Goal: Task Accomplishment & Management: Complete application form

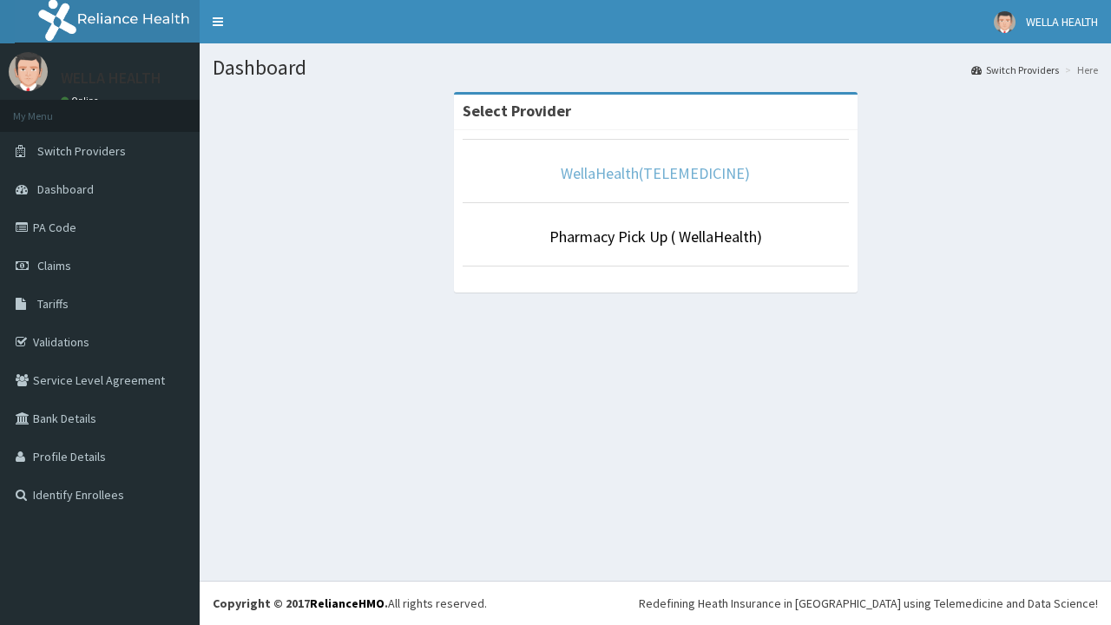
click at [654, 173] on link "WellaHealth(TELEMEDICINE)" at bounding box center [654, 173] width 189 height 20
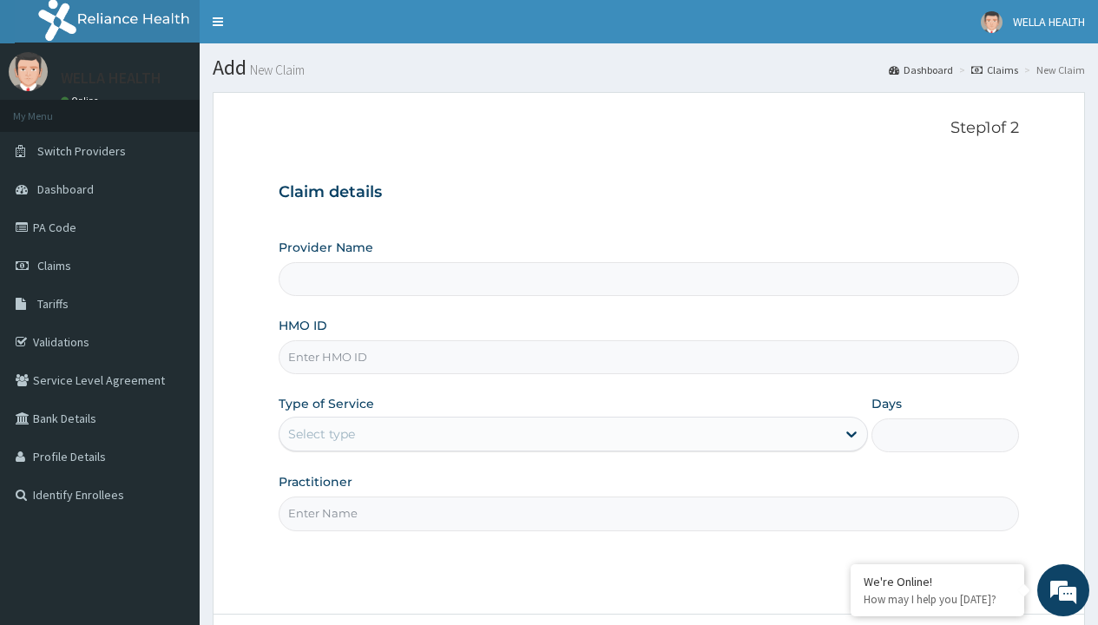
type input "WellaHealth(TELEMEDICINE)"
type input "BTI/10054/A"
type input "WellaHealth"
click at [321, 434] on div "Select type" at bounding box center [321, 433] width 67 height 17
type input "WellaHealth(TELEMEDICINE)"
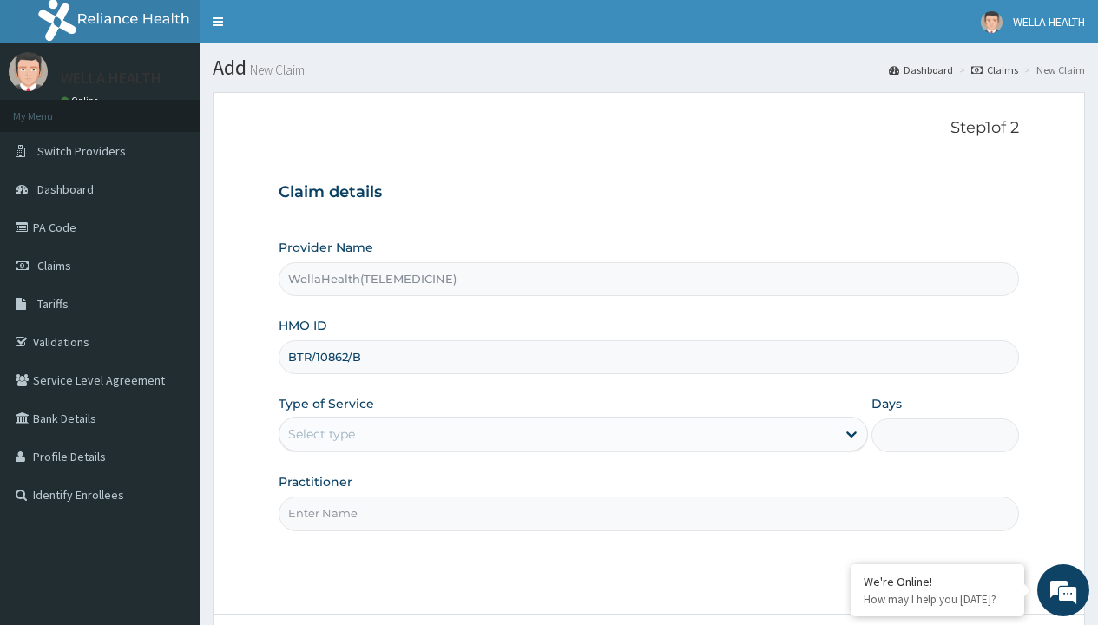
type input "BTR/10862/B"
type input "WellaHealth"
click at [321, 434] on div "Select type" at bounding box center [321, 433] width 67 height 17
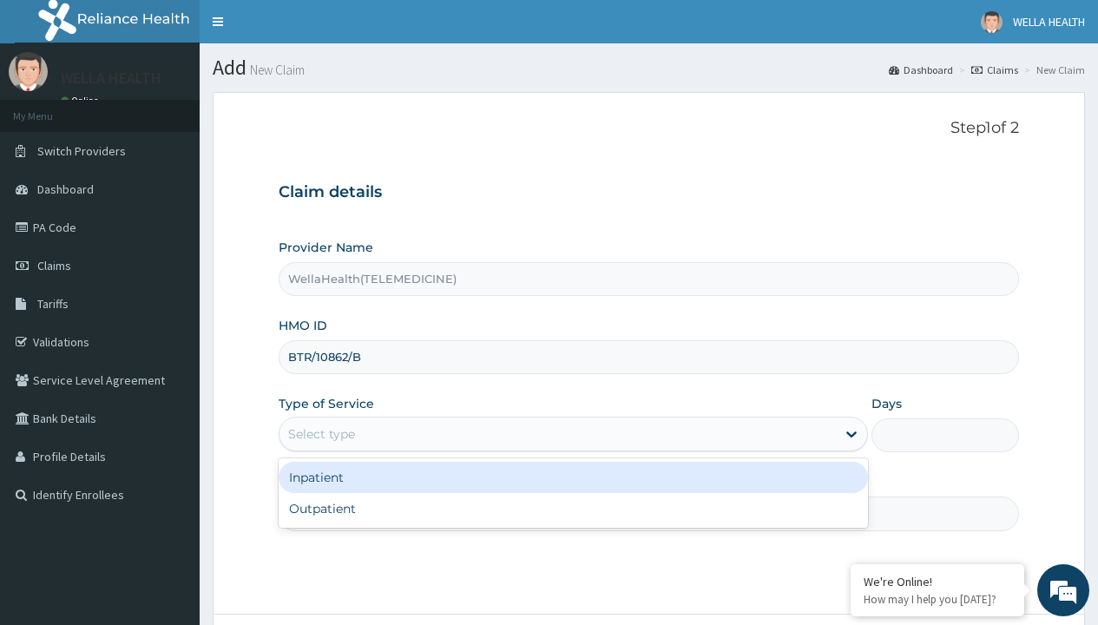
click at [573, 508] on div "Outpatient" at bounding box center [573, 508] width 589 height 31
type input "1"
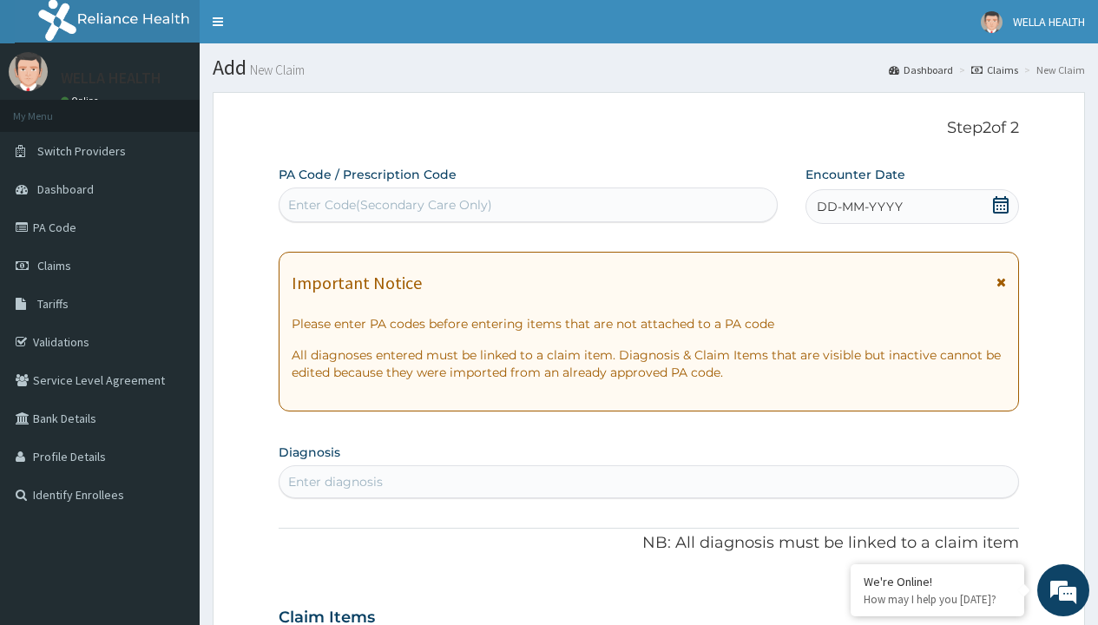
scroll to position [145, 0]
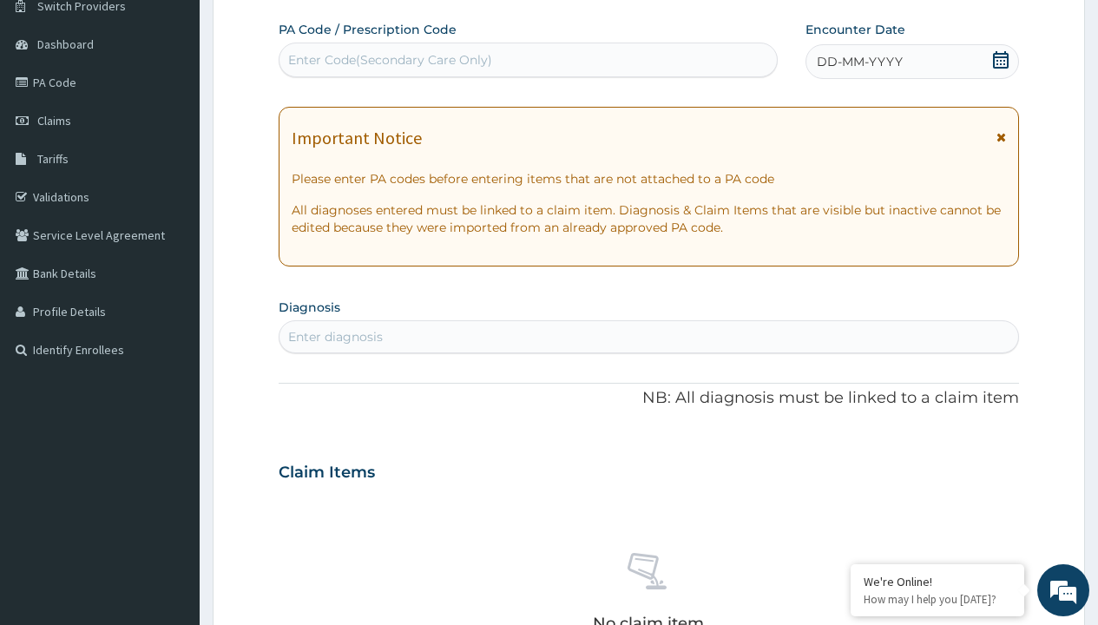
click at [858, 62] on span "DD-MM-YYYY" at bounding box center [859, 61] width 86 height 17
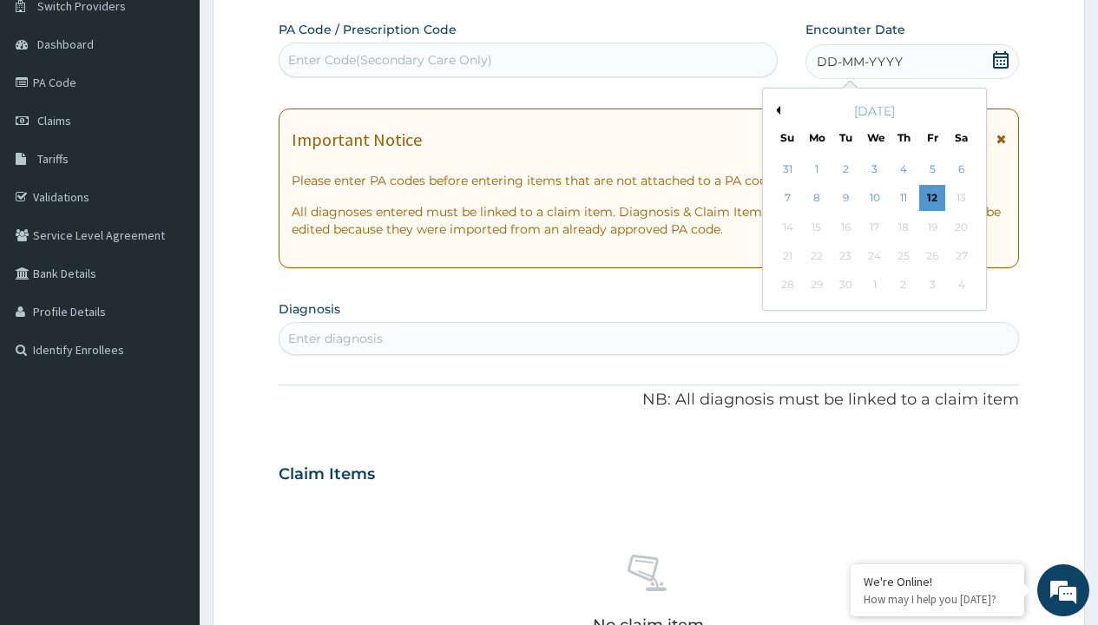
click at [775, 110] on button "Previous Month" at bounding box center [775, 110] width 9 height 9
click at [960, 169] on div "2" at bounding box center [960, 169] width 26 height 26
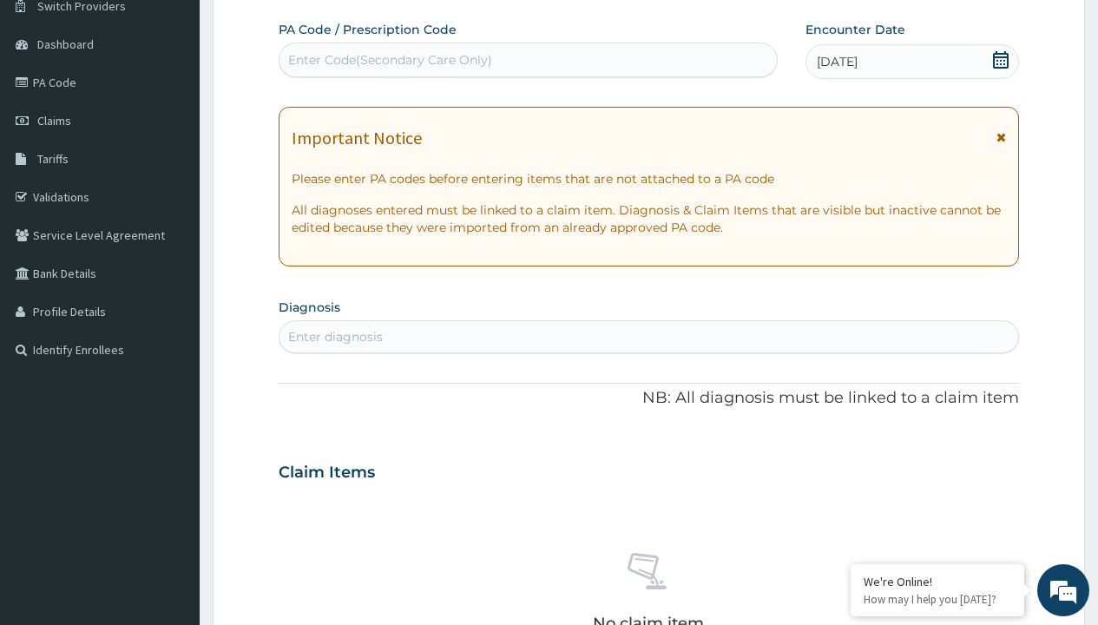
click at [389, 60] on div "Enter Code(Secondary Care Only)" at bounding box center [390, 59] width 204 height 17
type input "PR/403FCFA7"
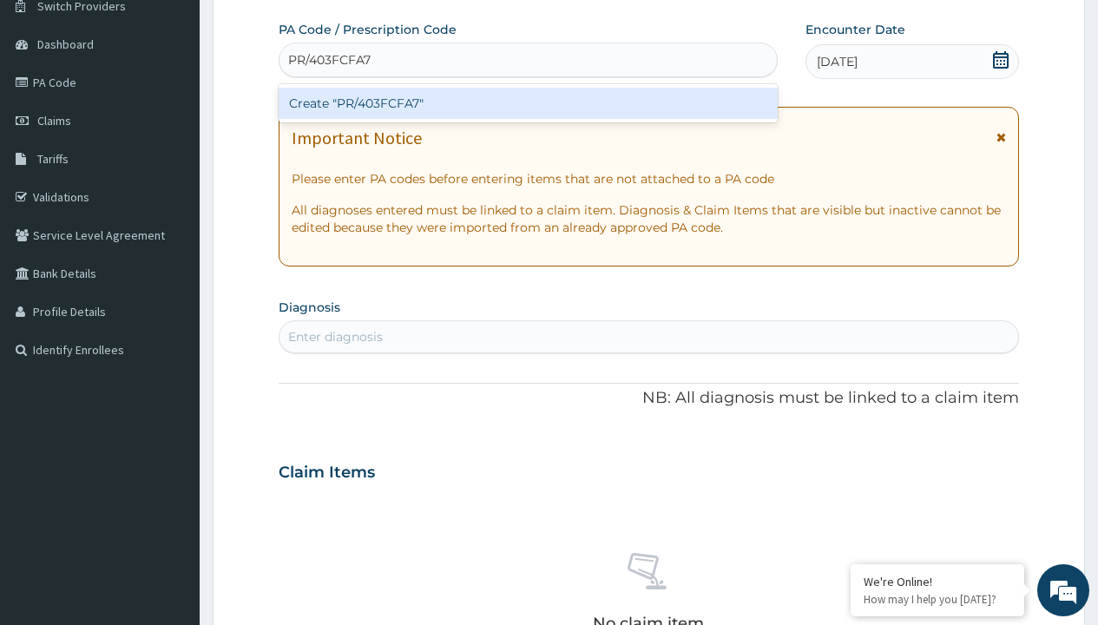
scroll to position [0, 0]
click at [528, 103] on div "Create "PR/403FCFA7"" at bounding box center [528, 103] width 498 height 31
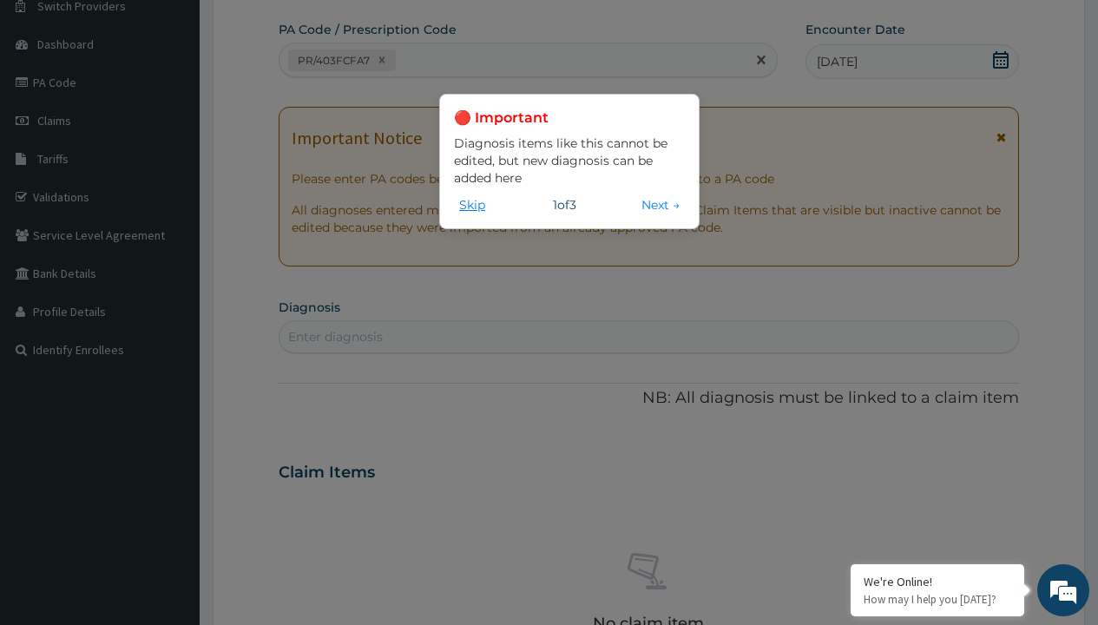
click at [472, 204] on button "Skip" at bounding box center [472, 204] width 36 height 19
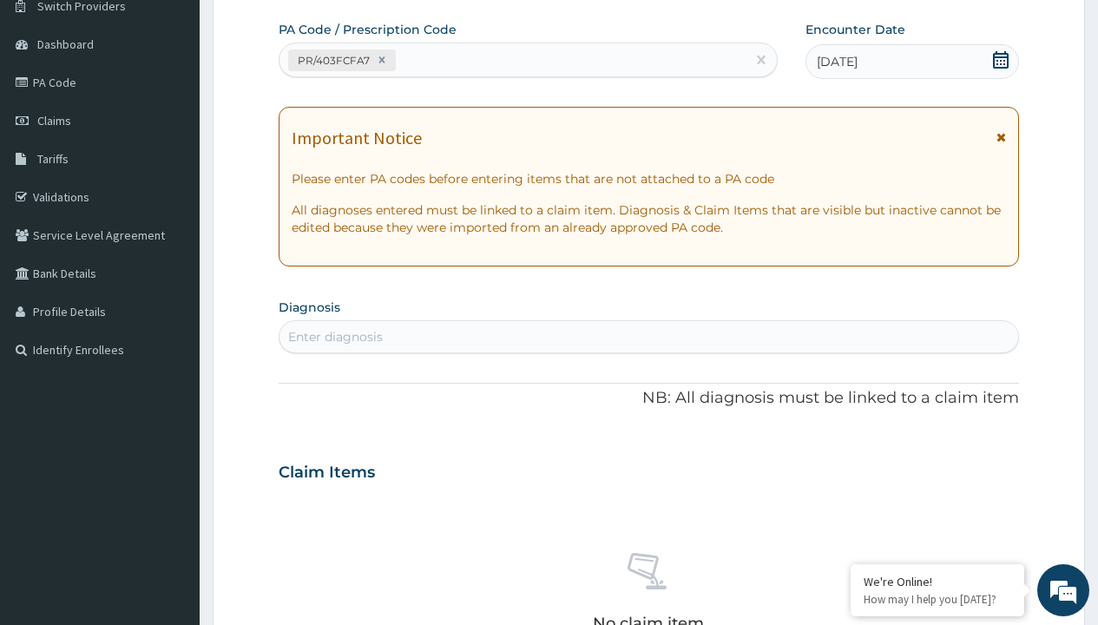
click at [335, 337] on div "Enter diagnosis" at bounding box center [335, 336] width 95 height 17
type input "prescription collected"
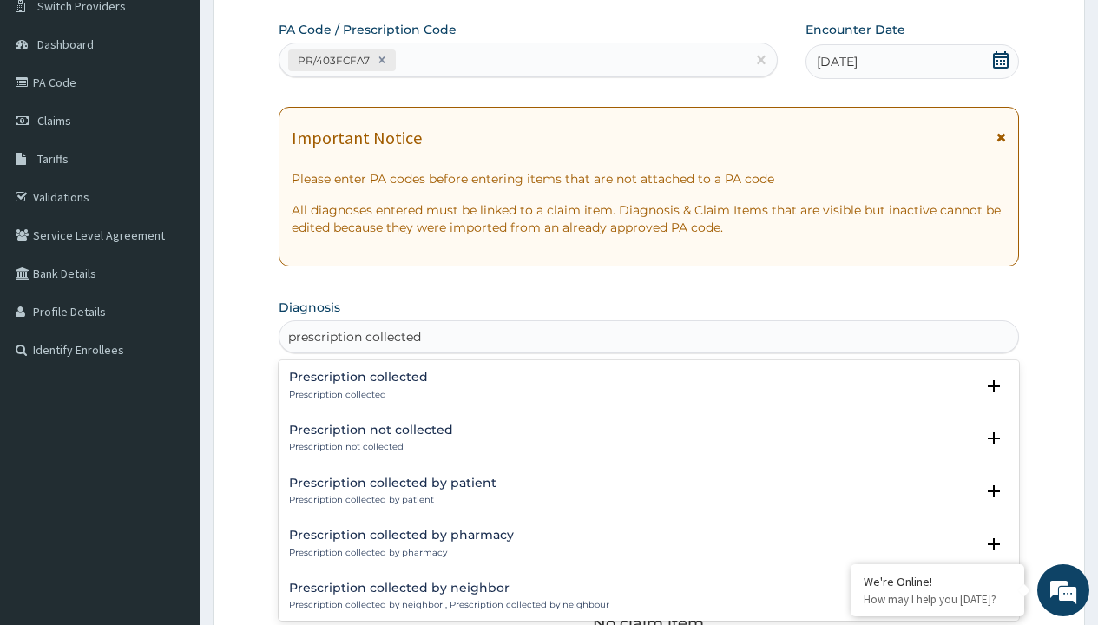
click at [356, 394] on p "Prescription collected" at bounding box center [358, 395] width 139 height 12
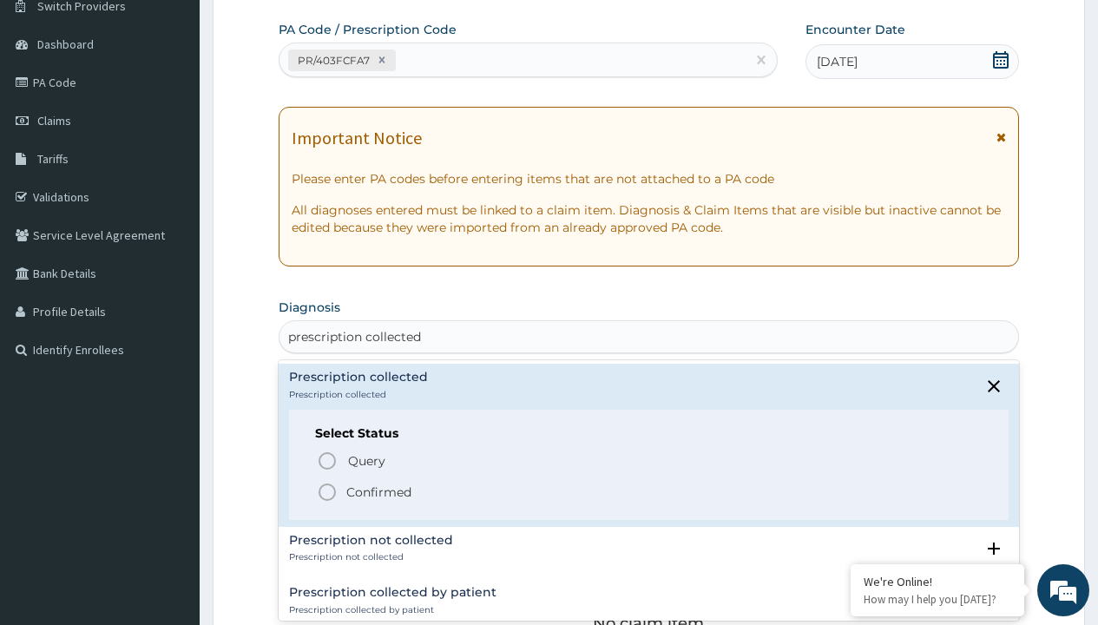
click at [378, 491] on p "Confirmed" at bounding box center [378, 491] width 65 height 17
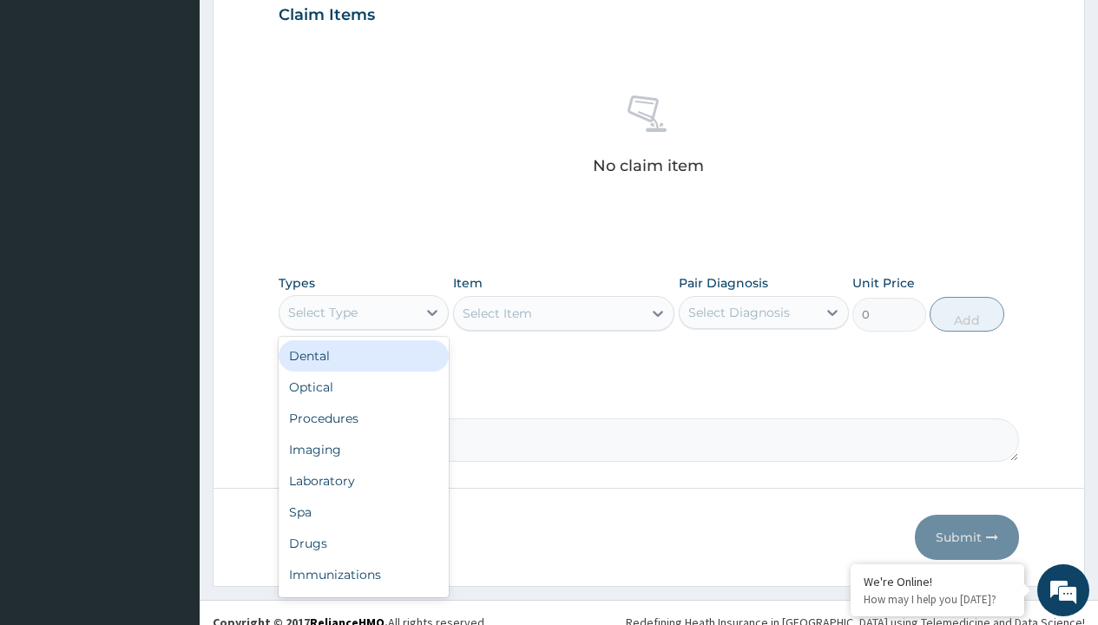
type input "procedures"
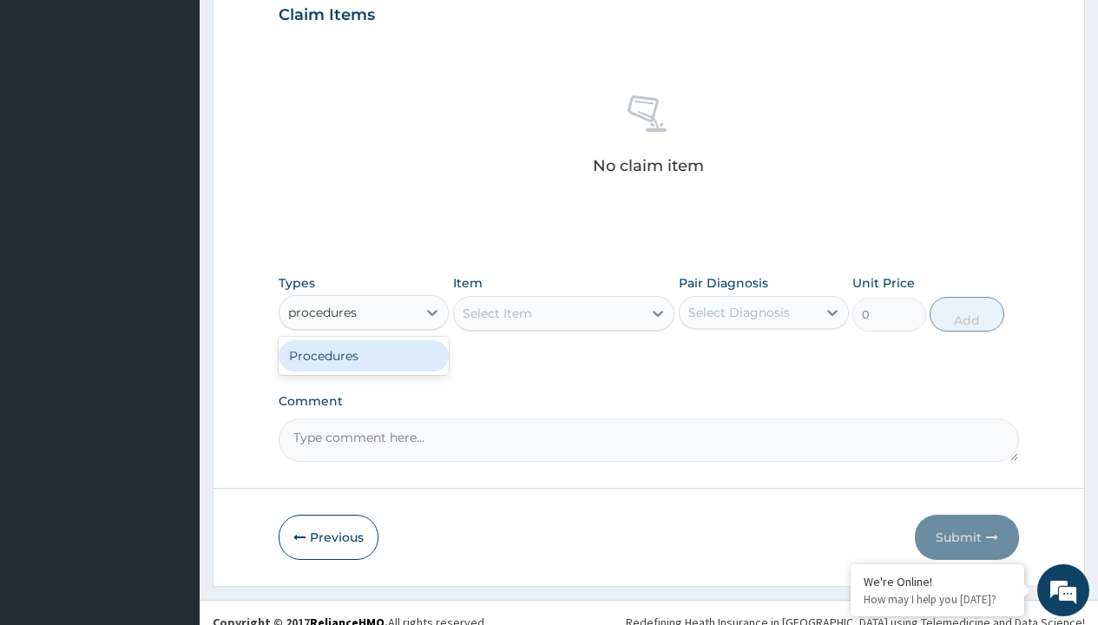
scroll to position [0, 0]
click at [364, 355] on div "Procedures" at bounding box center [364, 355] width 170 height 31
click at [496, 312] on div "Select Item" at bounding box center [496, 313] width 69 height 17
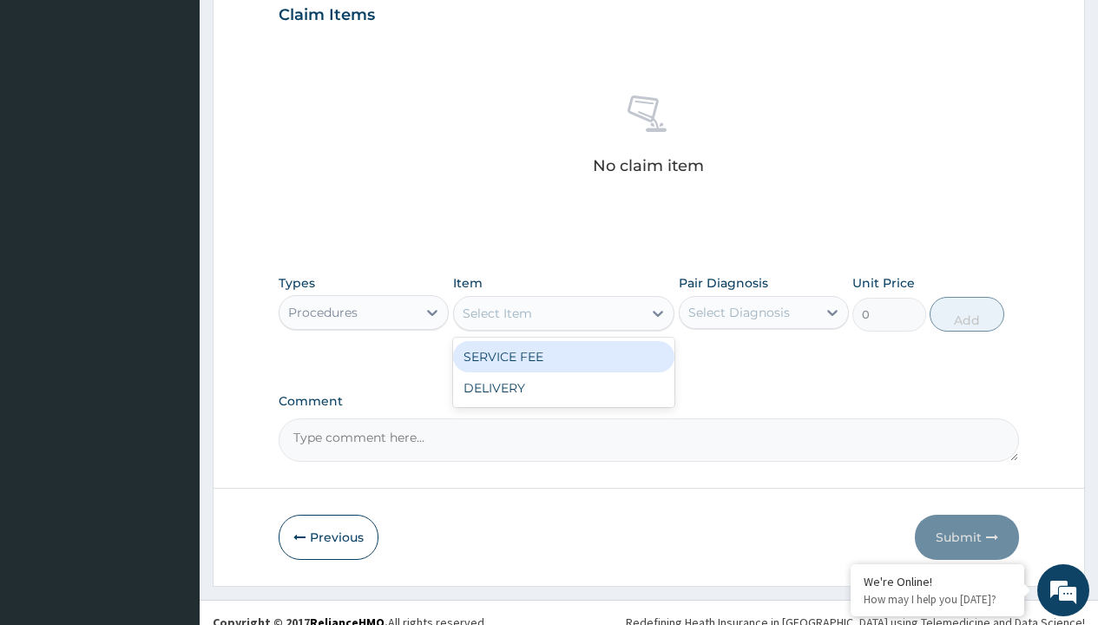
type input "service fee"
click at [563, 356] on div "SERVICE FEE" at bounding box center [564, 356] width 222 height 31
type input "100"
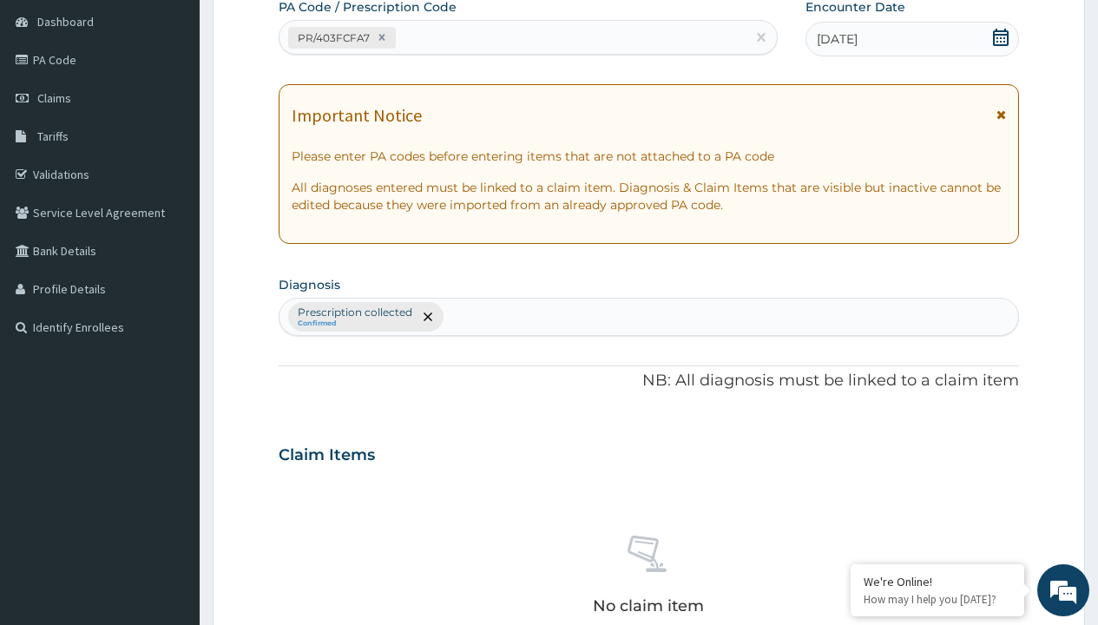
type input "prescription collected"
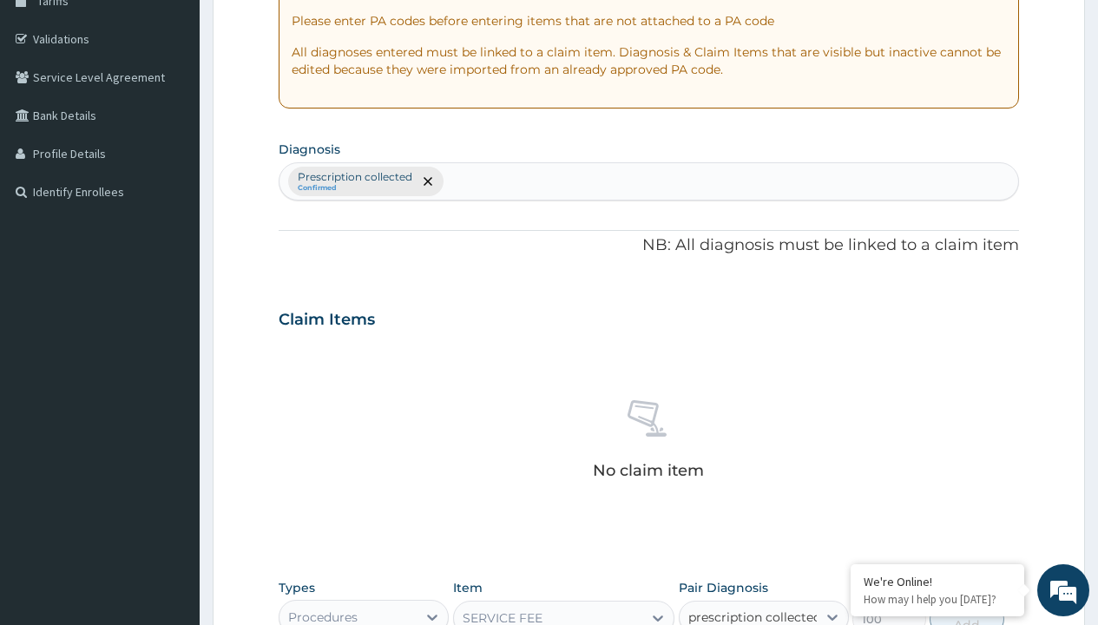
scroll to position [0, 0]
checkbox input "true"
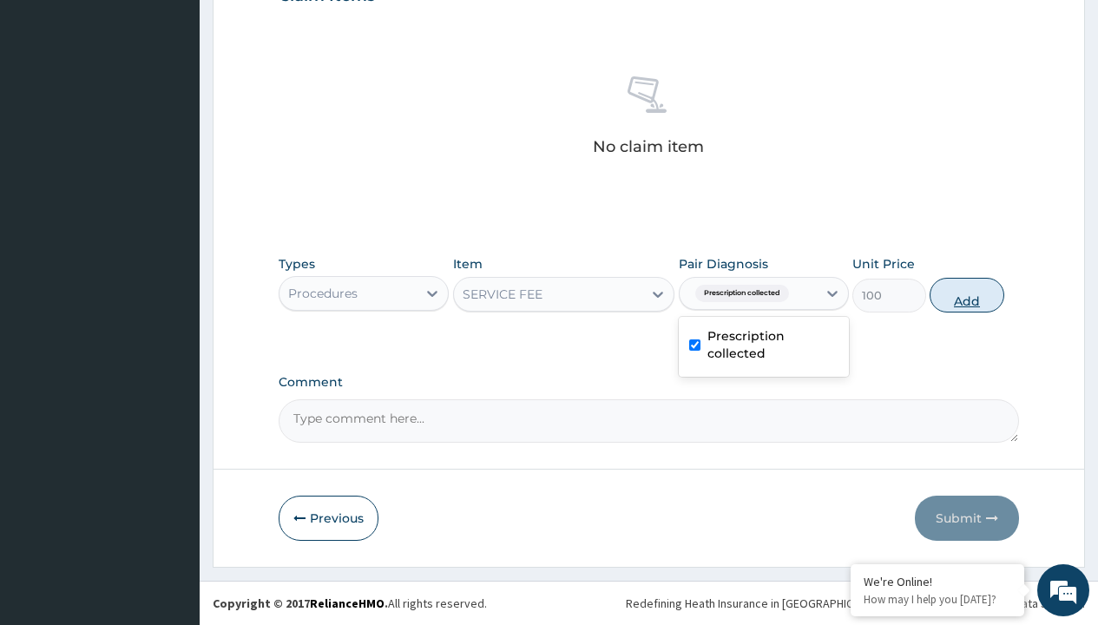
click at [967, 294] on button "Add" at bounding box center [966, 295] width 74 height 35
type input "0"
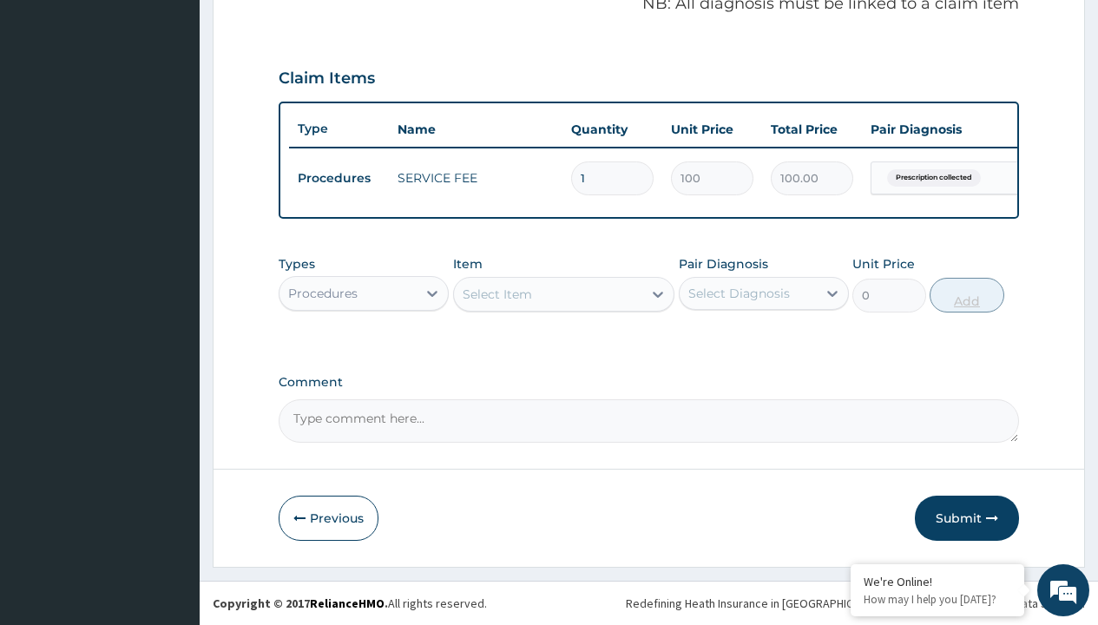
scroll to position [557, 0]
click at [323, 292] on div "Procedures" at bounding box center [322, 293] width 69 height 17
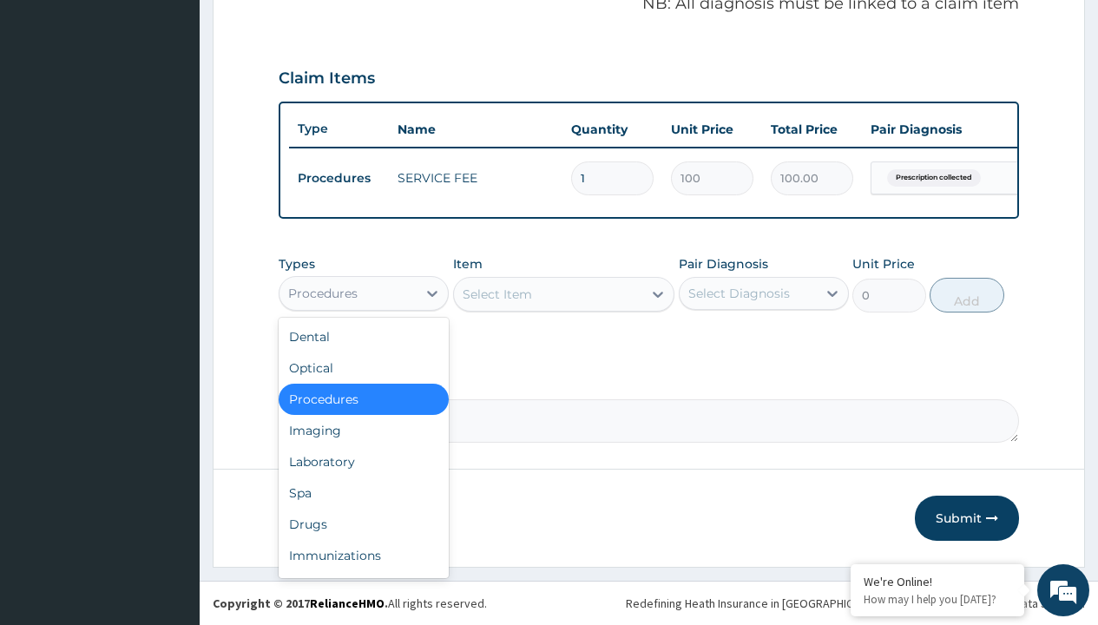
type input "drugs"
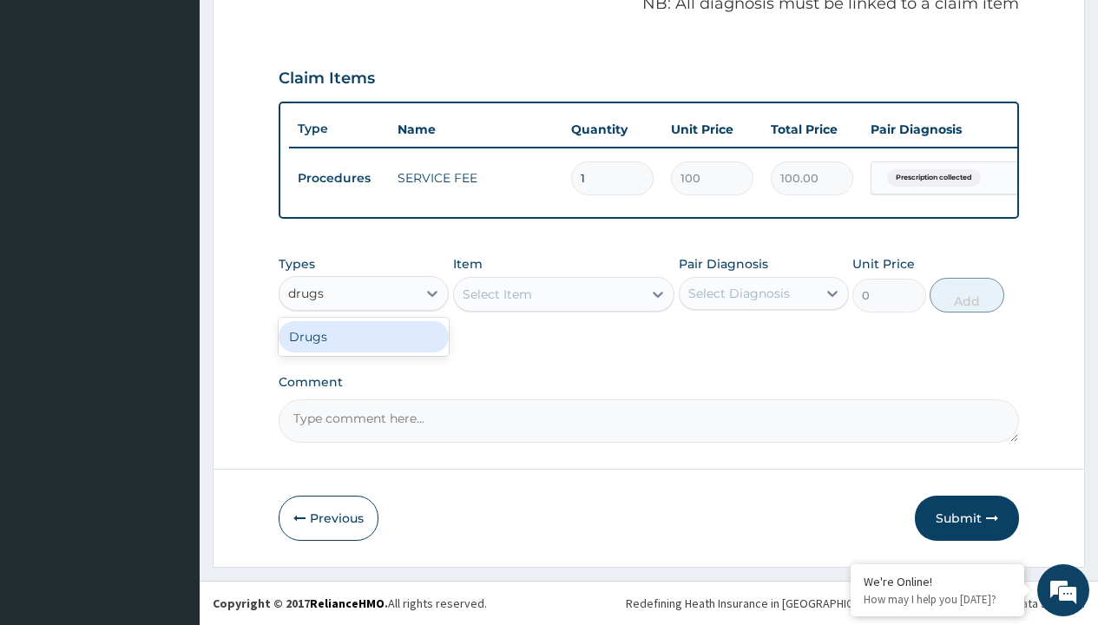
click at [364, 336] on div "Drugs" at bounding box center [364, 336] width 170 height 31
click at [496, 293] on div "Select Item" at bounding box center [564, 294] width 222 height 35
click at [306, 292] on div "Drugs" at bounding box center [307, 293] width 38 height 17
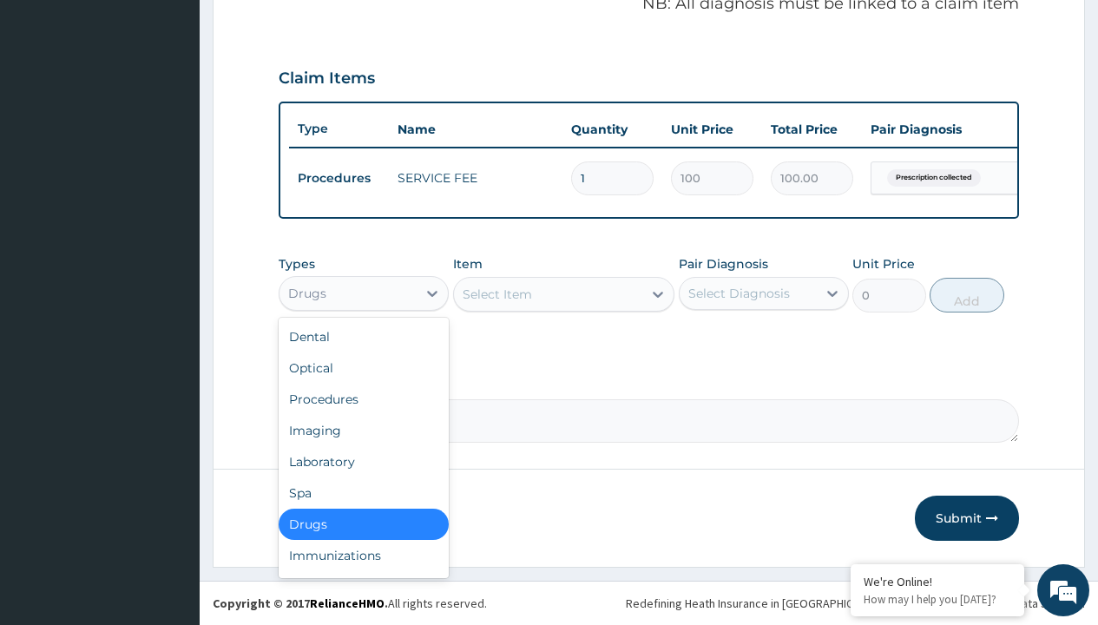
type input "drugs"
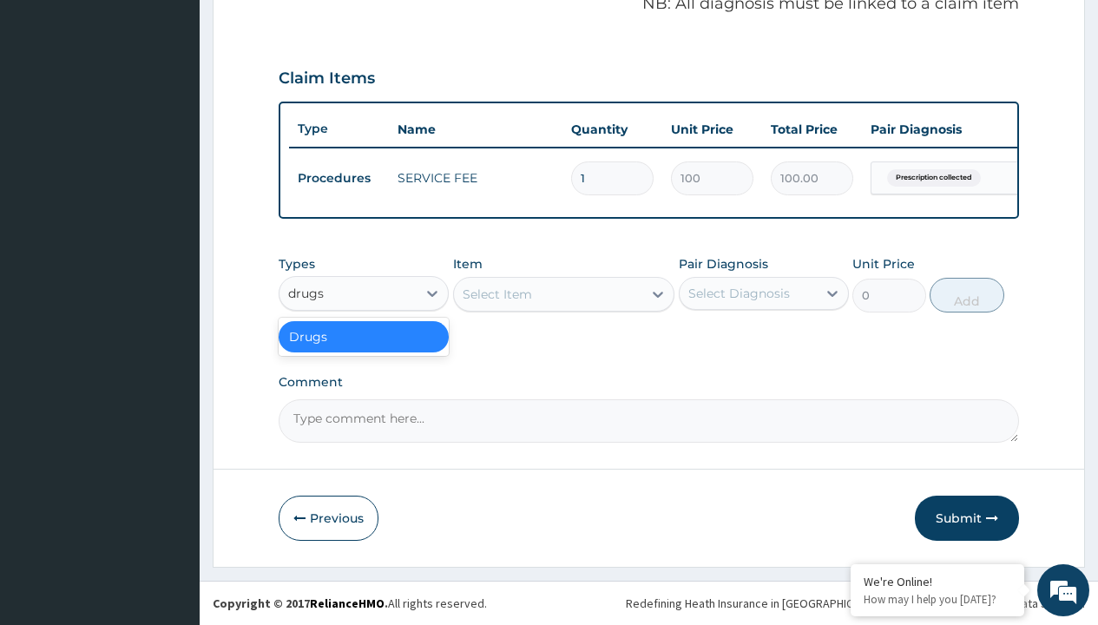
click at [364, 336] on div "Drugs" at bounding box center [364, 336] width 170 height 31
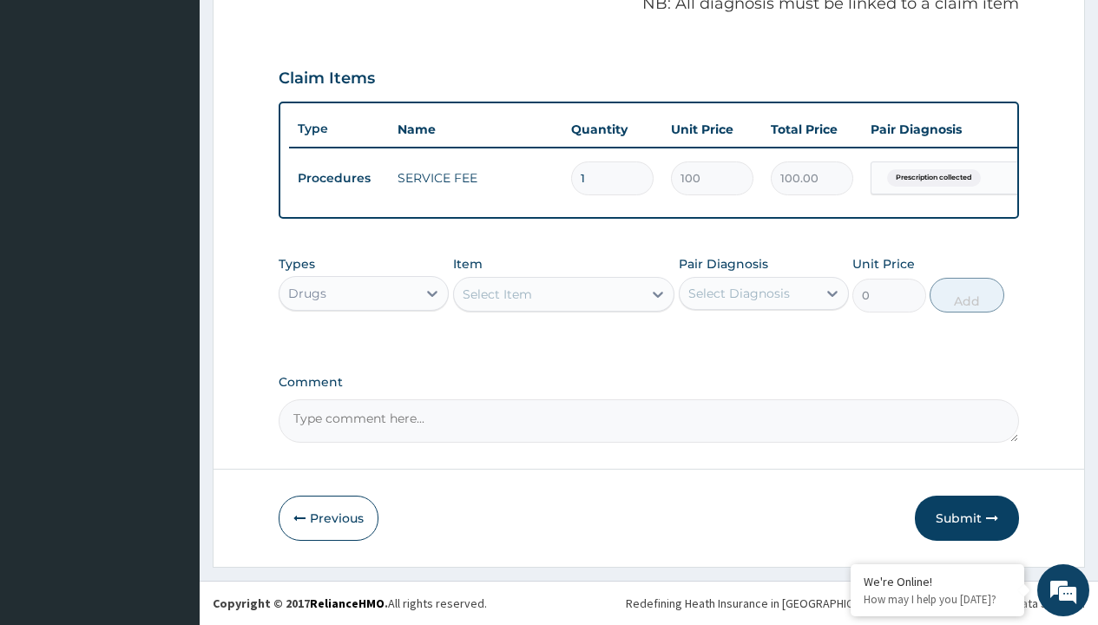
click at [496, 293] on div "Select Item" at bounding box center [496, 293] width 69 height 17
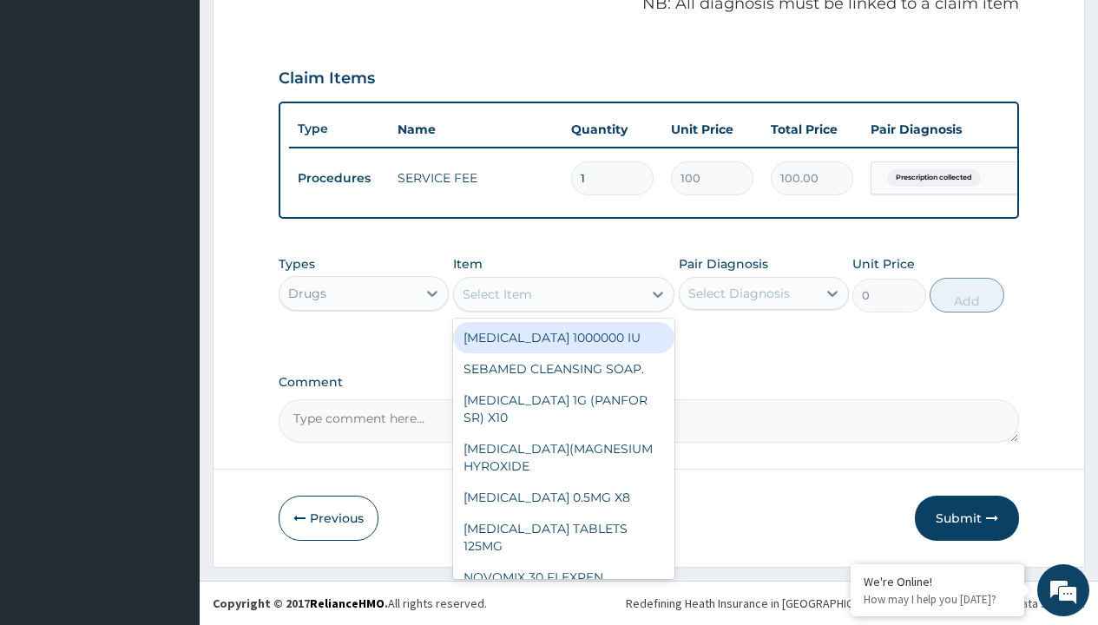
type input "ciprofloxacin 500mg by 10 ciprogem/pack"
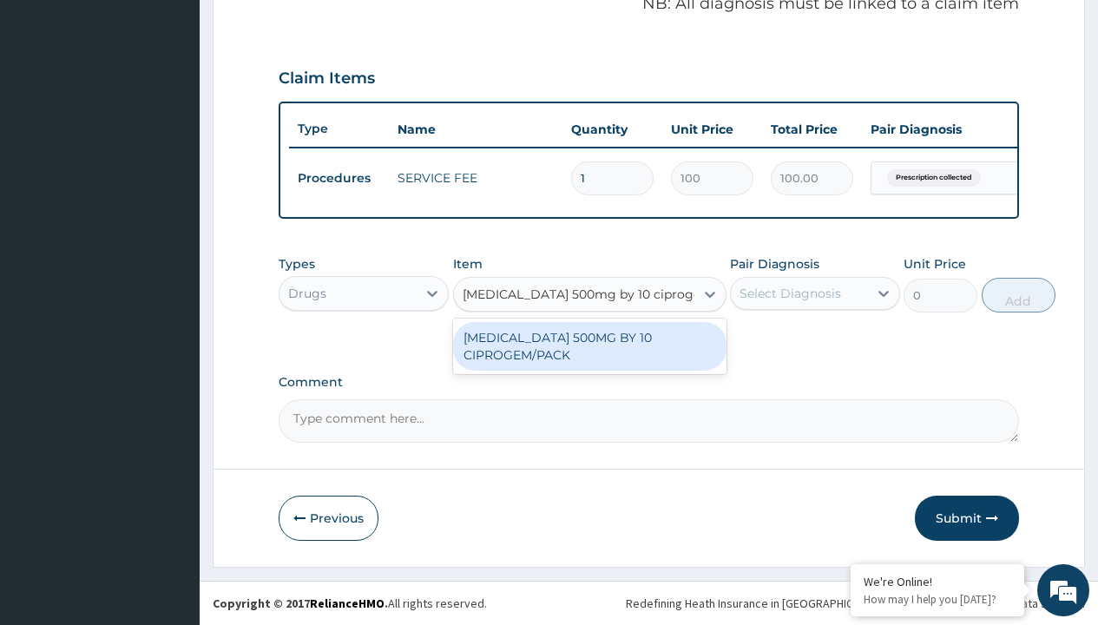
click at [589, 345] on div "[MEDICAL_DATA] 500MG BY 10 CIPROGEM/PACK" at bounding box center [589, 346] width 273 height 49
type input "440"
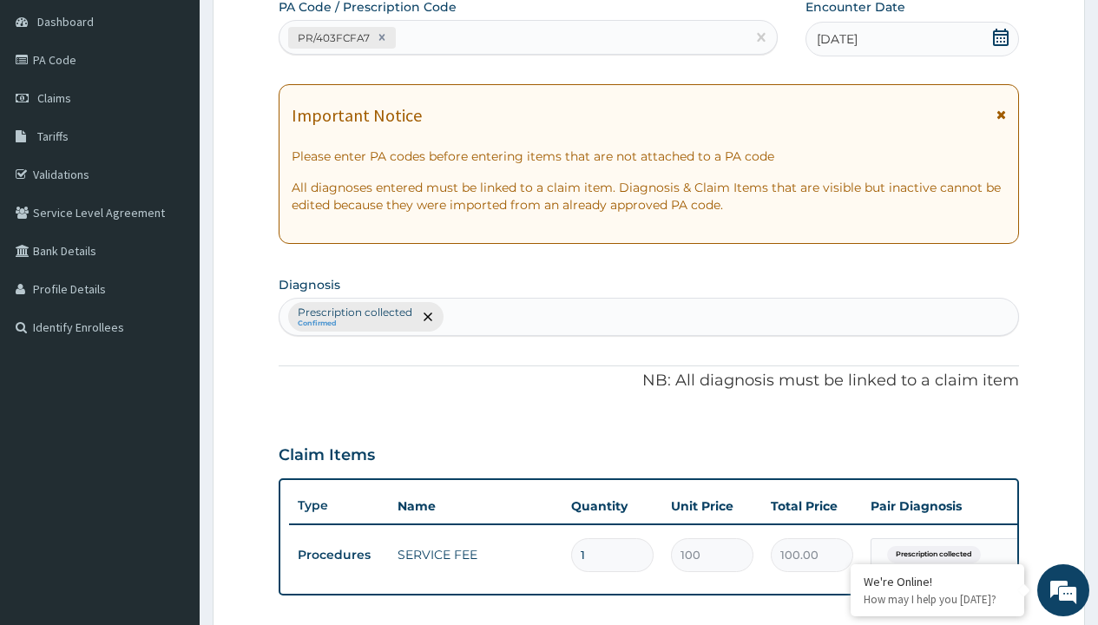
type input "prescription collected"
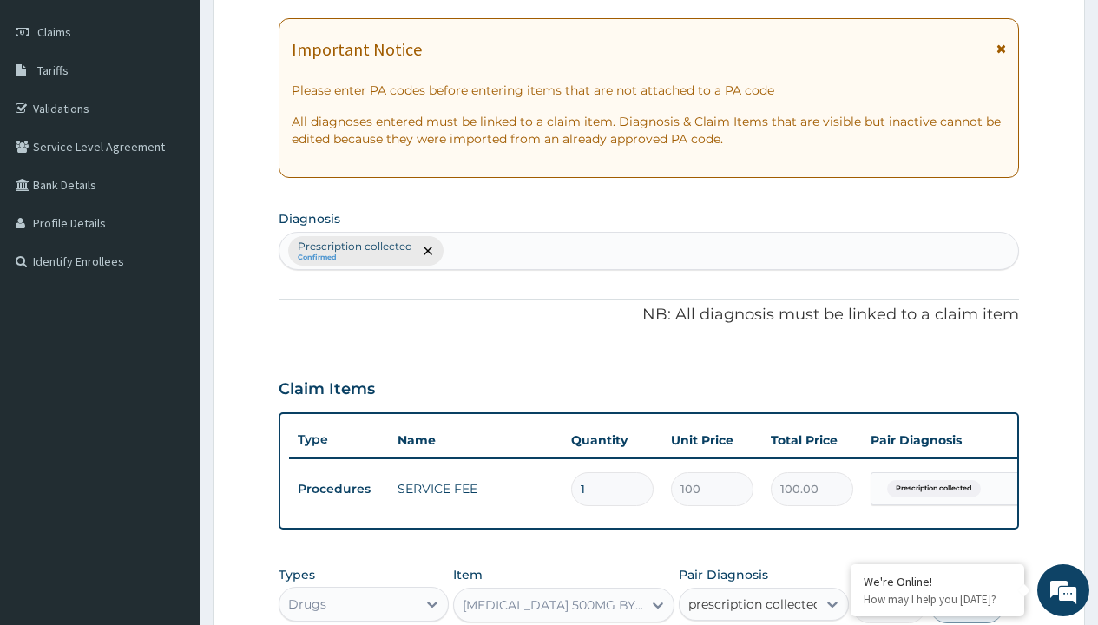
checkbox input "true"
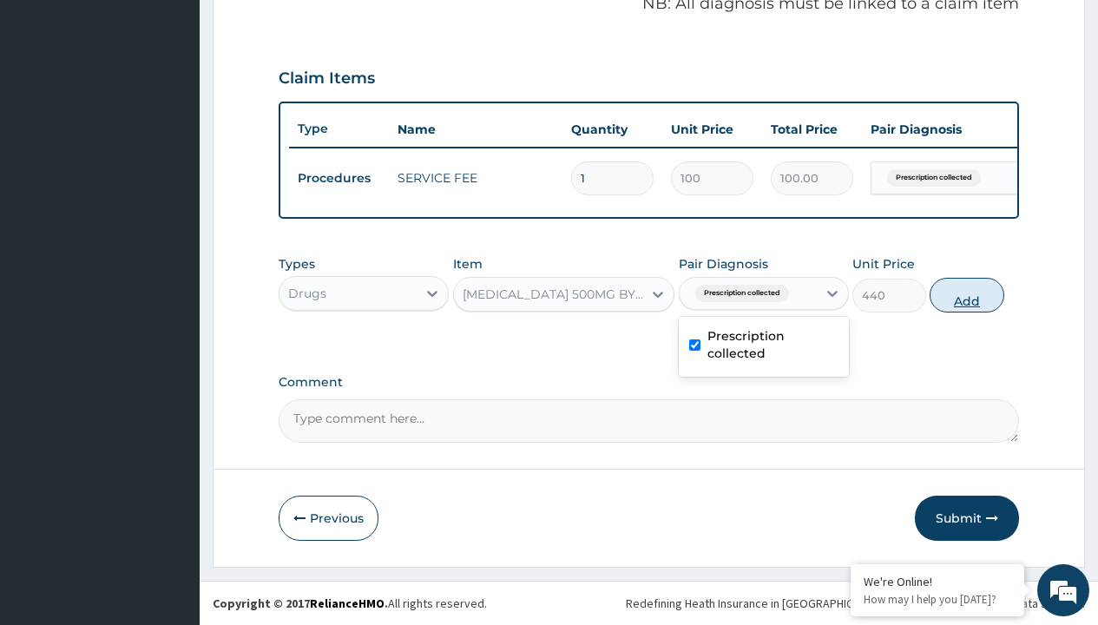
click at [967, 294] on button "Add" at bounding box center [966, 295] width 74 height 35
type input "0"
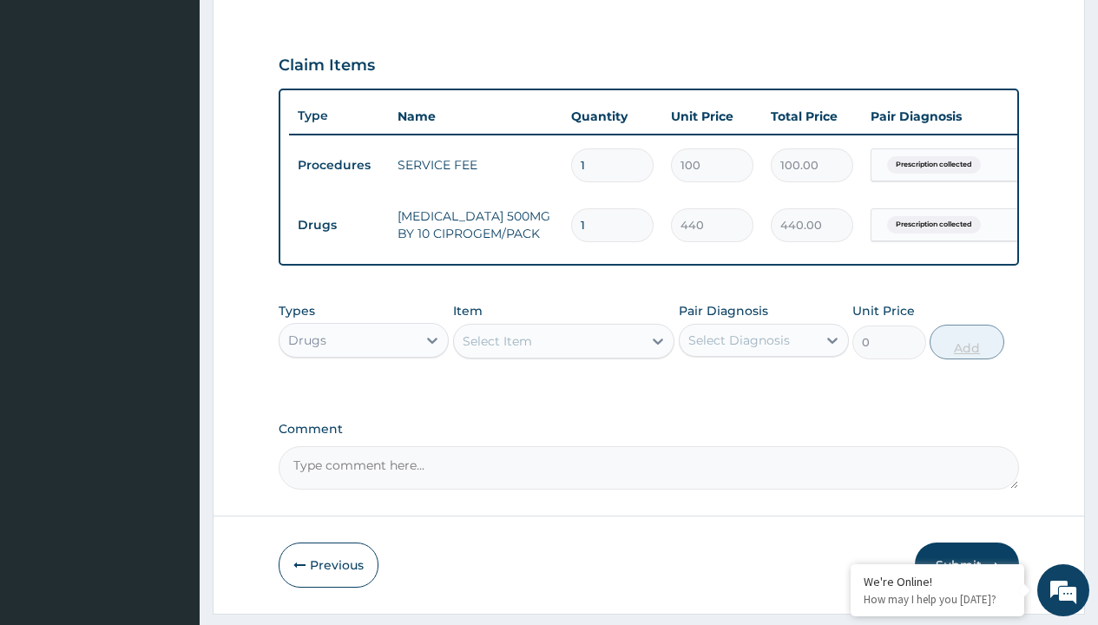
type input "10"
type input "4400.00"
type input "10"
click at [338, 225] on td "Drugs" at bounding box center [339, 225] width 100 height 32
type input "drugs"
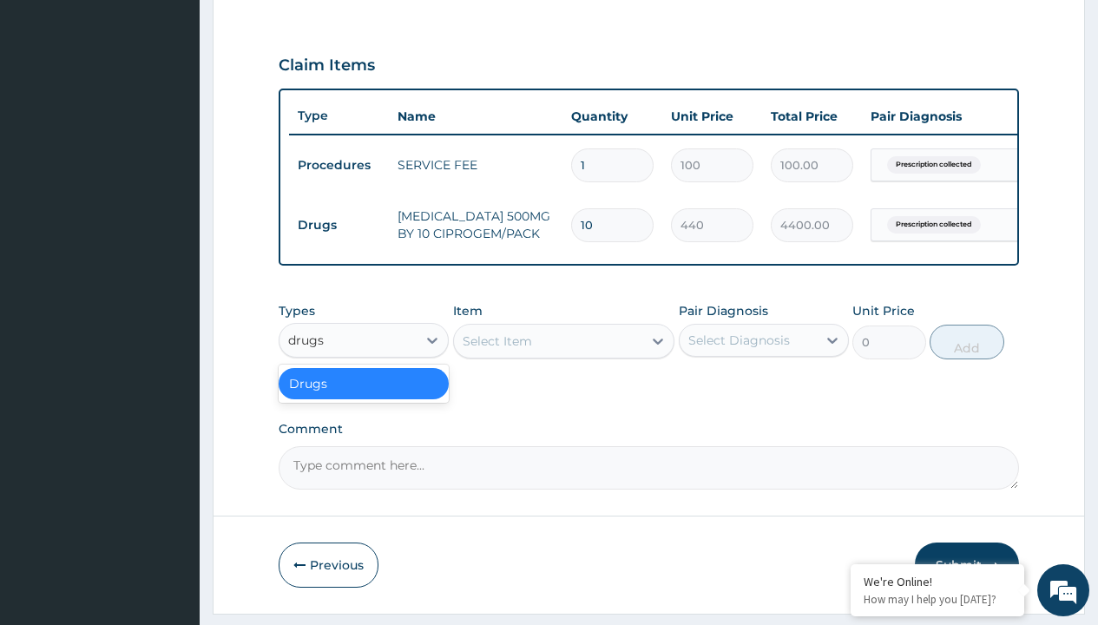
scroll to position [0, 0]
click at [364, 396] on div "Drugs" at bounding box center [364, 383] width 170 height 31
click at [496, 350] on div "Select Item" at bounding box center [496, 340] width 69 height 17
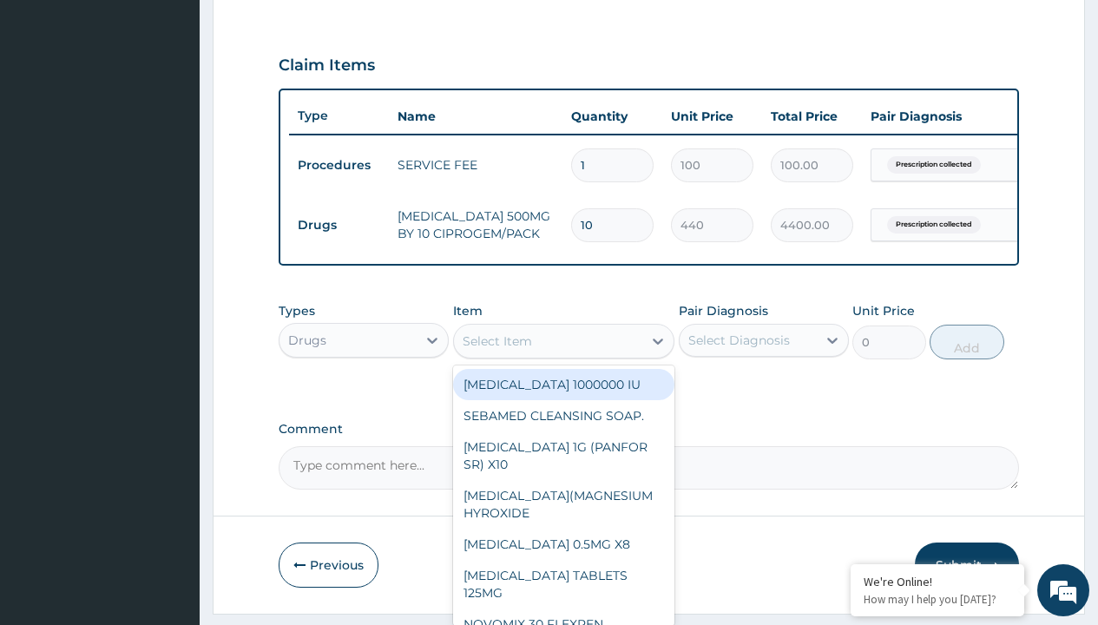
type input "lonart ds tabs/pack"
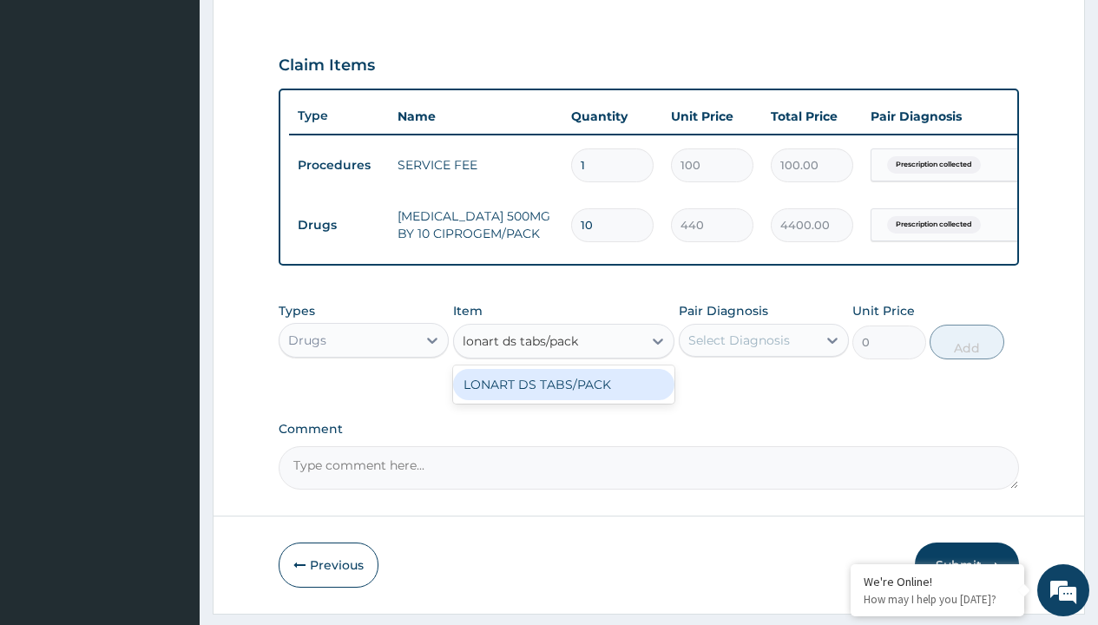
click at [563, 397] on div "LONART DS TABS/PACK" at bounding box center [564, 384] width 222 height 31
type input "633.2999877929688"
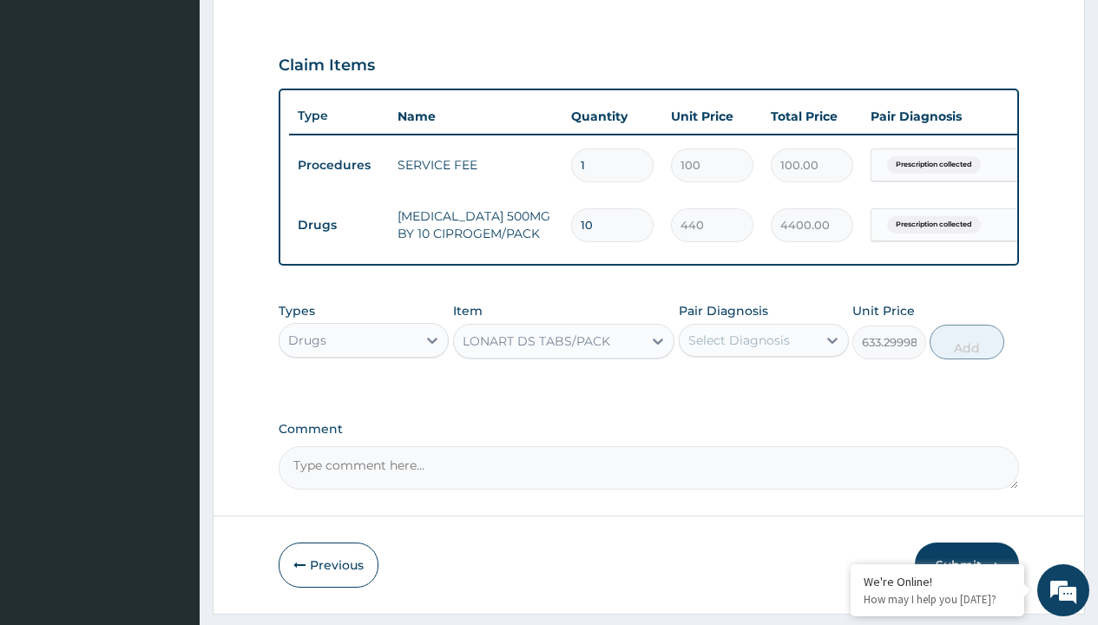
scroll to position [167, 0]
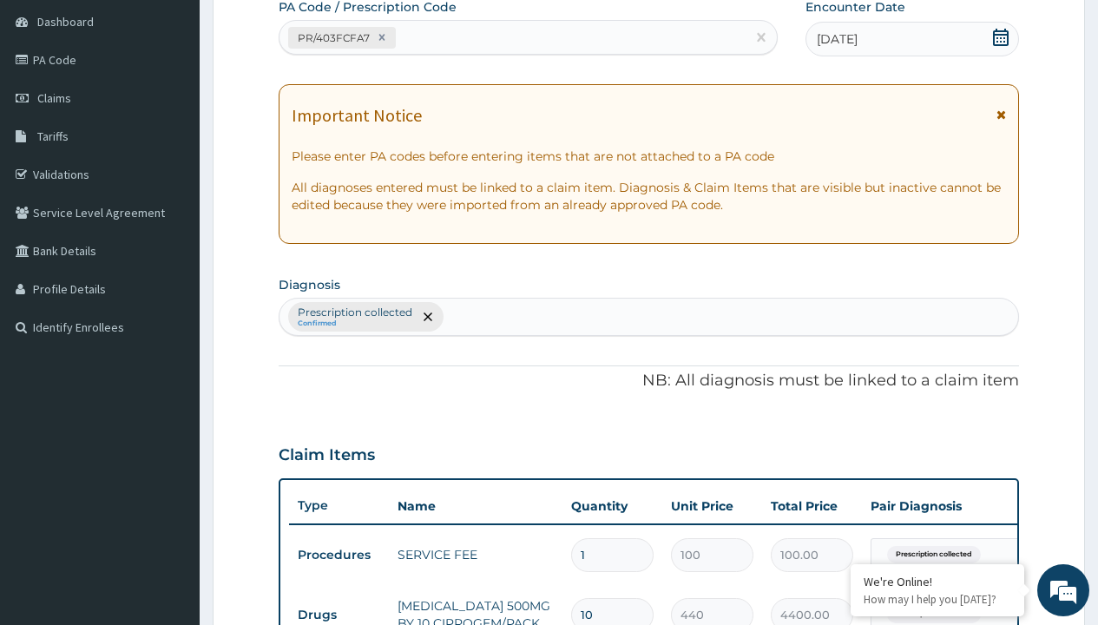
click at [354, 312] on p "Prescription collected" at bounding box center [355, 312] width 115 height 14
type input "prescription collected"
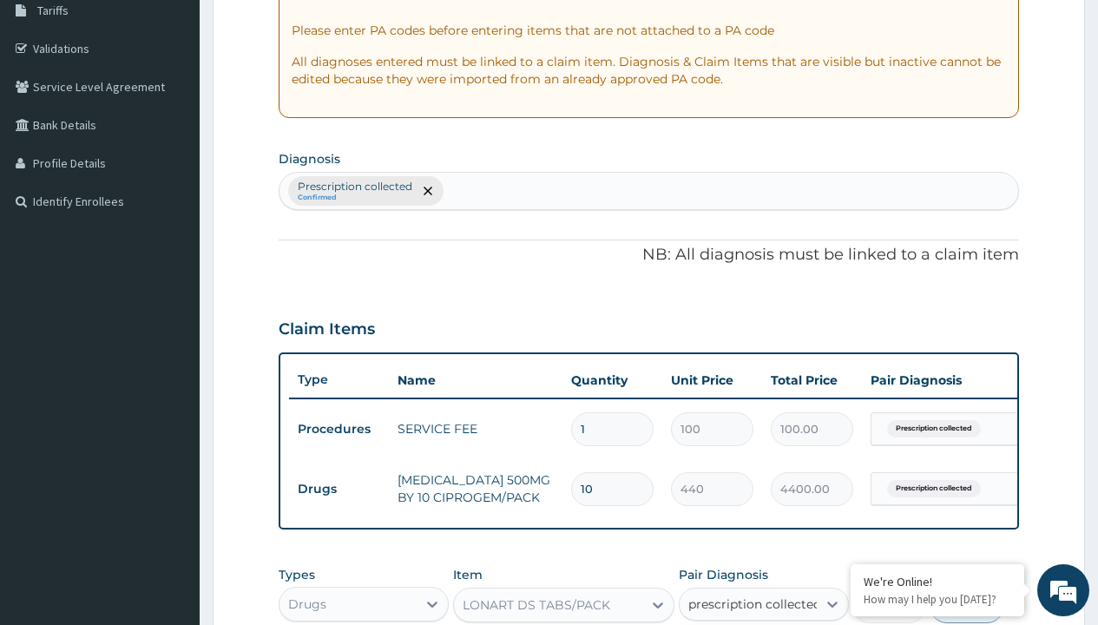
scroll to position [617, 0]
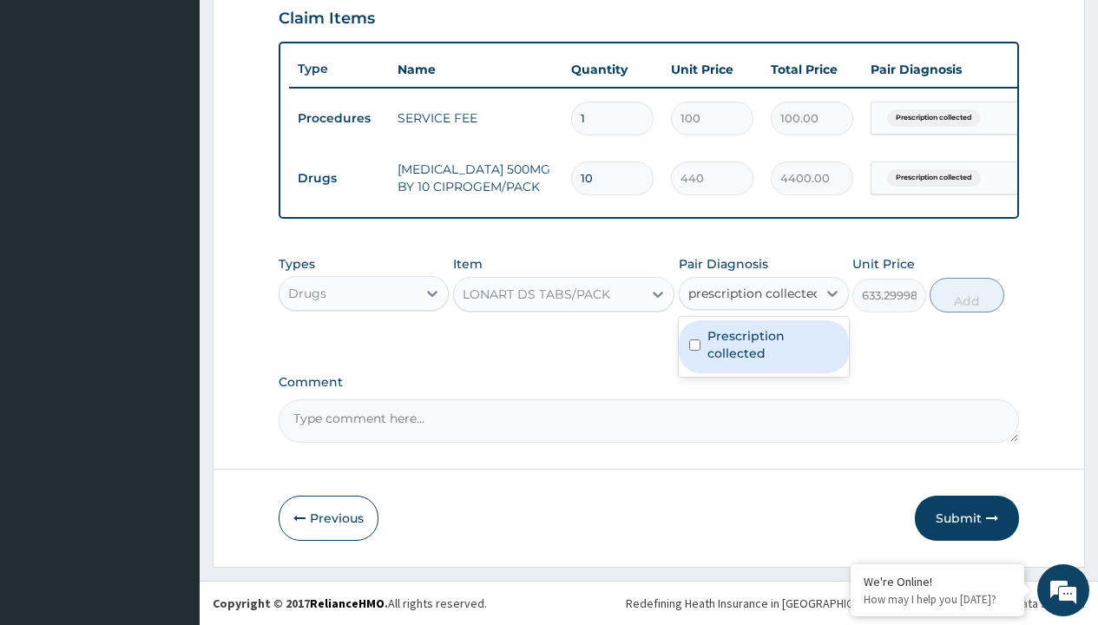
click at [763, 346] on label "Prescription collected" at bounding box center [772, 344] width 131 height 35
checkbox input "true"
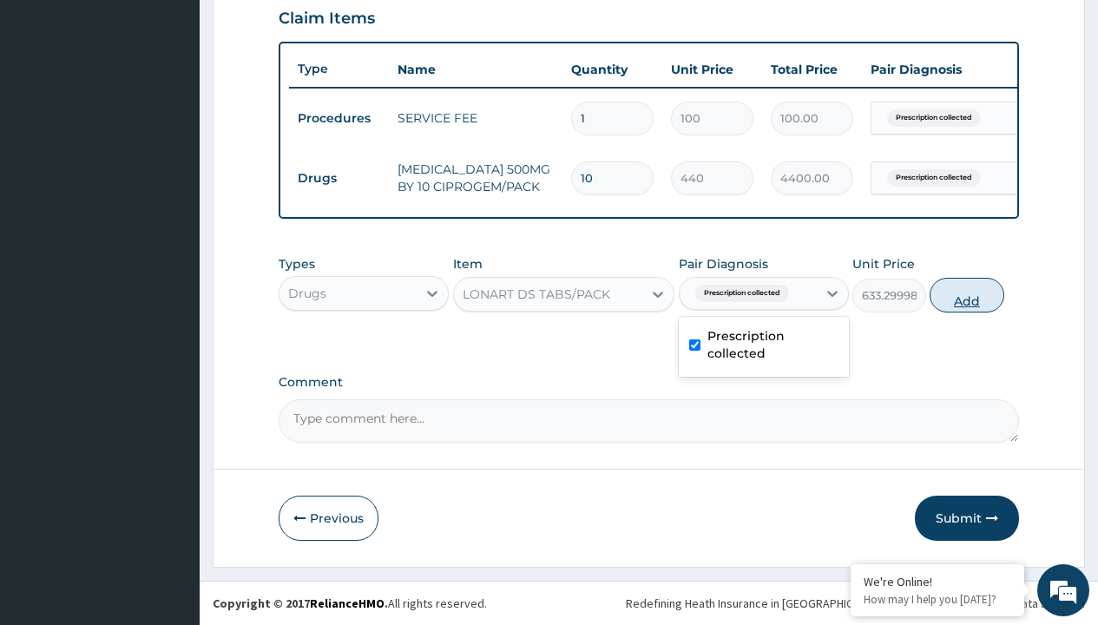
click at [967, 294] on button "Add" at bounding box center [966, 295] width 74 height 35
type input "0"
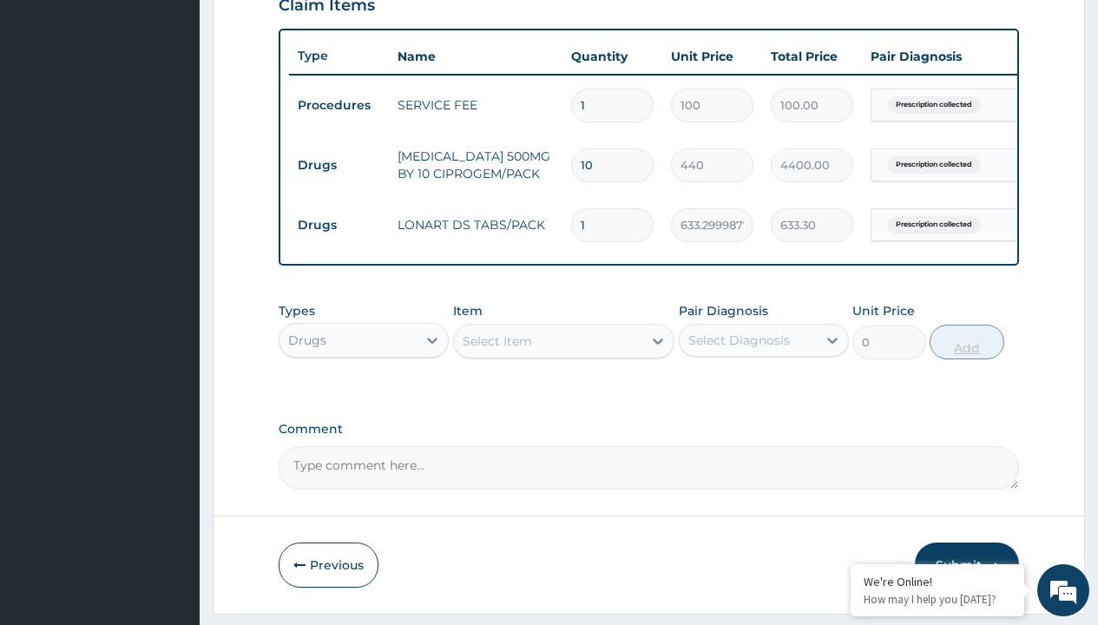
type input "6"
type input "3799.80"
type input "6"
click at [338, 165] on td "Drugs" at bounding box center [339, 165] width 100 height 32
type input "drugs"
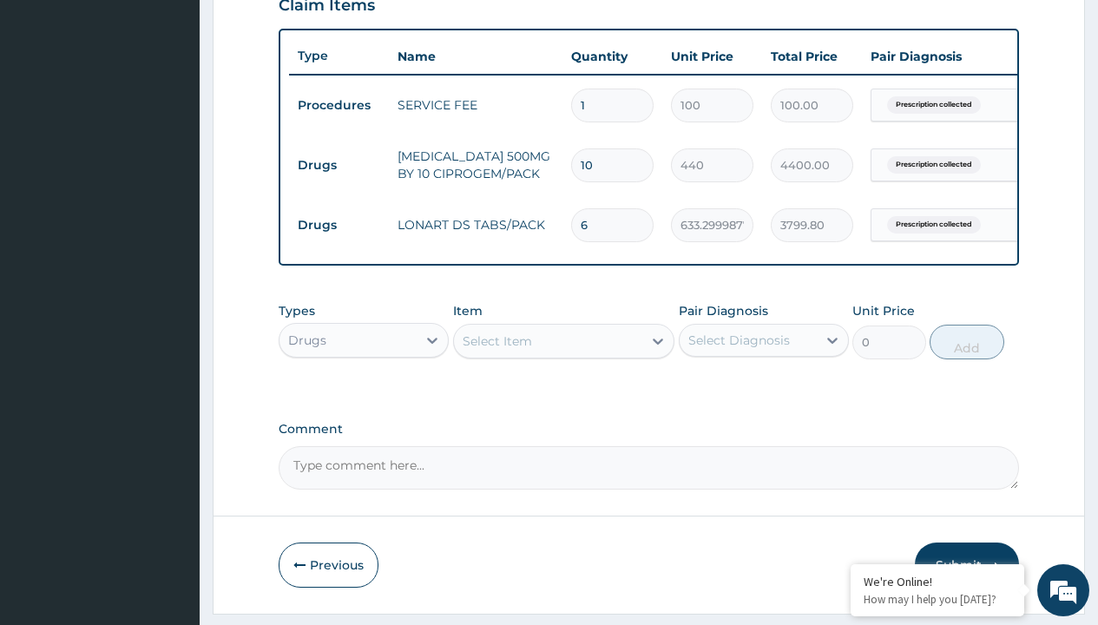
scroll to position [0, 0]
click at [364, 396] on div "Drugs" at bounding box center [364, 383] width 170 height 31
click at [496, 350] on div "Select Item" at bounding box center [496, 340] width 69 height 17
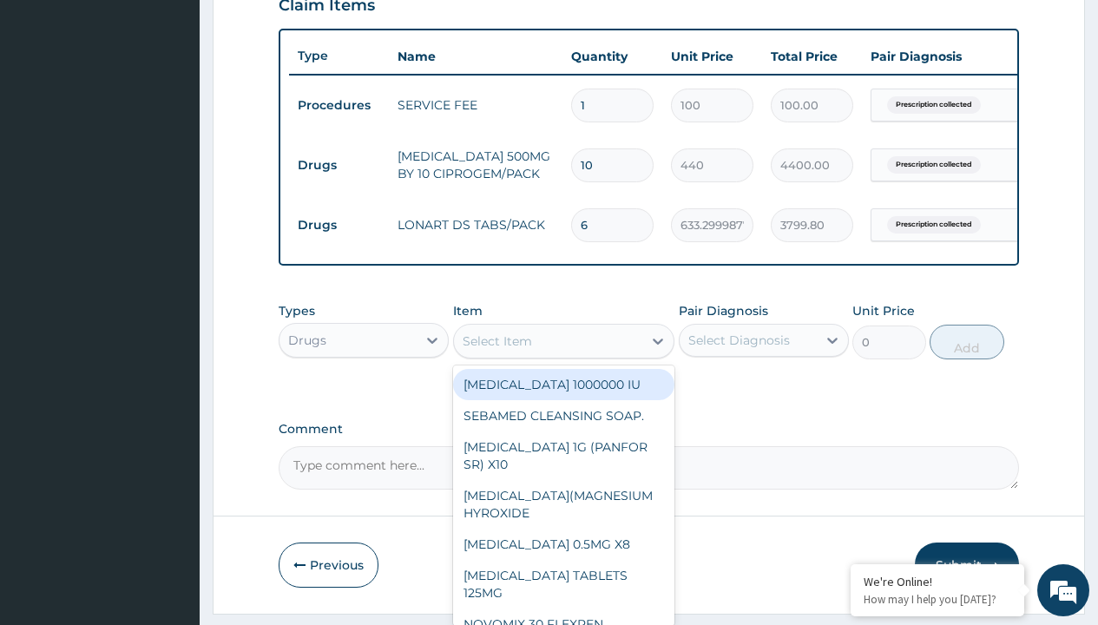
type input "[MEDICAL_DATA] caps 2mg/sach"
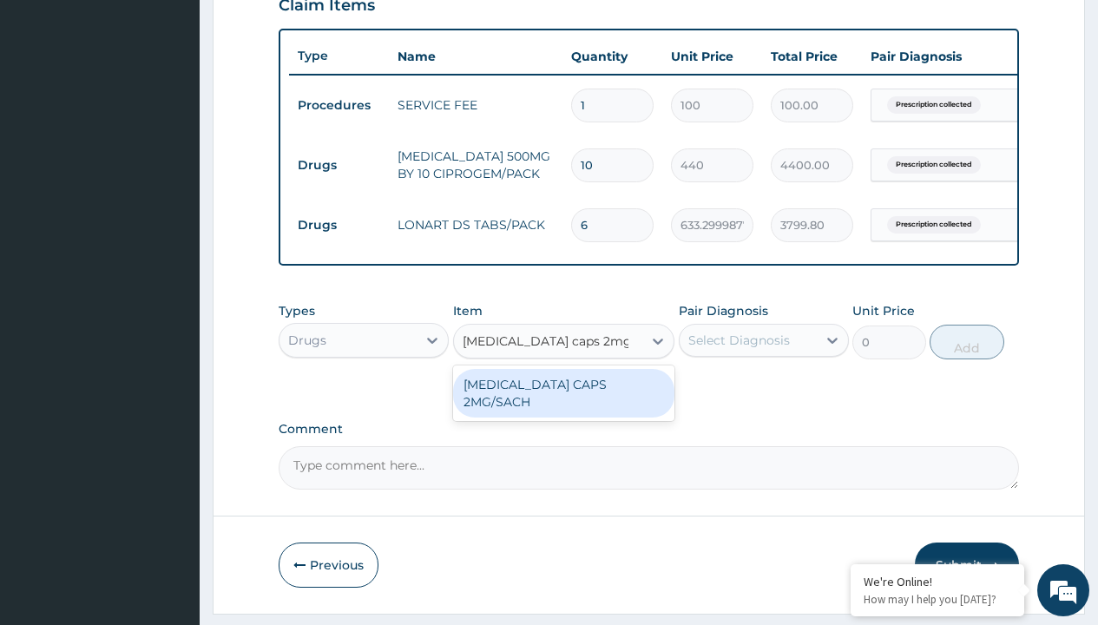
click at [563, 397] on div "[MEDICAL_DATA] CAPS 2MG/SACH" at bounding box center [564, 393] width 222 height 49
type input "420"
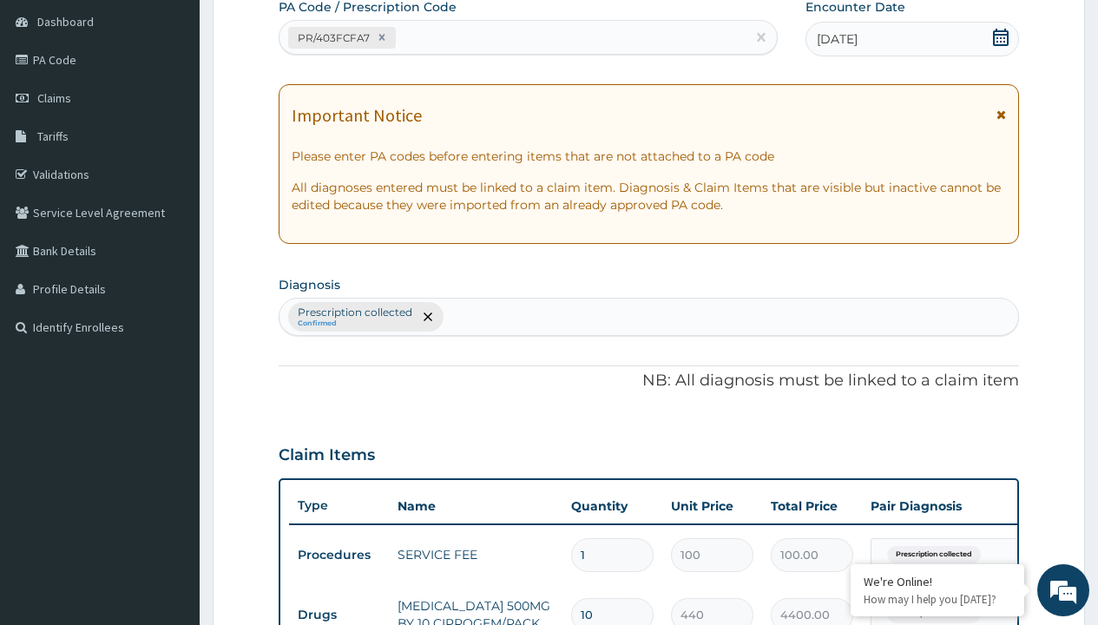
type input "prescription collected"
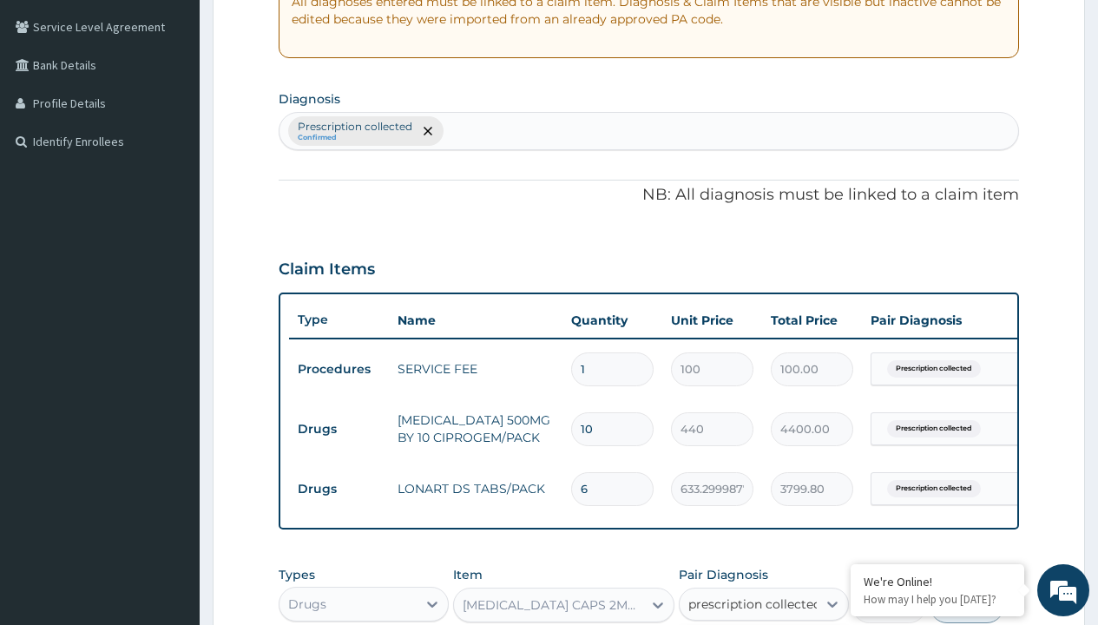
checkbox input "true"
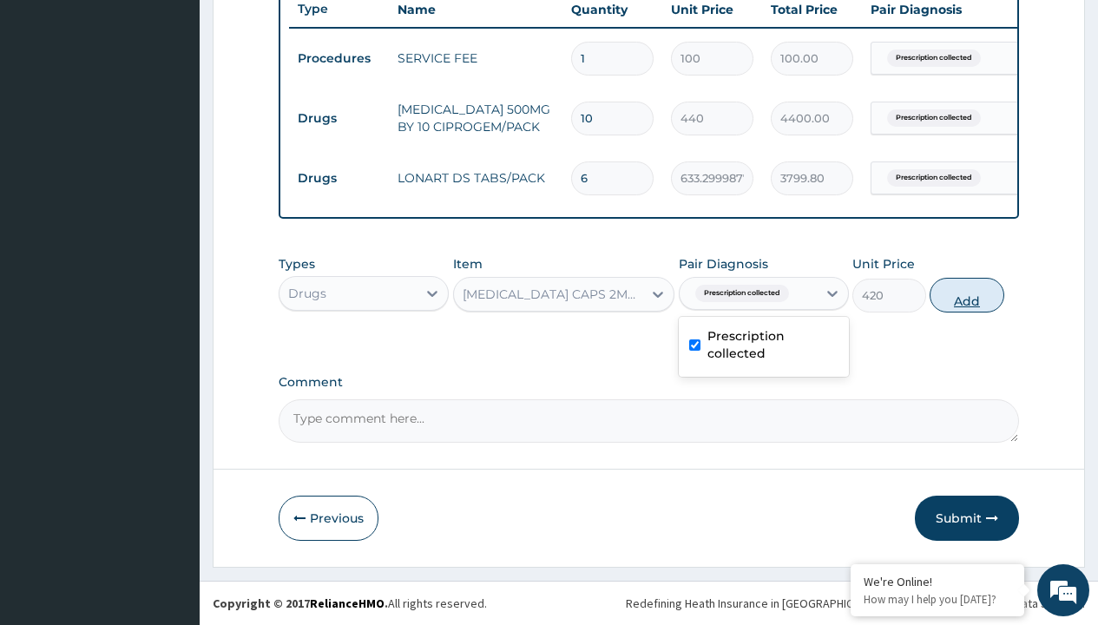
click at [967, 294] on button "Add" at bounding box center [966, 295] width 74 height 35
type input "0"
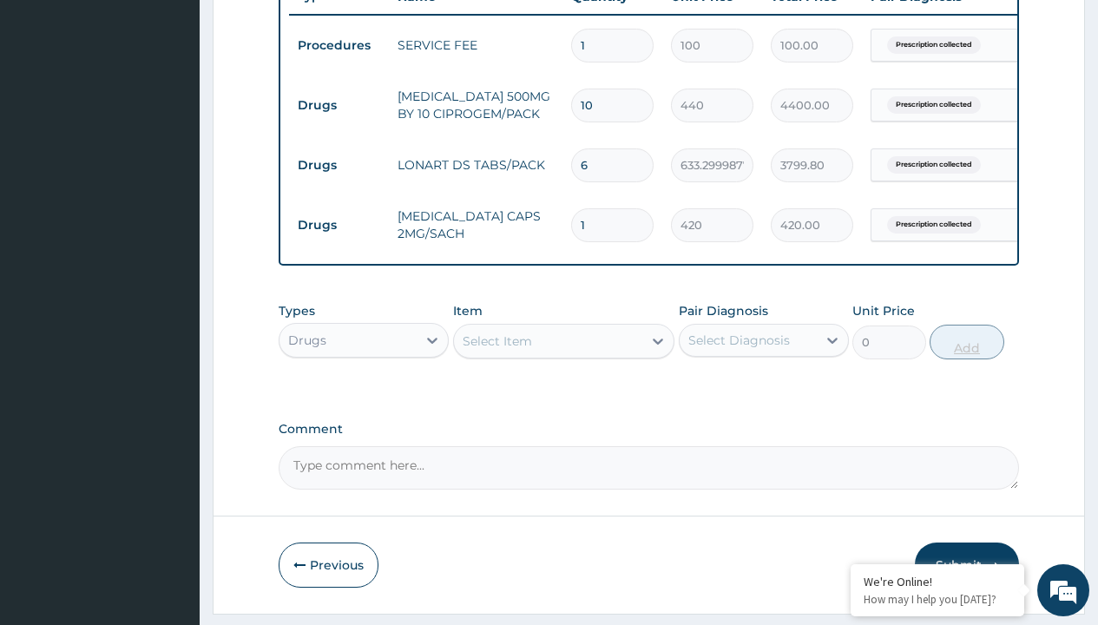
type input "10"
type input "4200.00"
type input "10"
click at [338, 105] on td "Drugs" at bounding box center [339, 105] width 100 height 32
type input "drugs"
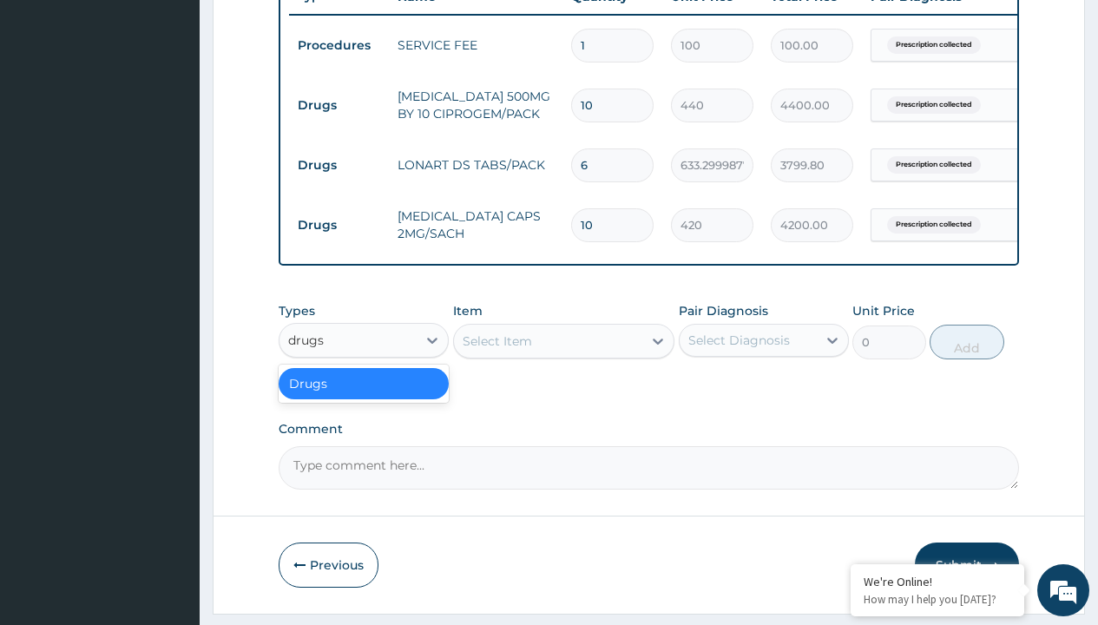
scroll to position [0, 0]
click at [364, 396] on div "Drugs" at bounding box center [364, 383] width 170 height 31
click at [496, 350] on div "Select Item" at bounding box center [496, 340] width 69 height 17
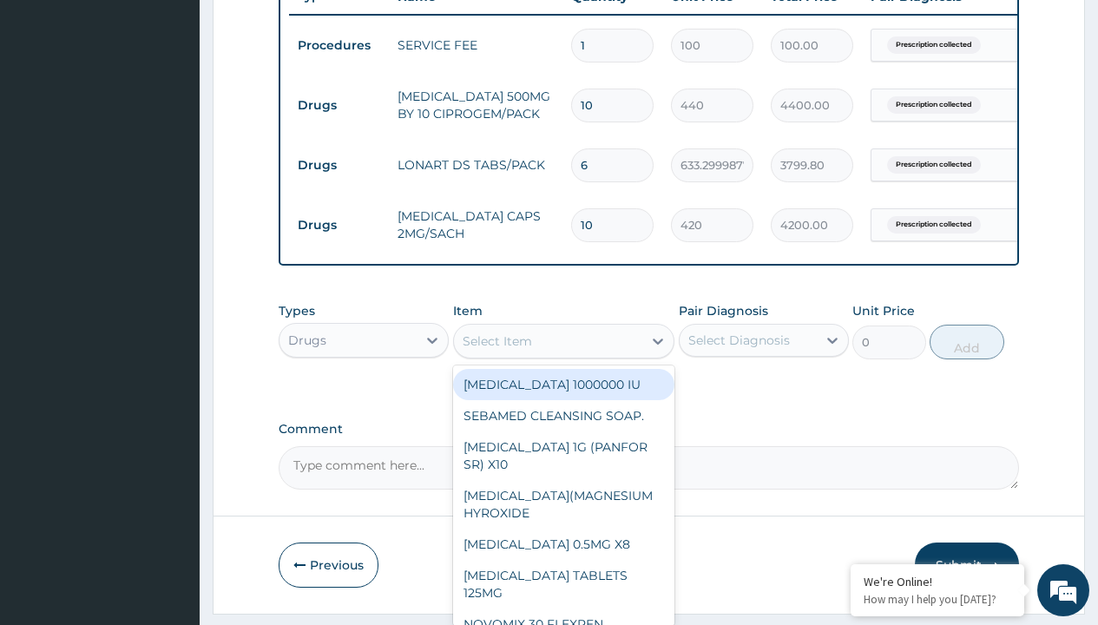
type input "ors/sachet"
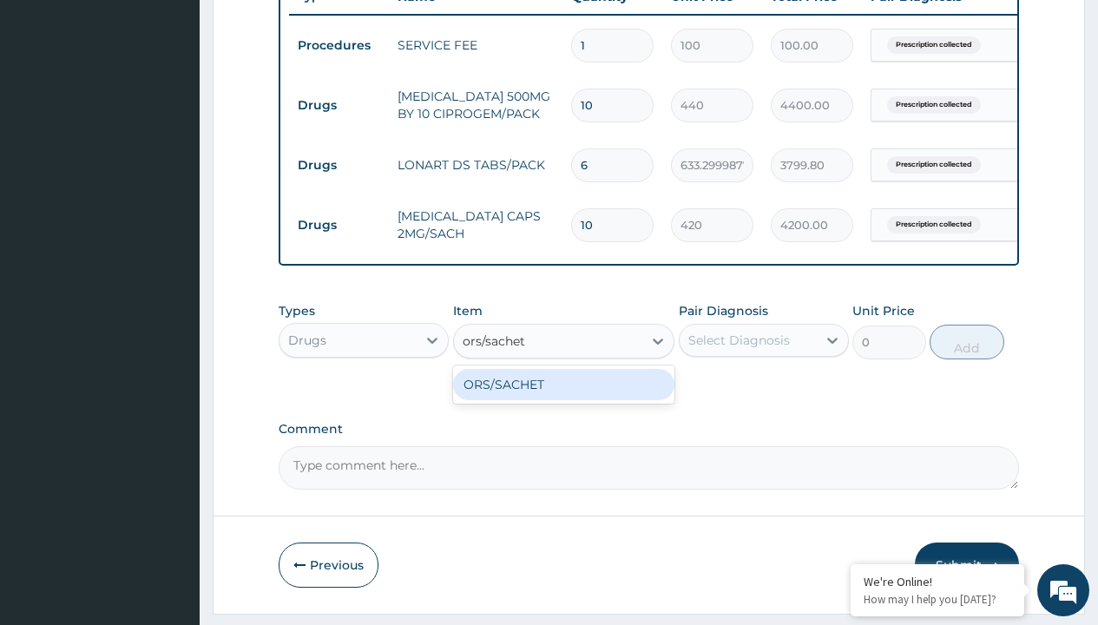
click at [563, 397] on div "ORS/SACHET" at bounding box center [564, 384] width 222 height 31
type input "600"
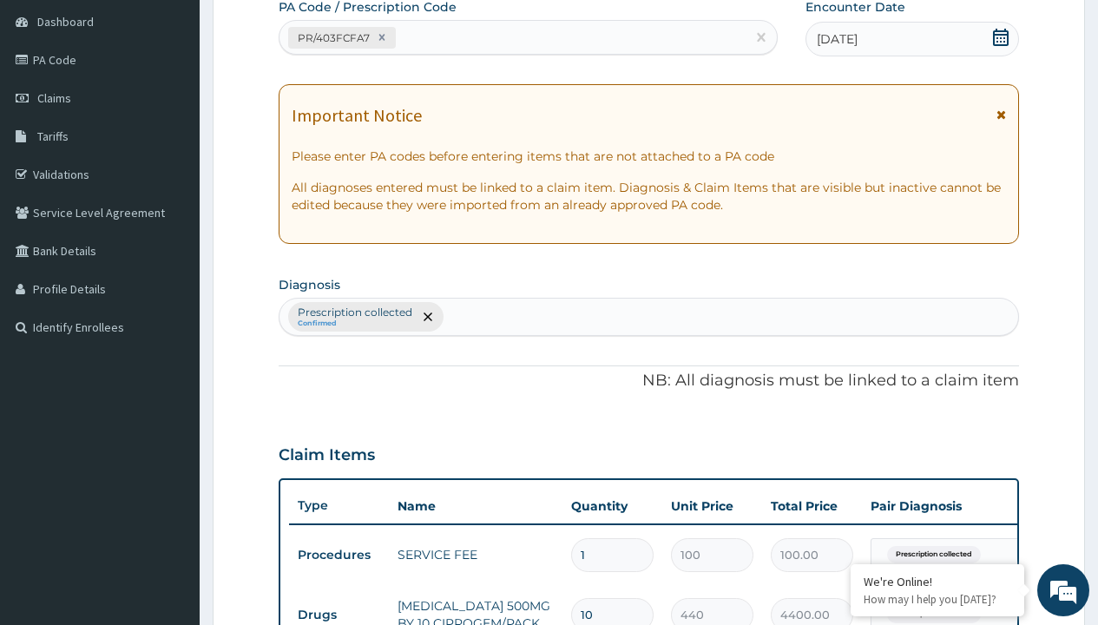
type input "prescription collected"
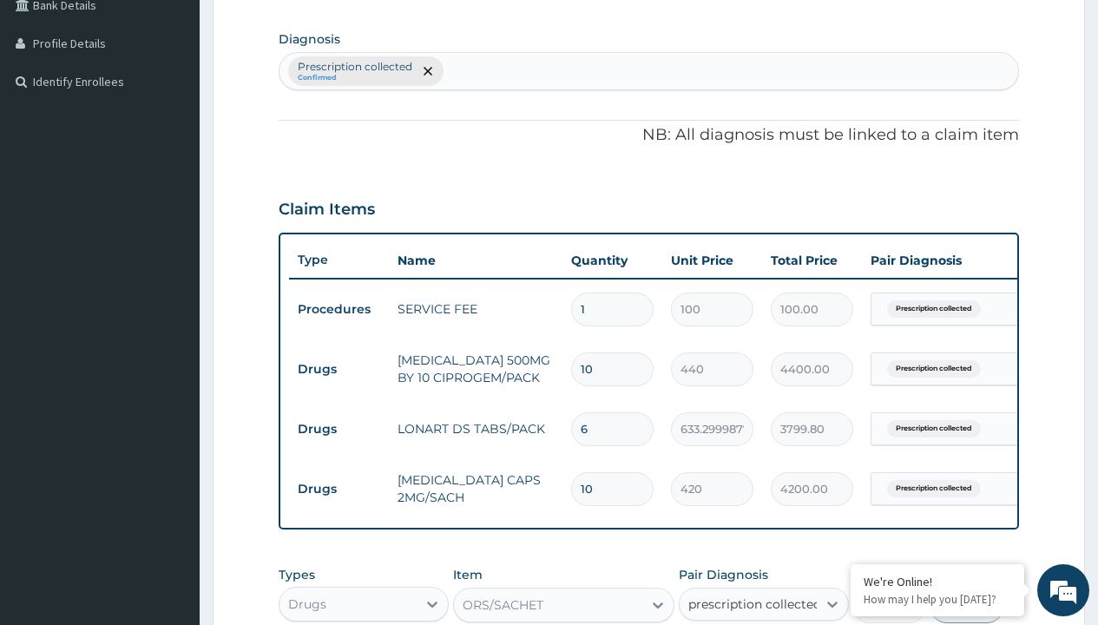
checkbox input "true"
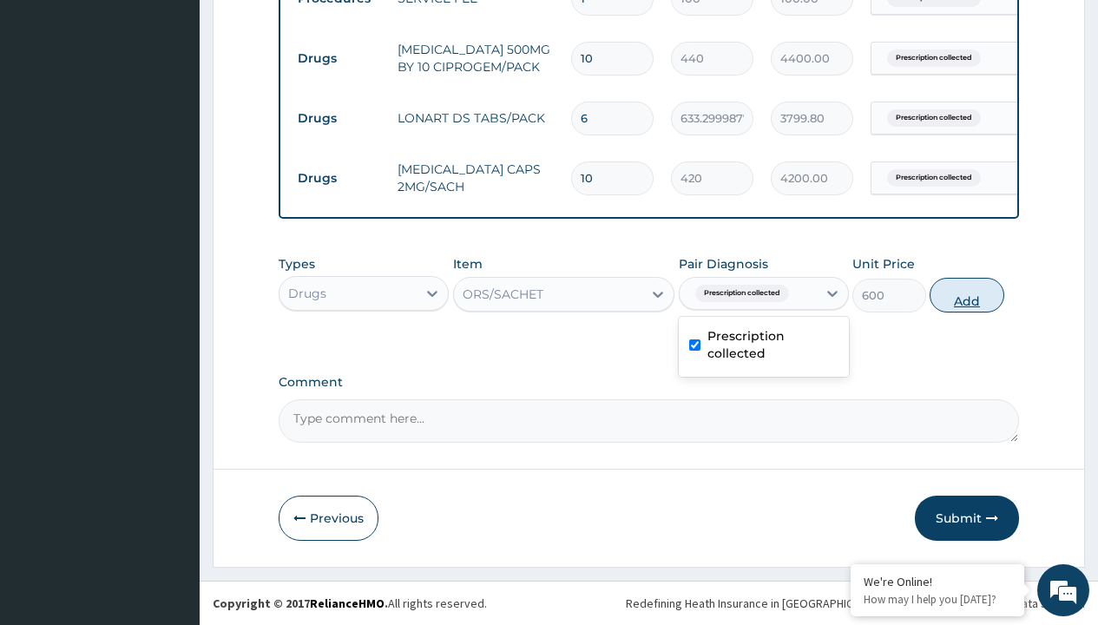
click at [967, 294] on button "Add" at bounding box center [966, 295] width 74 height 35
type input "0"
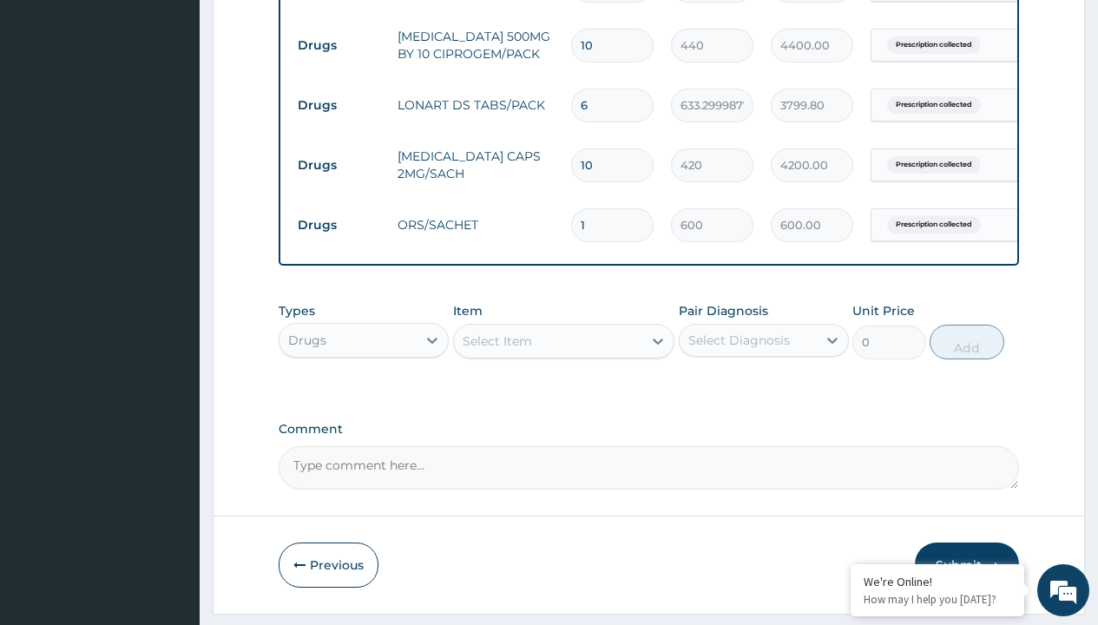
click at [338, 45] on td "Drugs" at bounding box center [339, 45] width 100 height 32
type input "drugs"
click at [364, 396] on div "Drugs" at bounding box center [364, 383] width 170 height 31
click at [496, 350] on div "Select Item" at bounding box center [496, 340] width 69 height 17
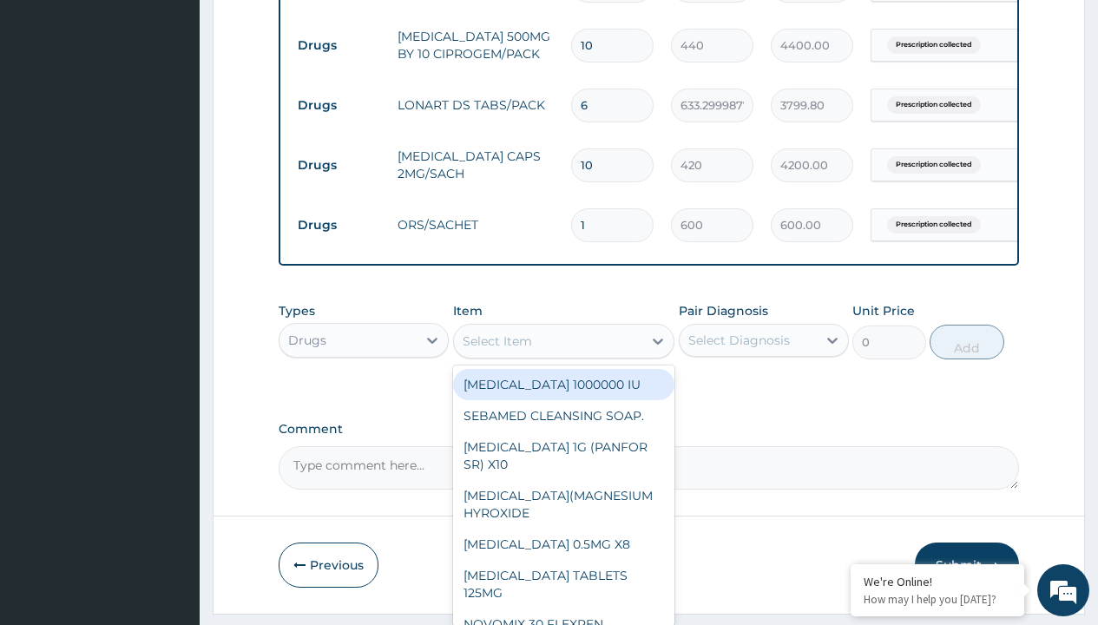
type input "paracetamol 500mg tablet emzor/sach"
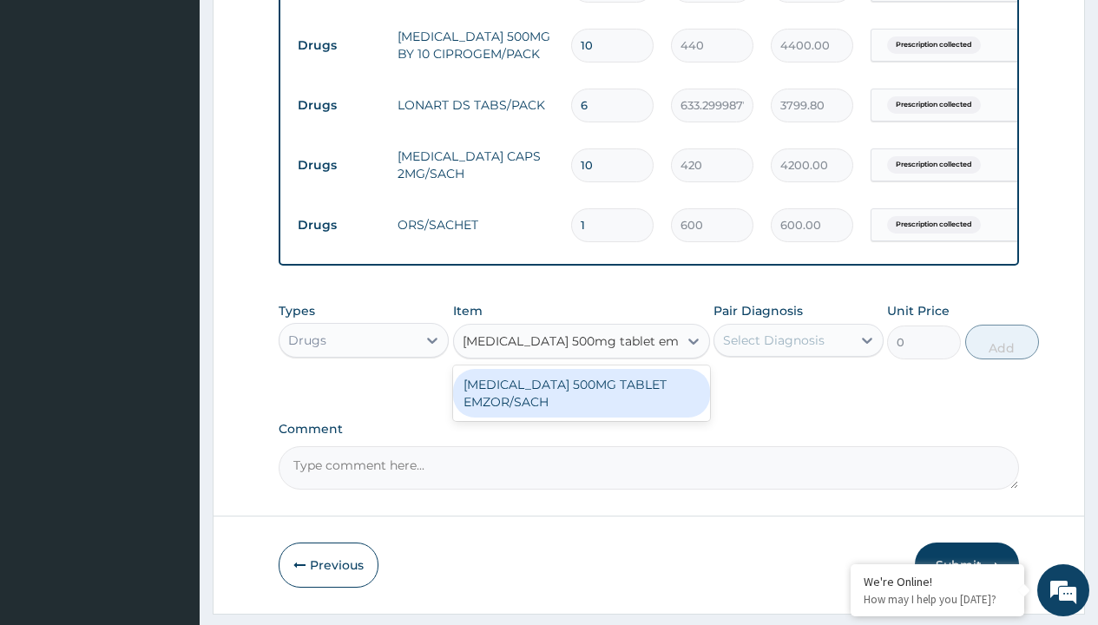
click at [580, 405] on div "[MEDICAL_DATA] 500MG TABLET EMZOR/SACH" at bounding box center [581, 393] width 257 height 49
type input "24"
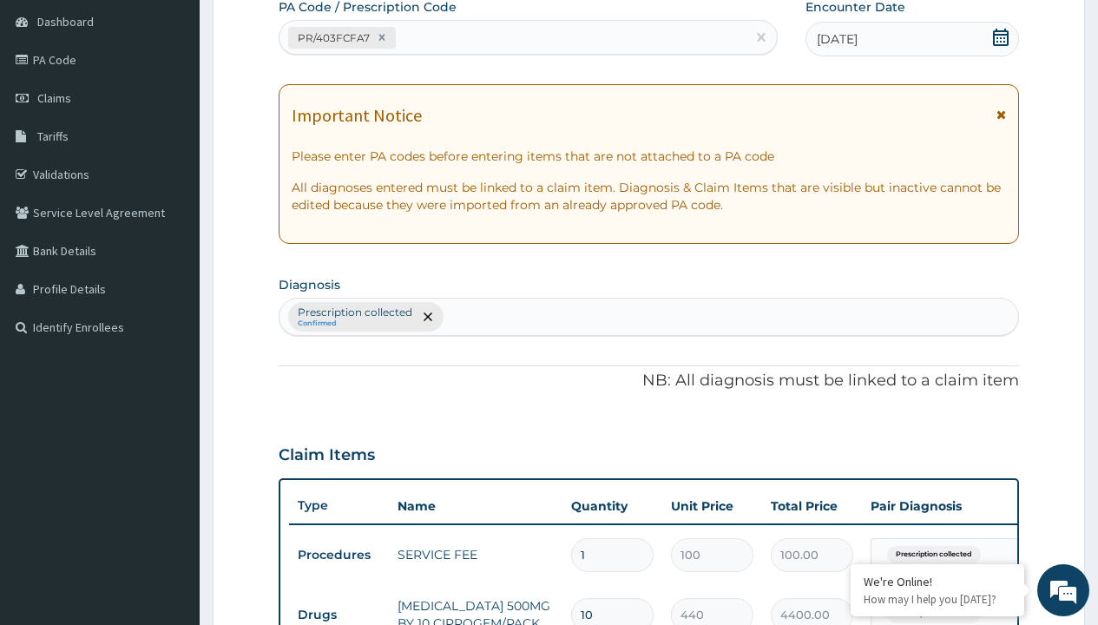
type input "prescription collected"
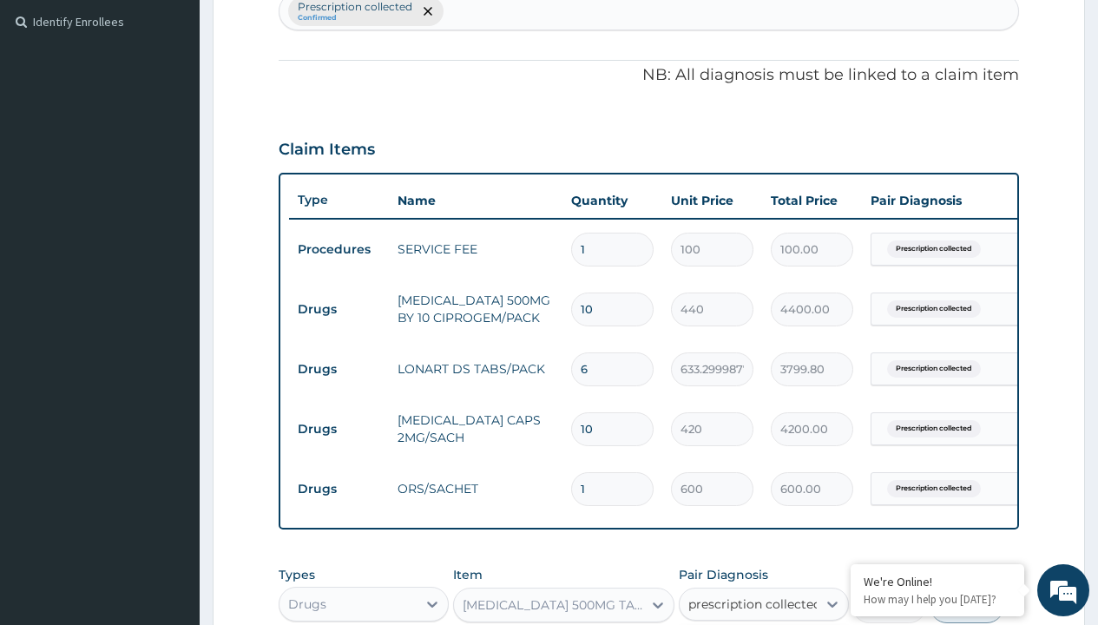
checkbox input "true"
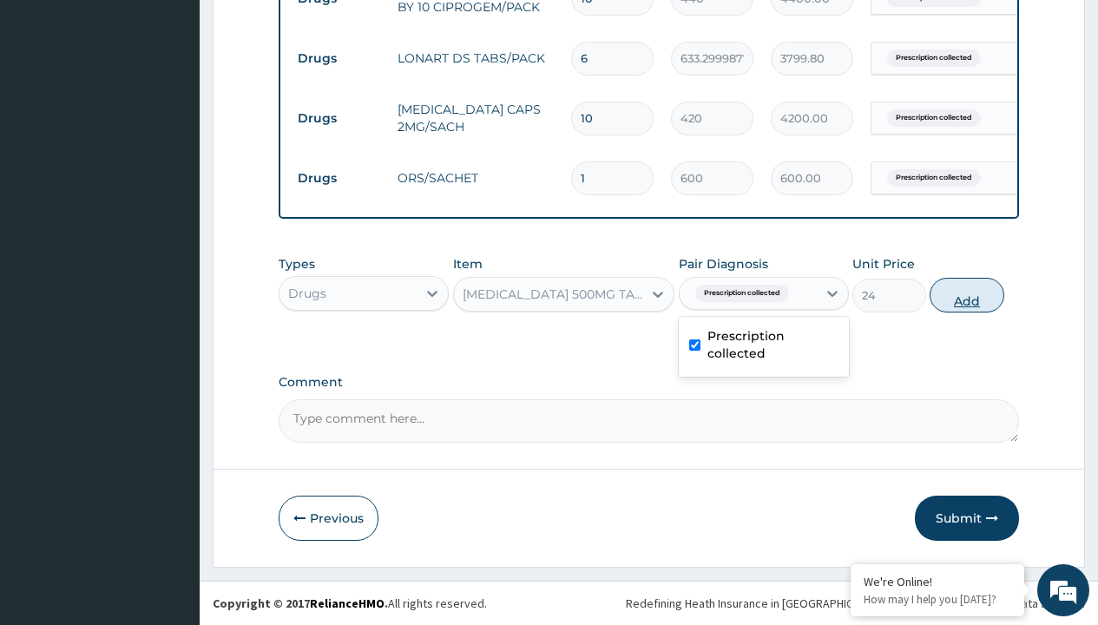
click at [967, 294] on button "Add" at bounding box center [966, 295] width 74 height 35
type input "0"
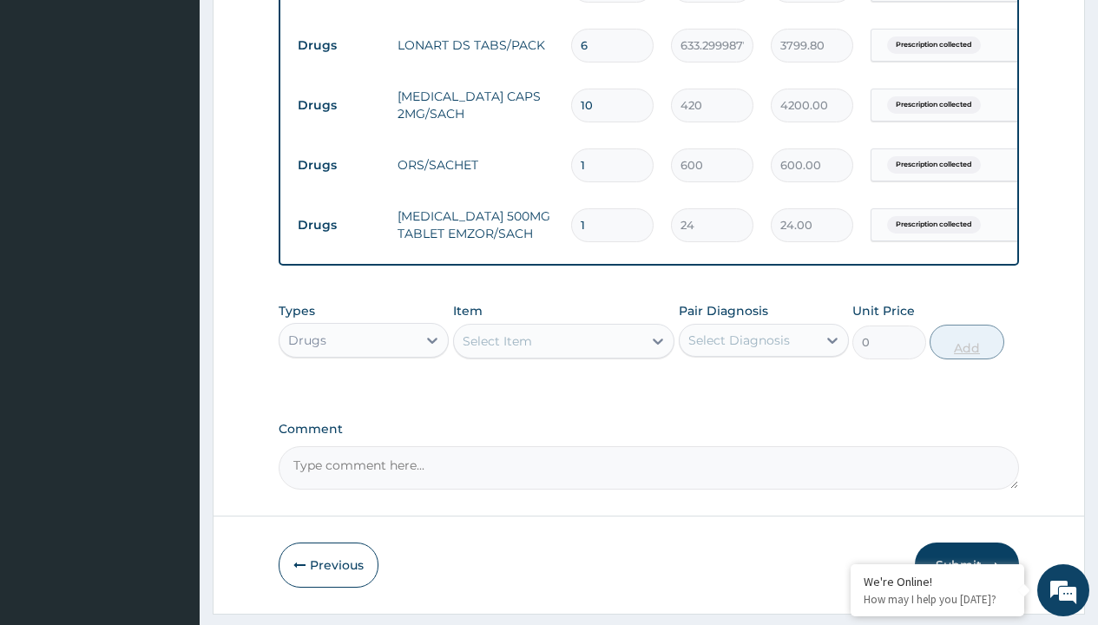
type input "24"
type input "576.00"
type input "24"
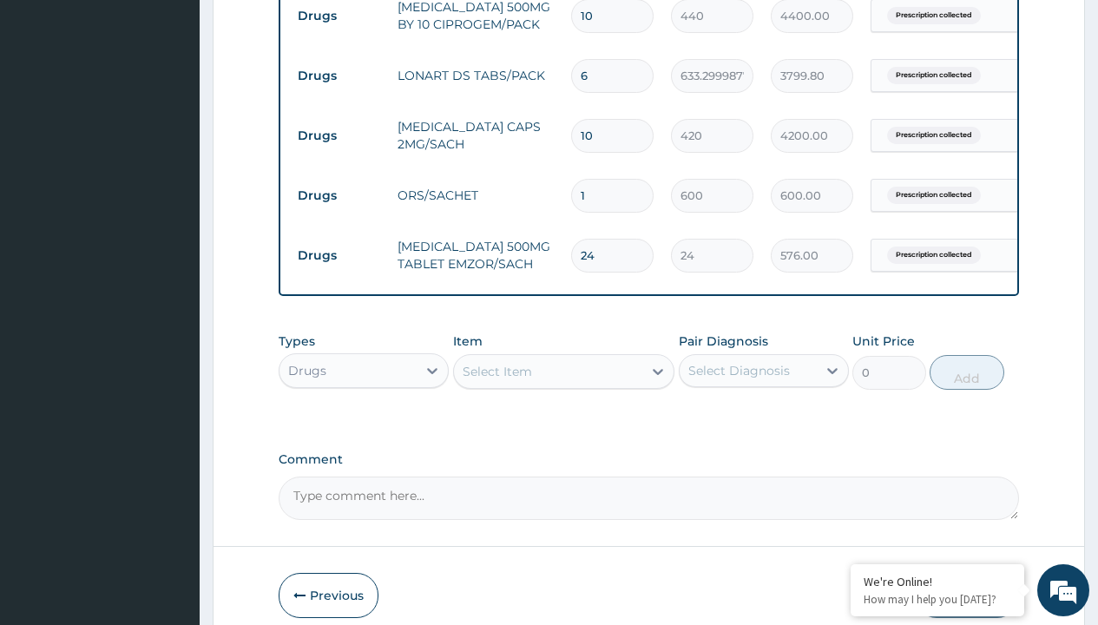
type input "drugs"
click at [364, 426] on div "Drugs" at bounding box center [364, 413] width 170 height 31
click at [496, 380] on div "Select Item" at bounding box center [496, 371] width 69 height 17
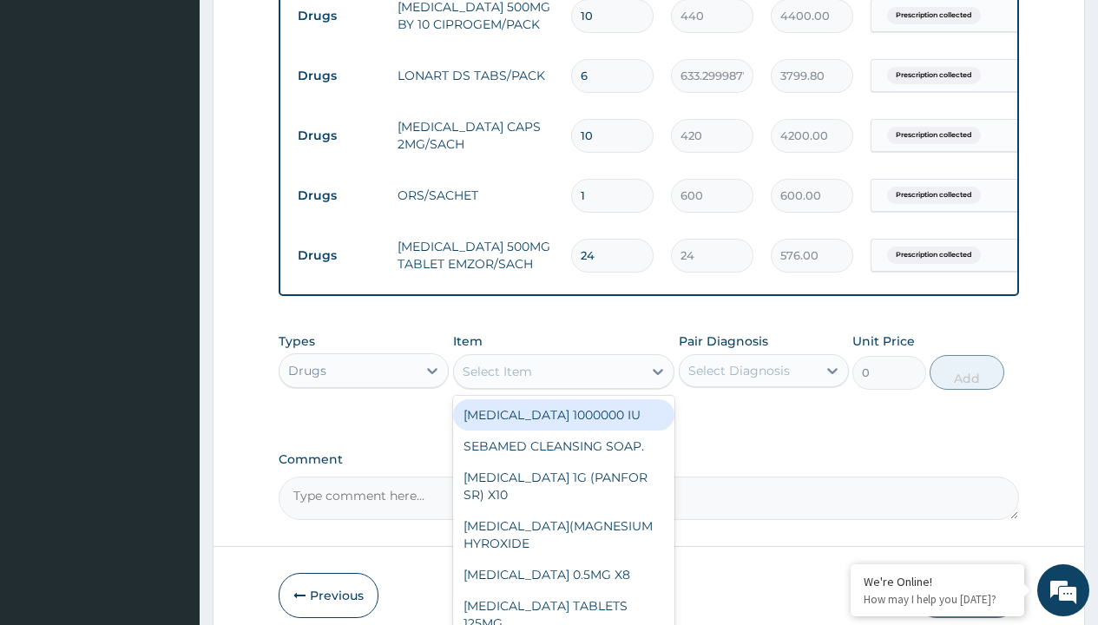
type input "zolat tablet 200mg (albendazole)/pack"
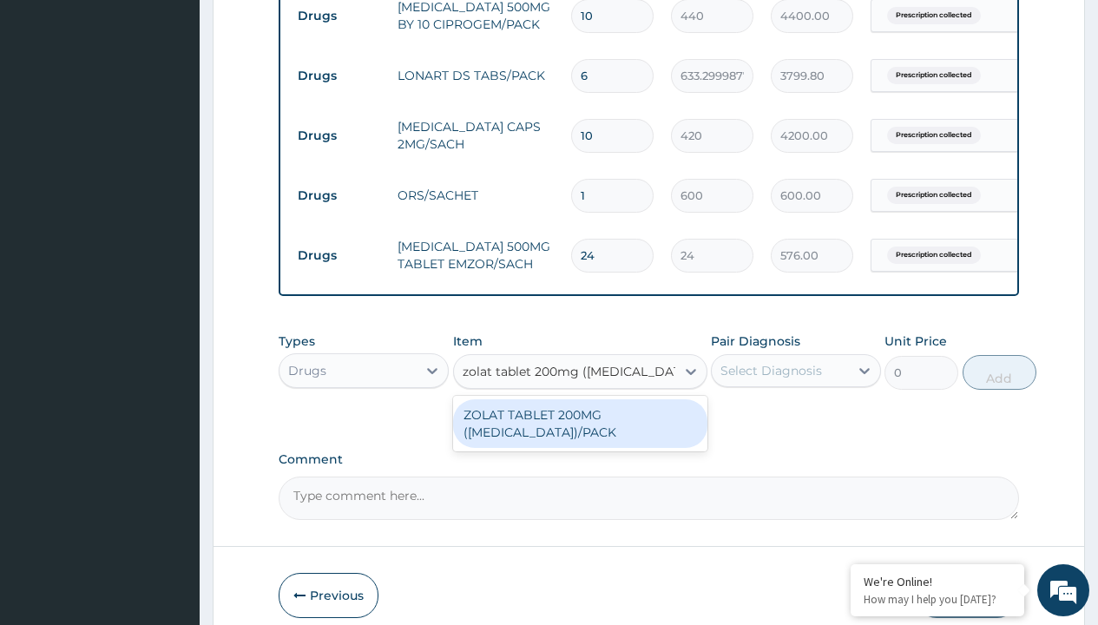
click at [580, 436] on div "ZOLAT TABLET 200MG ([MEDICAL_DATA])/PACK" at bounding box center [580, 423] width 254 height 49
type input "439"
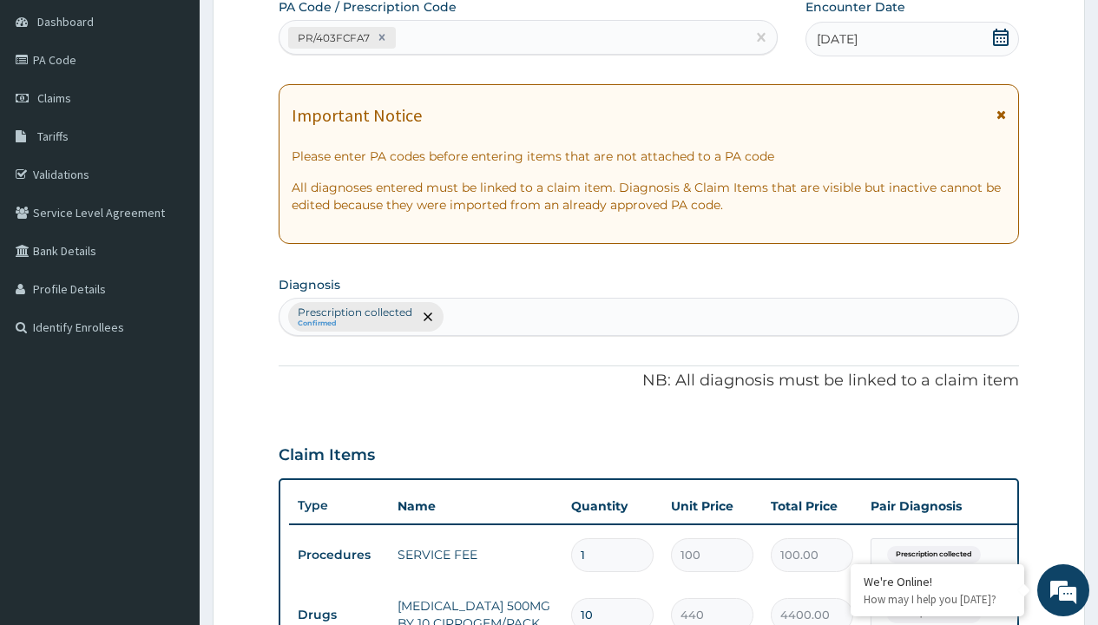
type input "prescription collected"
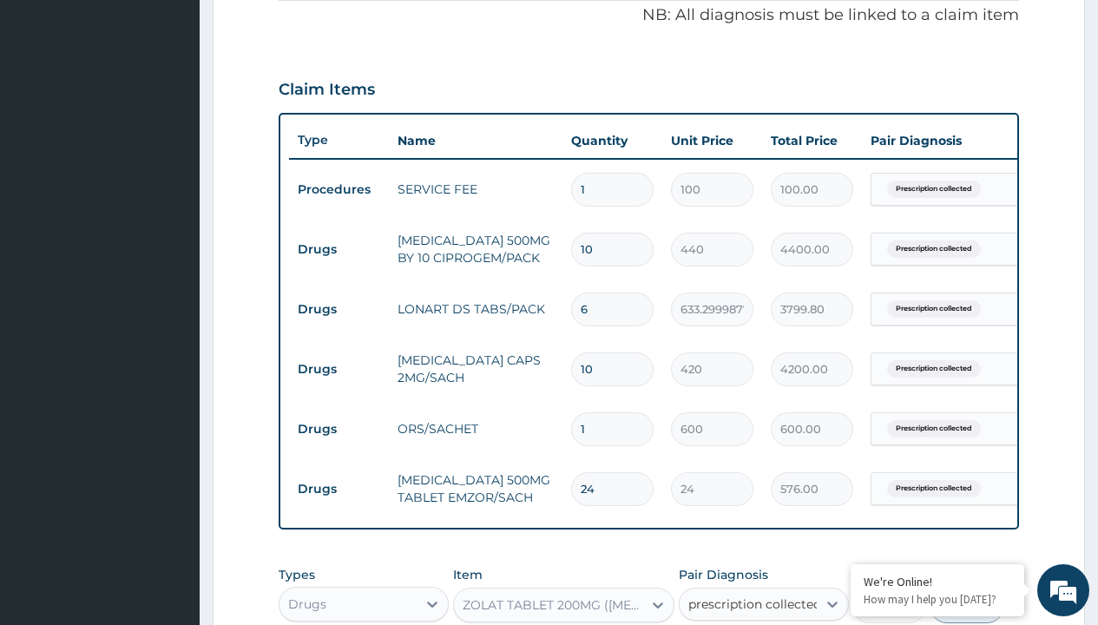
checkbox input "true"
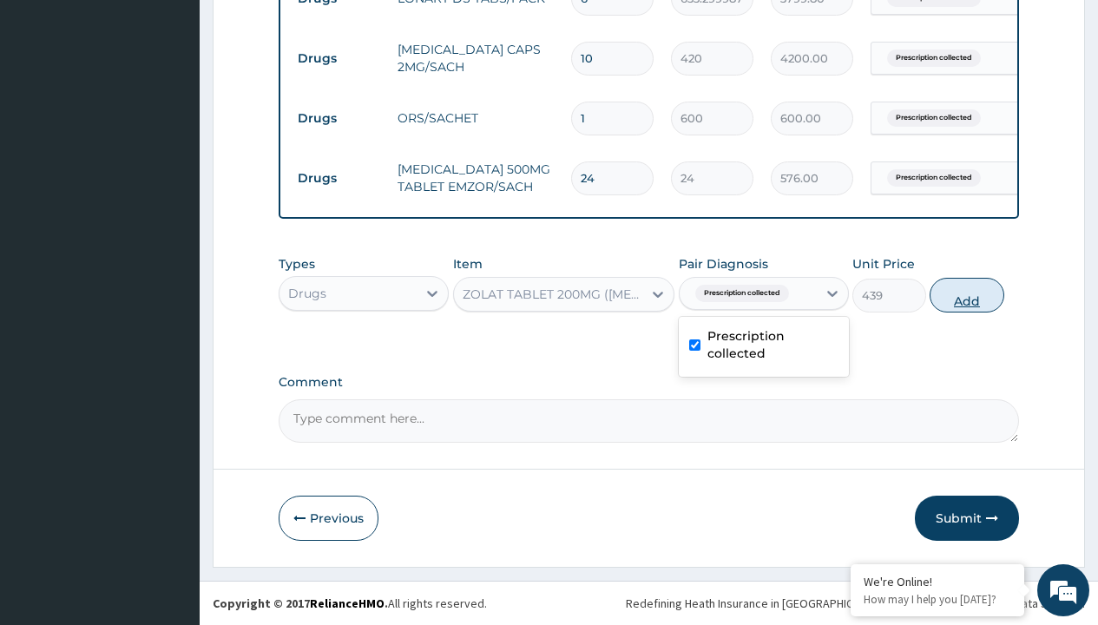
click at [967, 294] on button "Add" at bounding box center [966, 295] width 74 height 35
type input "0"
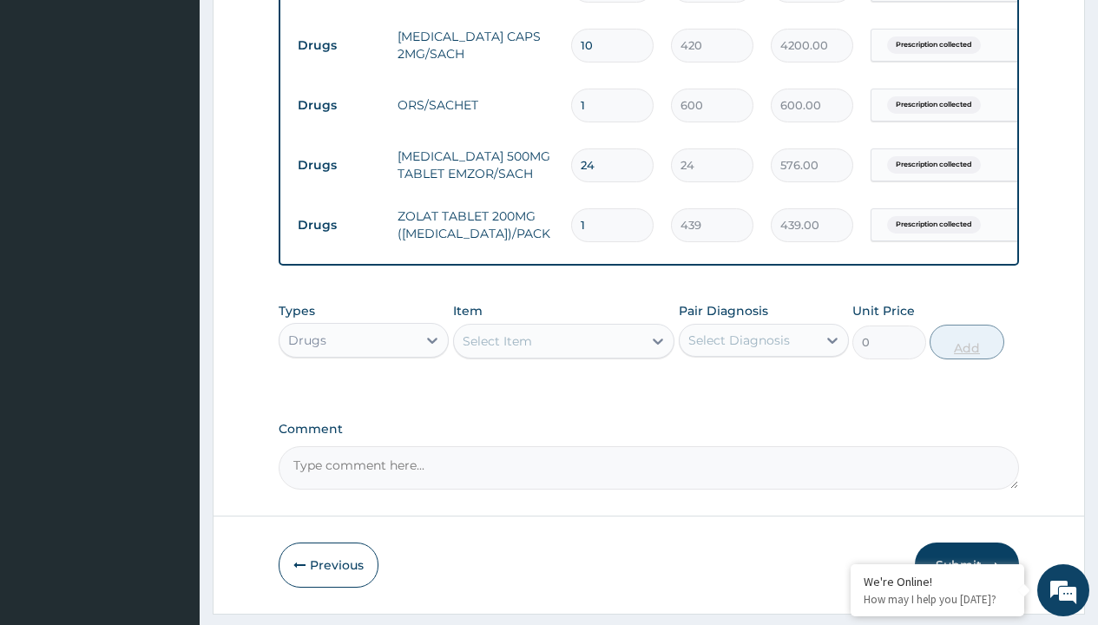
type input "2"
type input "878.00"
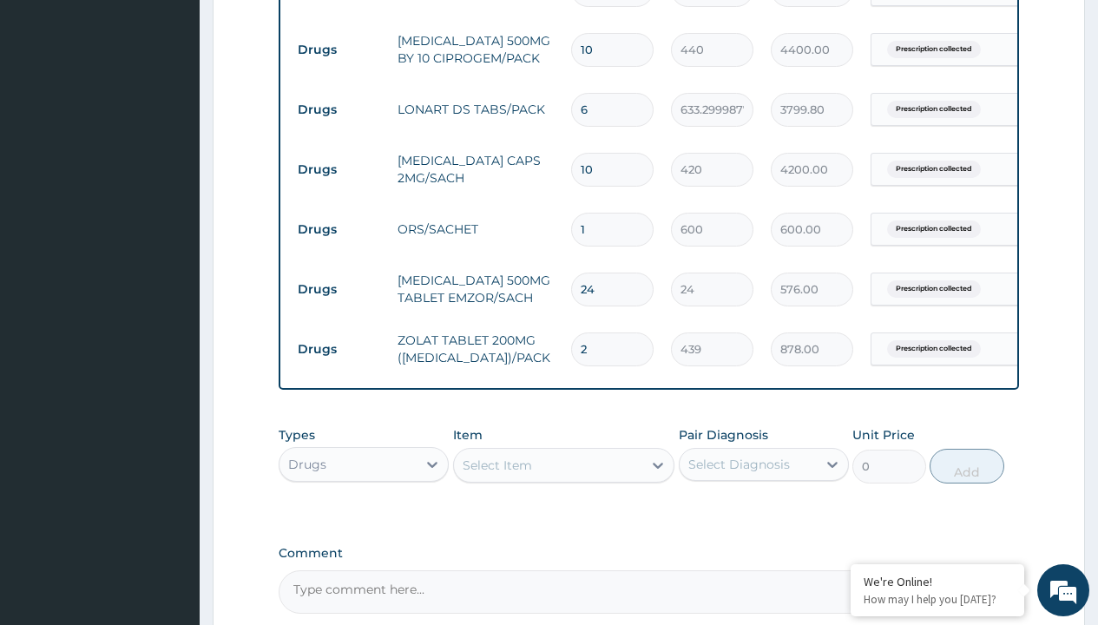
scroll to position [712, 0]
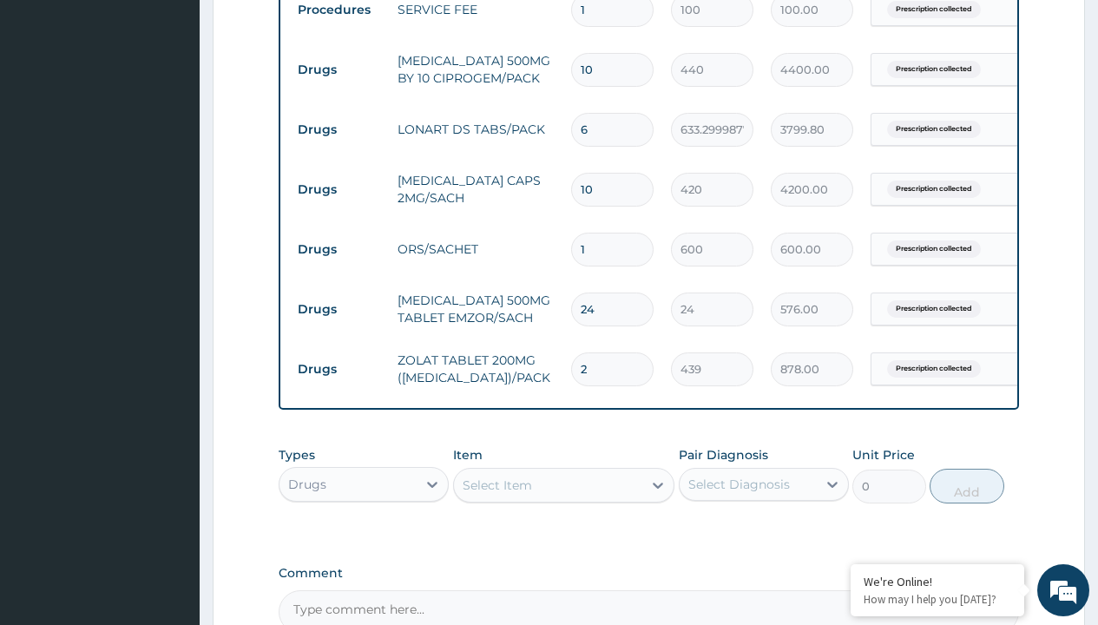
type input "2"
click at [608, 189] on input "10" at bounding box center [612, 190] width 82 height 34
type input "1"
type input "420.00"
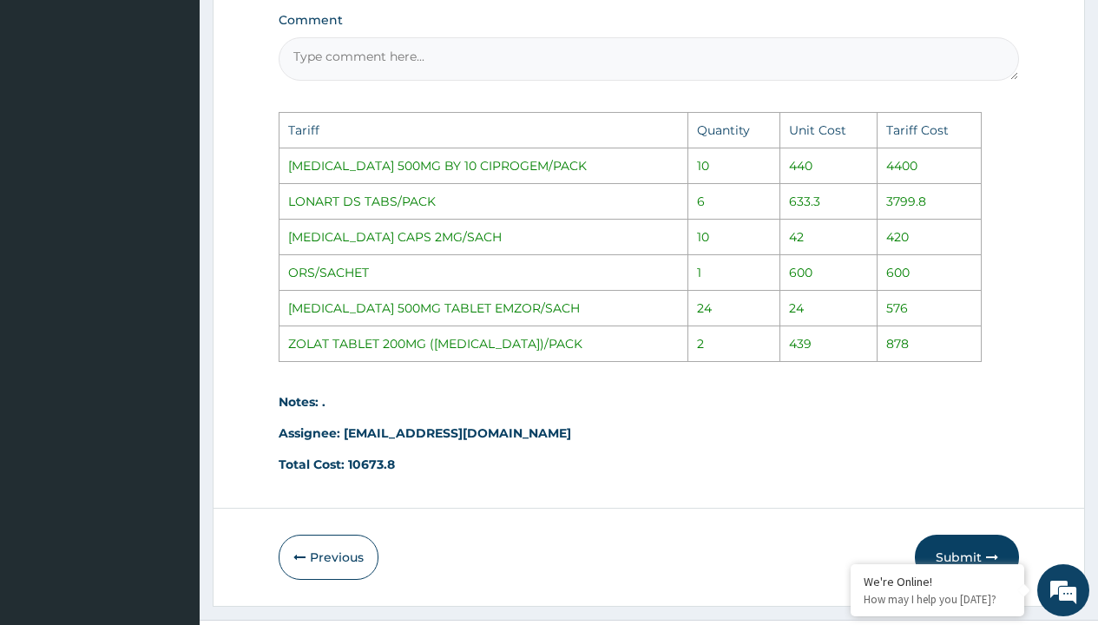
scroll to position [1317, 0]
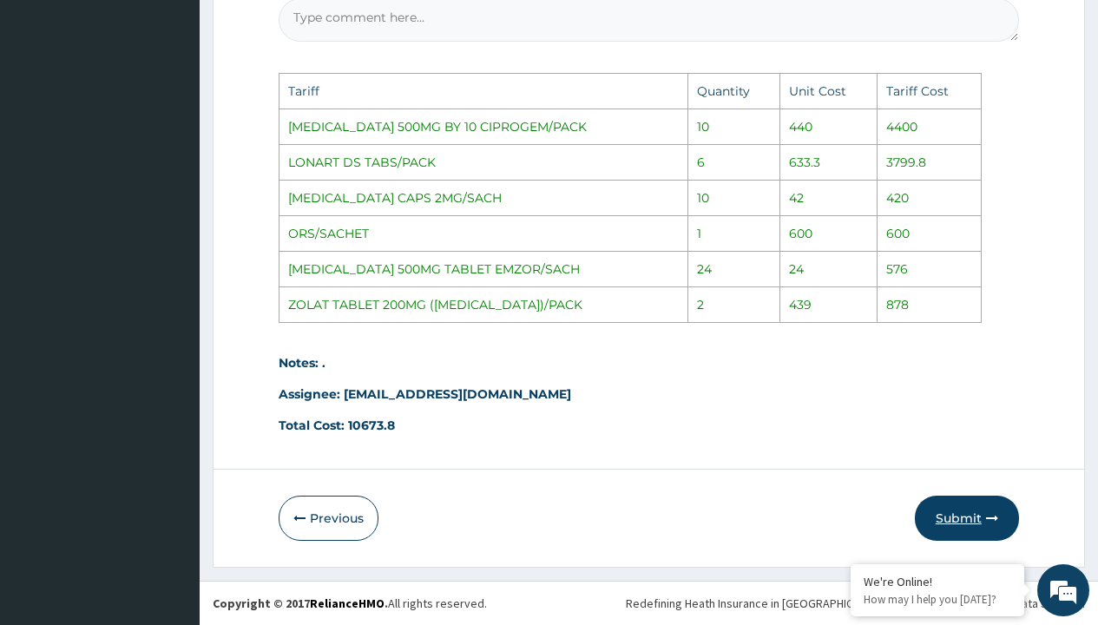
type input "1"
click at [993, 512] on icon "button" at bounding box center [992, 518] width 12 height 12
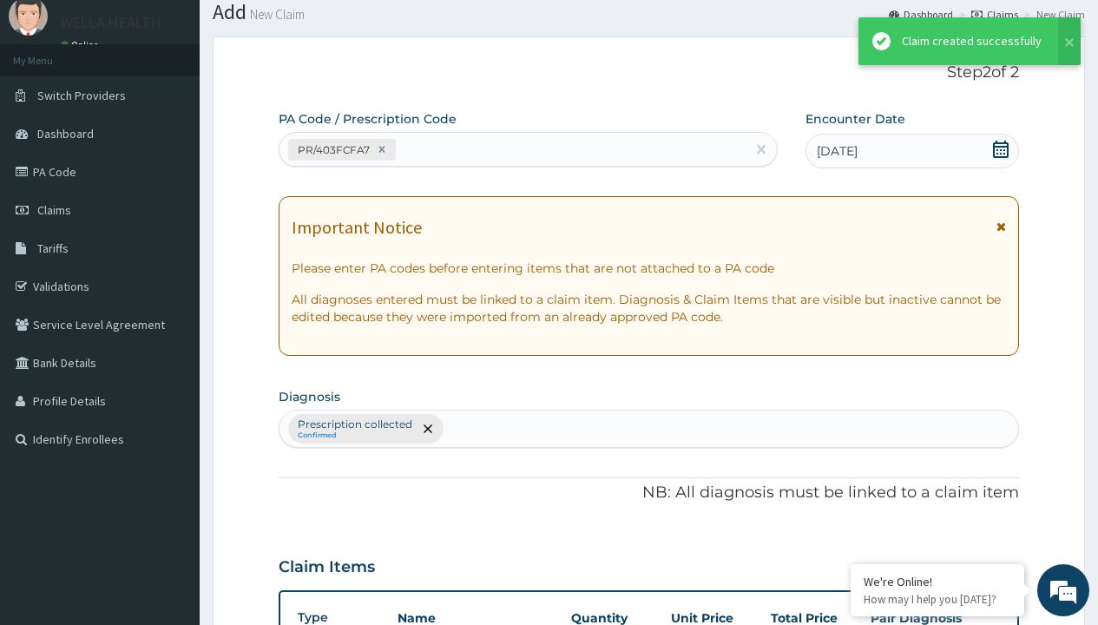
scroll to position [916, 0]
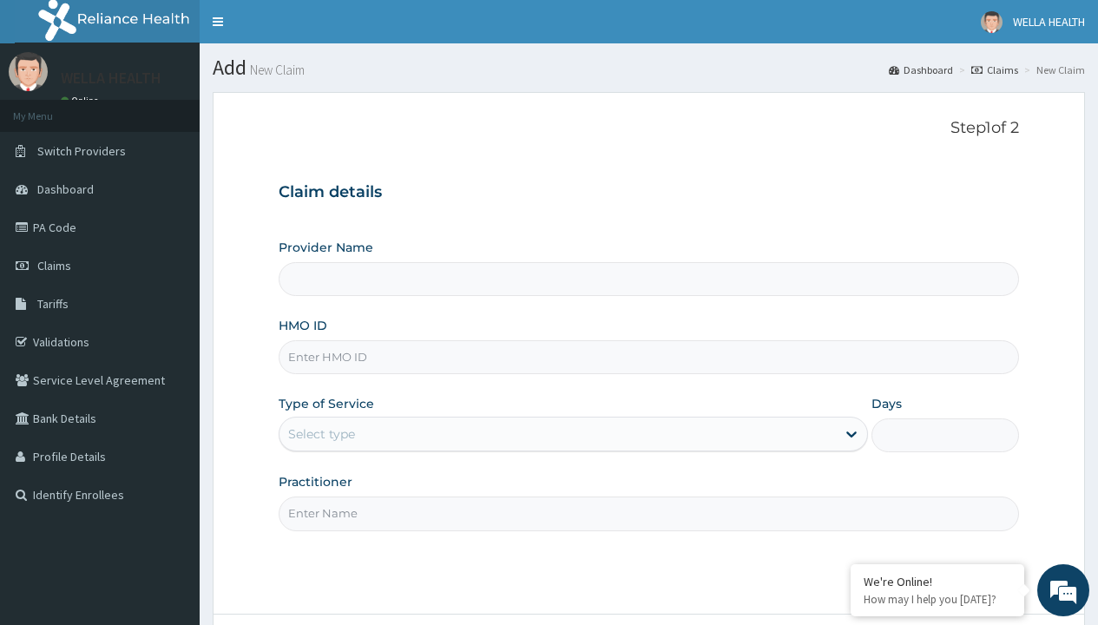
type input "WellaHealth(TELEMEDICINE)"
type input "BWI/10082/B"
type input "WellaHealth"
click at [321, 434] on div "Select type" at bounding box center [321, 433] width 67 height 17
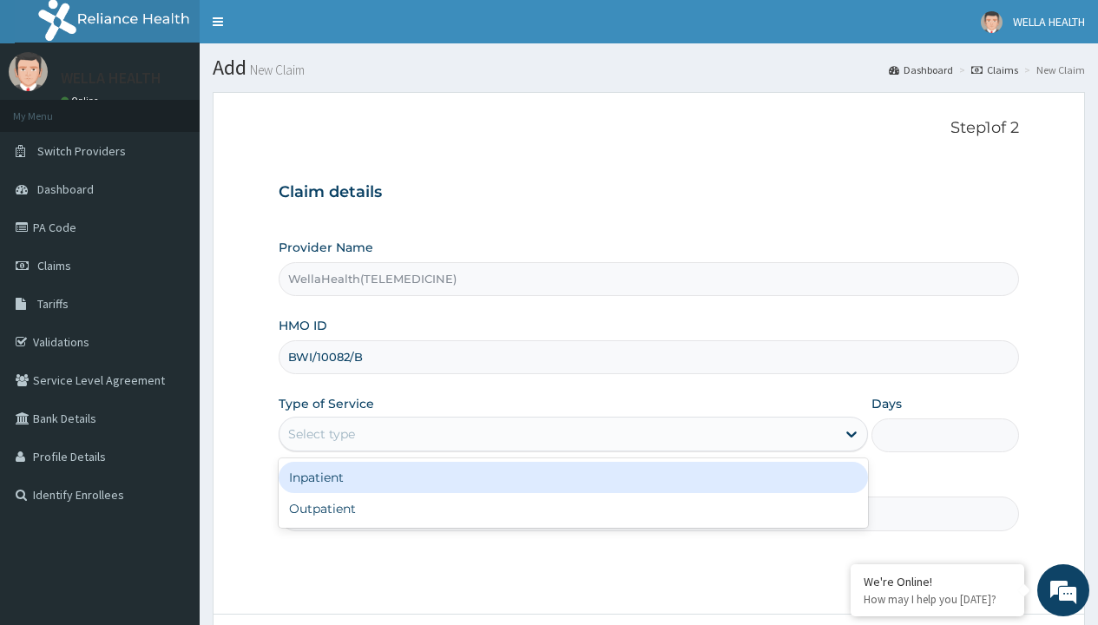
click at [573, 508] on div "Outpatient" at bounding box center [573, 508] width 589 height 31
type input "1"
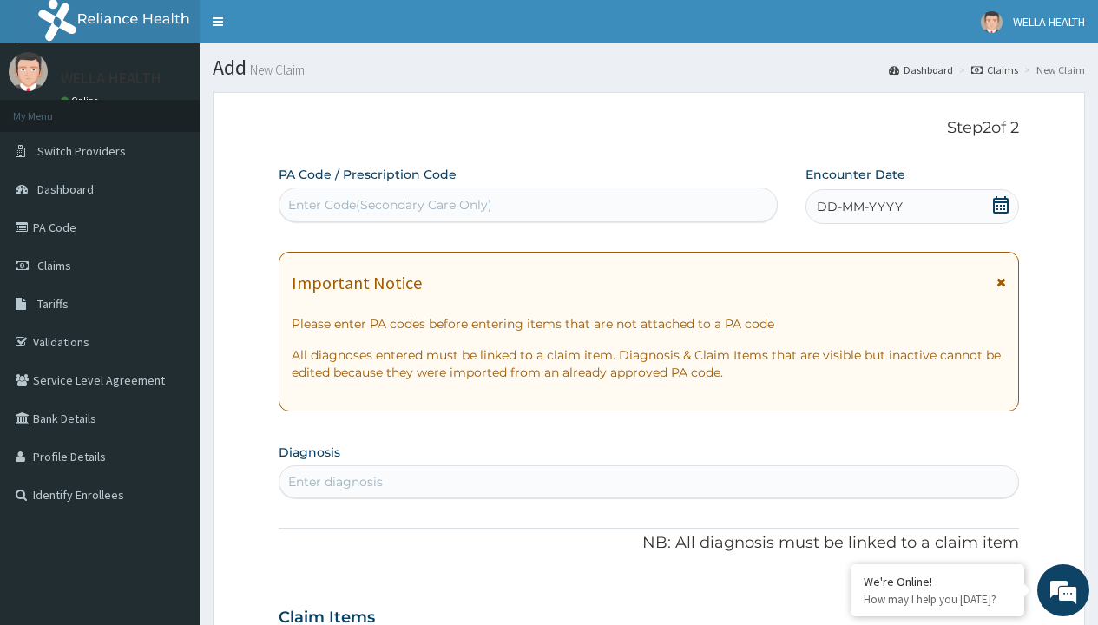
scroll to position [145, 0]
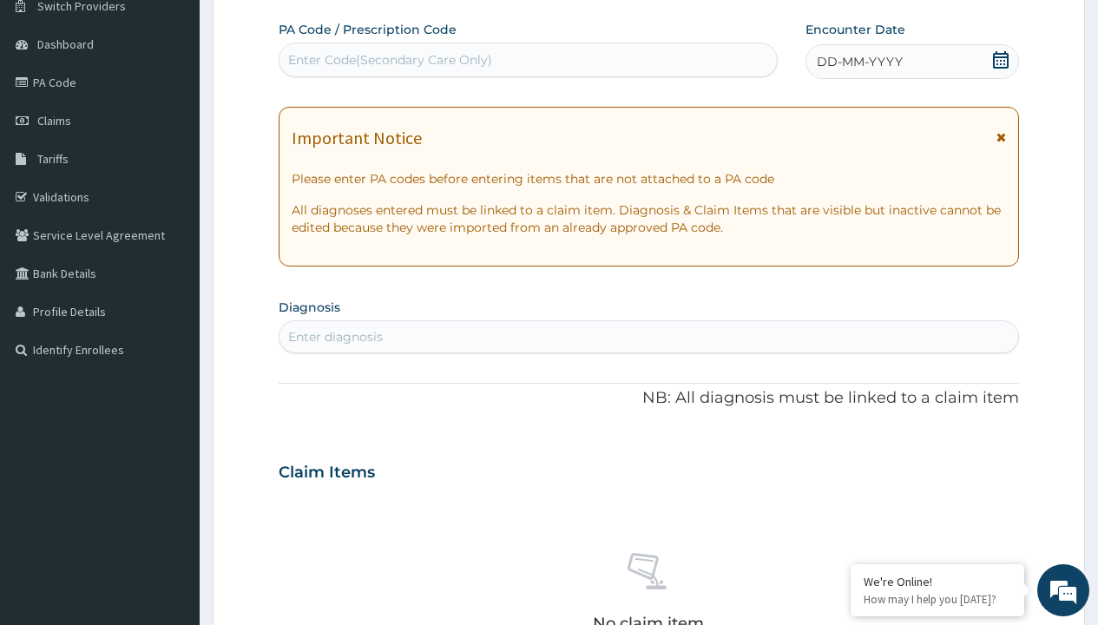
click at [858, 62] on span "DD-MM-YYYY" at bounding box center [859, 61] width 86 height 17
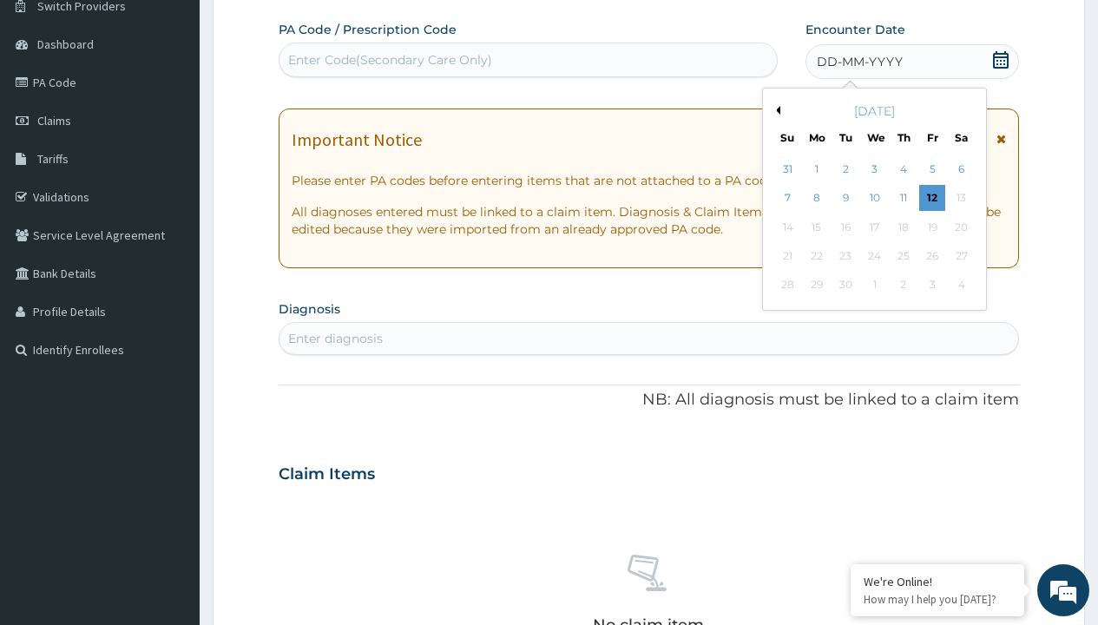
click at [775, 110] on button "Previous Month" at bounding box center [775, 110] width 9 height 9
click at [960, 169] on div "2" at bounding box center [960, 169] width 26 height 26
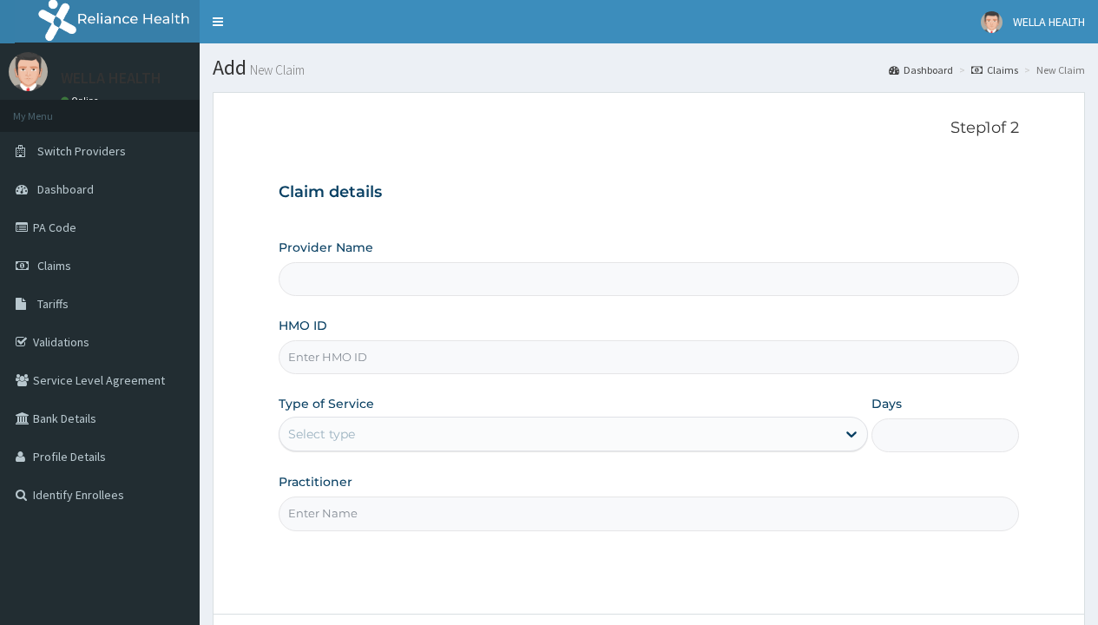
type input "WellaHealth(TELEMEDICINE)"
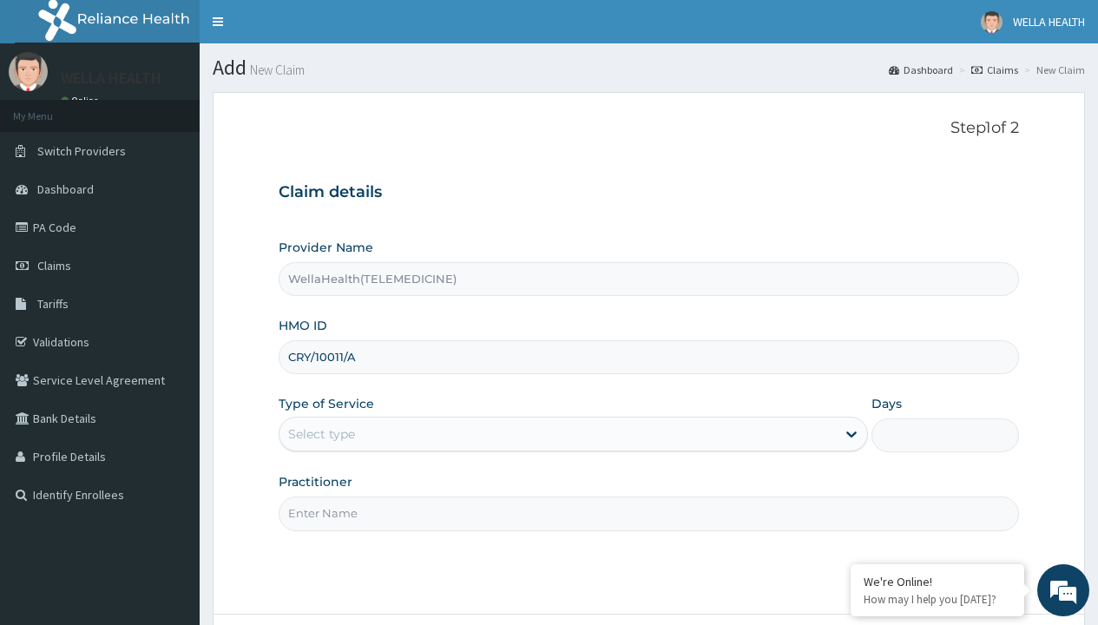
type input "CRY/10011/A"
type input "WellaHealth"
click at [321, 434] on div "Select type" at bounding box center [321, 433] width 67 height 17
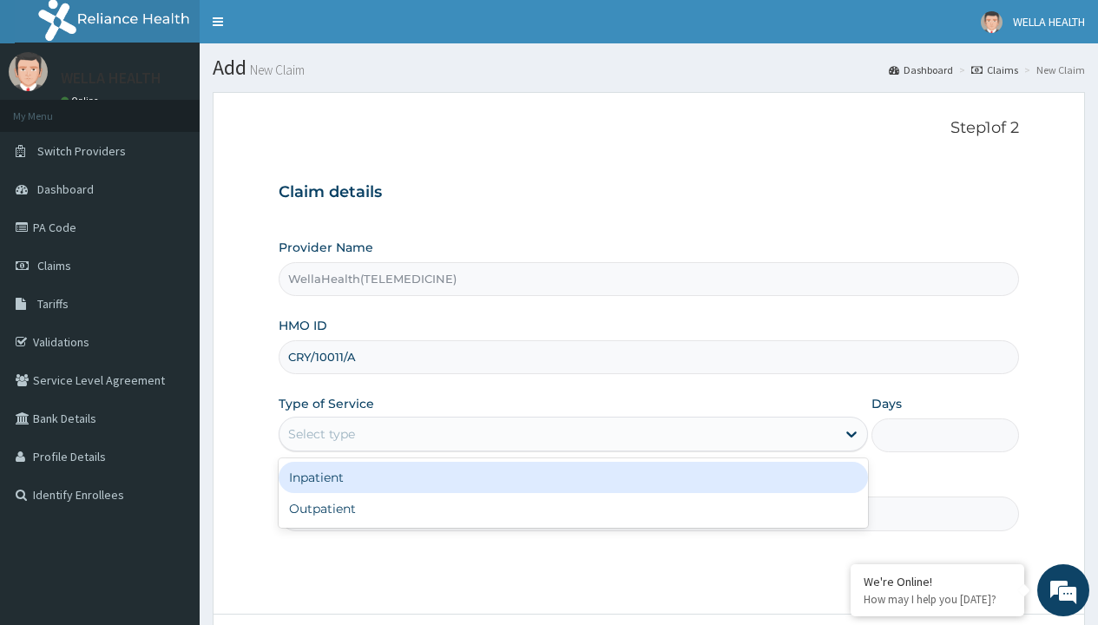
click at [573, 508] on div "Outpatient" at bounding box center [573, 508] width 589 height 31
type input "1"
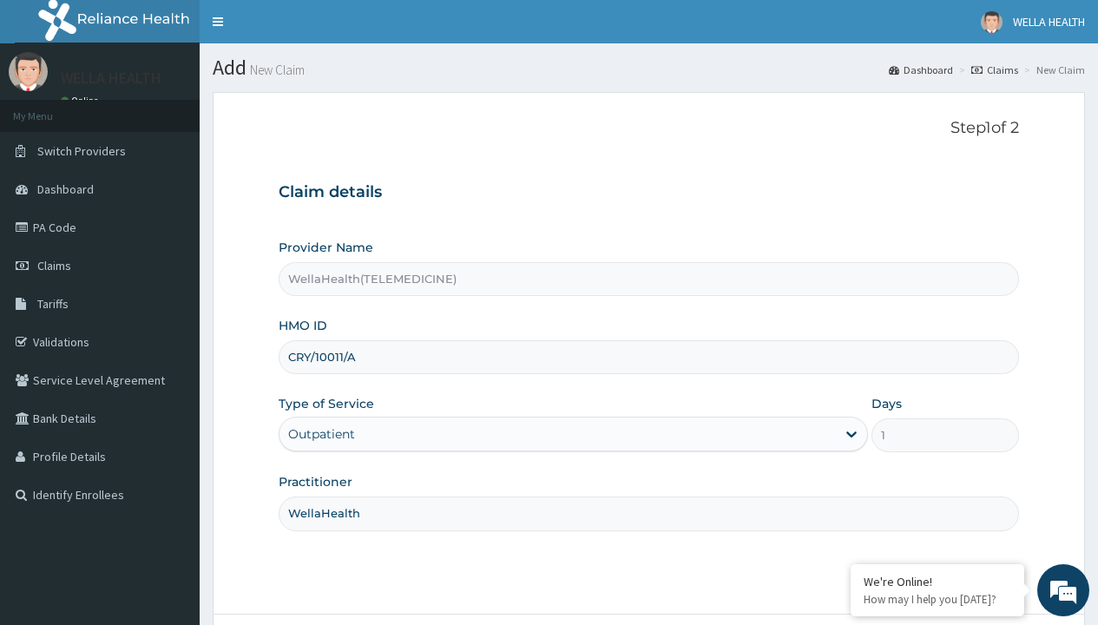
scroll to position [145, 0]
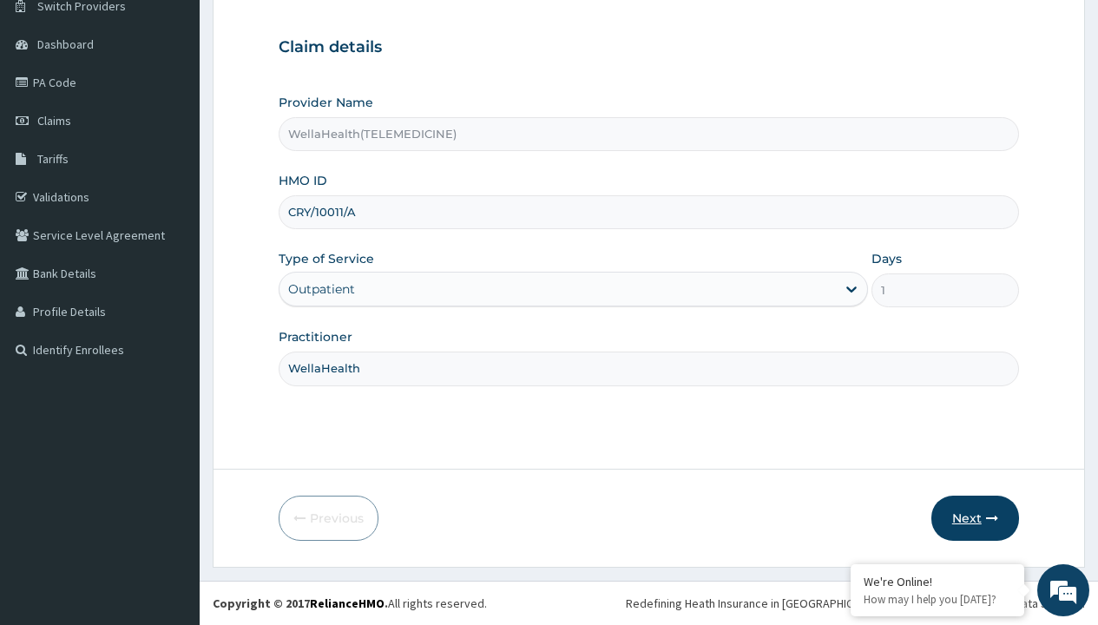
click at [974, 518] on button "Next" at bounding box center [975, 517] width 88 height 45
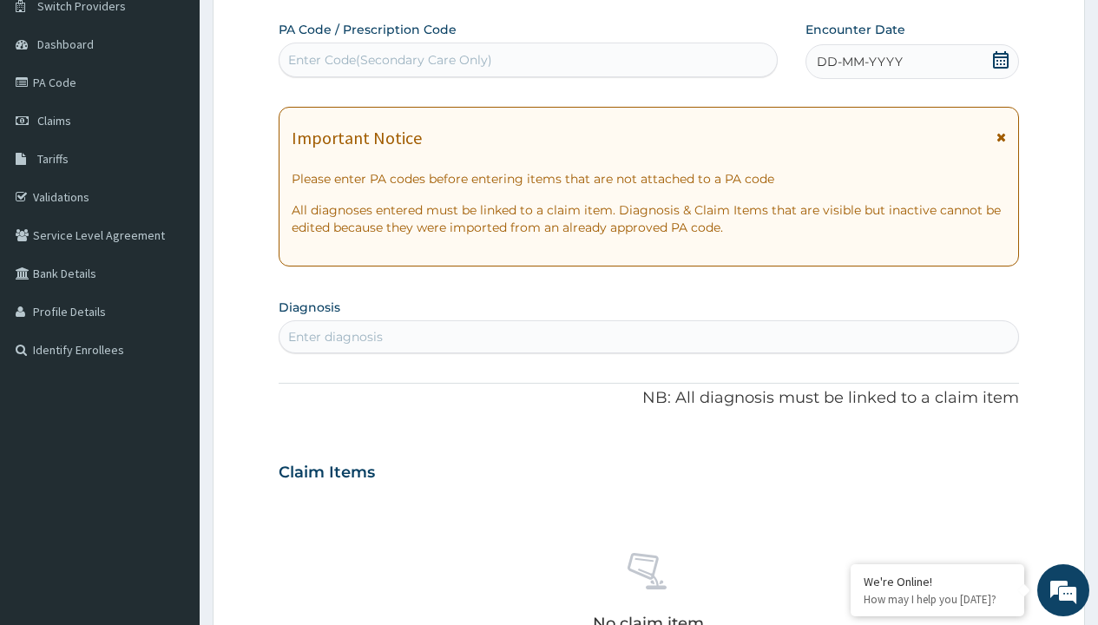
click at [858, 62] on span "DD-MM-YYYY" at bounding box center [859, 61] width 86 height 17
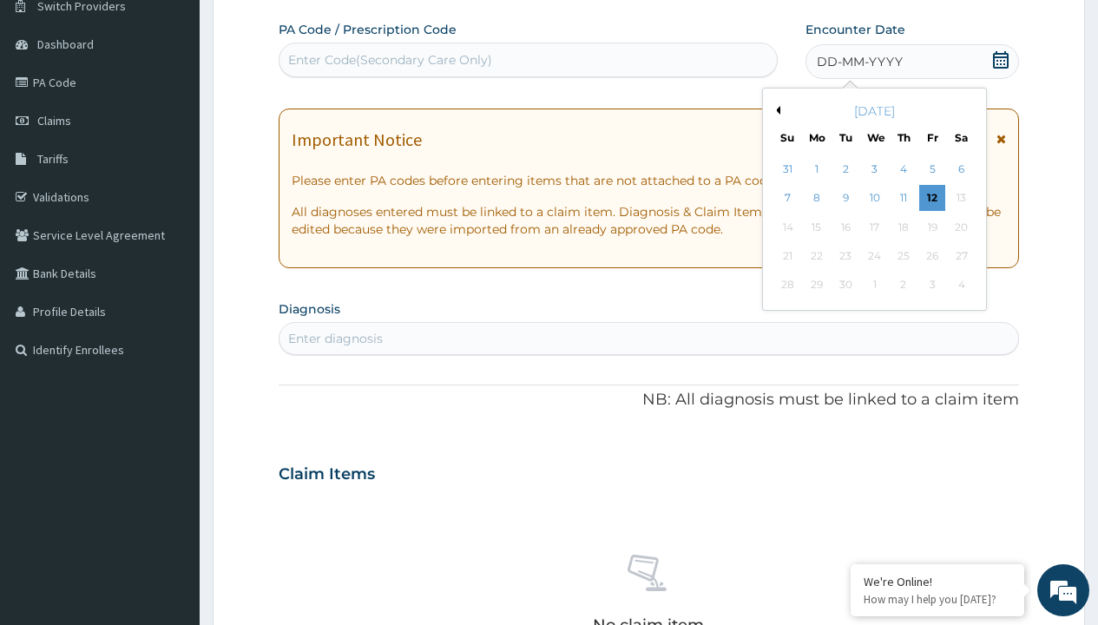
click at [775, 110] on button "Previous Month" at bounding box center [775, 110] width 9 height 9
click at [960, 169] on div "2" at bounding box center [960, 169] width 26 height 26
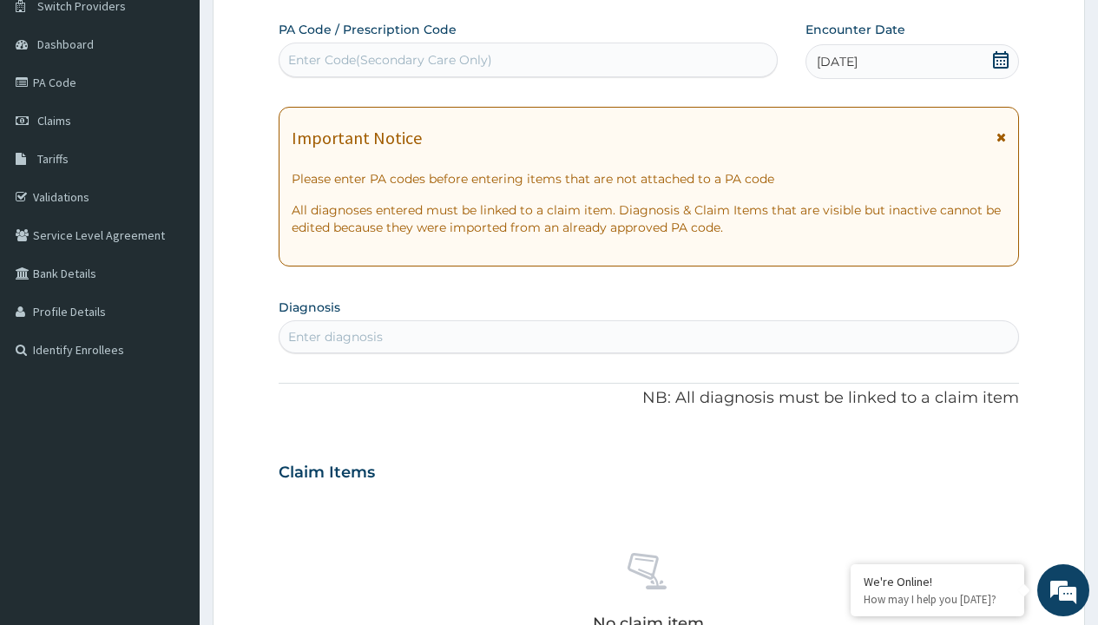
click at [389, 60] on div "Enter Code(Secondary Care Only)" at bounding box center [390, 59] width 204 height 17
type input "PR/EA675261"
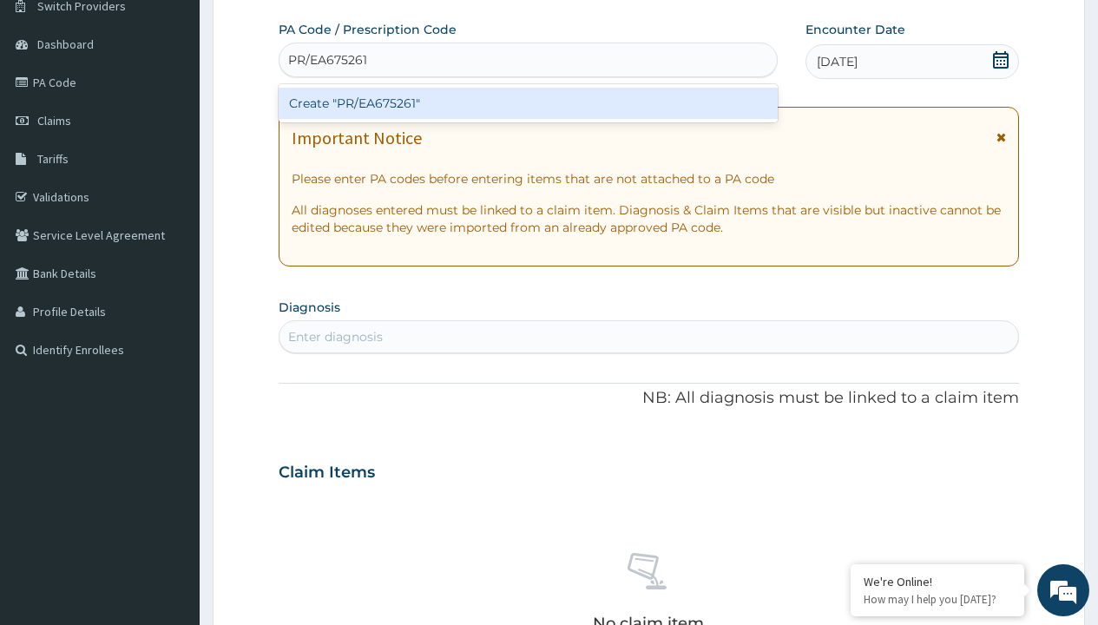
click at [528, 103] on div "Create "PR/EA675261"" at bounding box center [528, 103] width 498 height 31
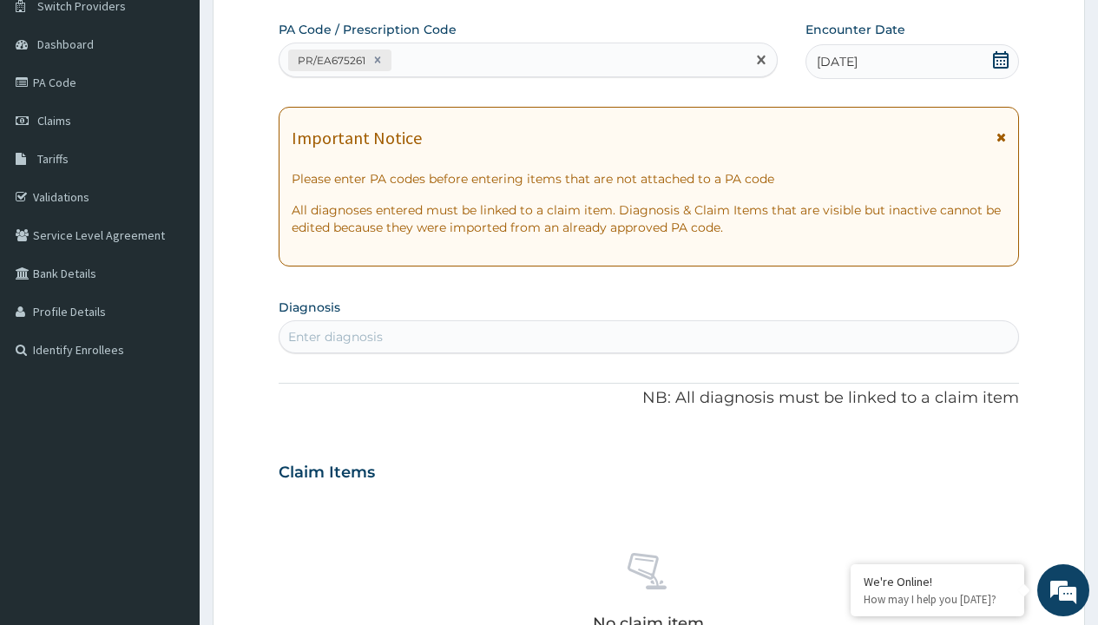
click at [335, 337] on div "Enter diagnosis" at bounding box center [335, 336] width 95 height 17
type input "prescription collected"
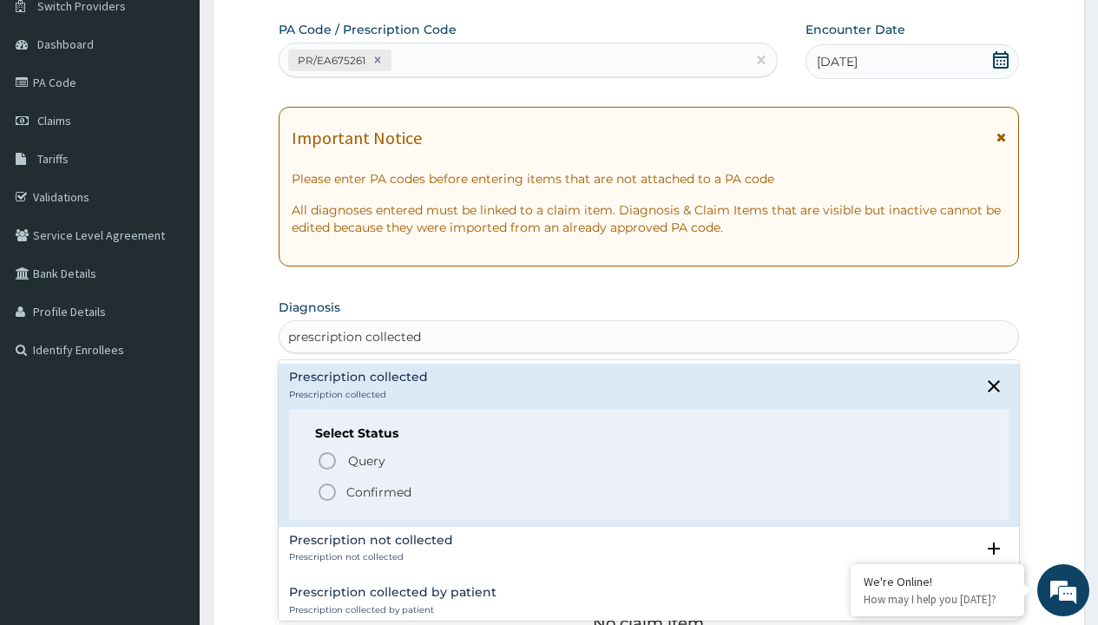
click at [378, 491] on p "Confirmed" at bounding box center [378, 491] width 65 height 17
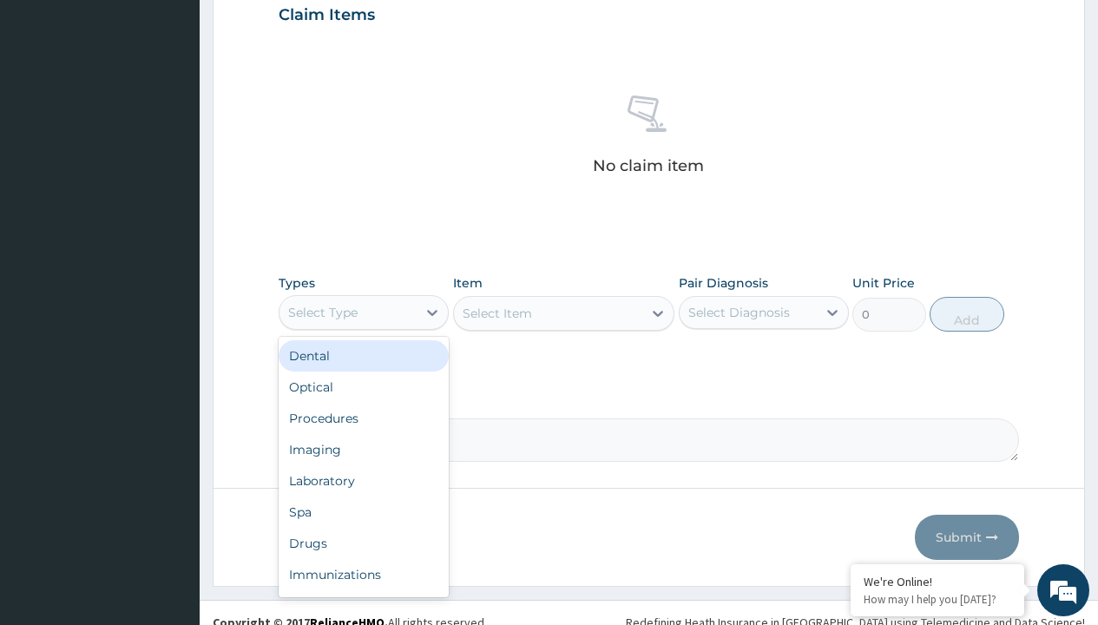
type input "procedures"
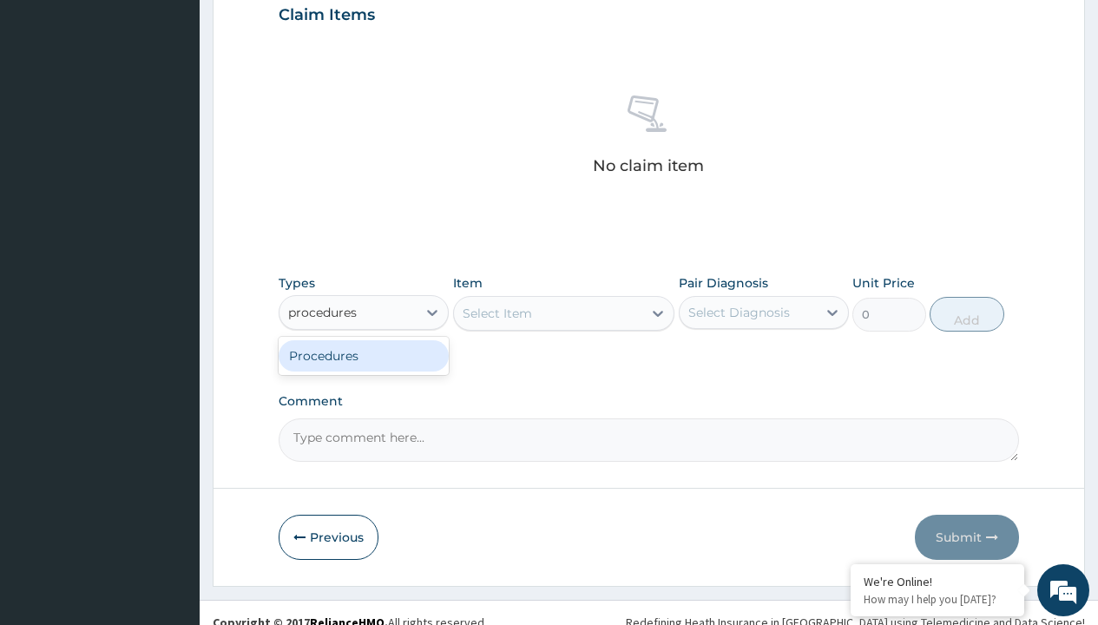
scroll to position [0, 0]
click at [364, 355] on div "Procedures" at bounding box center [364, 355] width 170 height 31
click at [496, 312] on div "Select Item" at bounding box center [496, 313] width 69 height 17
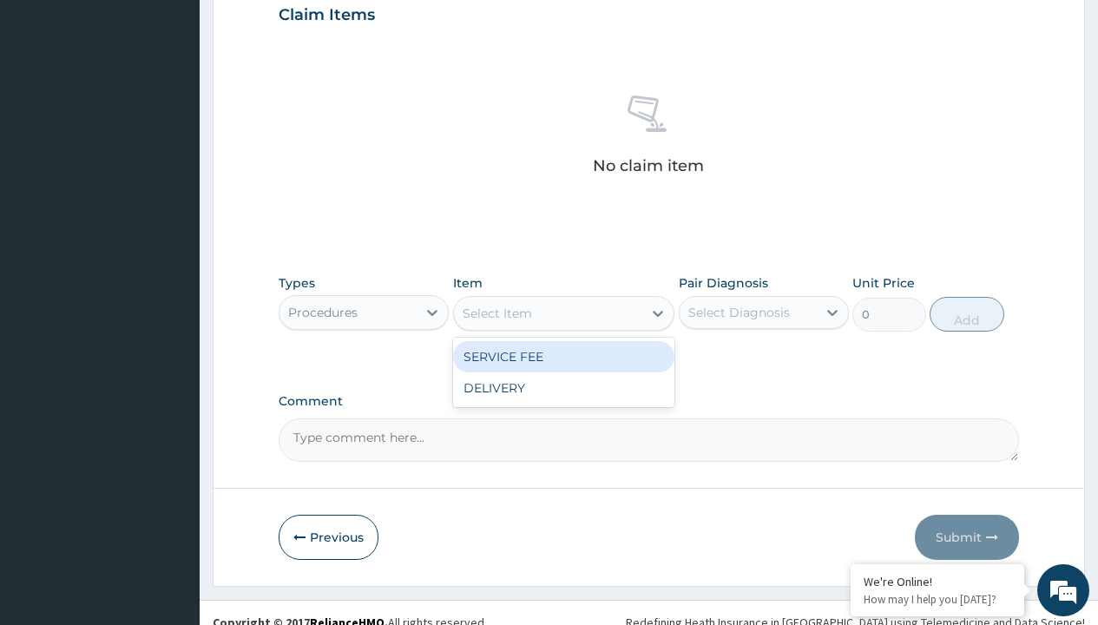
type input "service fee"
click at [563, 356] on div "SERVICE FEE" at bounding box center [564, 356] width 222 height 31
type input "100"
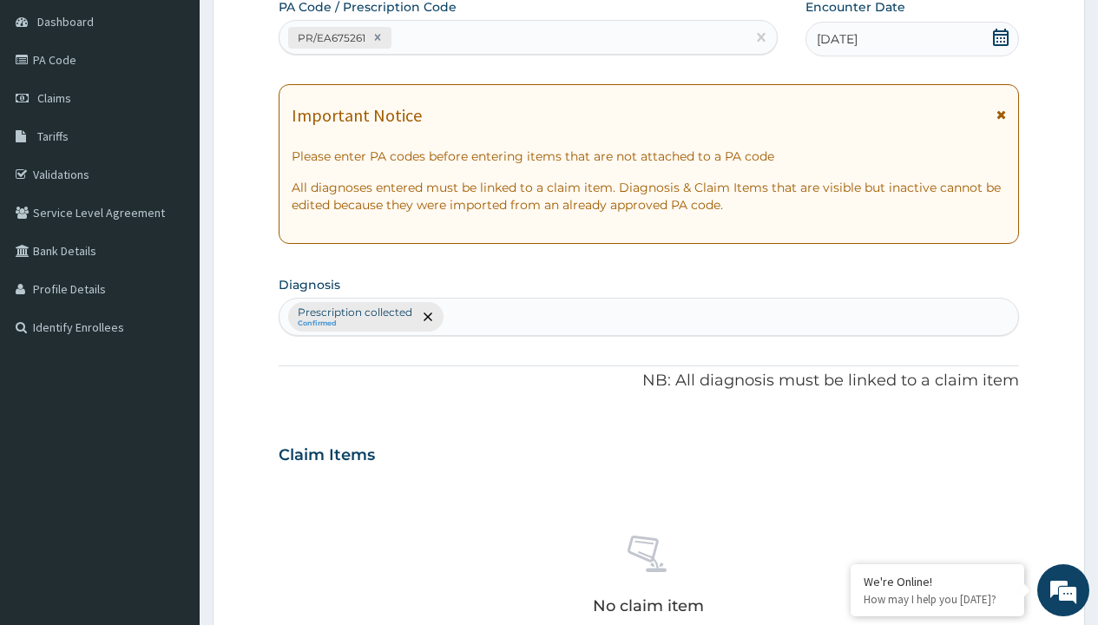
scroll to position [303, 0]
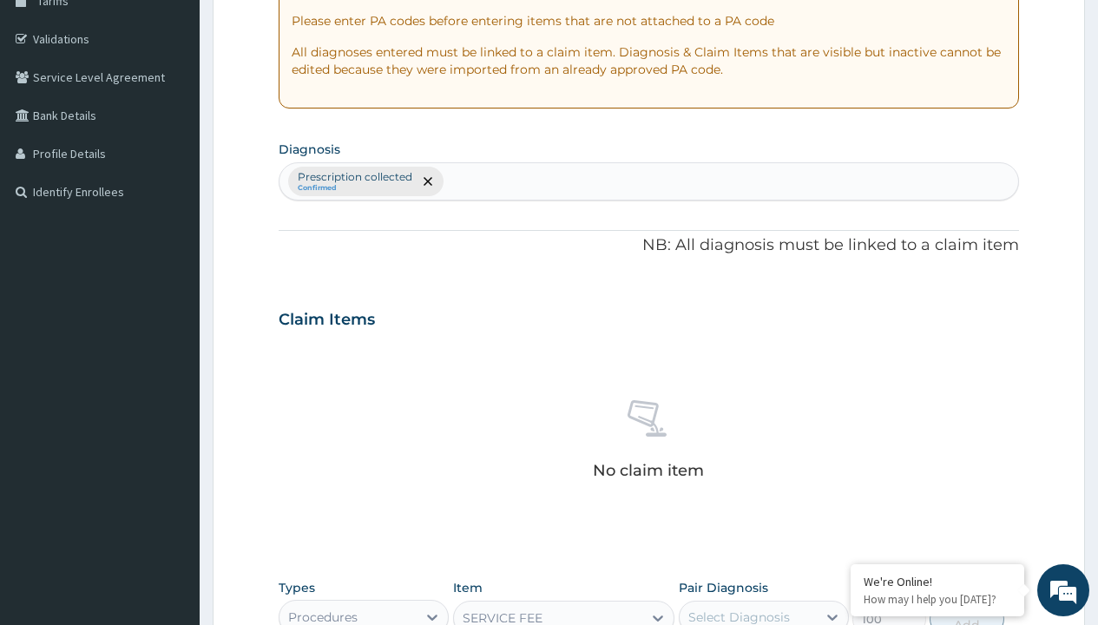
type input "prescription collected"
checkbox input "true"
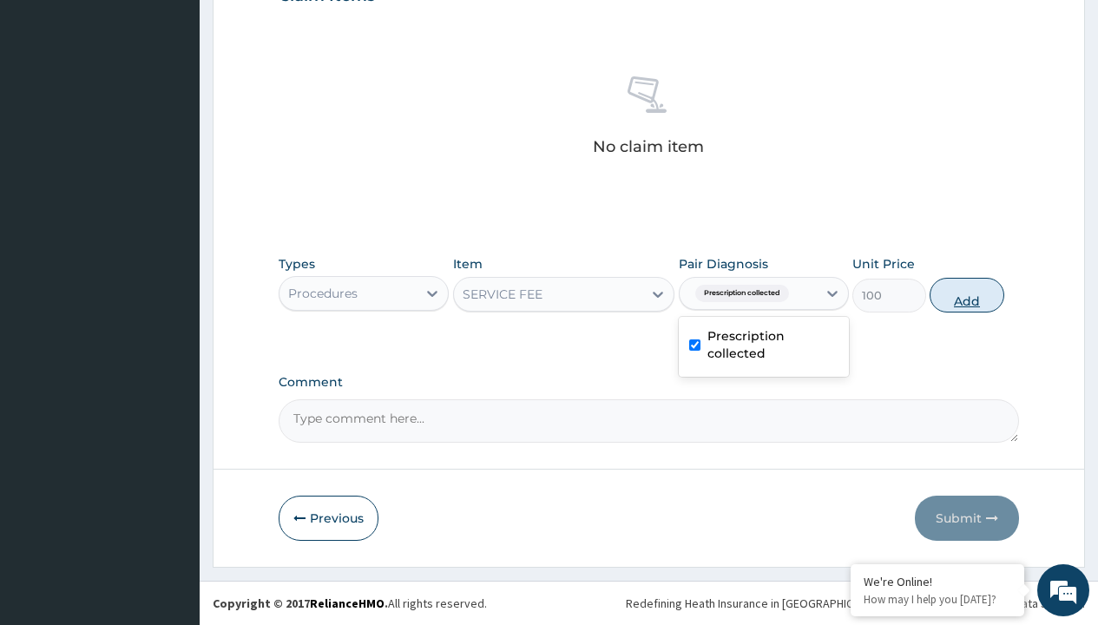
click at [967, 294] on button "Add" at bounding box center [966, 295] width 74 height 35
type input "0"
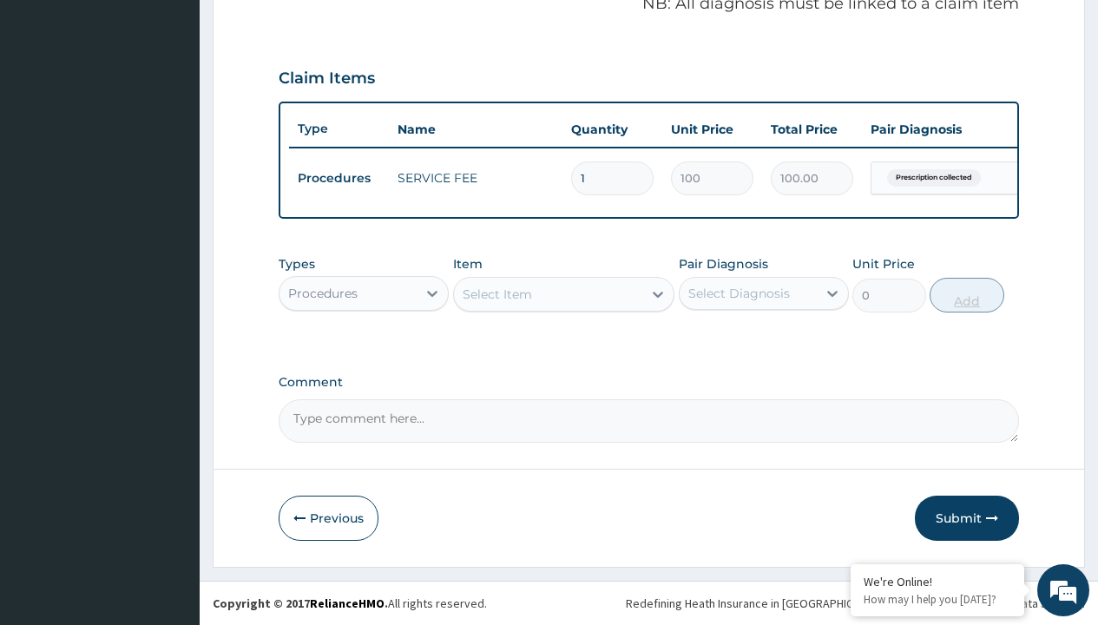
scroll to position [557, 0]
click at [323, 292] on div "Procedures" at bounding box center [322, 293] width 69 height 17
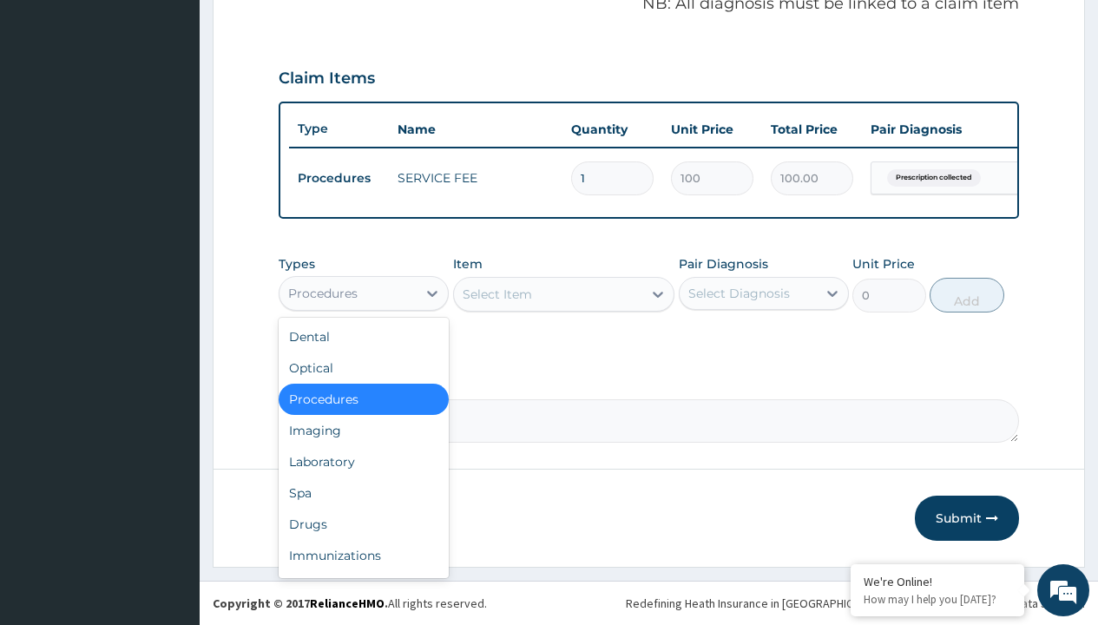
type input "drugs"
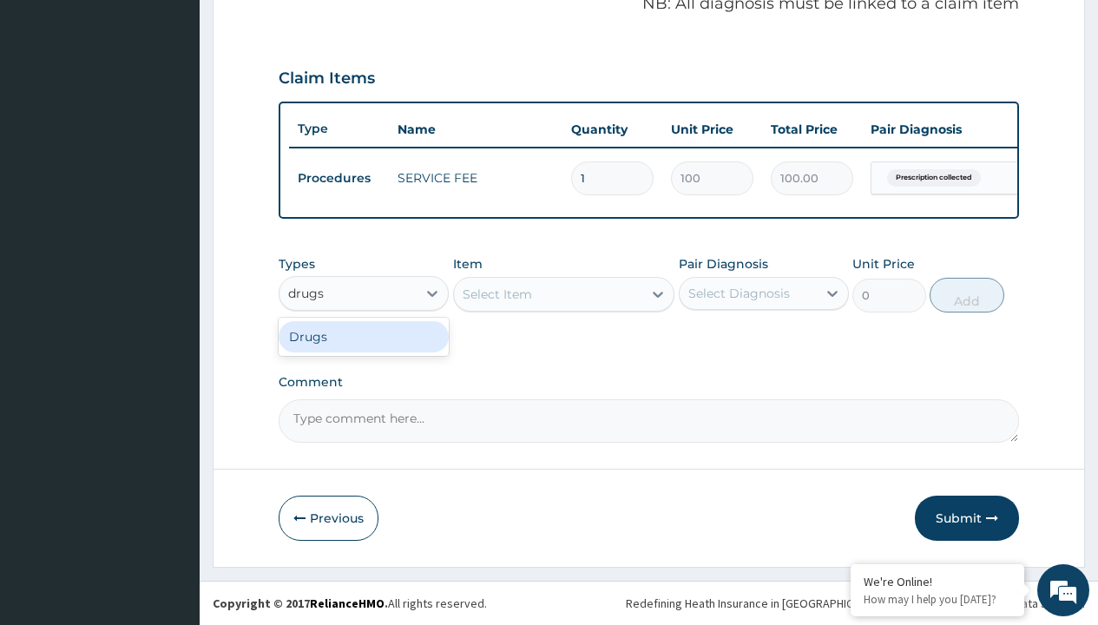
click at [364, 336] on div "Drugs" at bounding box center [364, 336] width 170 height 31
click at [496, 293] on div "Select Item" at bounding box center [564, 294] width 222 height 35
type input "artemether + lumefantrine 80/480 lonart ds/pack"
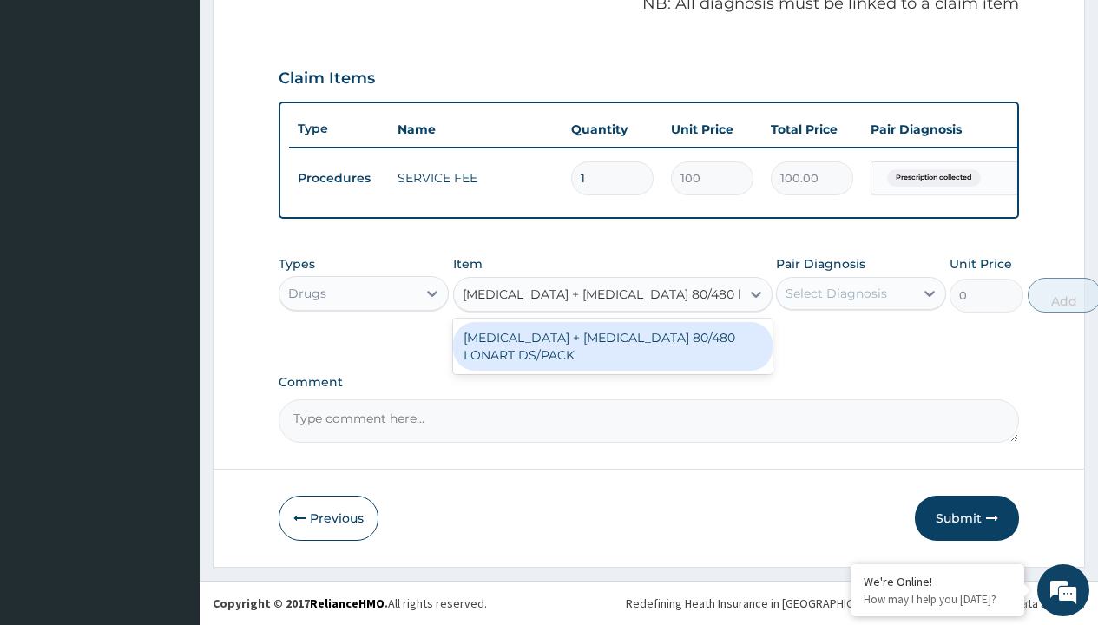
click at [612, 345] on div "[MEDICAL_DATA] + [MEDICAL_DATA] 80/480 LONART DS/PACK" at bounding box center [612, 346] width 319 height 49
type input "665"
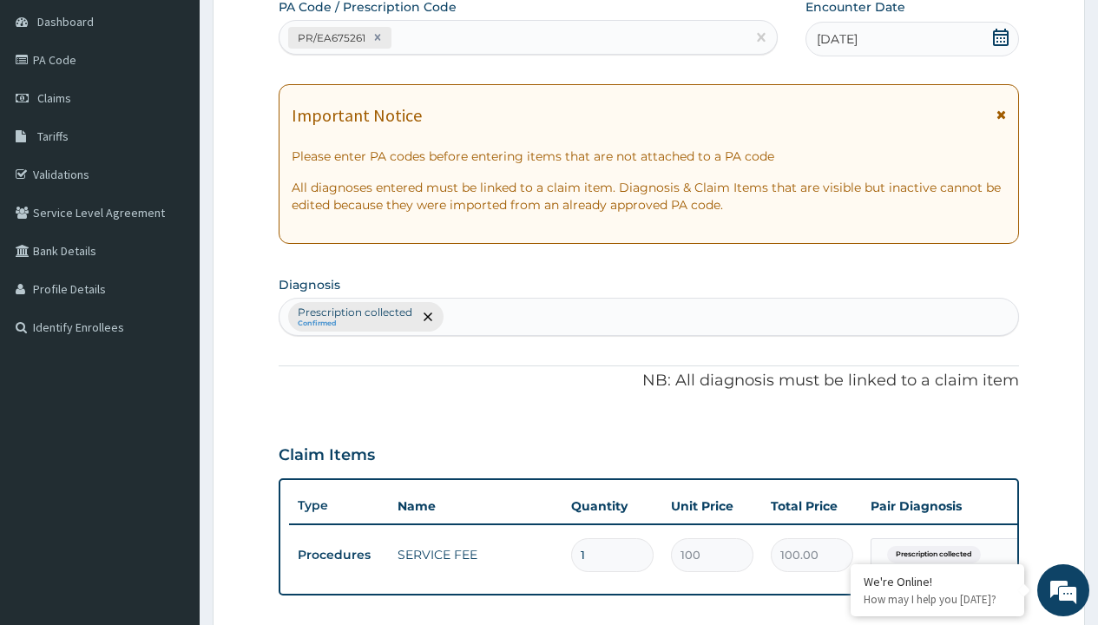
type input "prescription collected"
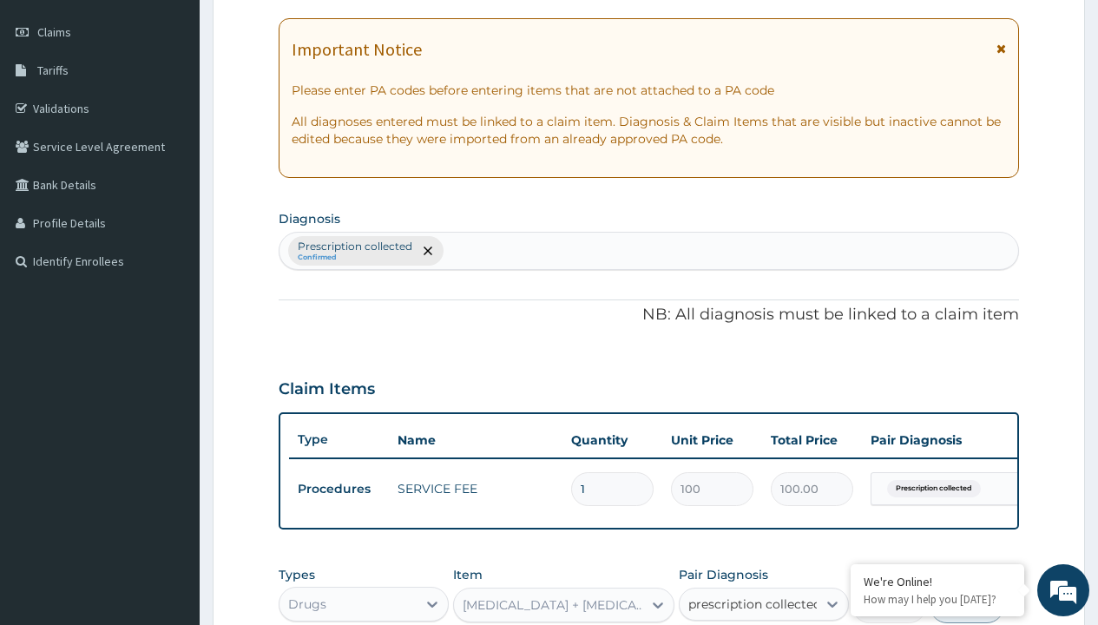
checkbox input "true"
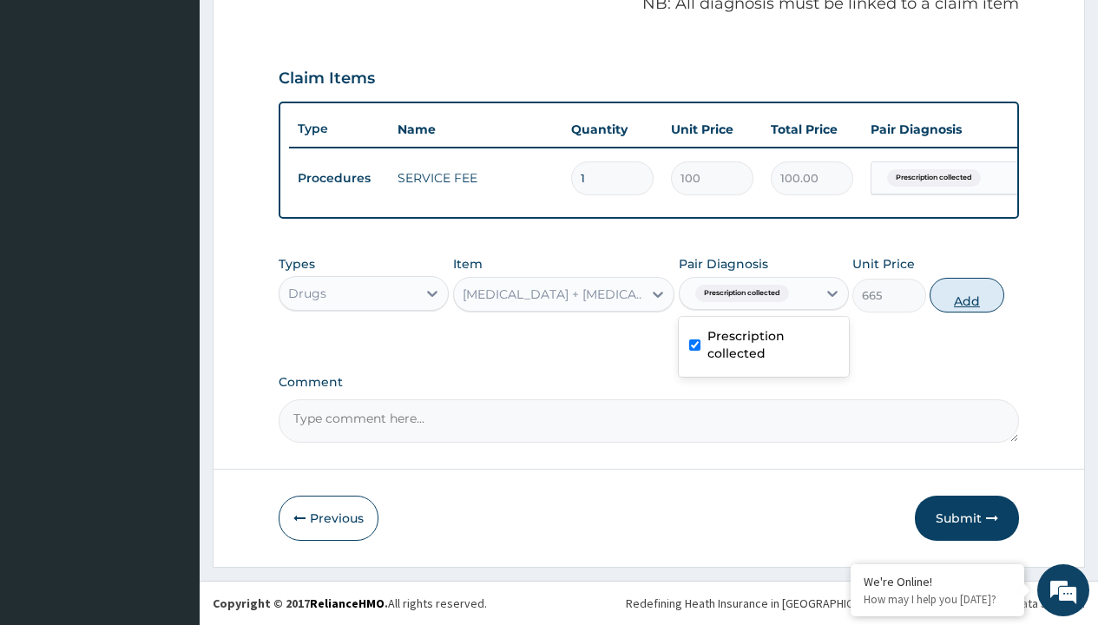
click at [967, 294] on button "Add" at bounding box center [966, 295] width 74 height 35
type input "0"
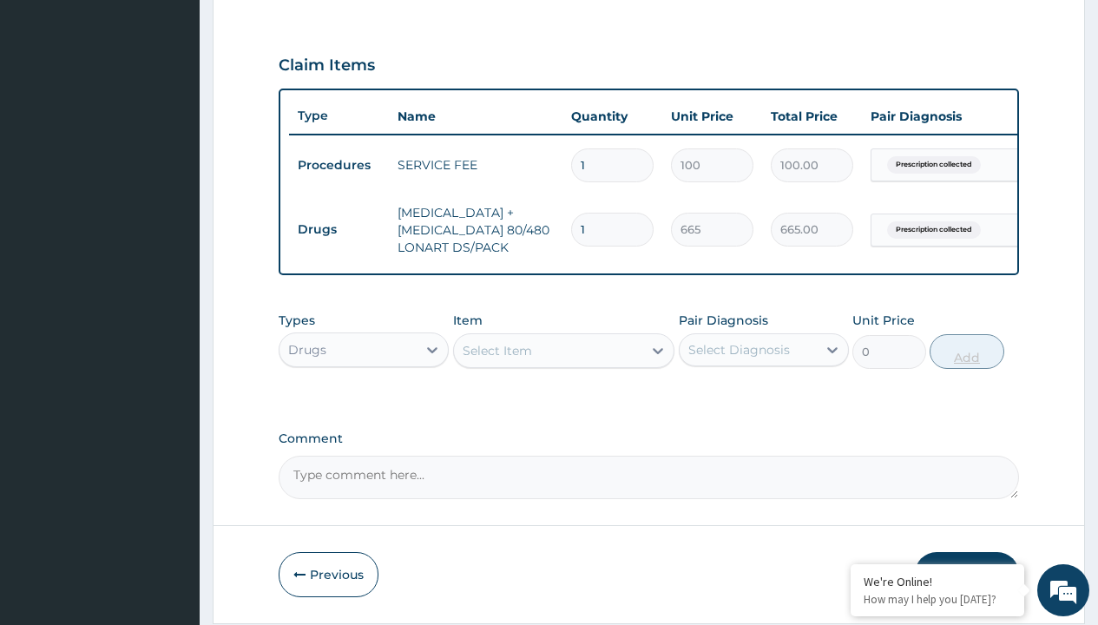
type input "60"
type input "39900.00"
type input "60"
click at [338, 229] on td "Drugs" at bounding box center [339, 229] width 100 height 32
type input "drugs"
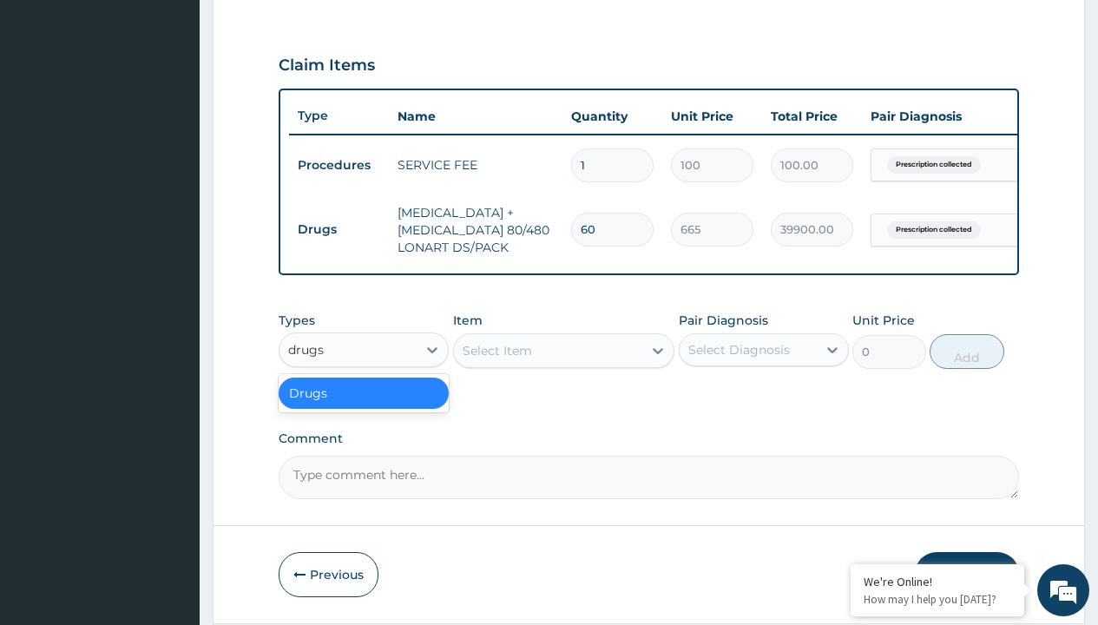
scroll to position [0, 0]
click at [364, 405] on div "Drugs" at bounding box center [364, 392] width 170 height 31
click at [496, 359] on div "Select Item" at bounding box center [496, 350] width 69 height 17
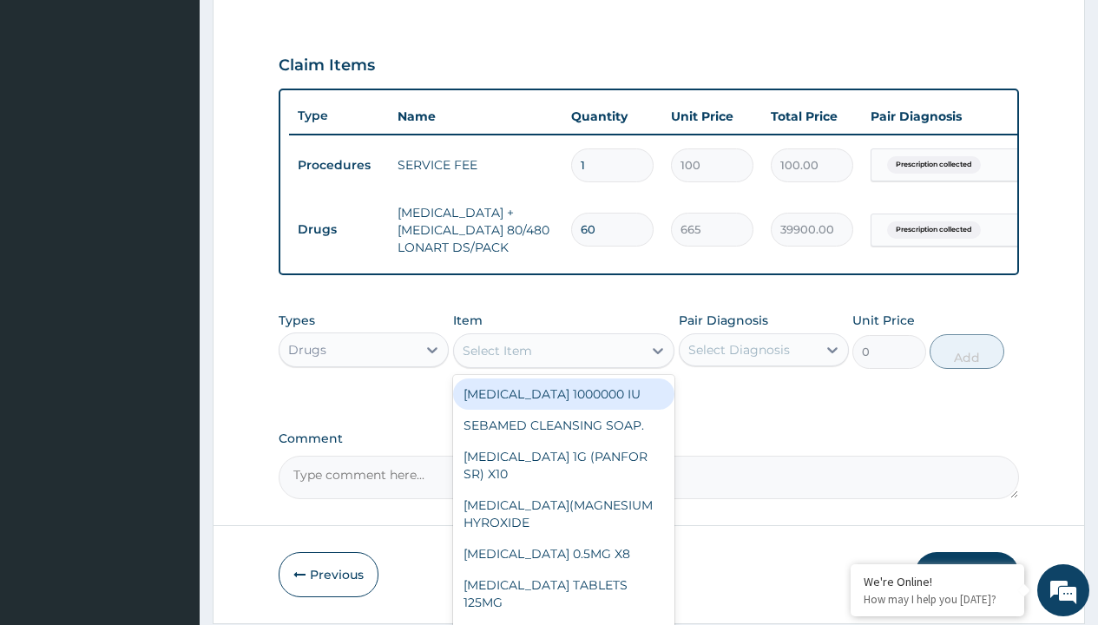
type input "[MEDICAL_DATA] caps 2mg/sach"
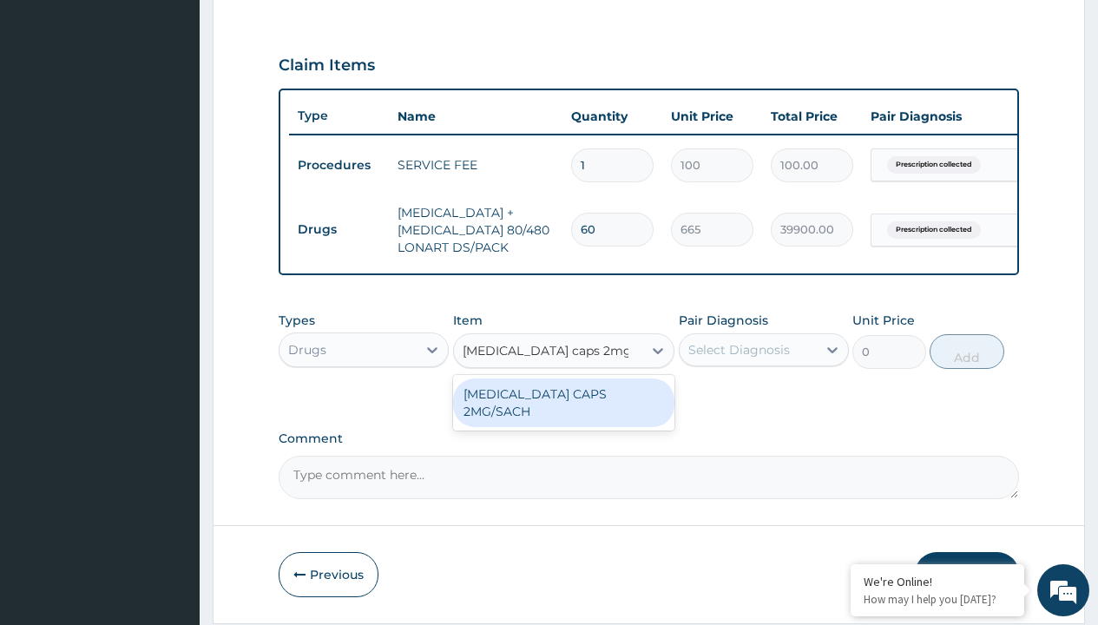
click at [563, 406] on div "[MEDICAL_DATA] CAPS 2MG/SACH" at bounding box center [564, 402] width 222 height 49
type input "420"
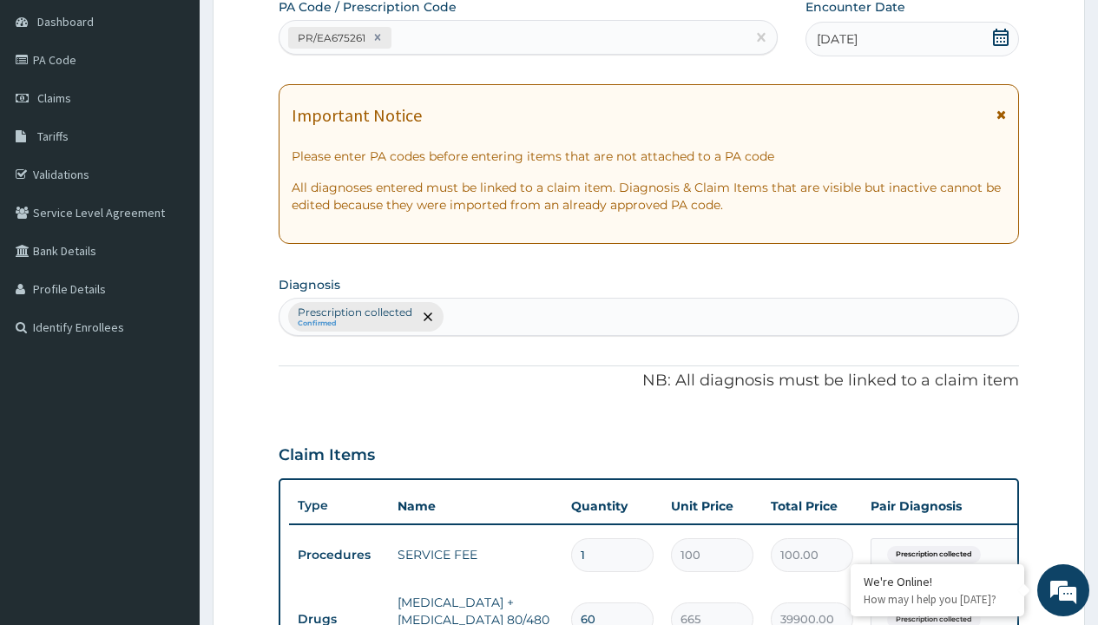
type input "prescription collected"
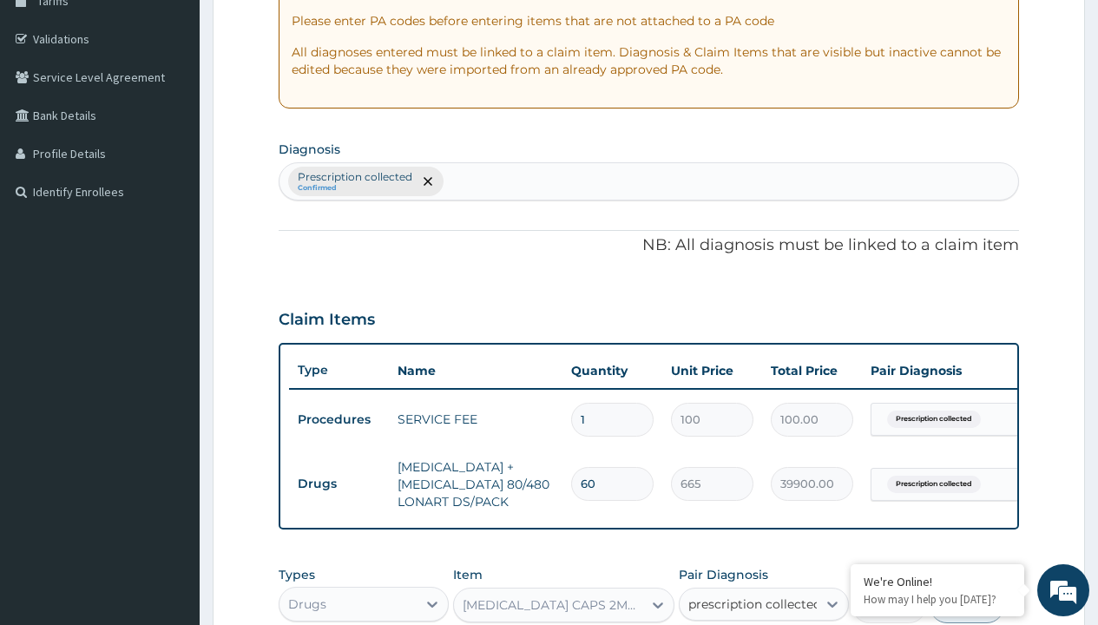
checkbox input "true"
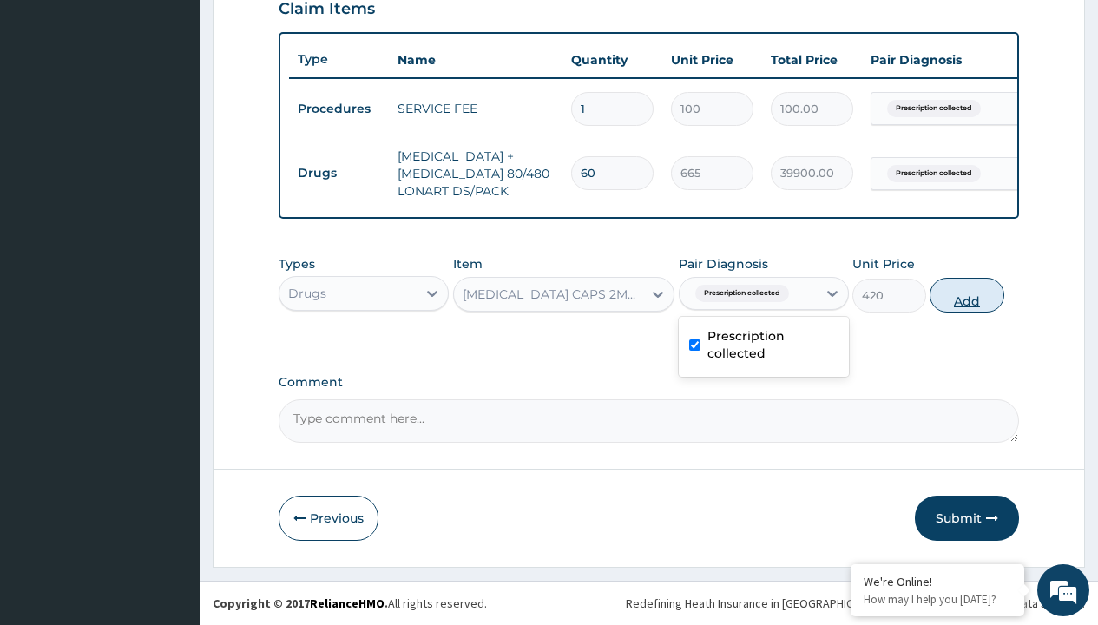
click at [967, 294] on button "Add" at bounding box center [966, 295] width 74 height 35
type input "0"
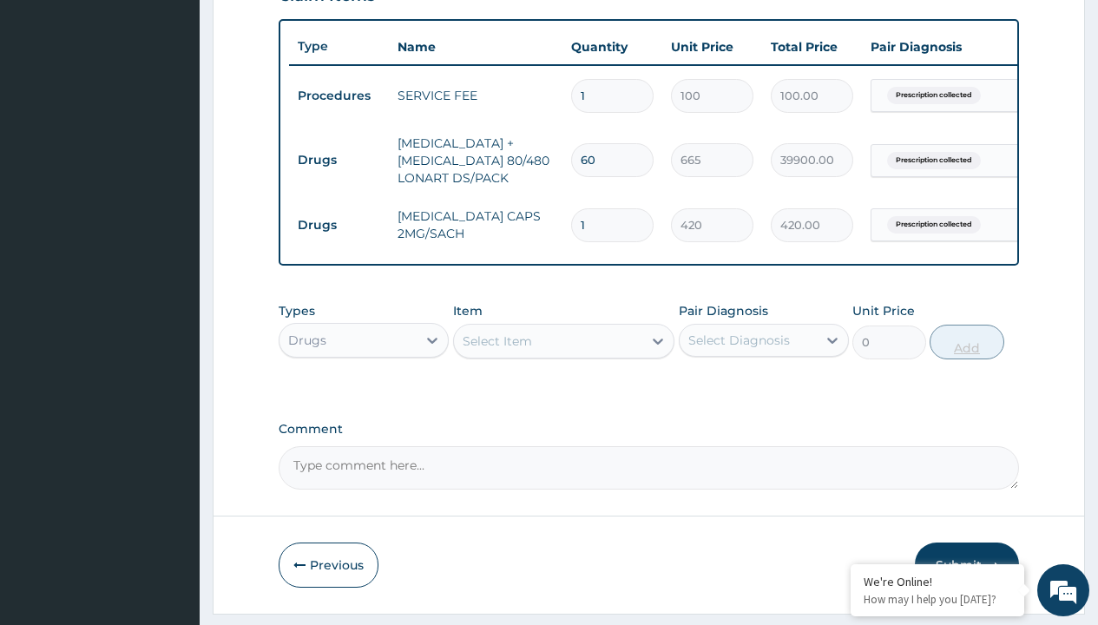
type input "10"
type input "4200.00"
type input "10"
click at [338, 160] on td "Drugs" at bounding box center [339, 160] width 100 height 32
type input "drugs"
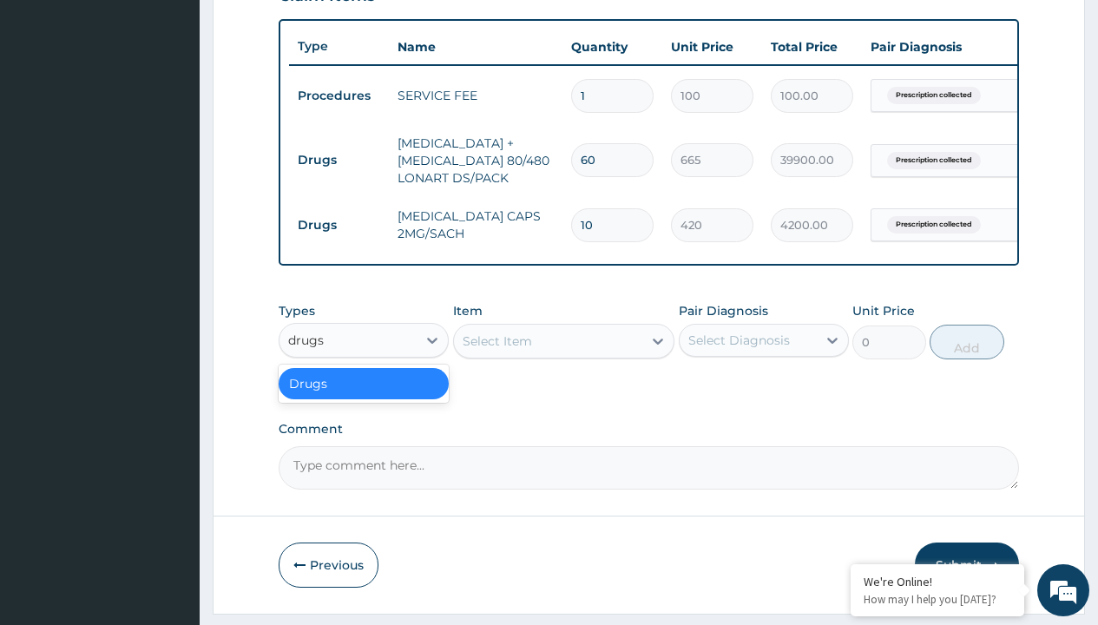
scroll to position [0, 0]
click at [364, 396] on div "Drugs" at bounding box center [364, 383] width 170 height 31
click at [496, 350] on div "Select Item" at bounding box center [496, 340] width 69 height 17
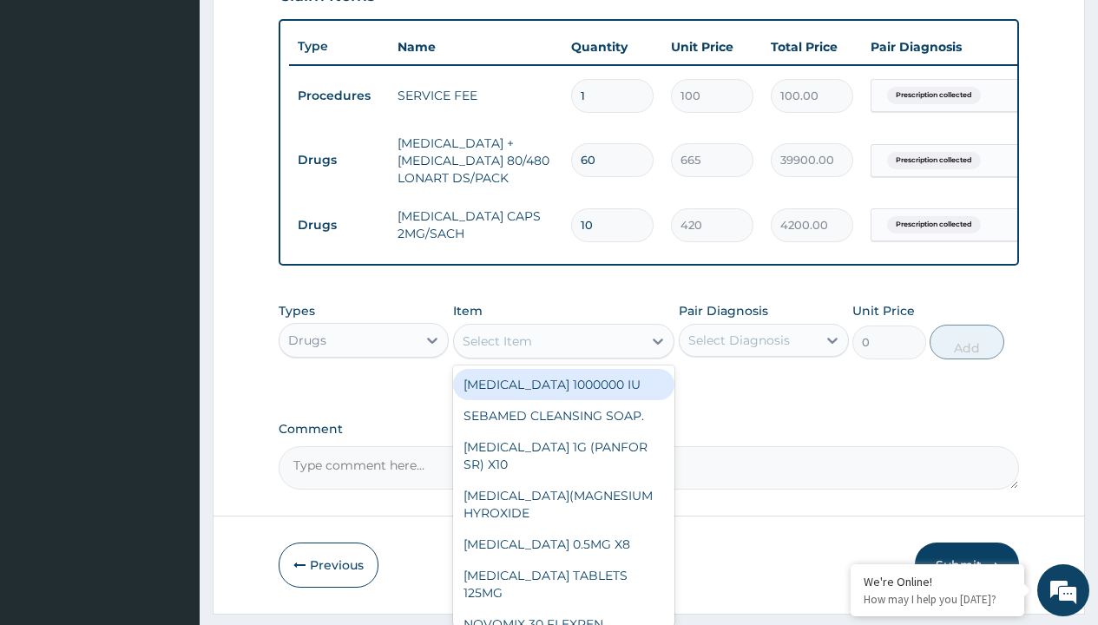
type input "ors/sachet"
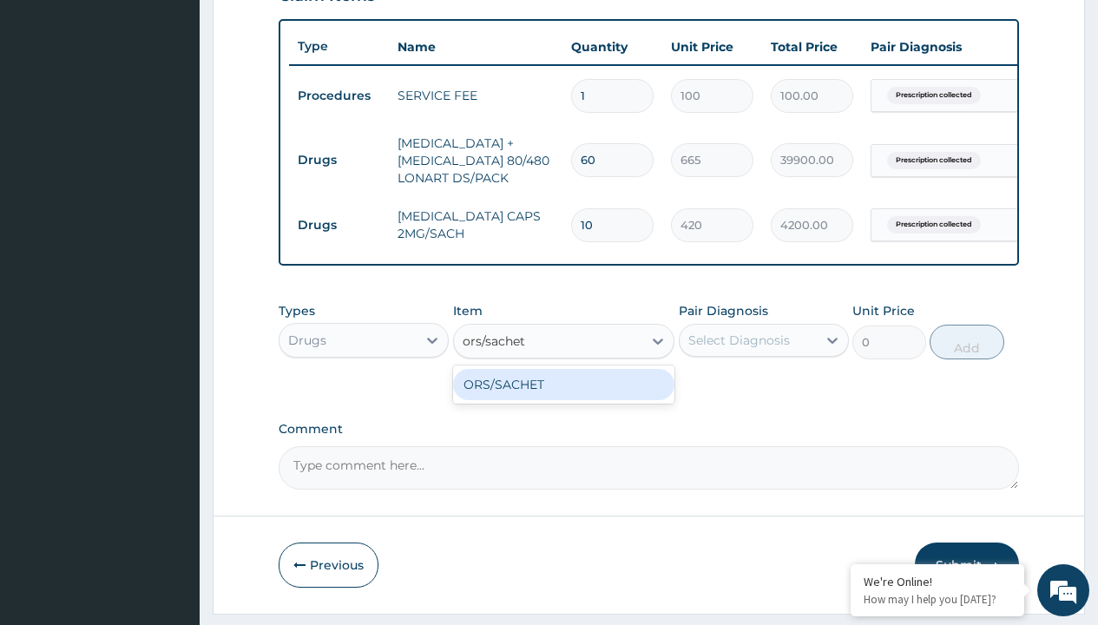
click at [563, 397] on div "ORS/SACHET" at bounding box center [564, 384] width 222 height 31
type input "600"
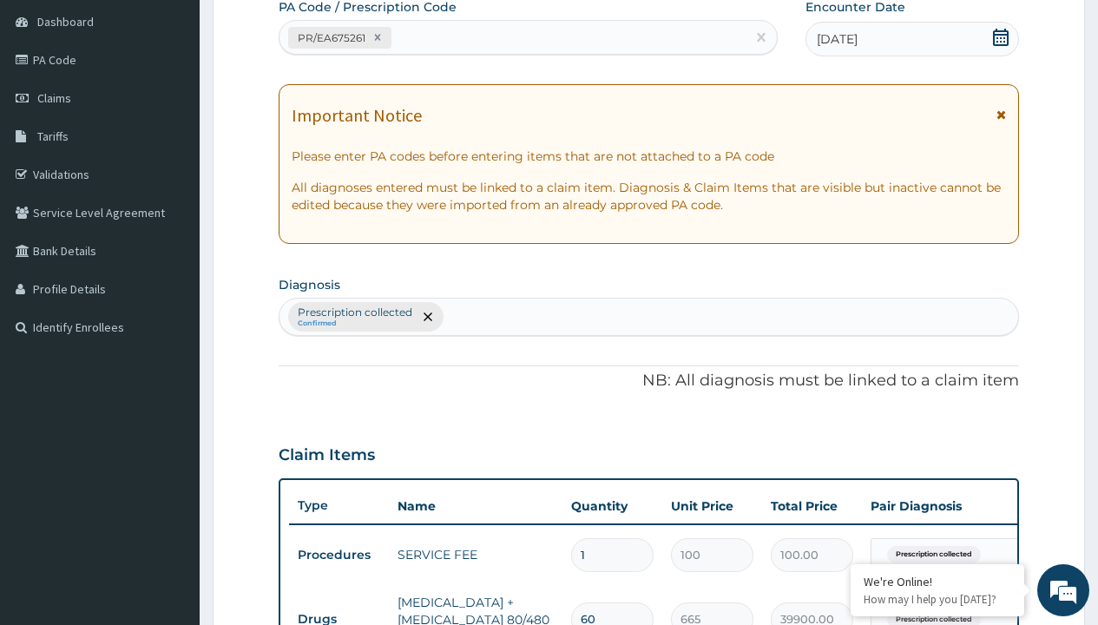
type input "prescription collected"
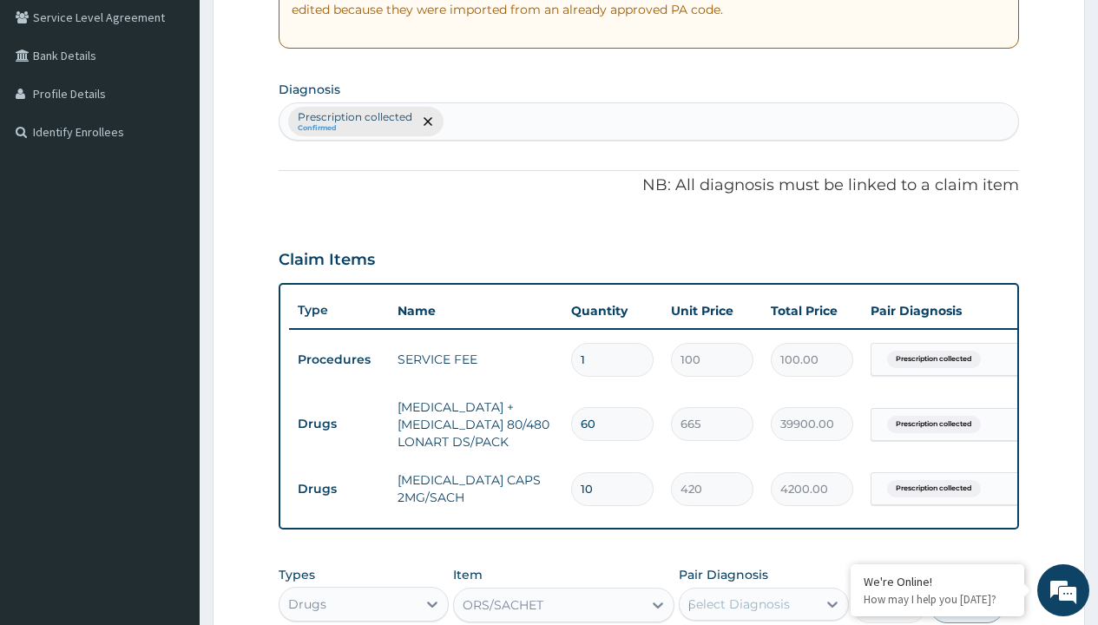
scroll to position [0, 0]
checkbox input "true"
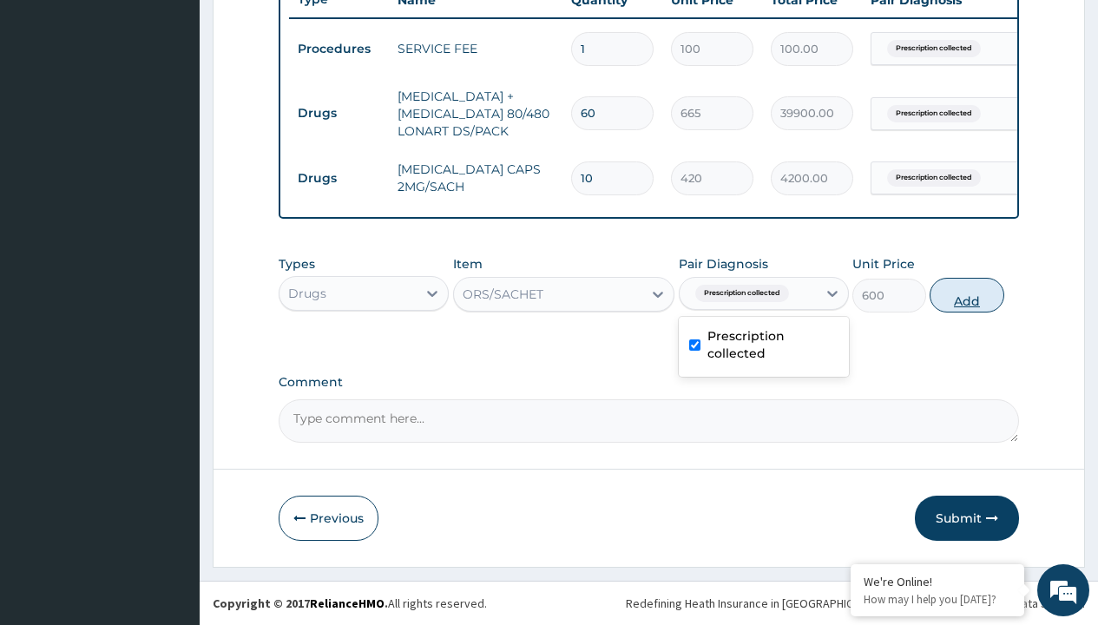
click at [967, 294] on button "Add" at bounding box center [966, 295] width 74 height 35
type input "0"
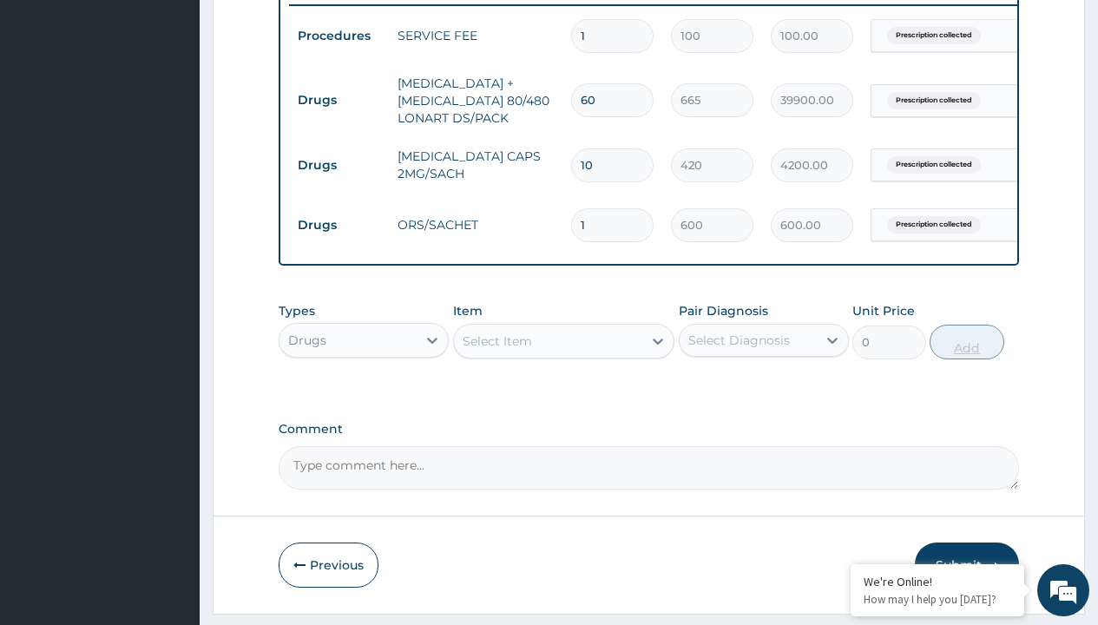
type input "3"
type input "1800.00"
type input "3"
click at [338, 100] on td "Drugs" at bounding box center [339, 100] width 100 height 32
type input "drugs"
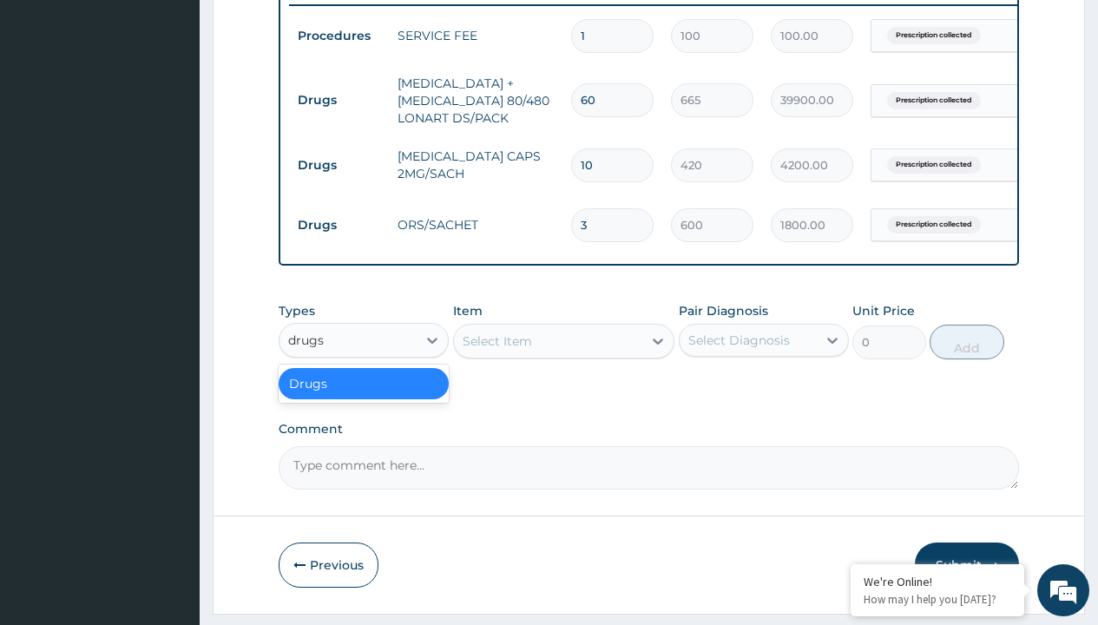
scroll to position [0, 0]
click at [364, 396] on div "Drugs" at bounding box center [364, 383] width 170 height 31
click at [496, 350] on div "Select Item" at bounding box center [496, 340] width 69 height 17
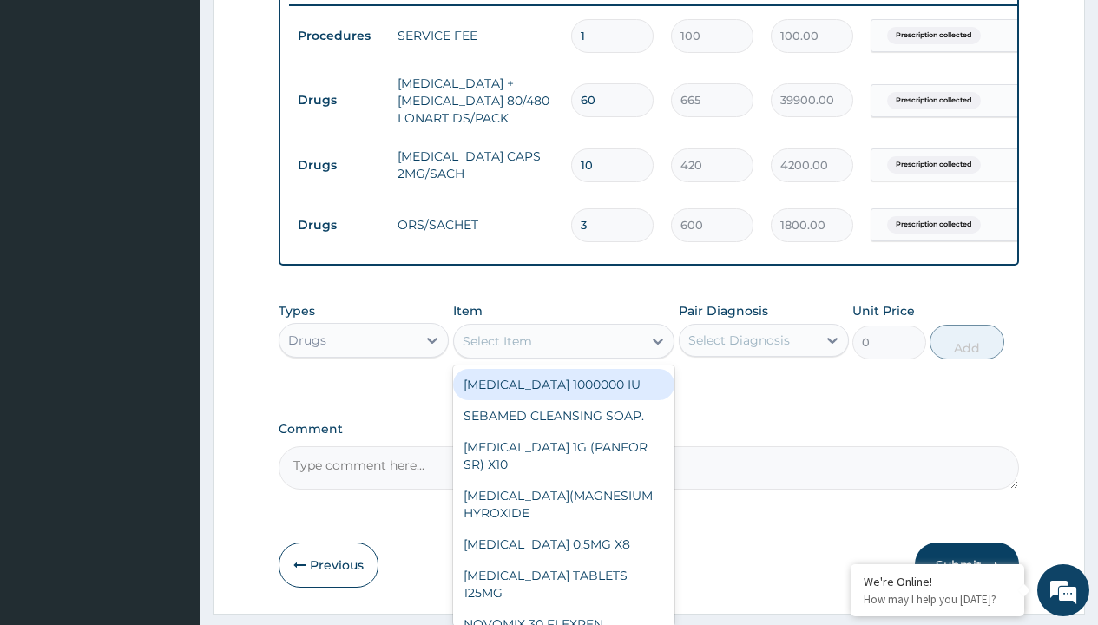
type input "[MEDICAL_DATA] 1g tab x 10/sach"
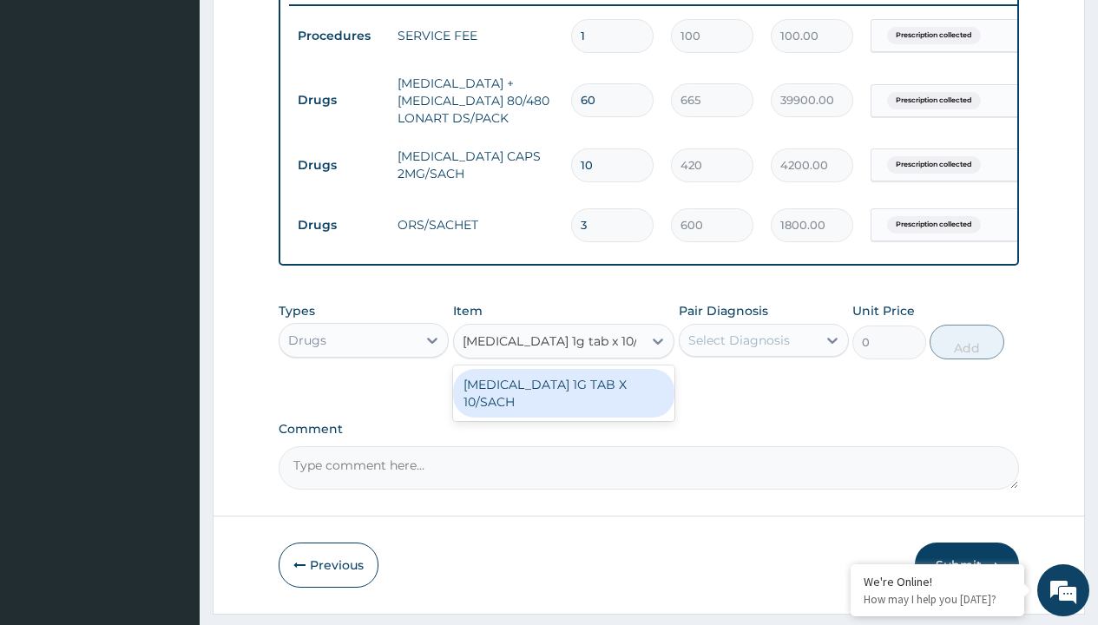
click at [563, 405] on div "[MEDICAL_DATA] 1G TAB X 10/SACH" at bounding box center [564, 393] width 222 height 49
type input "164"
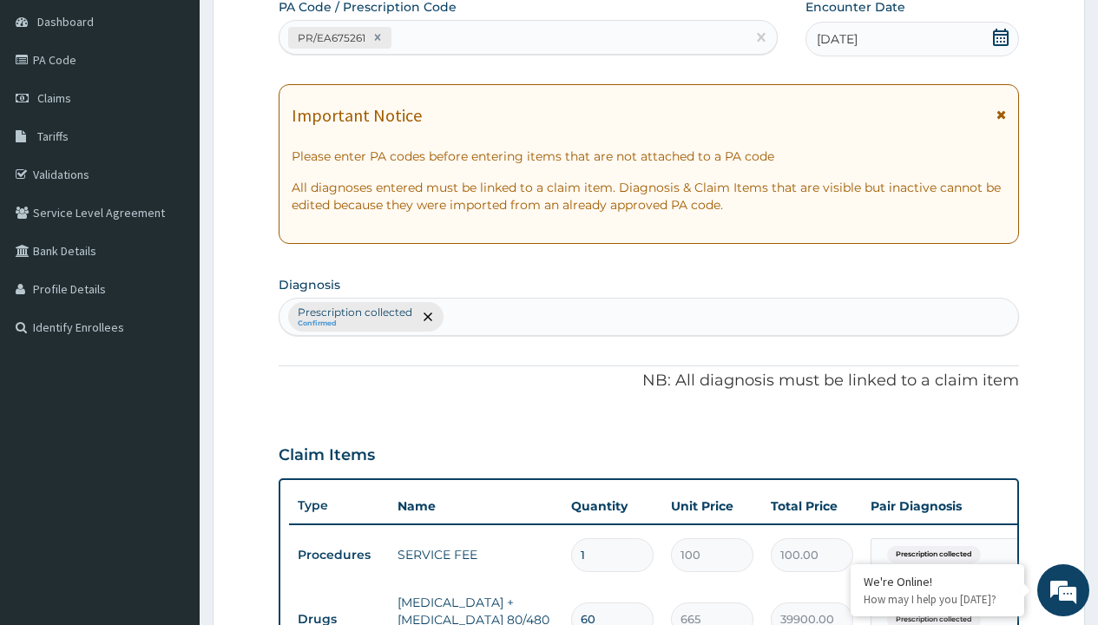
type input "prescription collected"
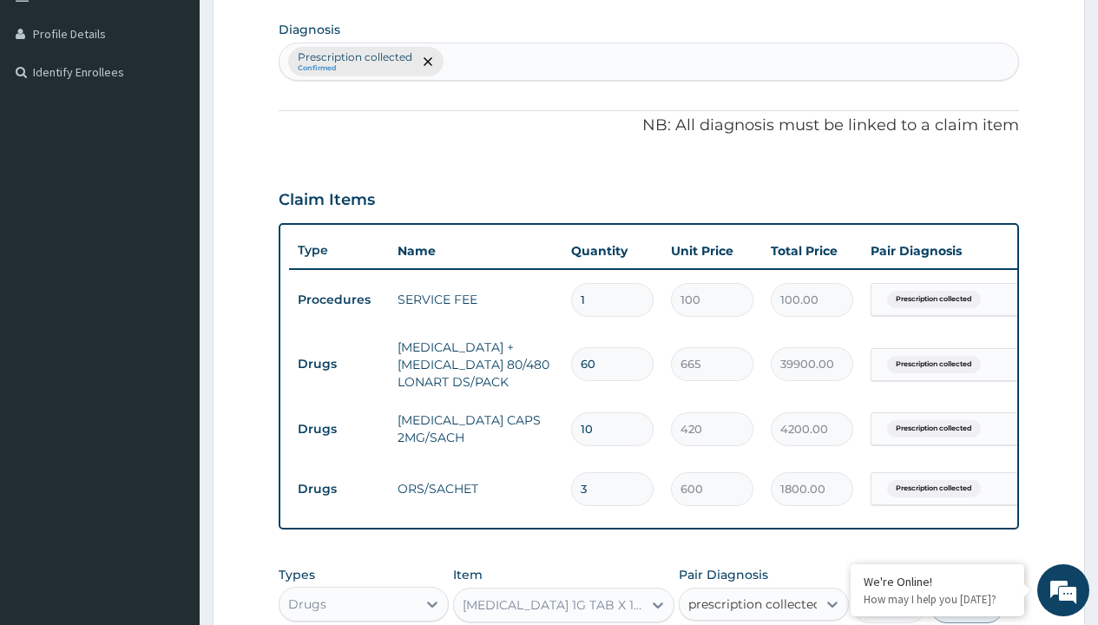
checkbox input "true"
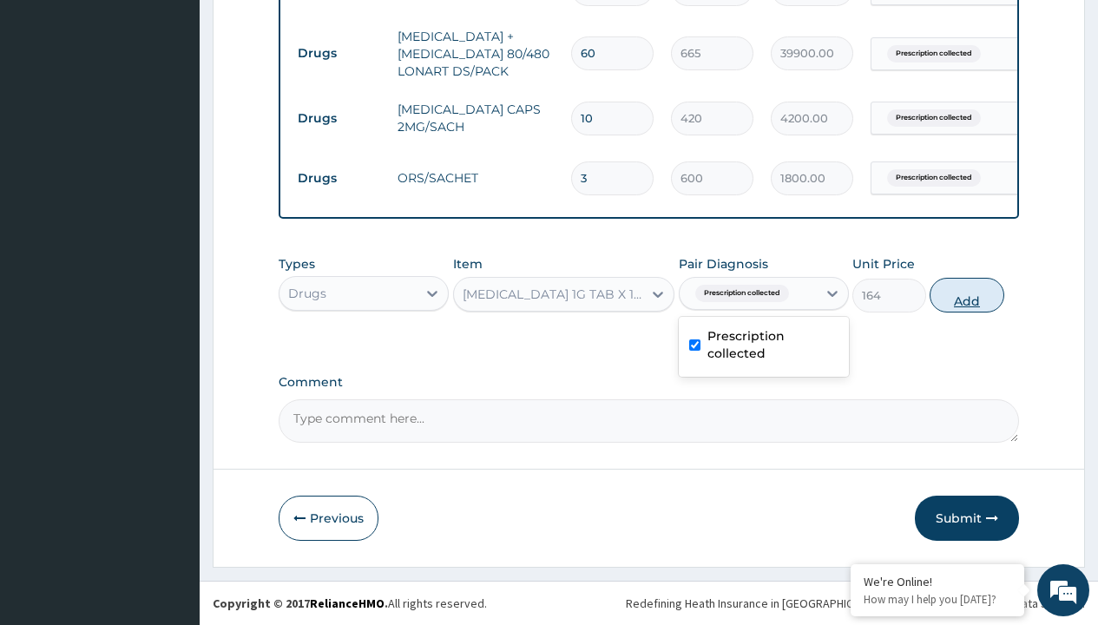
click at [967, 294] on button "Add" at bounding box center [966, 295] width 74 height 35
type input "0"
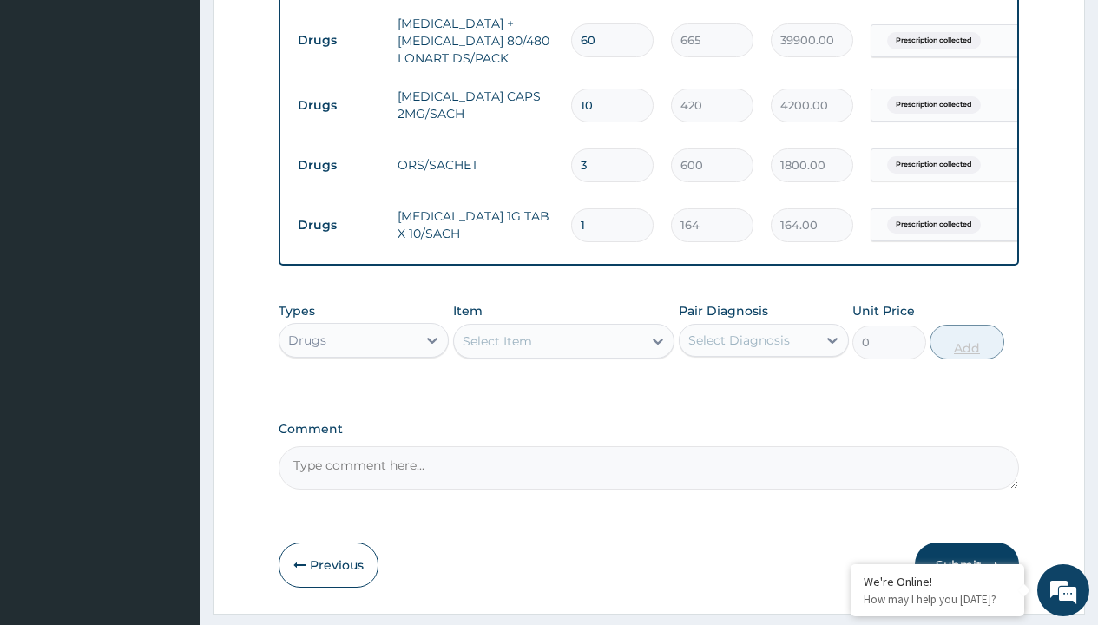
type input "5"
type input "820.00"
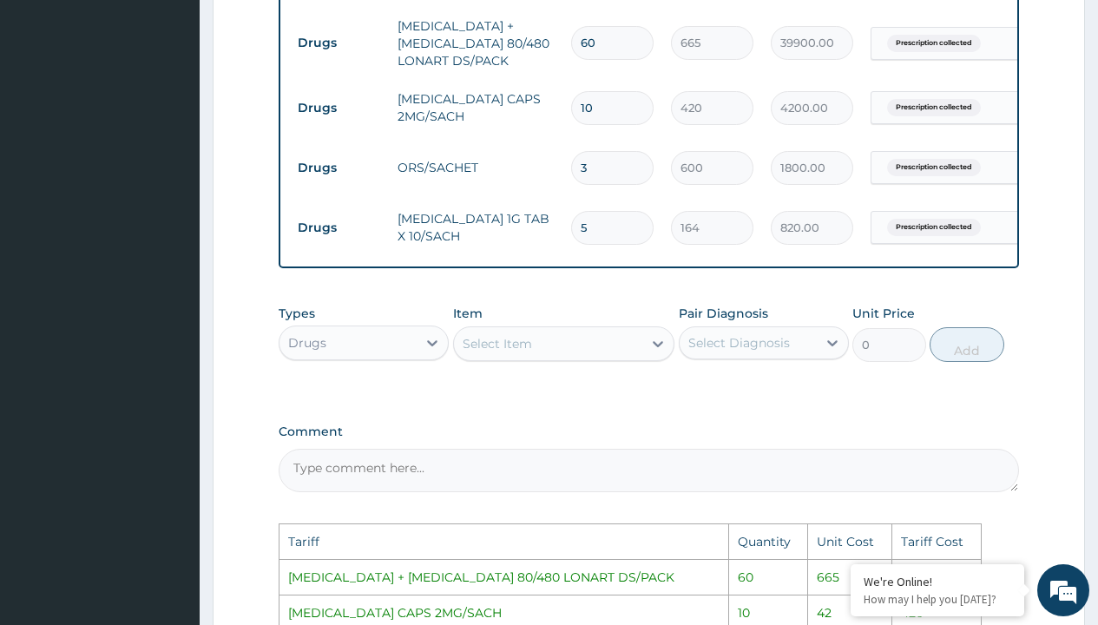
scroll to position [718, 0]
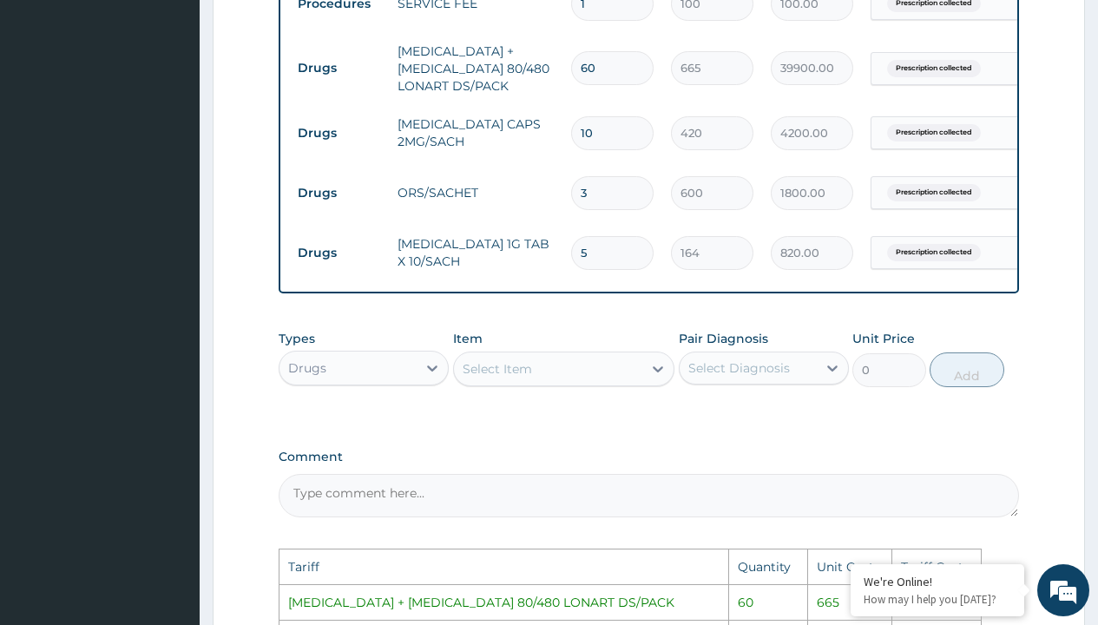
type input "5"
click at [606, 137] on input "10" at bounding box center [612, 133] width 82 height 34
type input "1"
type input "420.00"
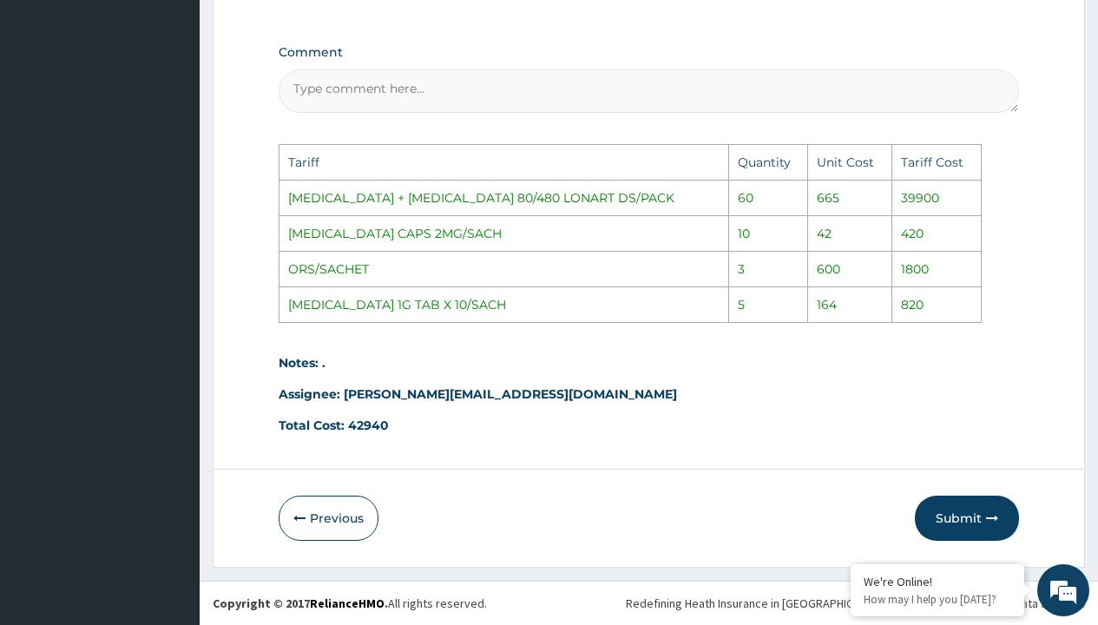
scroll to position [1136, 0]
type input "1"
click at [956, 526] on button "Submit" at bounding box center [966, 517] width 104 height 45
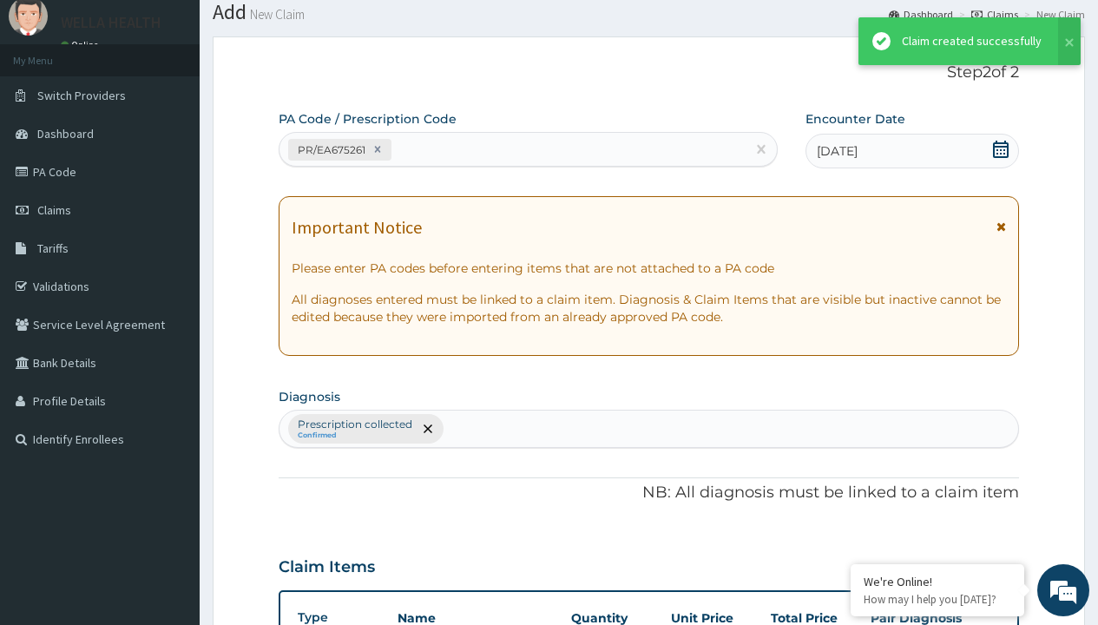
scroll to position [806, 0]
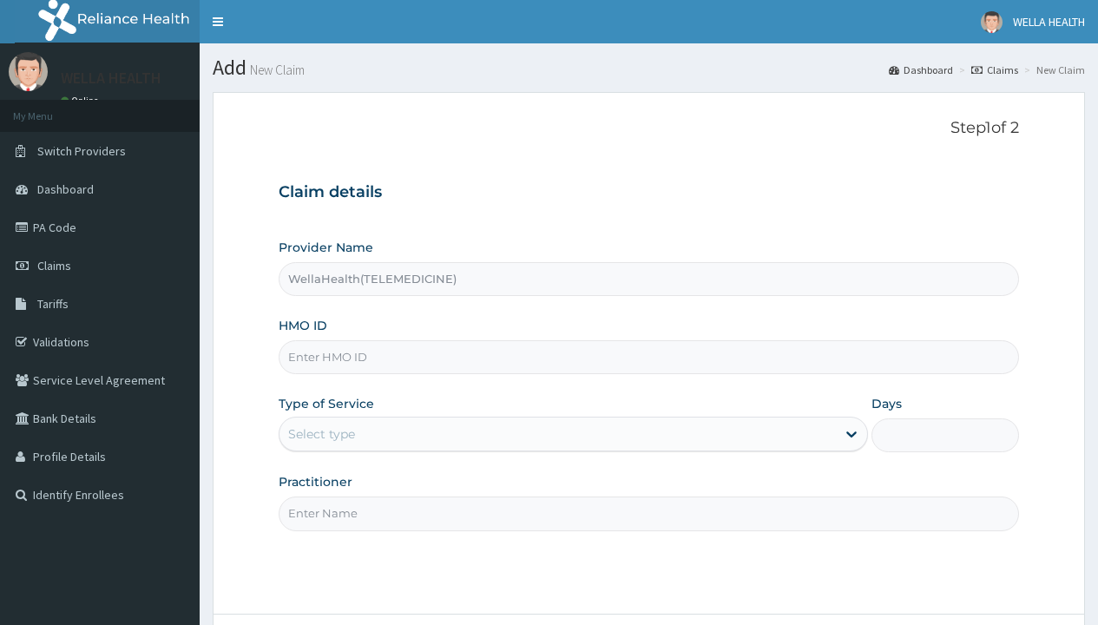
type input "WellaHealth(TELEMEDICINE)"
type input "CWM/10009/D"
type input "WellaHealth"
click at [321, 434] on div "Select type" at bounding box center [321, 433] width 67 height 17
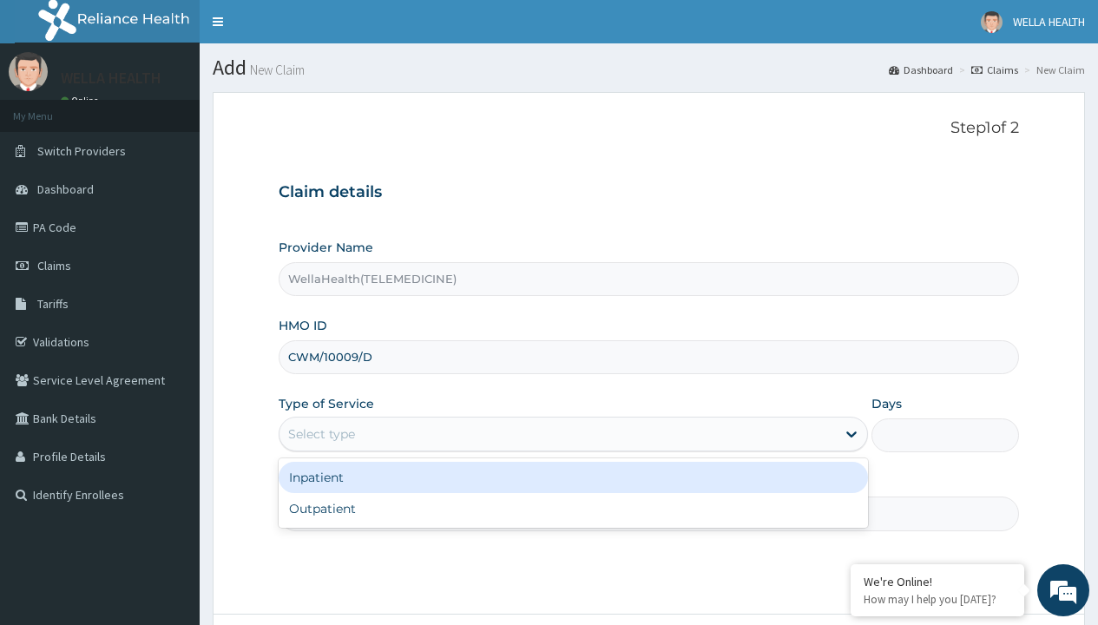
click at [573, 508] on div "Outpatient" at bounding box center [573, 508] width 589 height 31
type input "1"
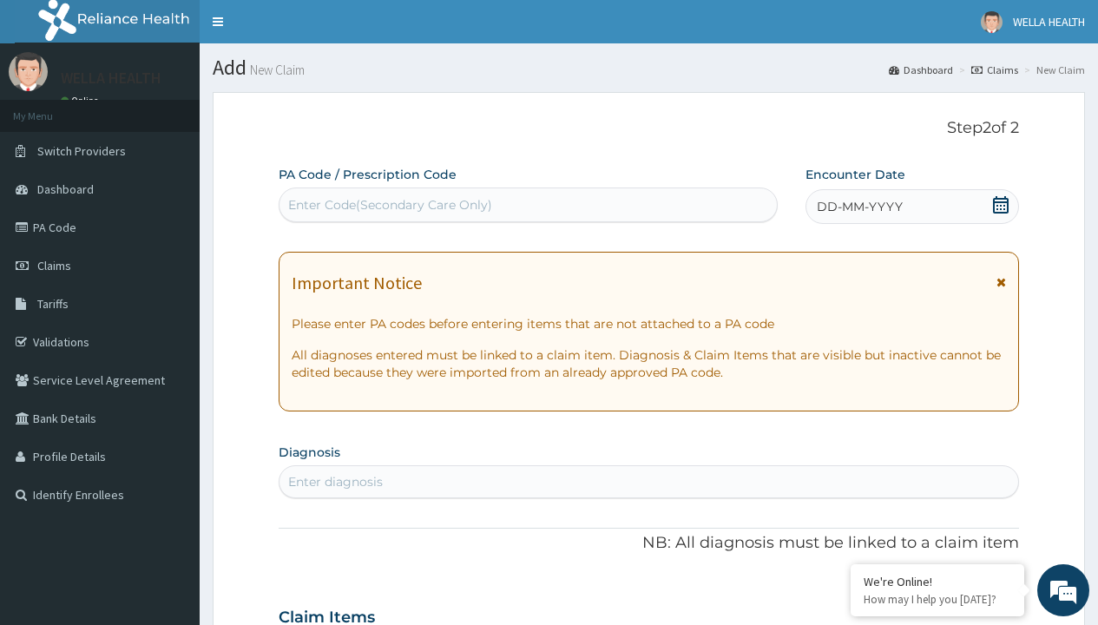
scroll to position [145, 0]
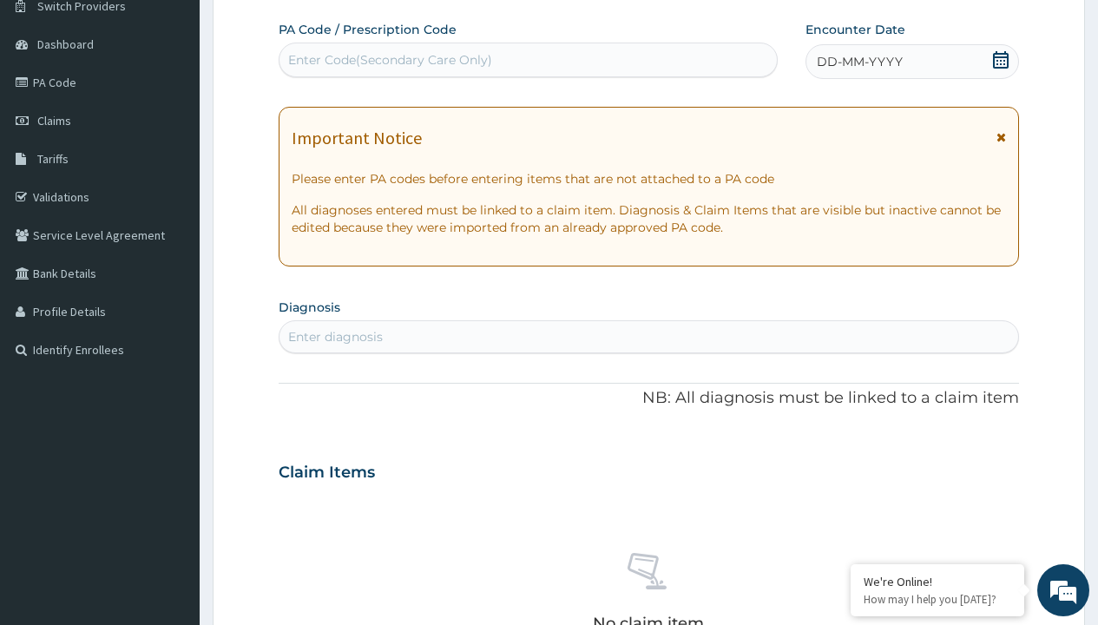
click at [858, 62] on span "DD-MM-YYYY" at bounding box center [859, 61] width 86 height 17
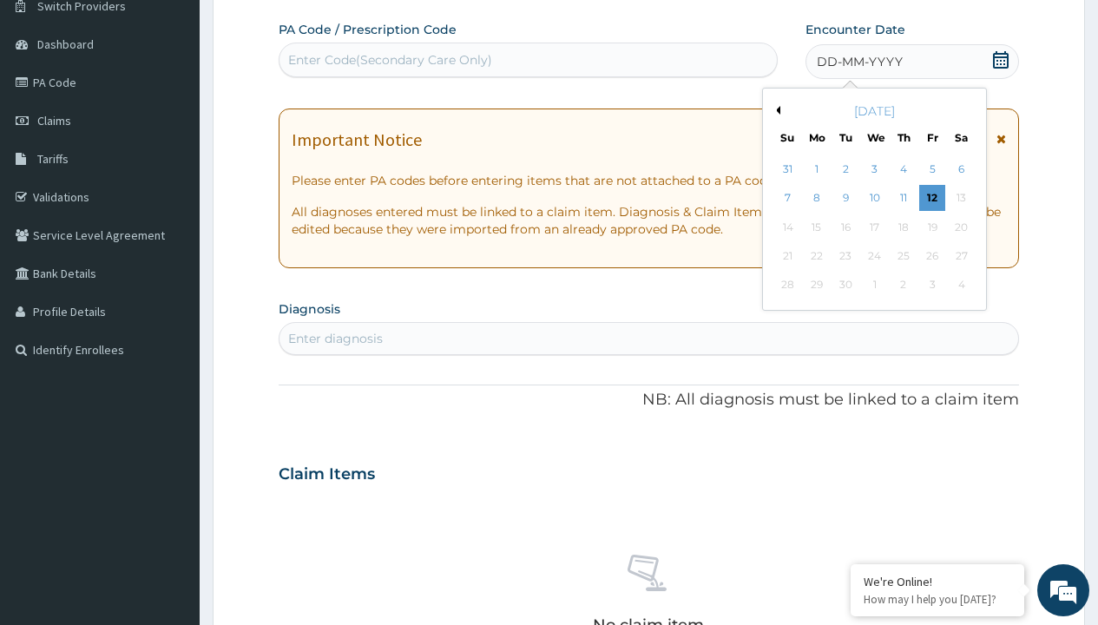
click at [775, 110] on button "Previous Month" at bounding box center [775, 110] width 9 height 9
click at [960, 169] on div "2" at bounding box center [960, 169] width 26 height 26
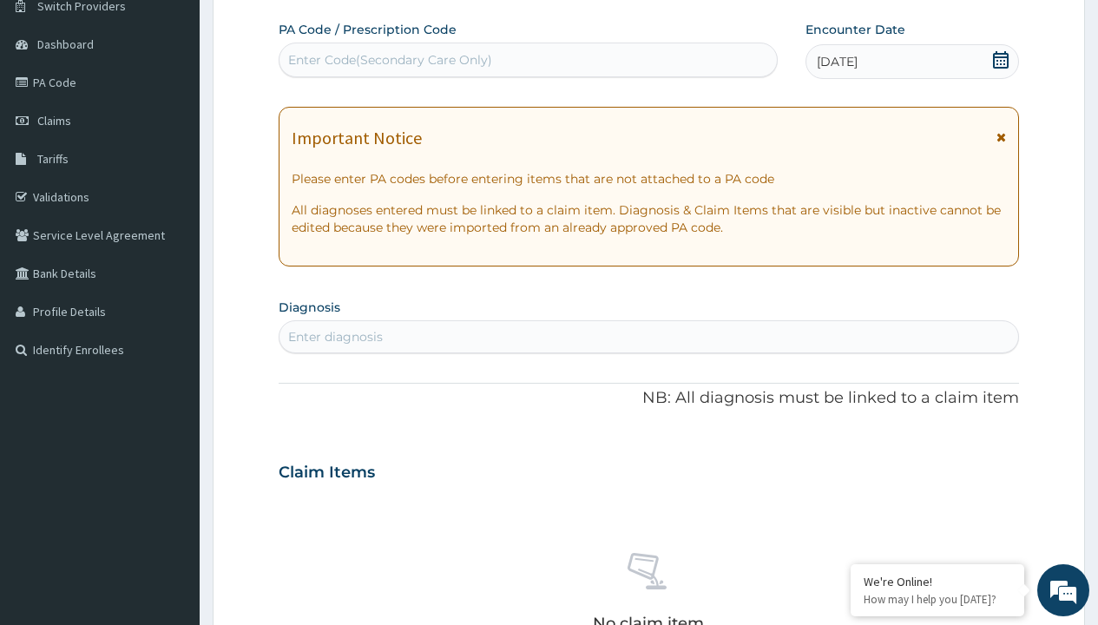
click at [389, 60] on div "Enter Code(Secondary Care Only)" at bounding box center [390, 59] width 204 height 17
type input "PR/C1B4F1FD"
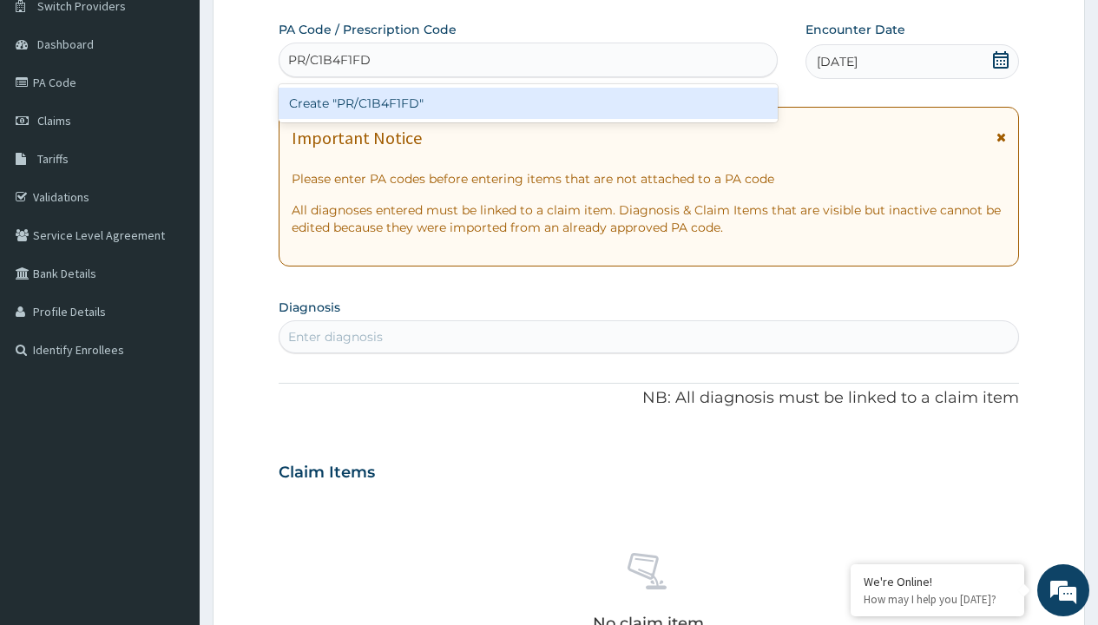
click at [528, 103] on div "Create "PR/C1B4F1FD"" at bounding box center [528, 103] width 498 height 31
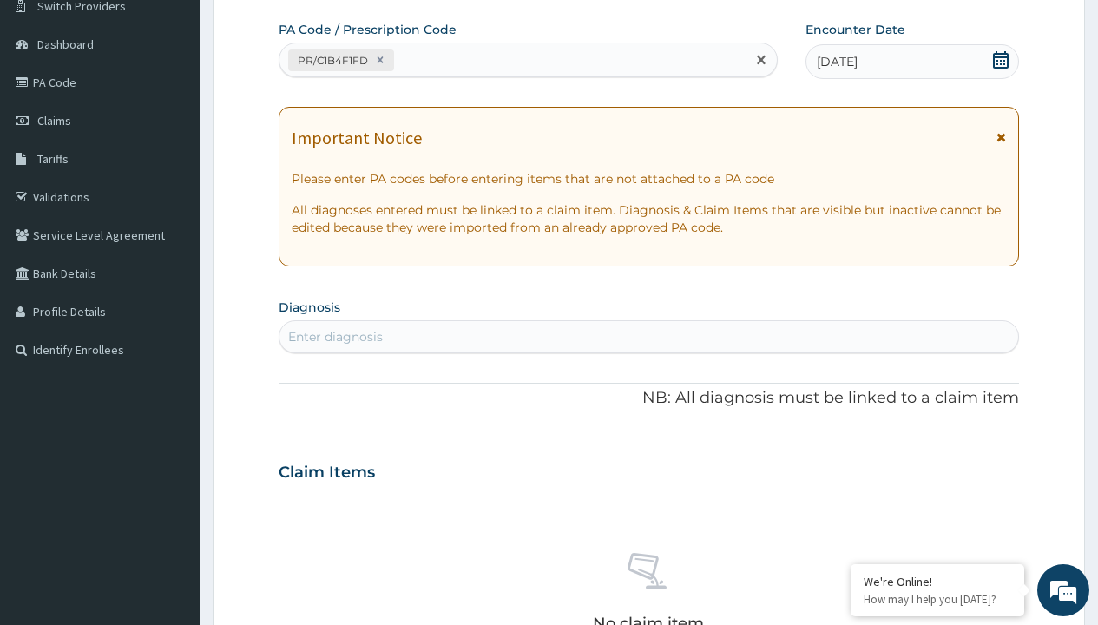
click at [335, 337] on div "Enter diagnosis" at bounding box center [335, 336] width 95 height 17
type input "prescription collected"
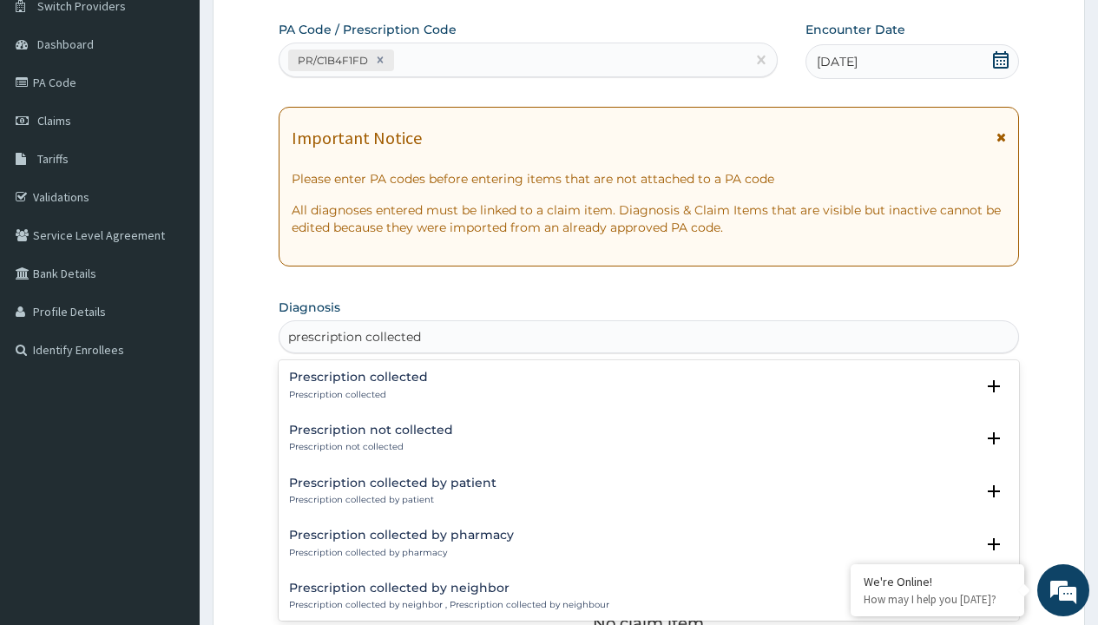
click at [356, 394] on p "Prescription collected" at bounding box center [358, 395] width 139 height 12
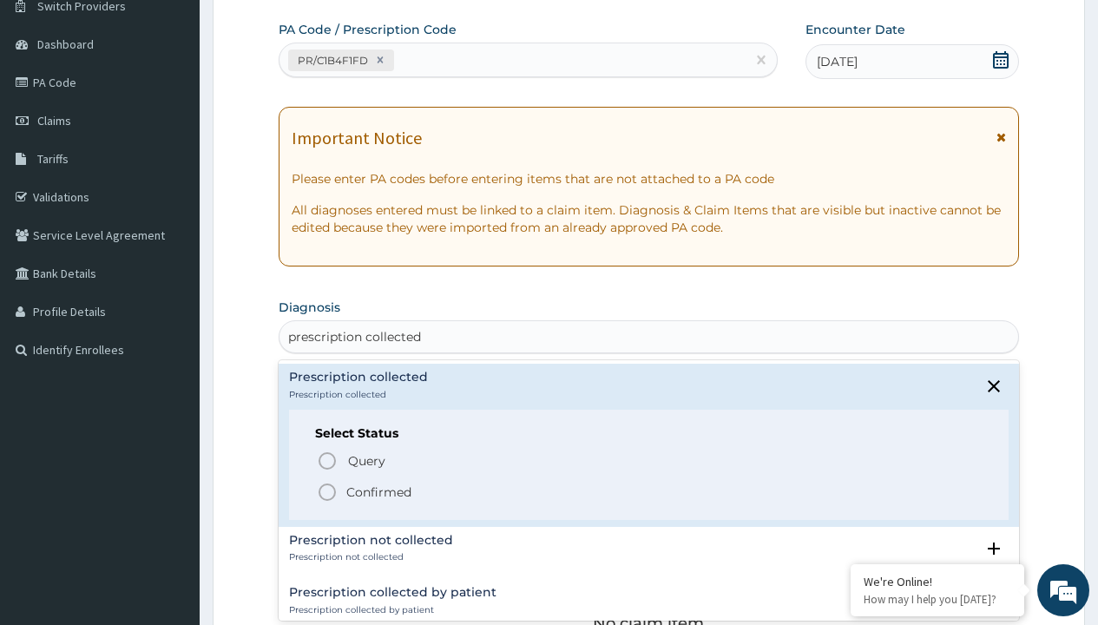
click at [378, 491] on p "Confirmed" at bounding box center [378, 491] width 65 height 17
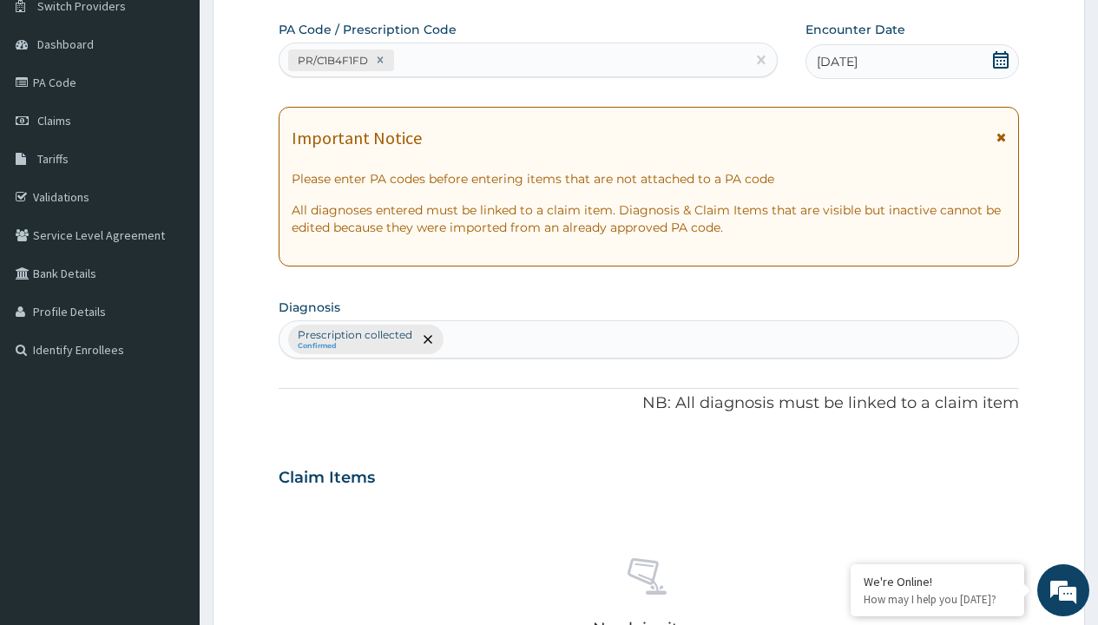
scroll to position [607, 0]
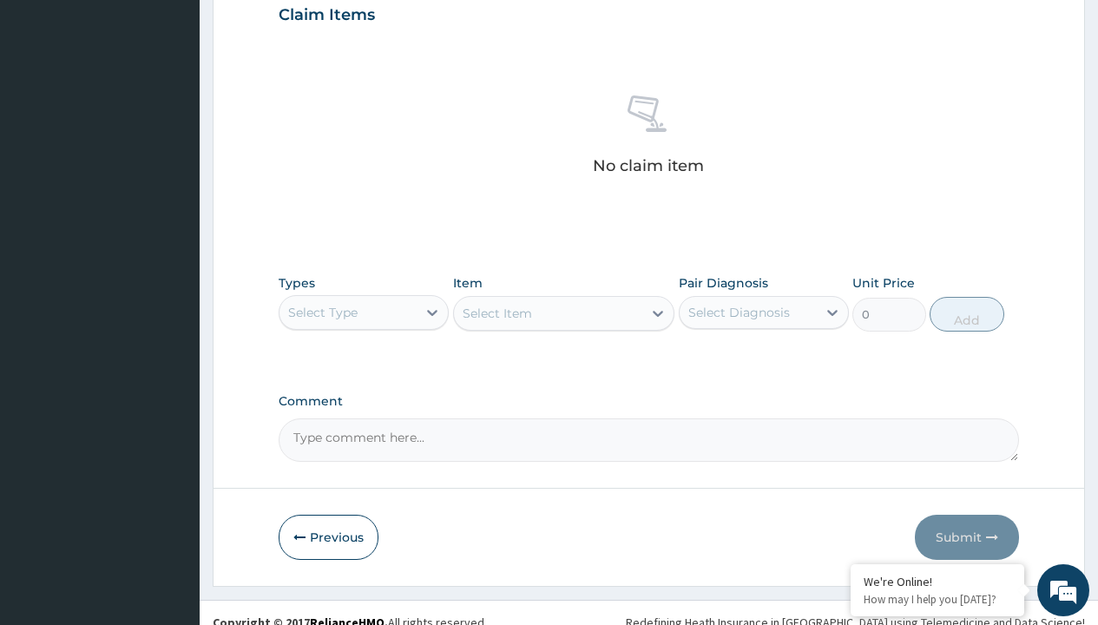
click at [323, 311] on div "Select Type" at bounding box center [322, 312] width 69 height 17
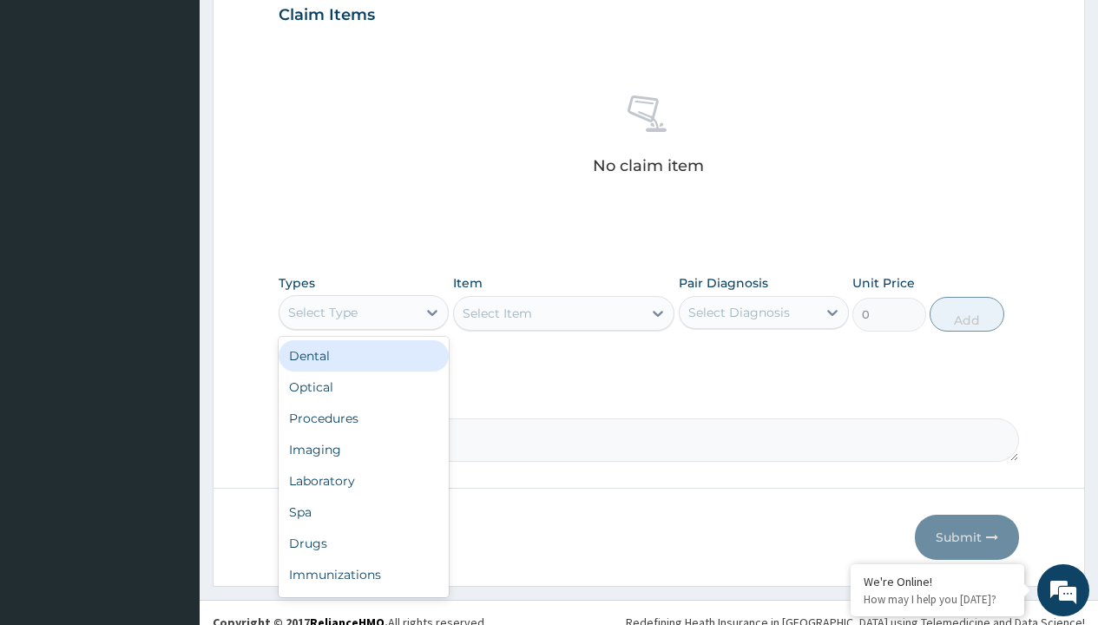
type input "procedures"
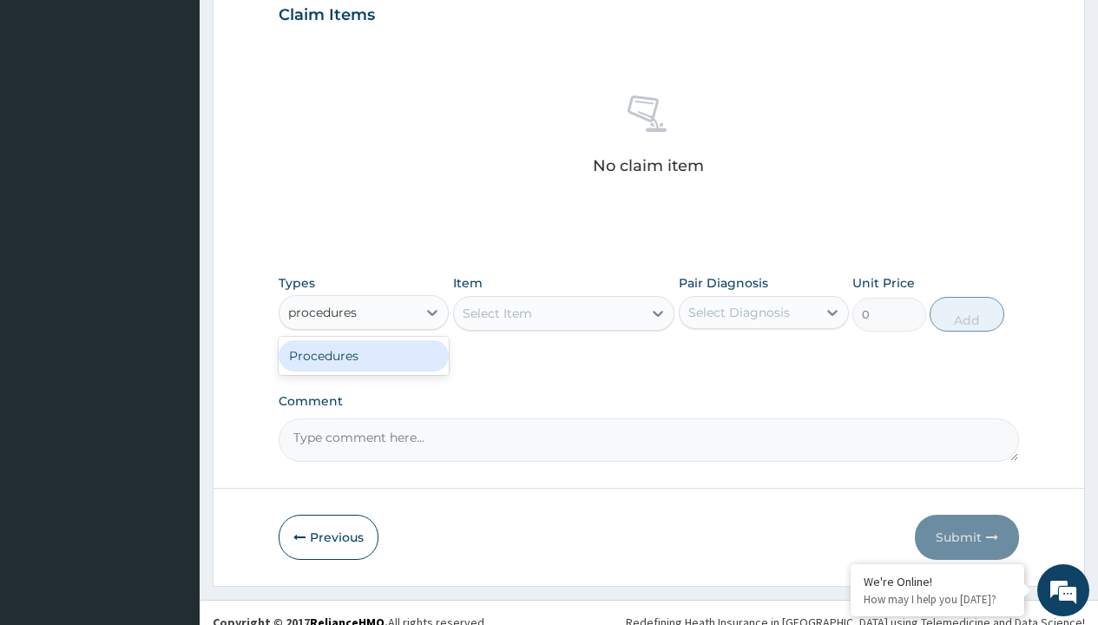
click at [364, 355] on div "Procedures" at bounding box center [364, 355] width 170 height 31
click at [496, 312] on div "Select Item" at bounding box center [496, 313] width 69 height 17
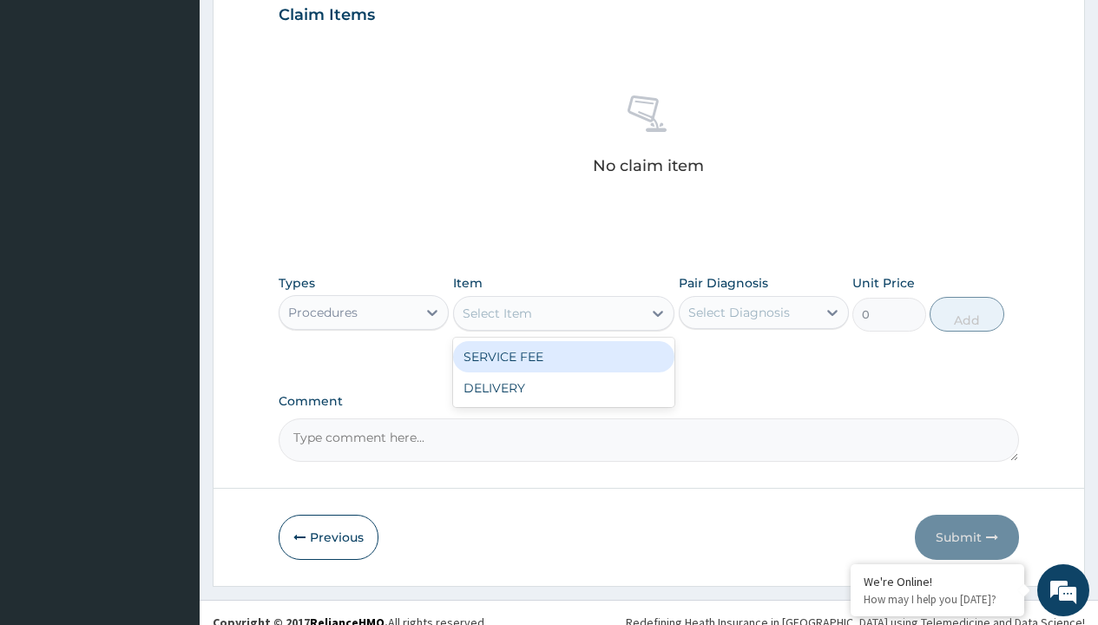
type input "service fee"
click at [563, 356] on div "SERVICE FEE" at bounding box center [564, 356] width 222 height 31
type input "100"
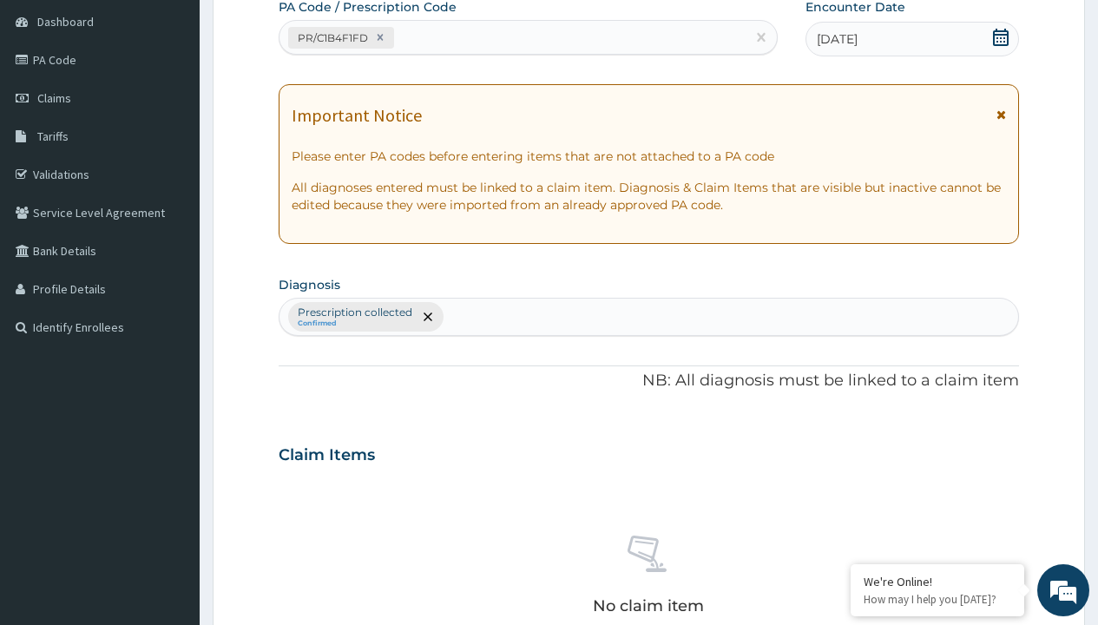
type input "prescription collected"
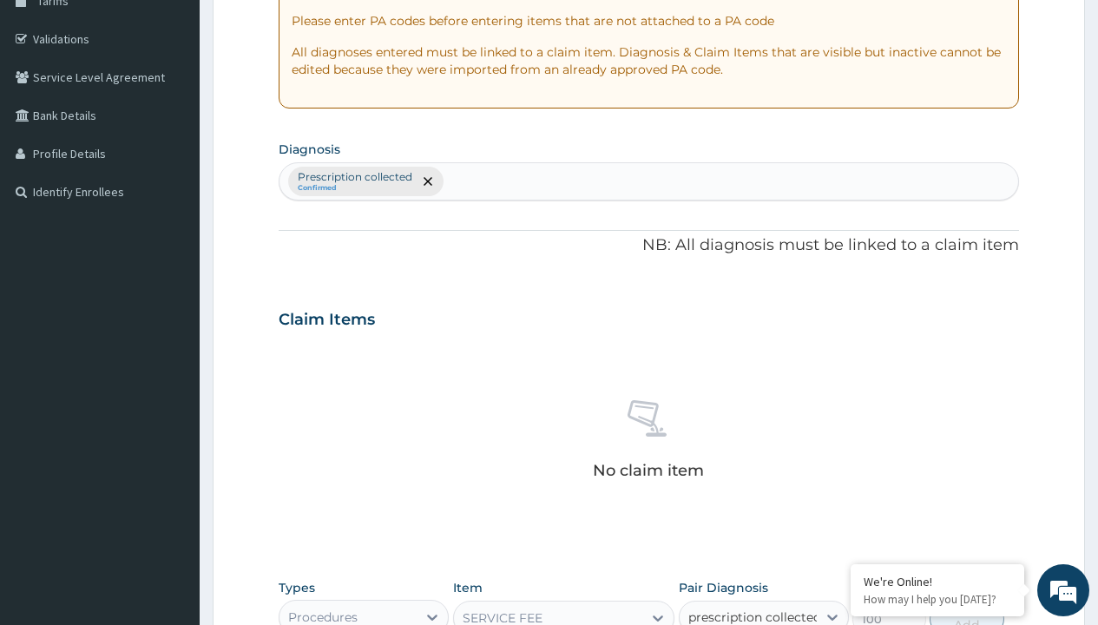
checkbox input "true"
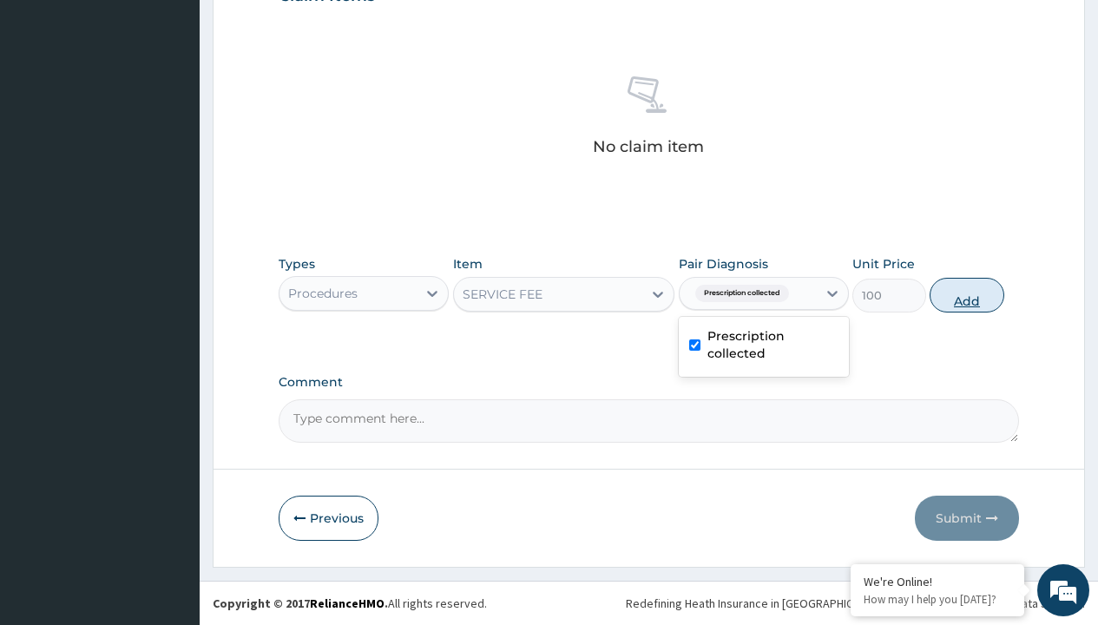
click at [967, 294] on button "Add" at bounding box center [966, 295] width 74 height 35
type input "0"
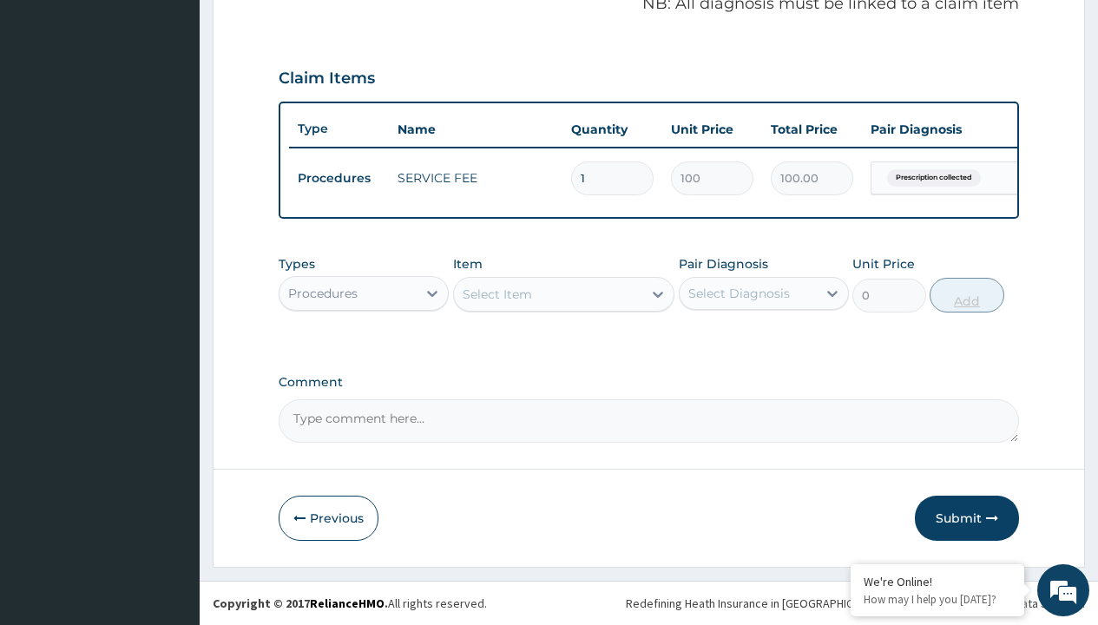
scroll to position [557, 0]
click at [323, 292] on div "Procedures" at bounding box center [322, 293] width 69 height 17
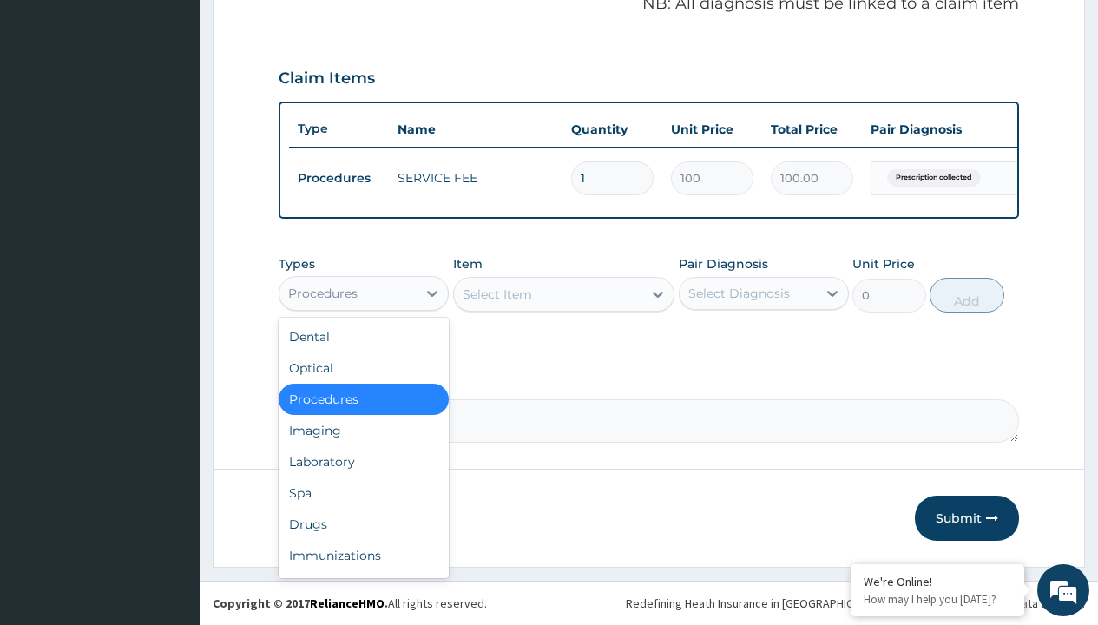
type input "drugs"
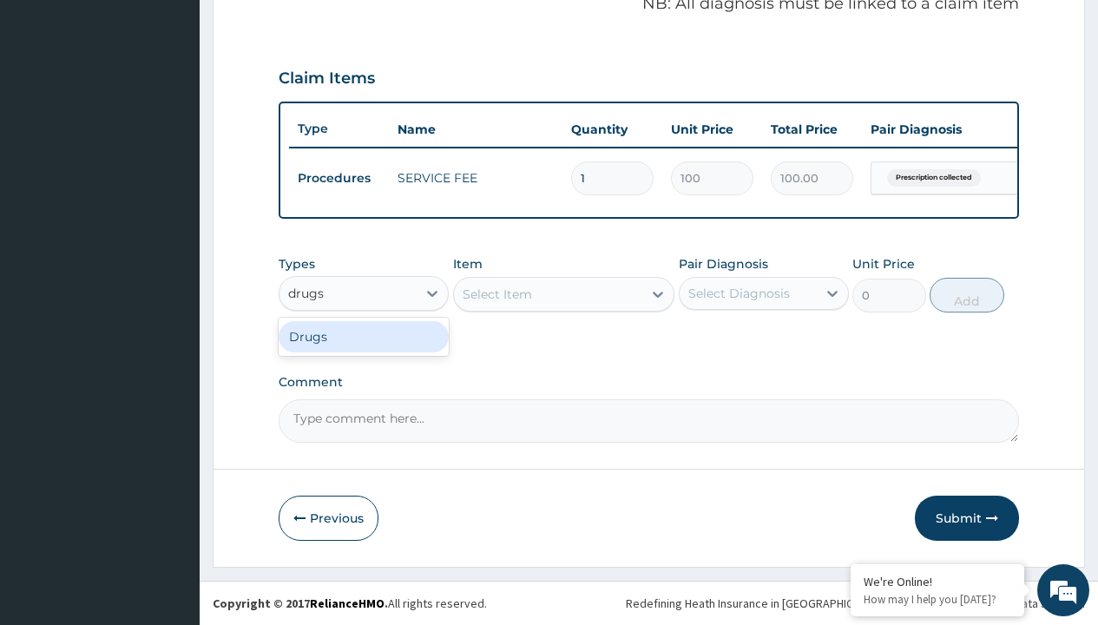
click at [364, 336] on div "Drugs" at bounding box center [364, 336] width 170 height 31
click at [496, 293] on div "Select Item" at bounding box center [564, 294] width 222 height 35
type input "amoxicillin suspension branded"
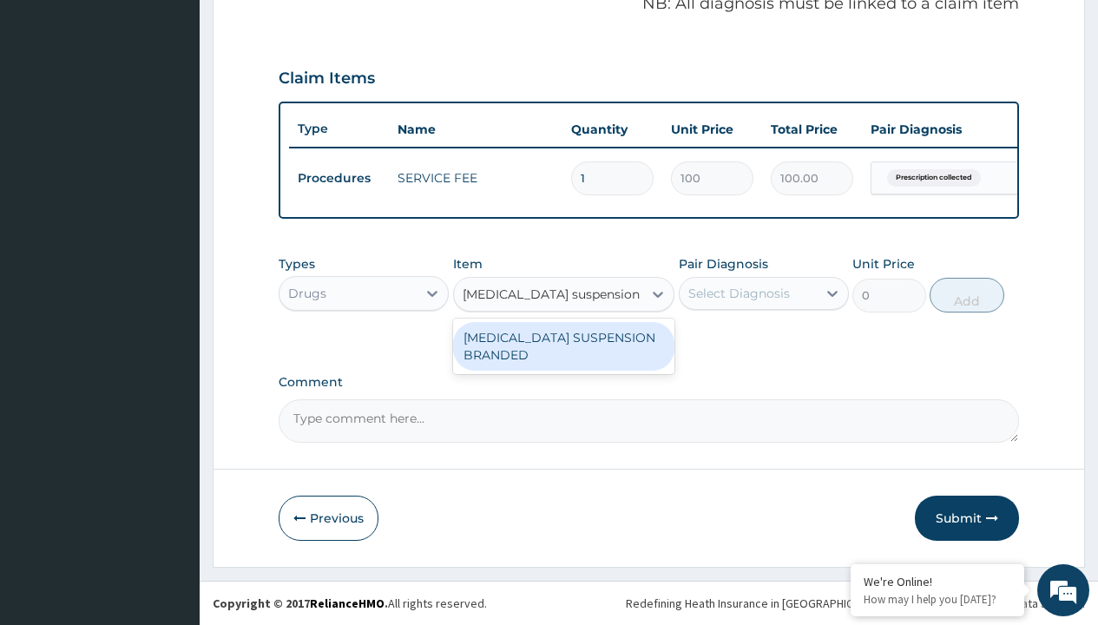
click at [563, 345] on div "[MEDICAL_DATA] SUSPENSION BRANDED" at bounding box center [564, 346] width 222 height 49
type input "5890"
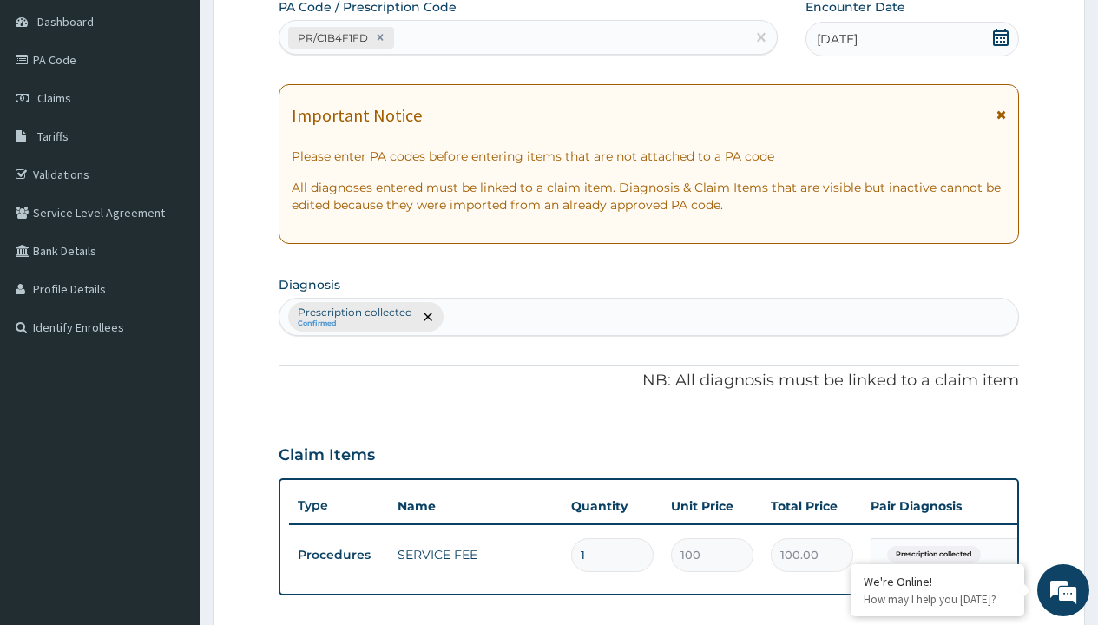
scroll to position [233, 0]
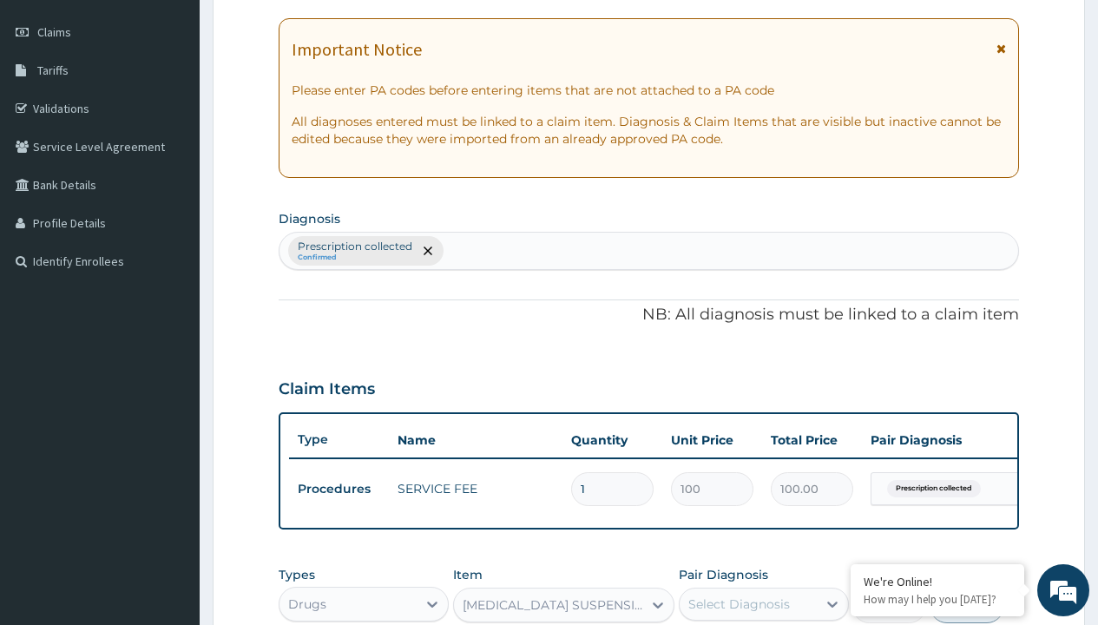
type input "prescription collected"
checkbox input "true"
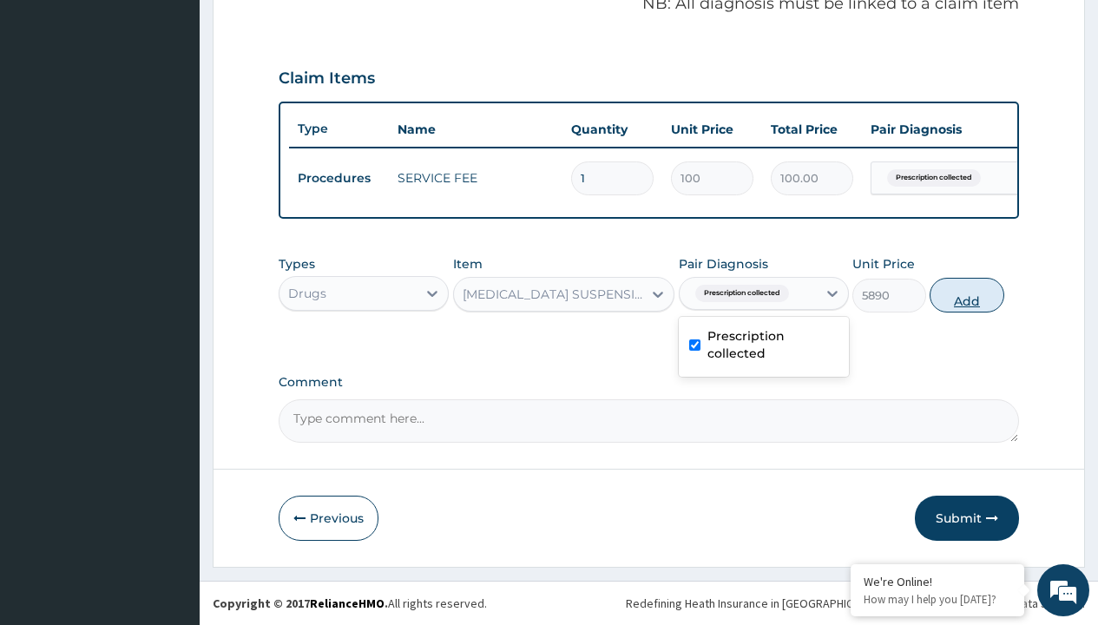
click at [967, 294] on button "Add" at bounding box center [966, 295] width 74 height 35
type input "0"
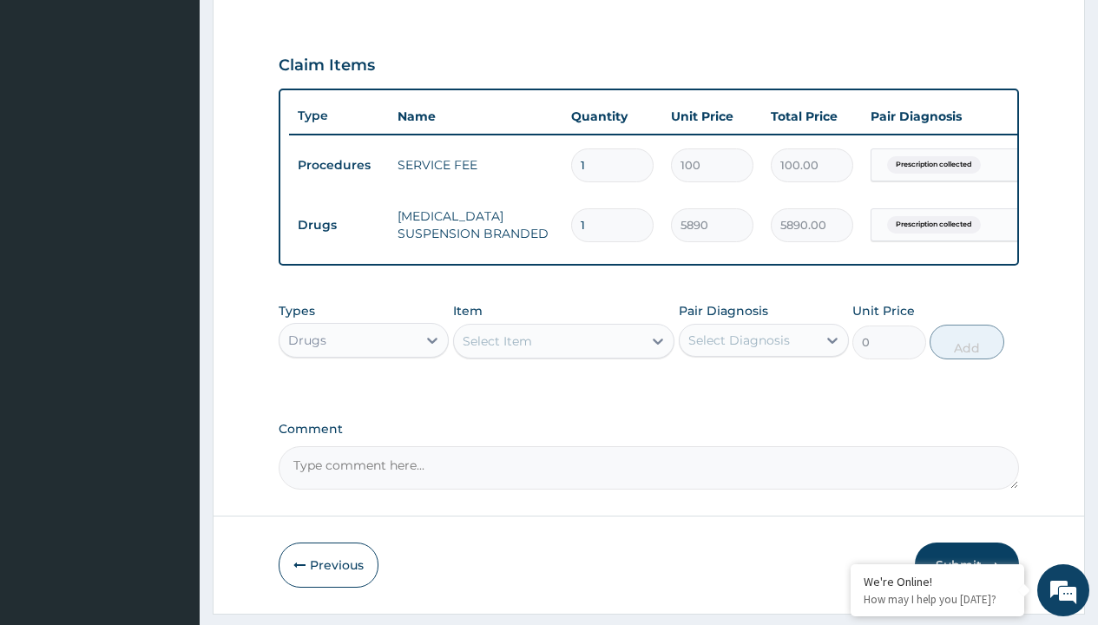
click at [338, 225] on td "Drugs" at bounding box center [339, 225] width 100 height 32
type input "drugs"
click at [364, 396] on div "Drugs" at bounding box center [364, 383] width 170 height 31
click at [496, 350] on div "Select Item" at bounding box center [496, 340] width 69 height 17
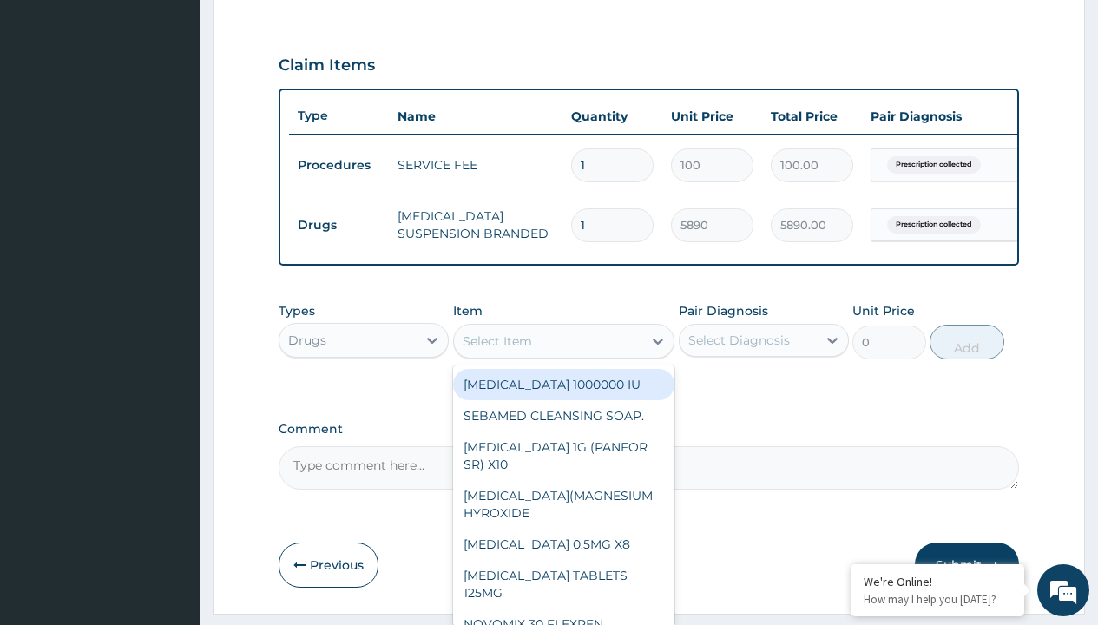
type input "cetirizine syrup"
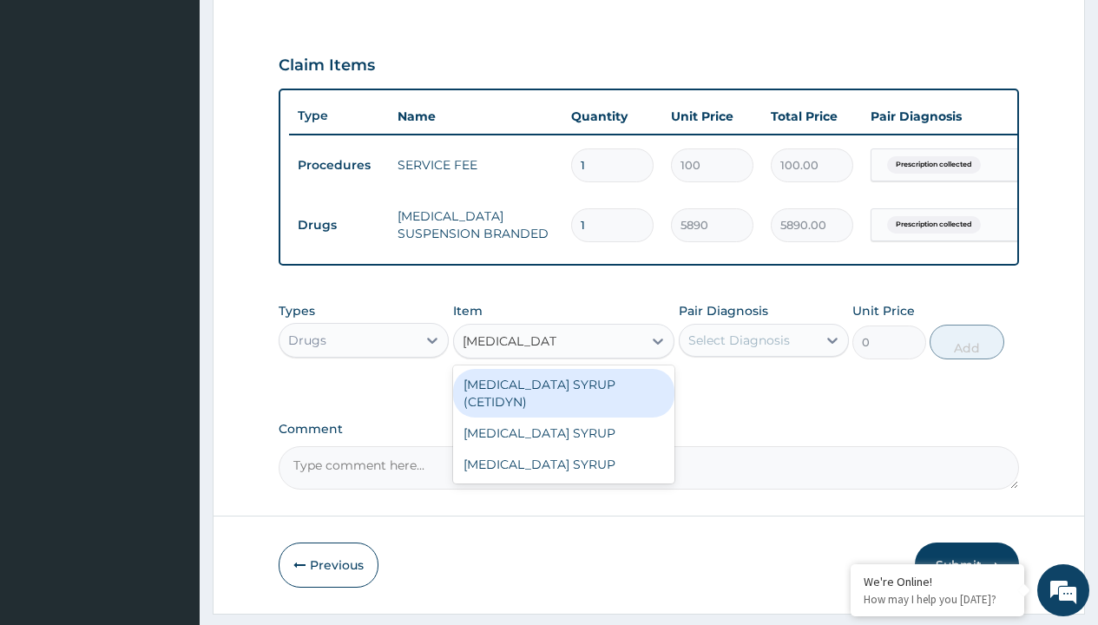
click at [563, 397] on div "[MEDICAL_DATA] SYRUP (CETIDYN)" at bounding box center [564, 393] width 222 height 49
type input "2200"
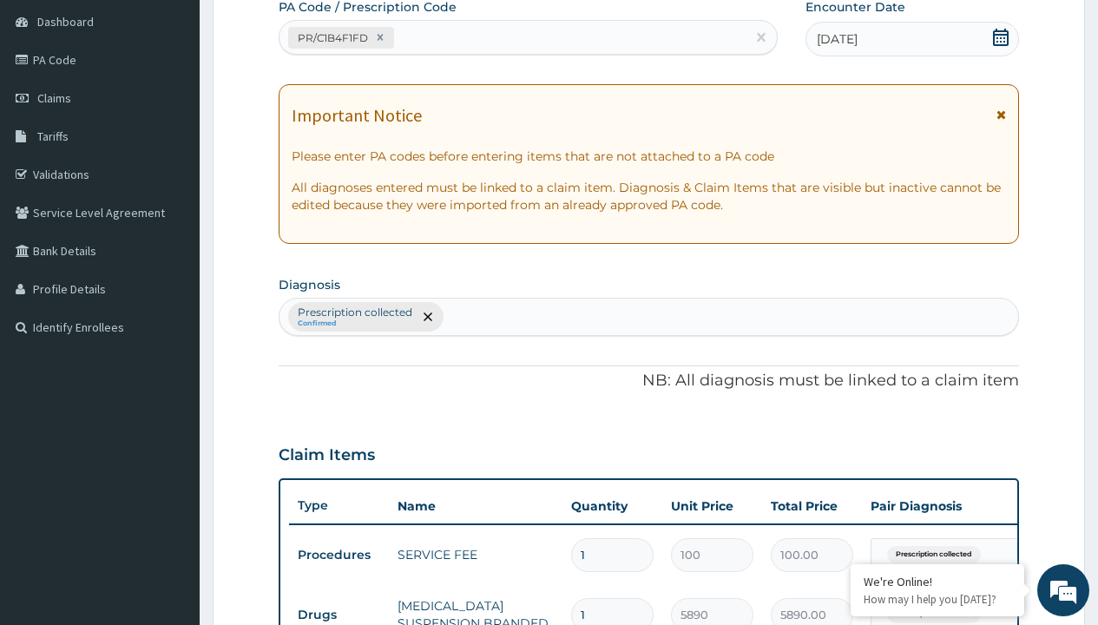
type input "prescription collected"
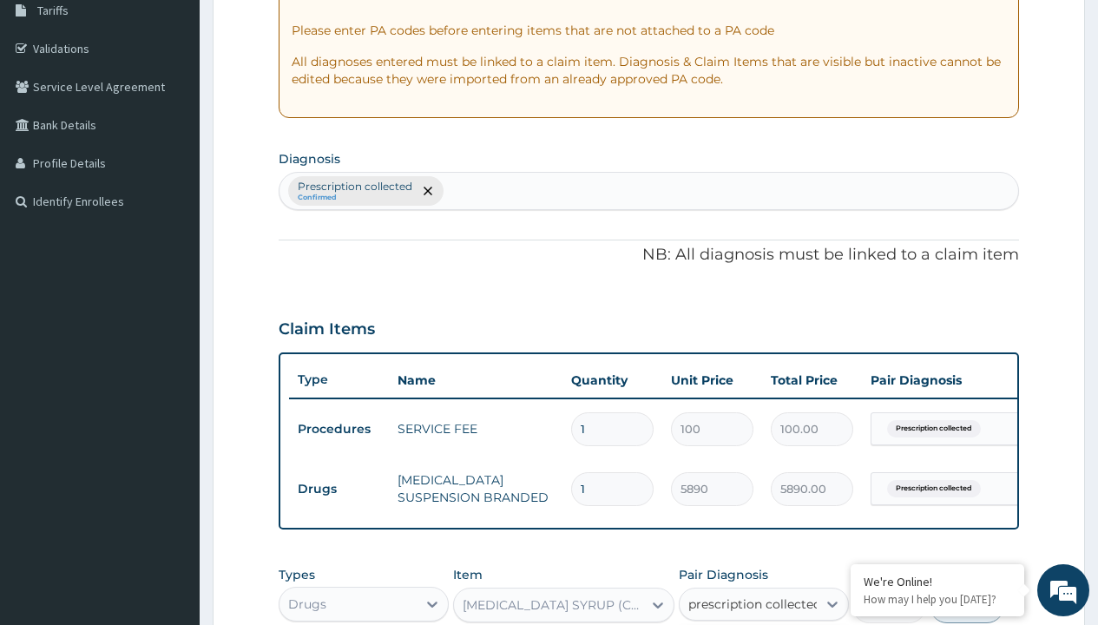
checkbox input "true"
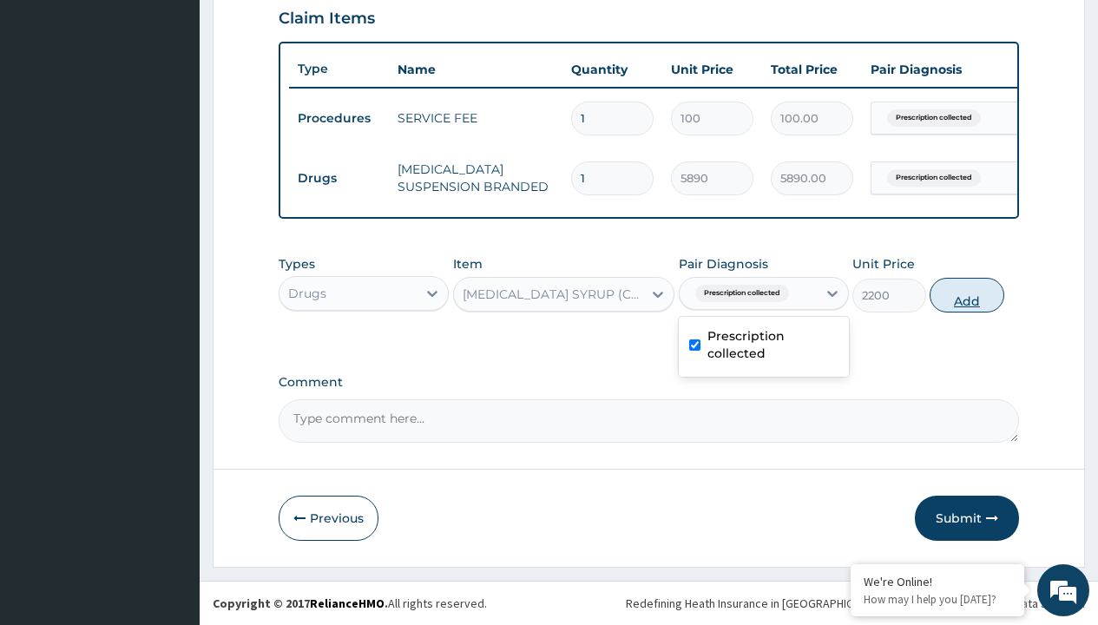
click at [967, 294] on button "Add" at bounding box center [966, 295] width 74 height 35
type input "0"
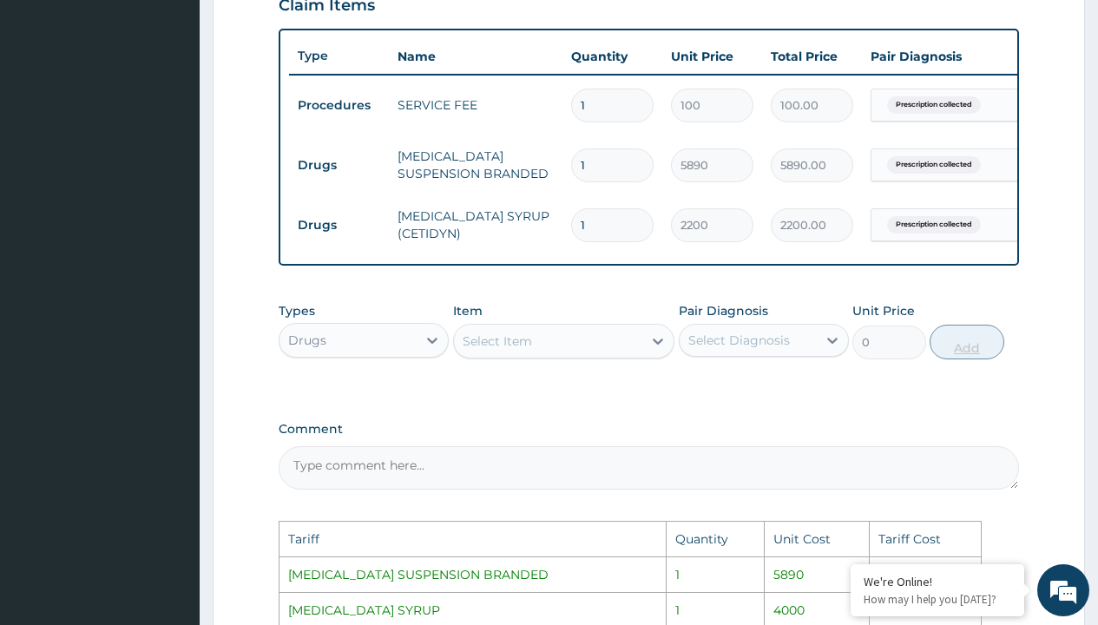
scroll to position [935, 0]
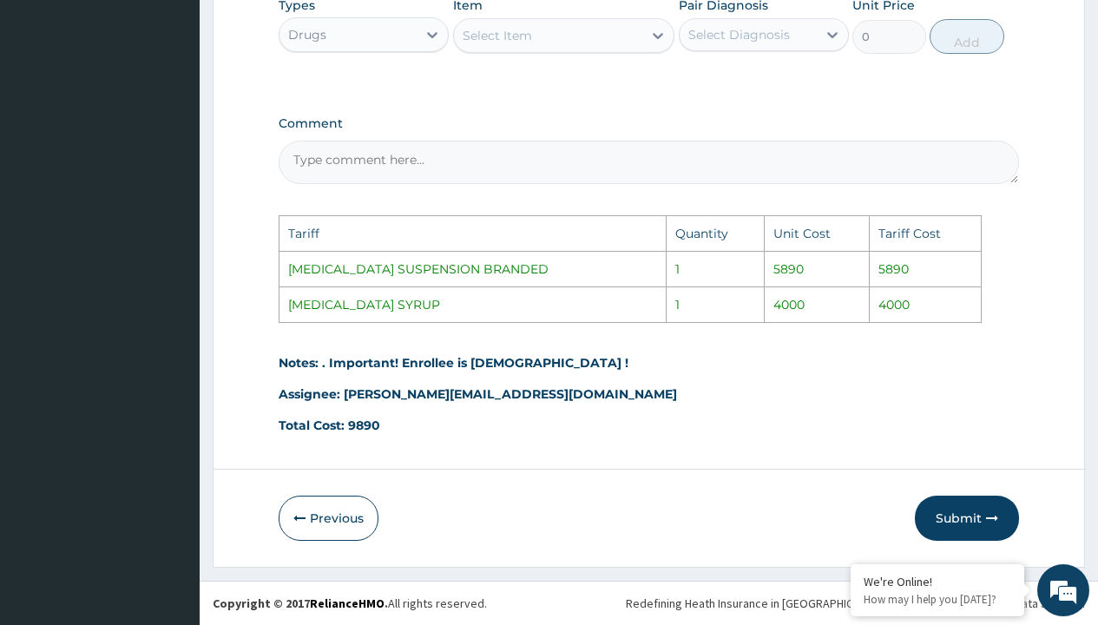
click at [534, 38] on div "Select Item" at bounding box center [548, 36] width 189 height 28
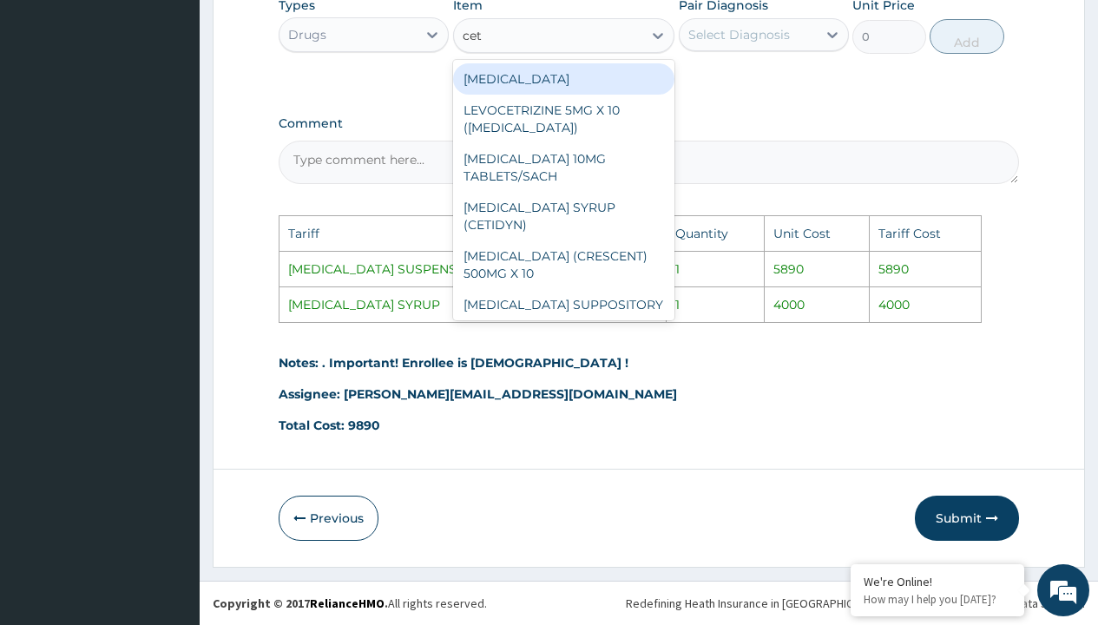
type input "ceti"
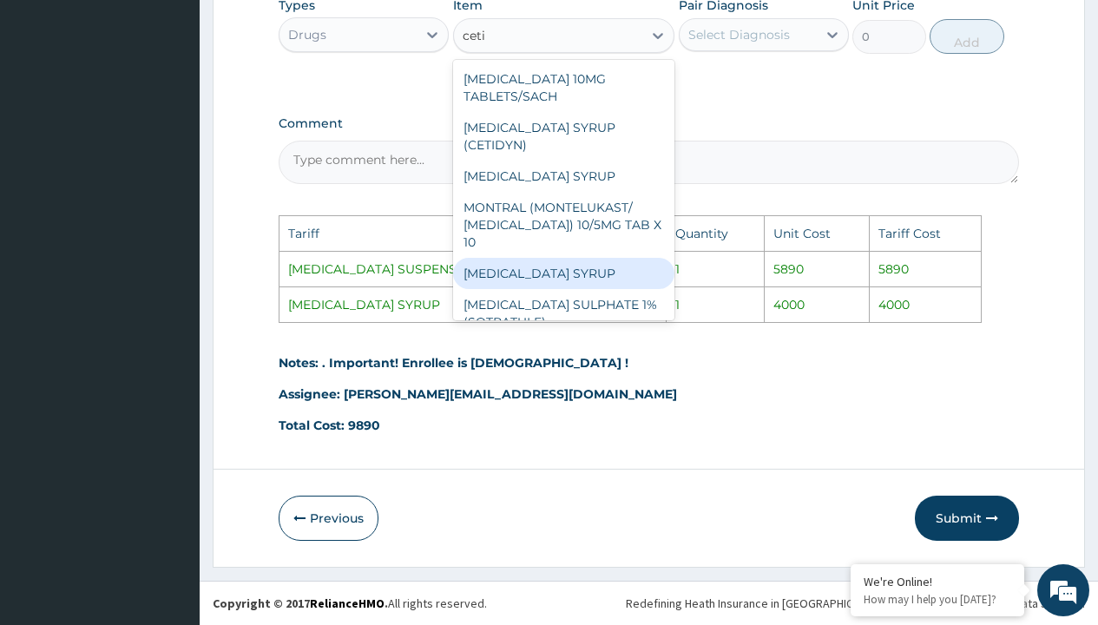
click at [549, 259] on div "[MEDICAL_DATA] SYRUP" at bounding box center [564, 273] width 222 height 31
type input "4000"
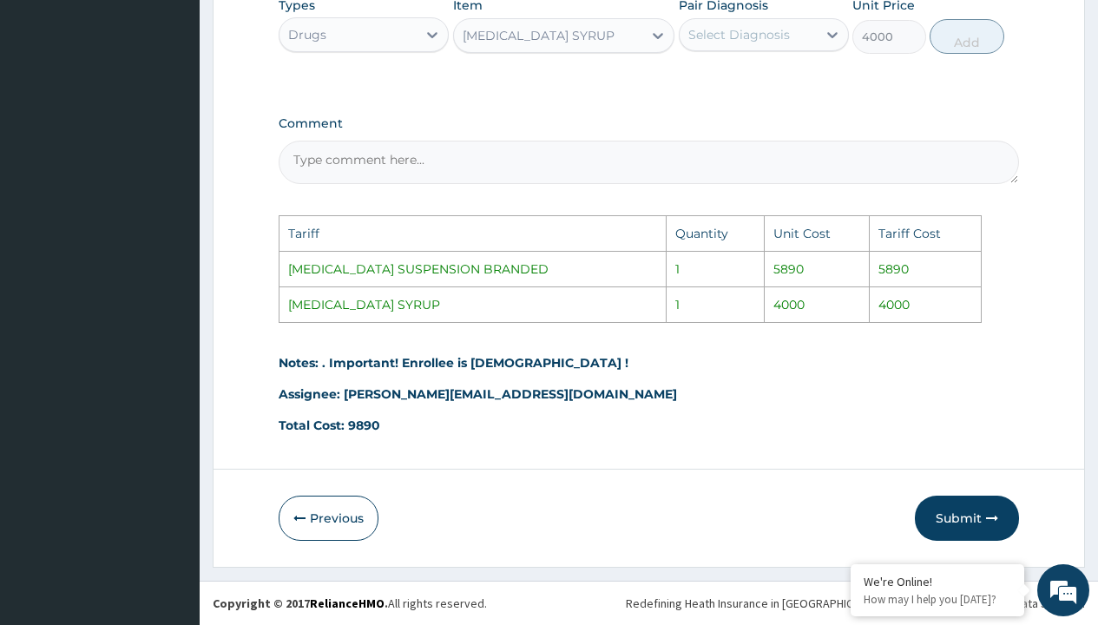
click at [762, 43] on div "Select Diagnosis" at bounding box center [739, 34] width 102 height 17
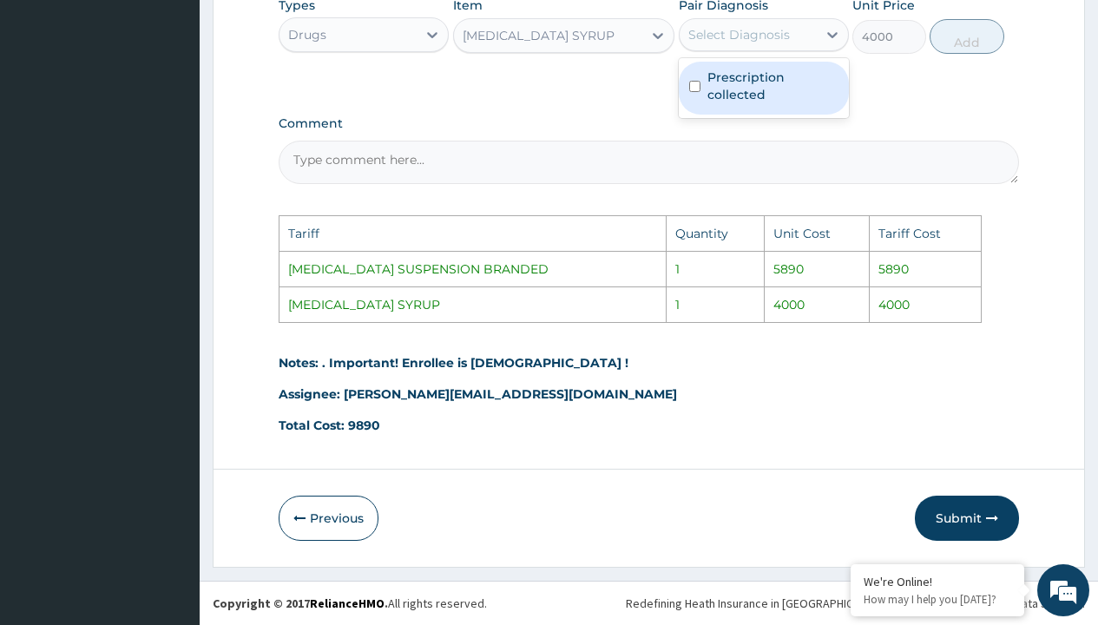
click at [764, 69] on label "Prescription collected" at bounding box center [772, 86] width 131 height 35
checkbox input "true"
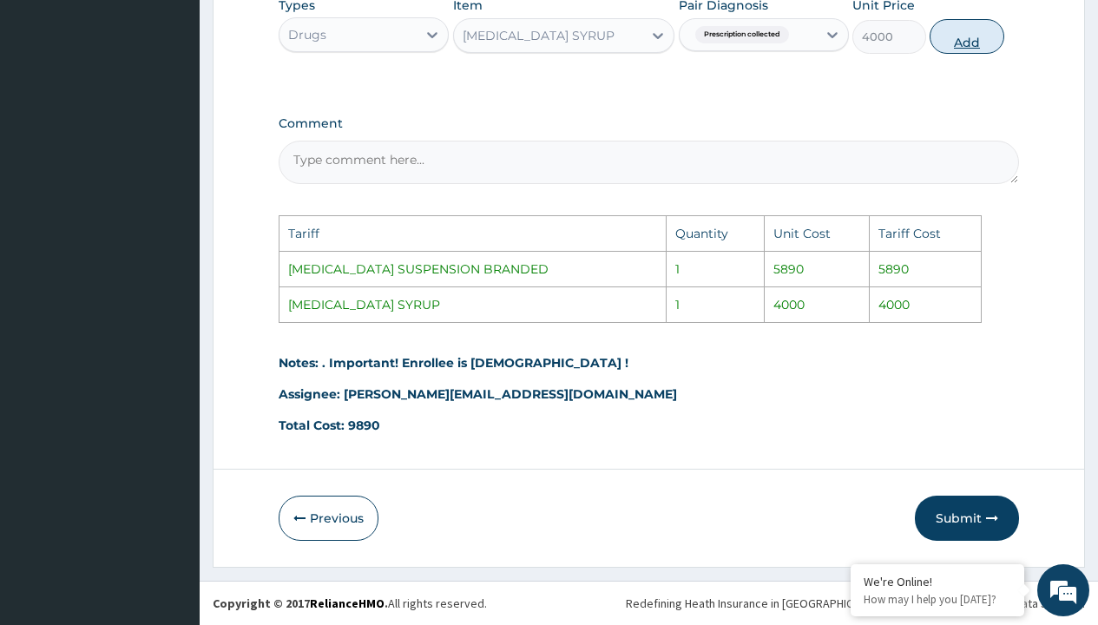
click at [958, 29] on button "Add" at bounding box center [966, 36] width 74 height 35
type input "0"
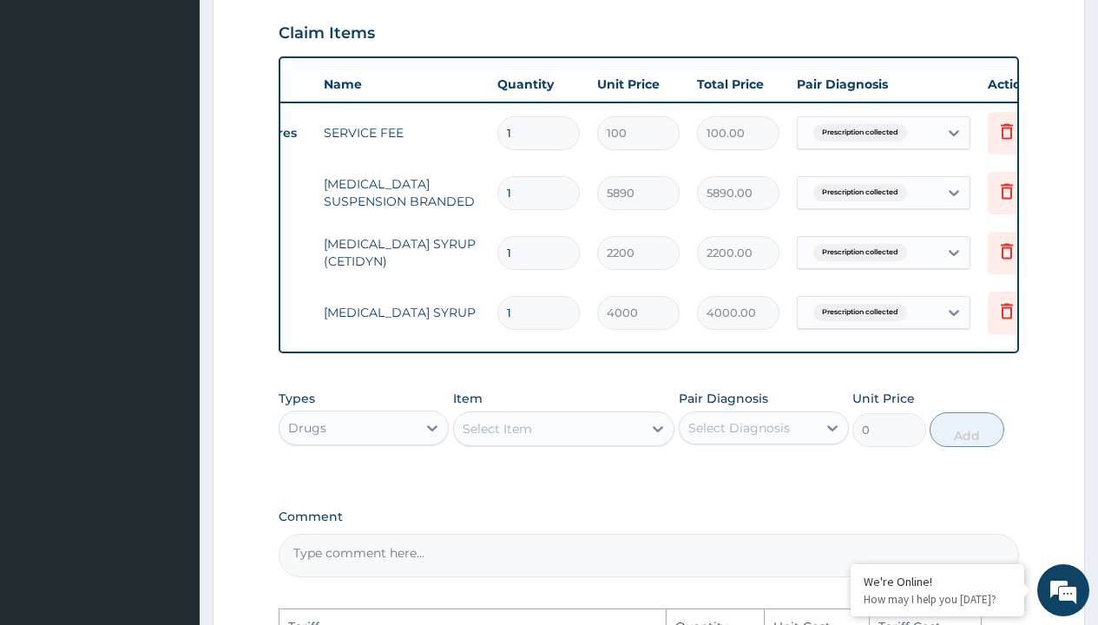
scroll to position [0, 131]
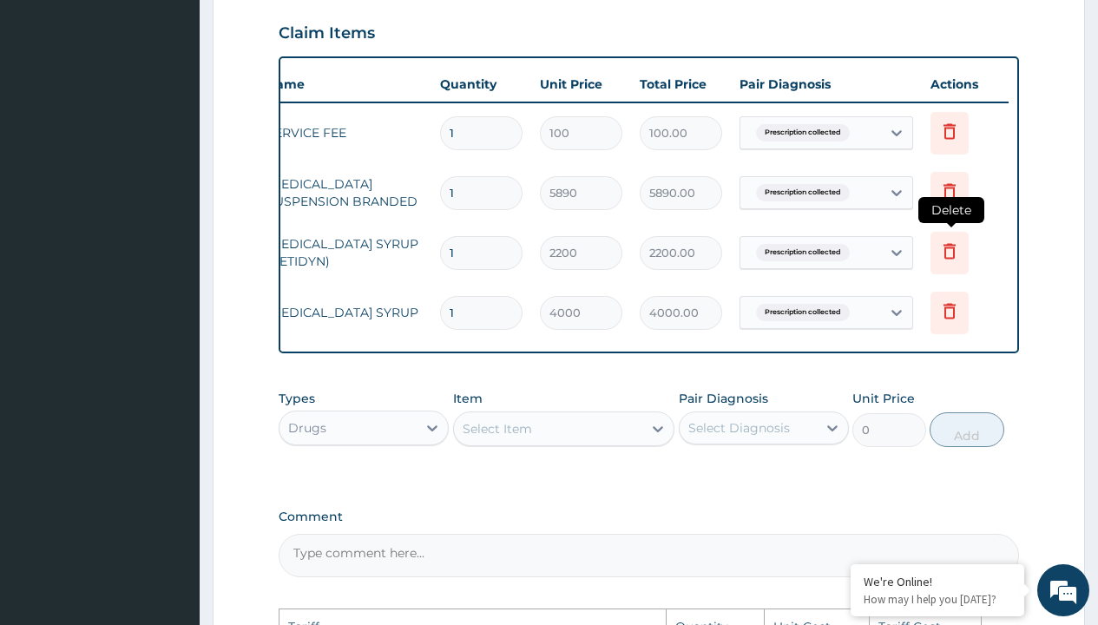
click at [947, 252] on icon at bounding box center [949, 250] width 21 height 21
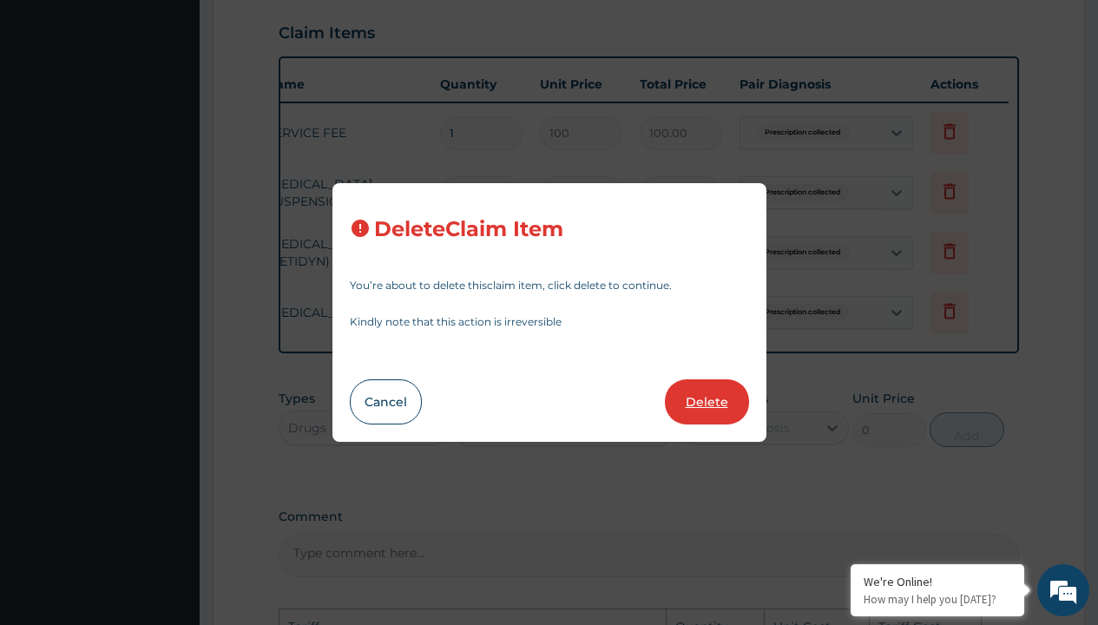
click at [693, 402] on button "Delete" at bounding box center [707, 401] width 84 height 45
type input "4000"
type input "4000.00"
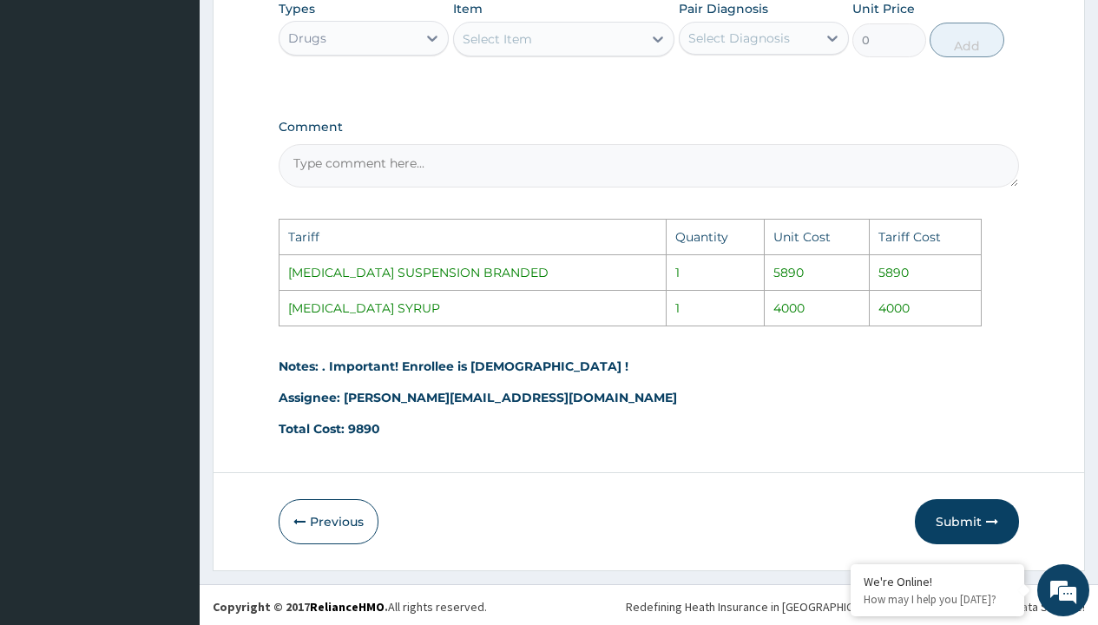
scroll to position [935, 0]
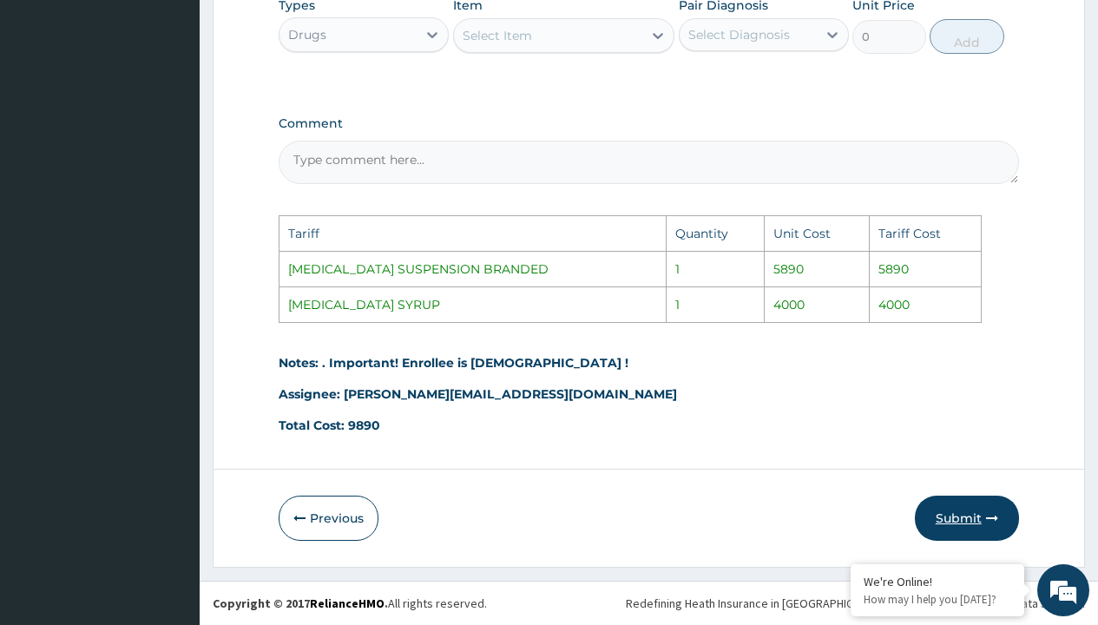
click at [953, 515] on button "Submit" at bounding box center [966, 517] width 104 height 45
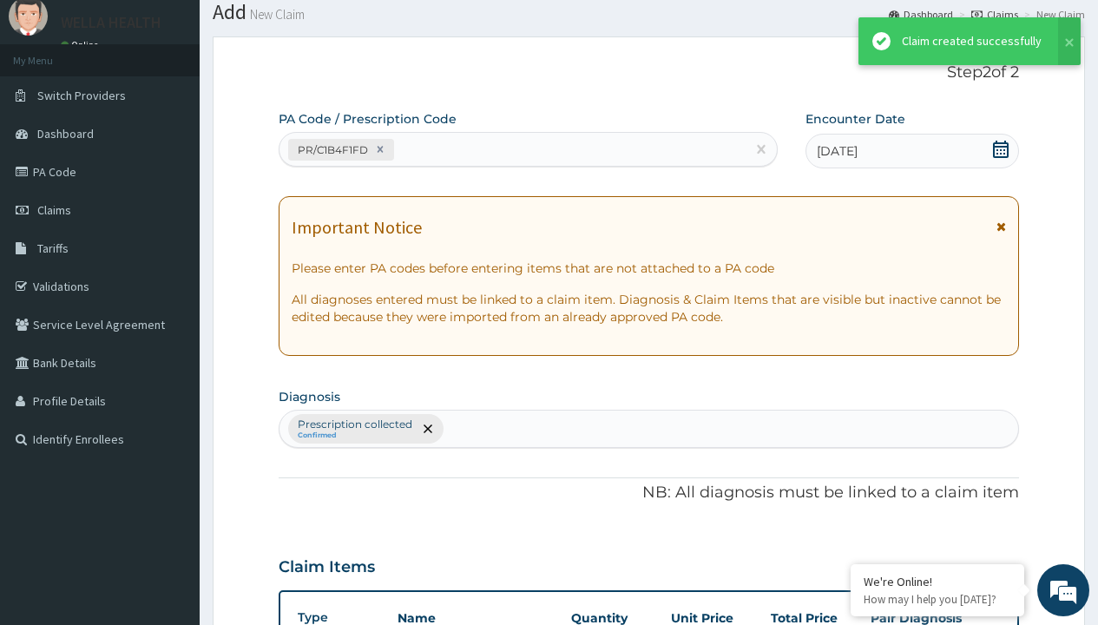
scroll to position [677, 0]
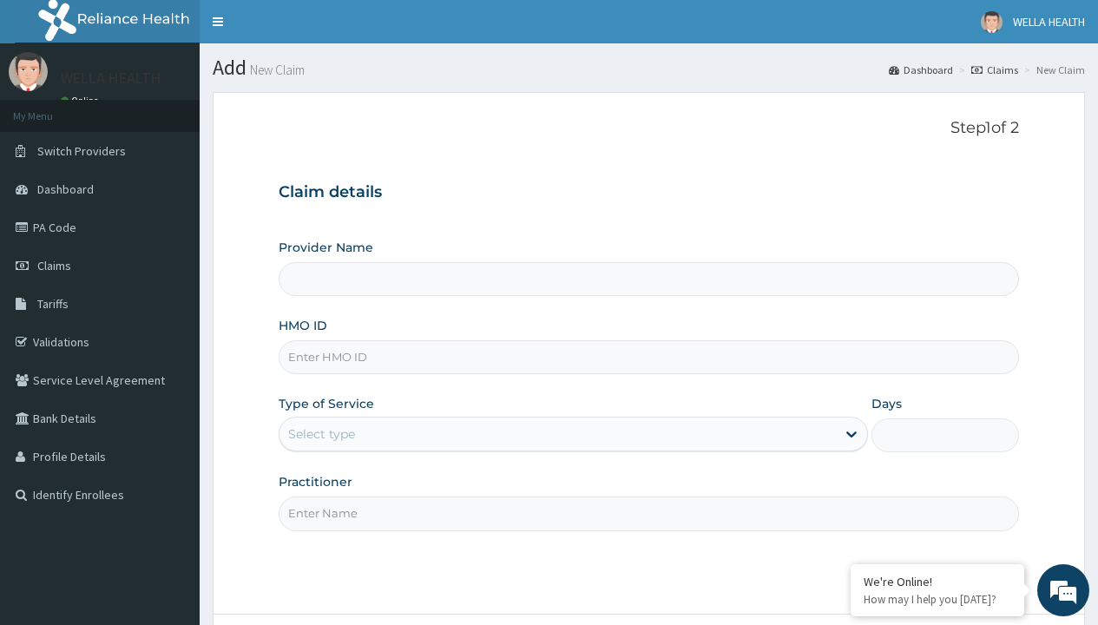
type input "ENP/11586/C"
type input "WellaHealth(TELEMEDICINE)"
type input "ENP/11586/C"
type input "WellaHealth"
click at [321, 434] on div "Select type" at bounding box center [321, 433] width 67 height 17
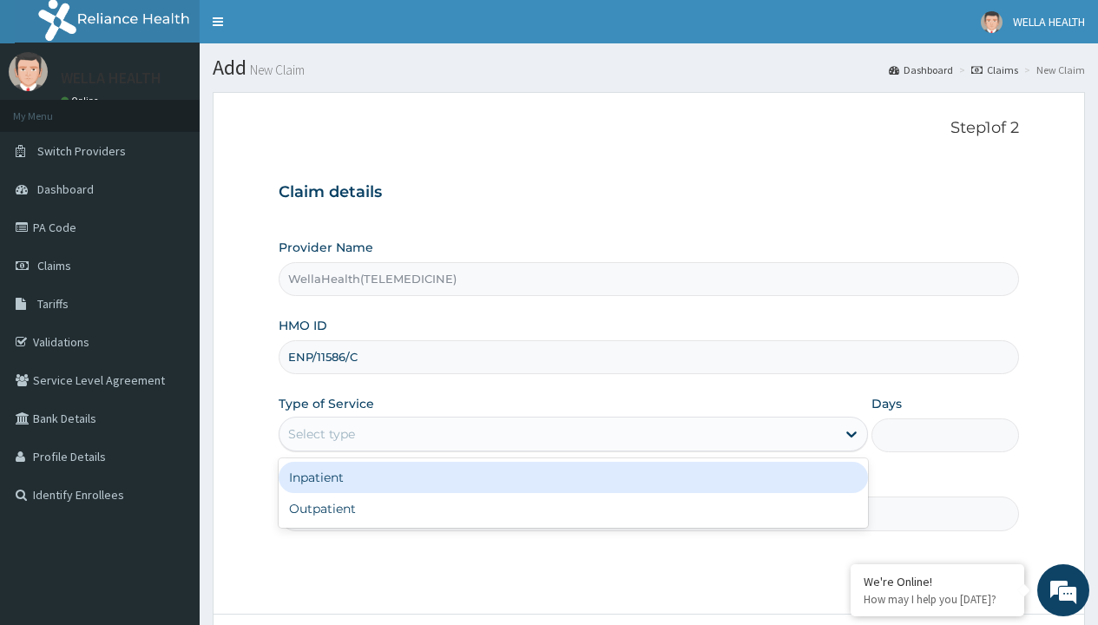
click at [573, 508] on div "Outpatient" at bounding box center [573, 508] width 589 height 31
type input "1"
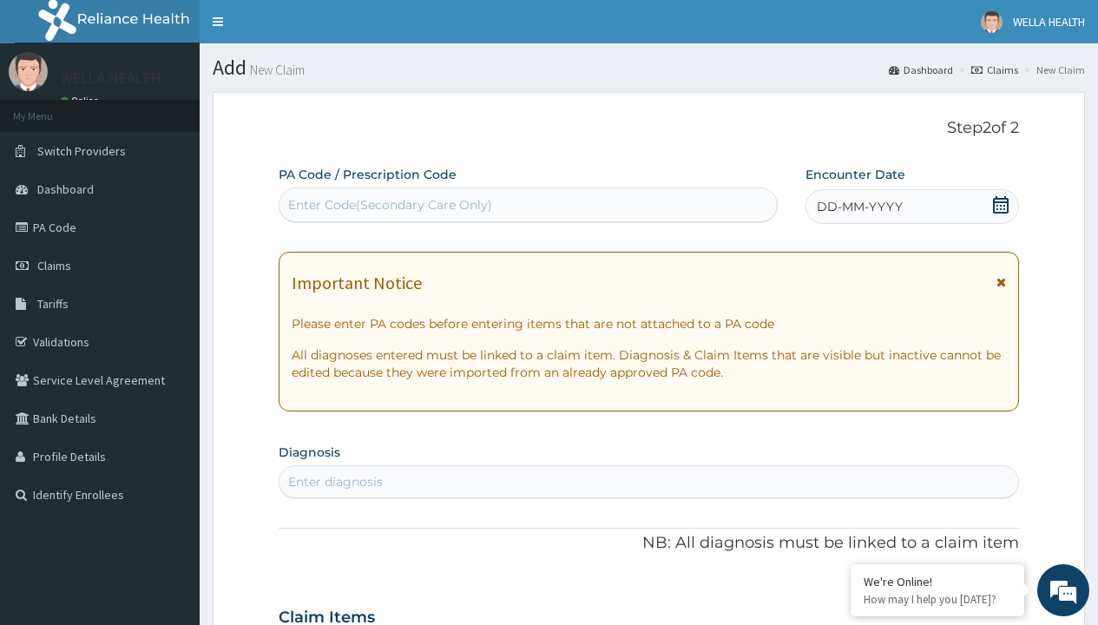
scroll to position [145, 0]
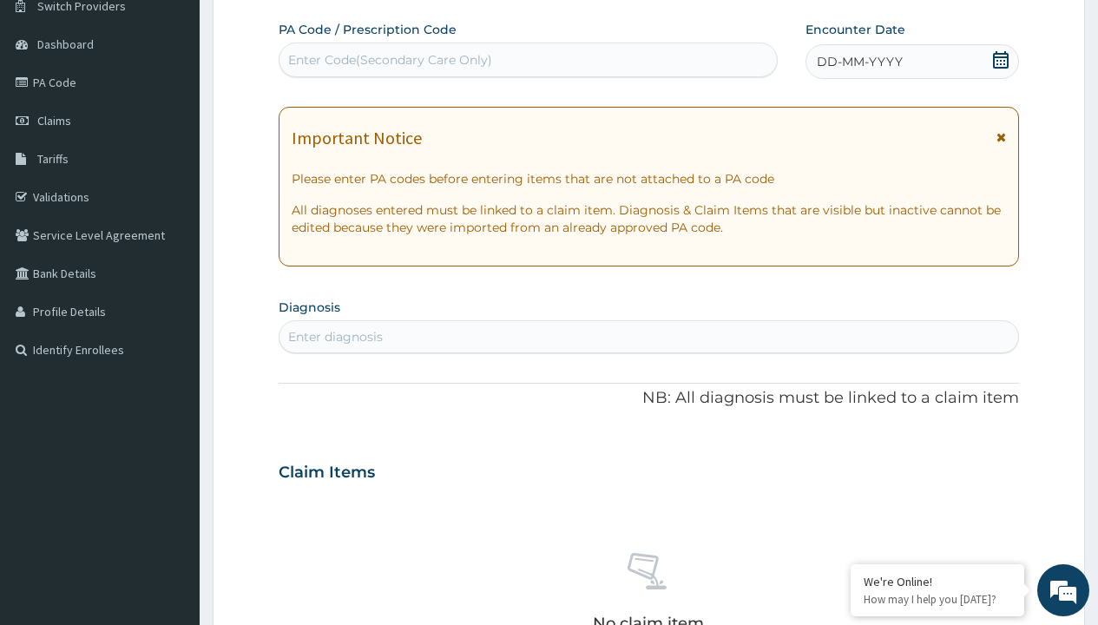
click at [858, 62] on span "DD-MM-YYYY" at bounding box center [859, 61] width 86 height 17
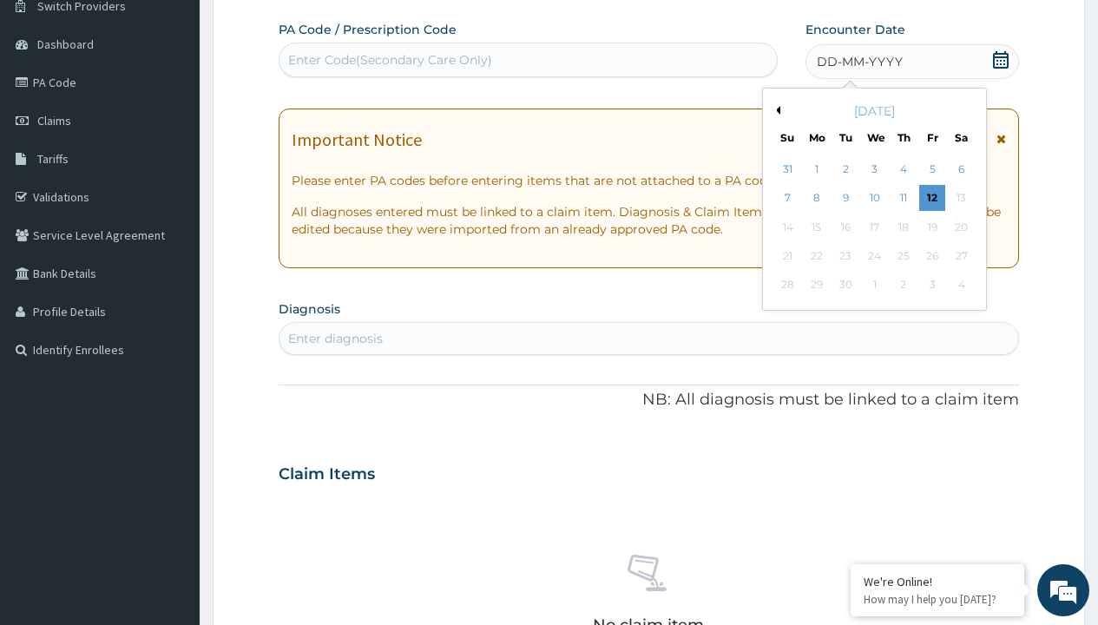
click at [775, 110] on button "Previous Month" at bounding box center [775, 110] width 9 height 9
click at [960, 169] on div "2" at bounding box center [960, 169] width 26 height 26
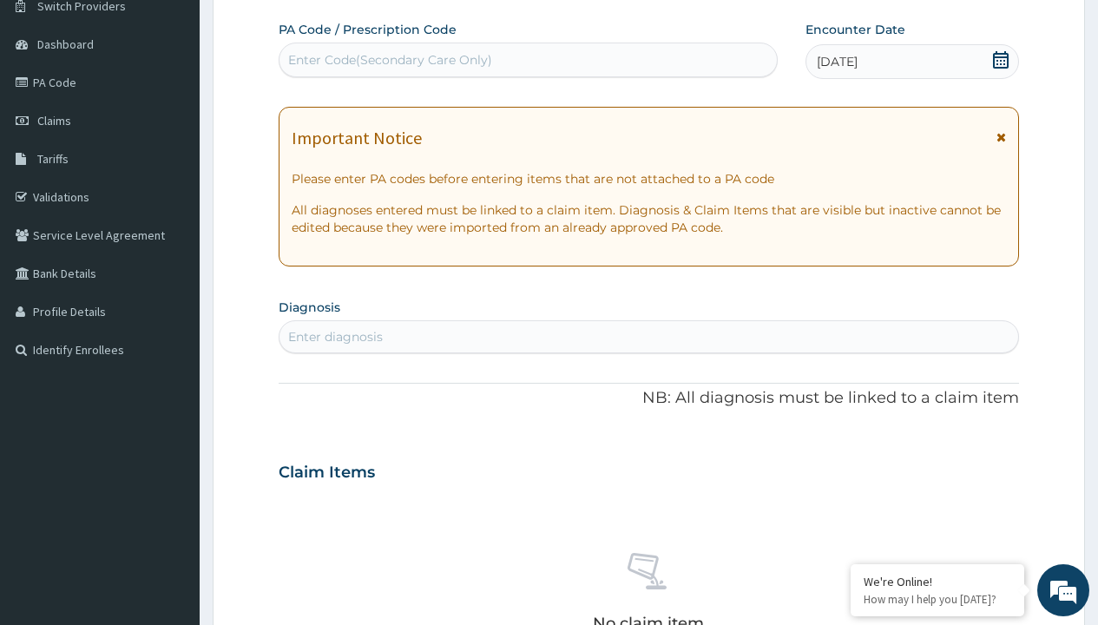
click at [389, 60] on div "Enter Code(Secondary Care Only)" at bounding box center [390, 59] width 204 height 17
type input "PR/EF2C5578"
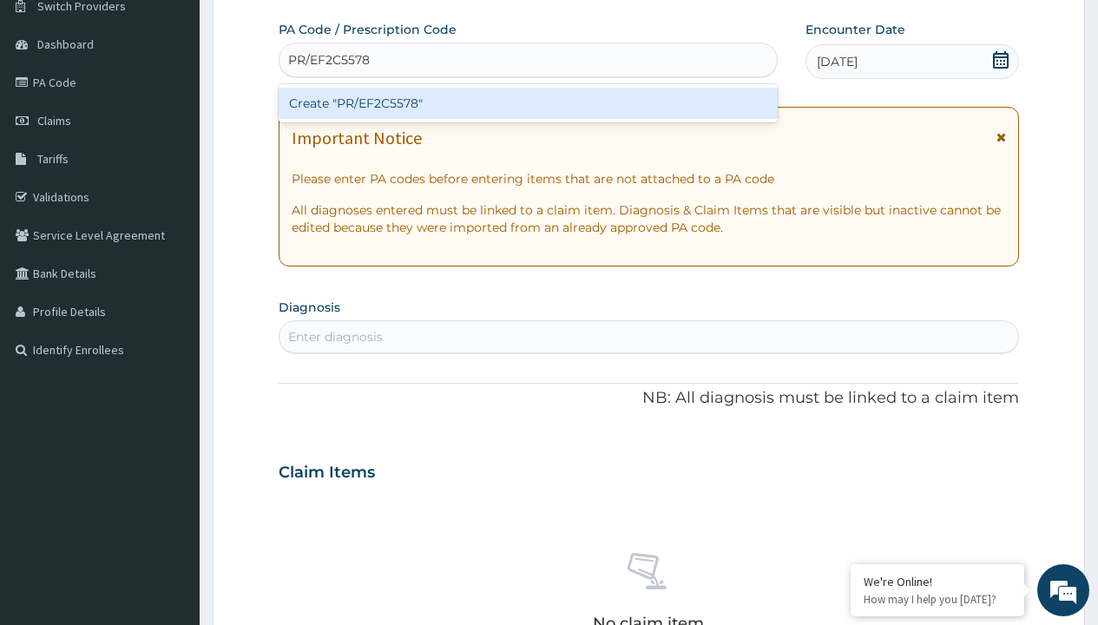
scroll to position [0, 0]
click at [528, 103] on div "Create "PR/EF2C5578"" at bounding box center [528, 103] width 498 height 31
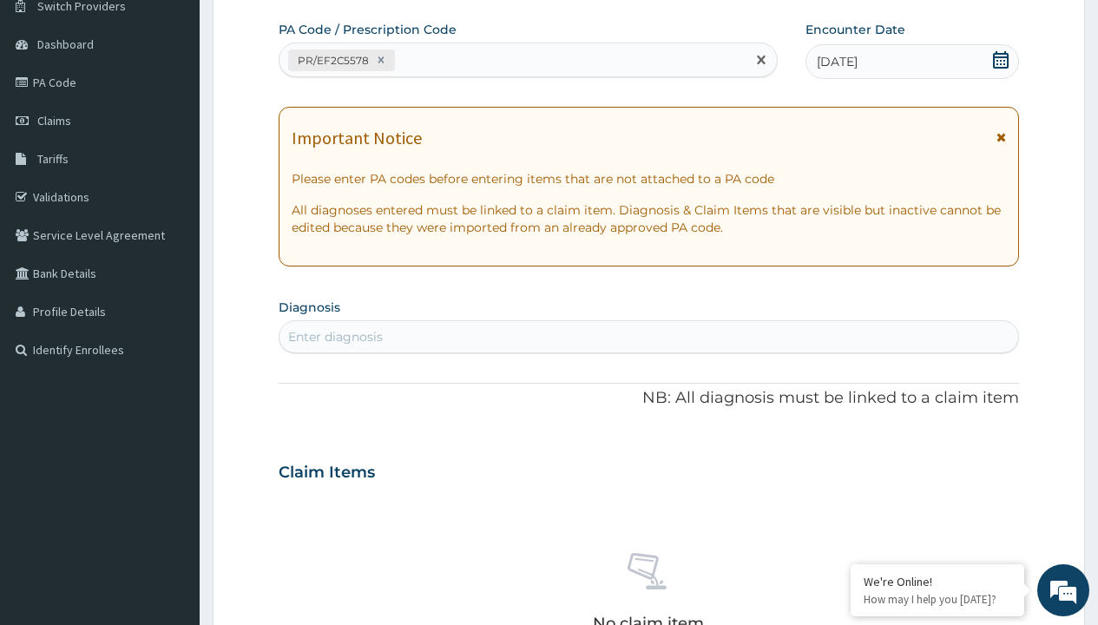
click at [335, 337] on div "Enter diagnosis" at bounding box center [335, 336] width 95 height 17
type input "prescription collected"
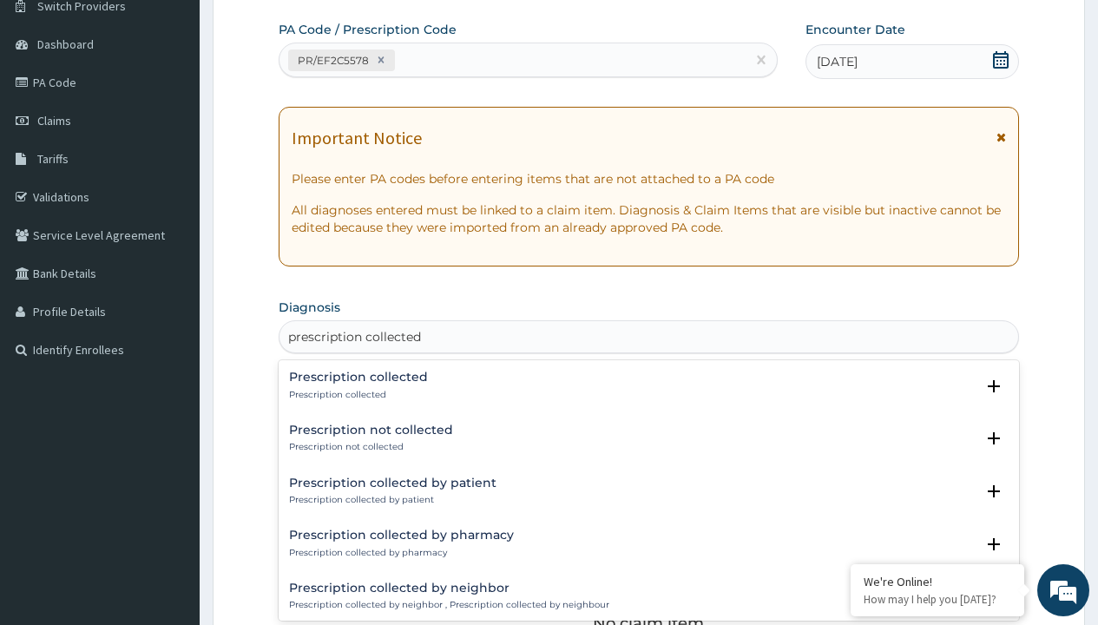
click at [356, 394] on p "Prescription collected" at bounding box center [358, 395] width 139 height 12
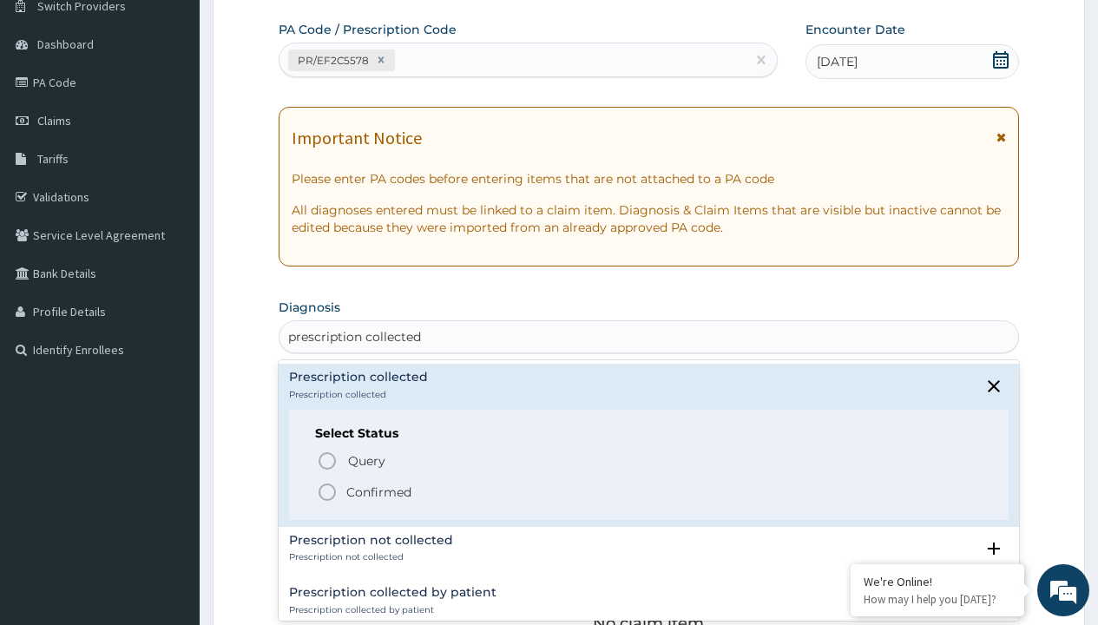
click at [378, 491] on p "Confirmed" at bounding box center [378, 491] width 65 height 17
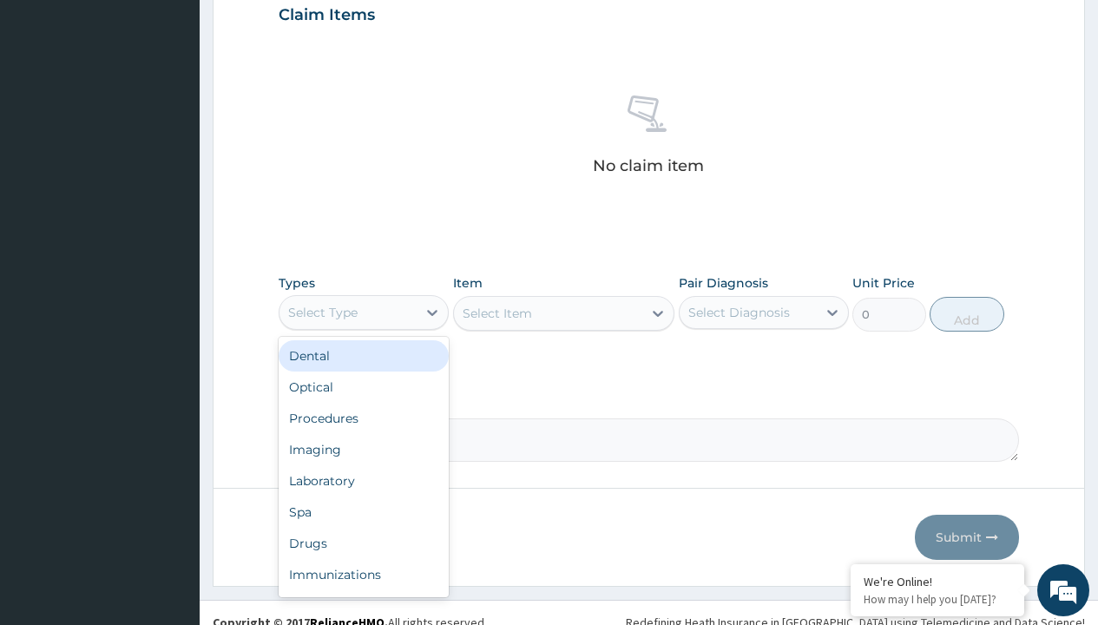
type input "procedures"
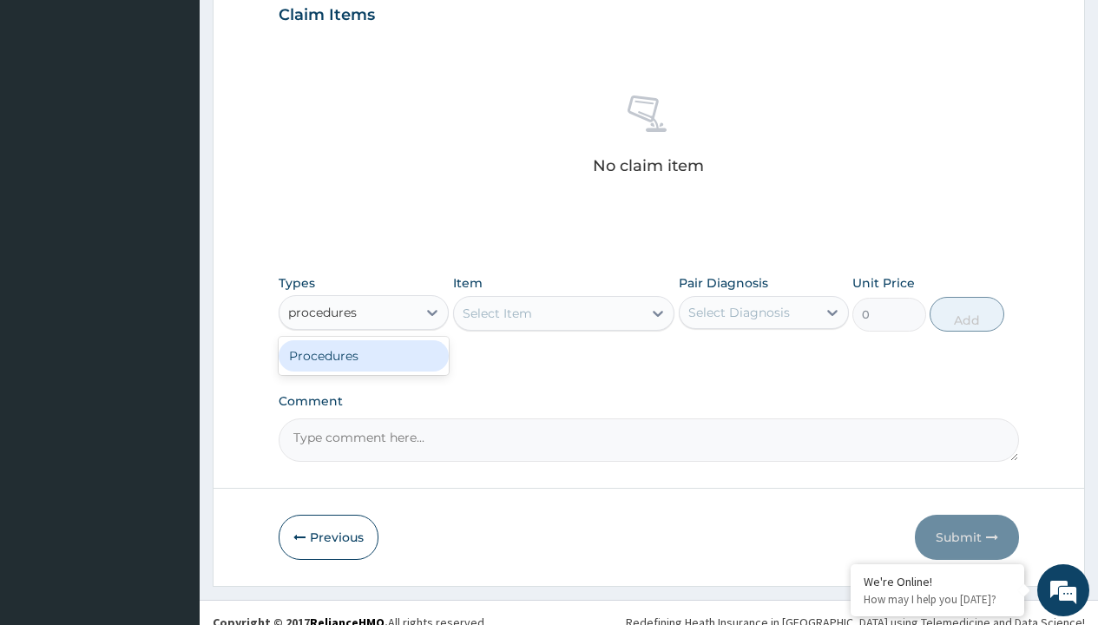
scroll to position [0, 0]
click at [364, 355] on div "Procedures" at bounding box center [364, 355] width 170 height 31
click at [496, 312] on div "Select Item" at bounding box center [496, 313] width 69 height 17
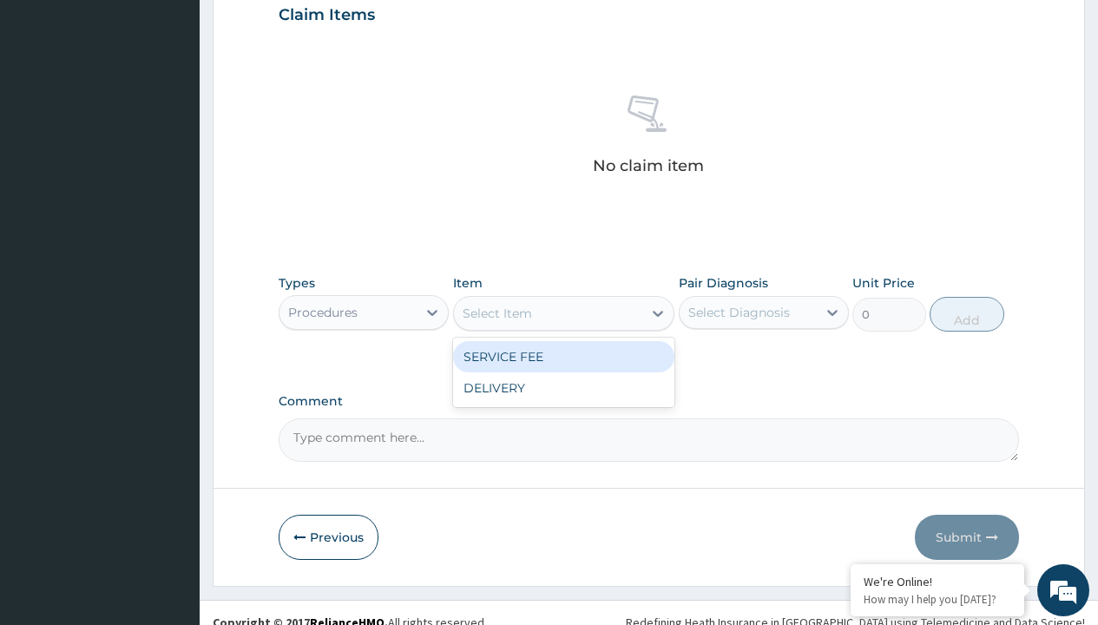
type input "service fee"
click at [563, 356] on div "SERVICE FEE" at bounding box center [564, 356] width 222 height 31
type input "100"
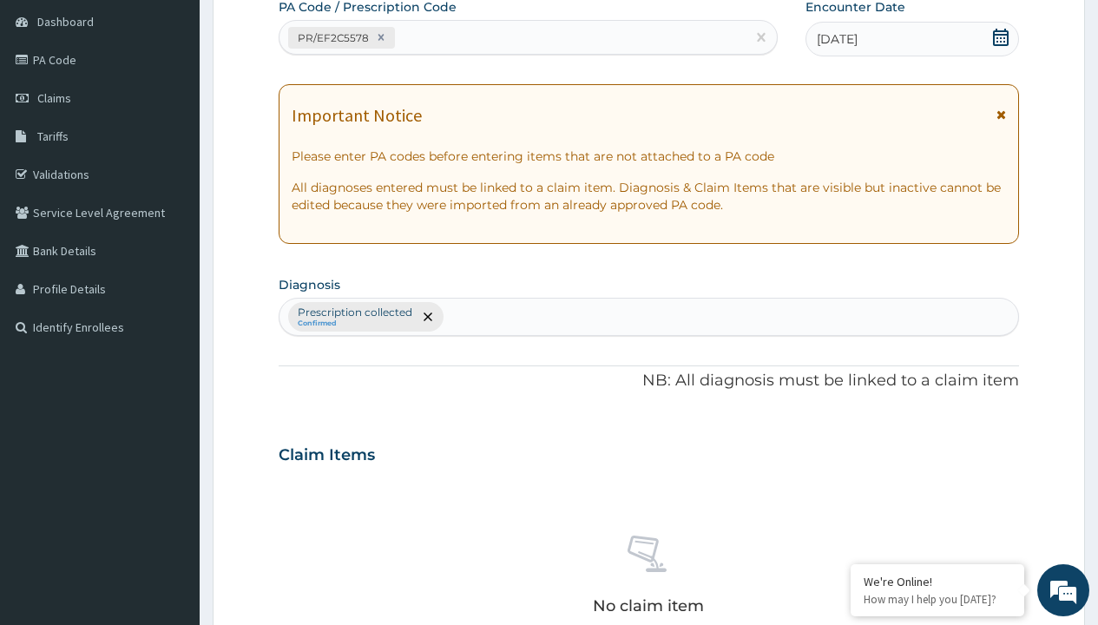
type input "prescription collected"
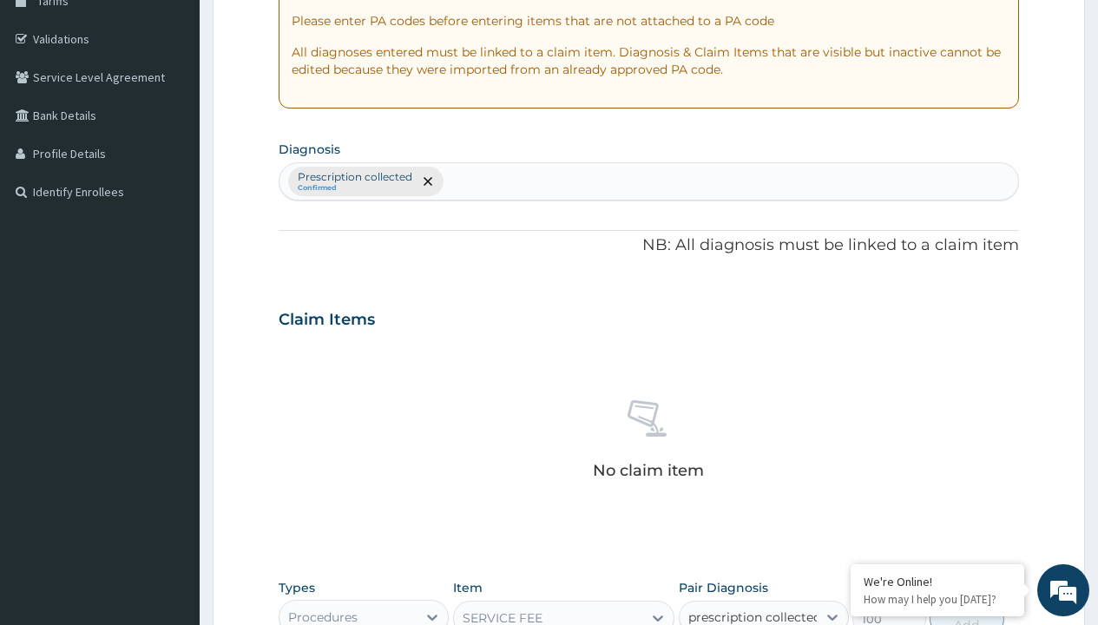
checkbox input "true"
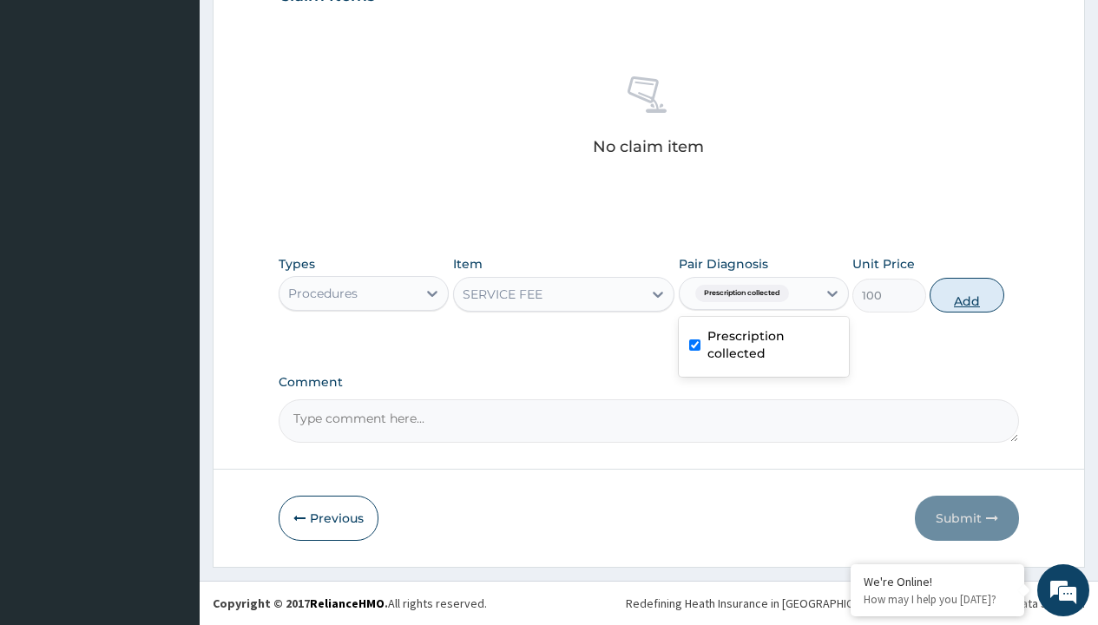
click at [967, 294] on button "Add" at bounding box center [966, 295] width 74 height 35
type input "0"
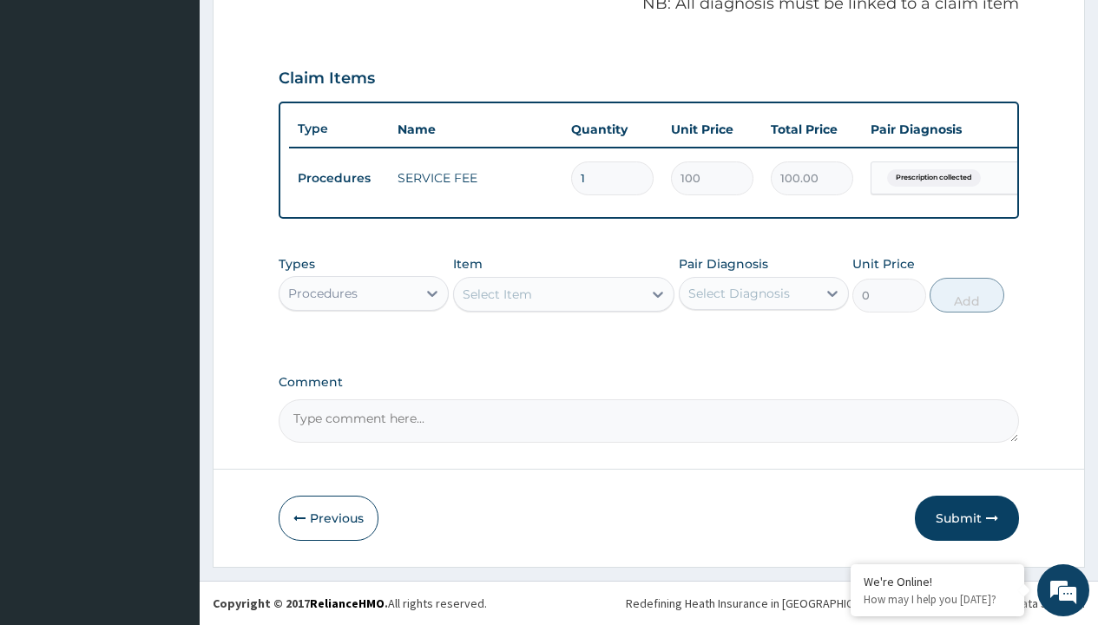
click at [323, 292] on div "Procedures" at bounding box center [322, 293] width 69 height 17
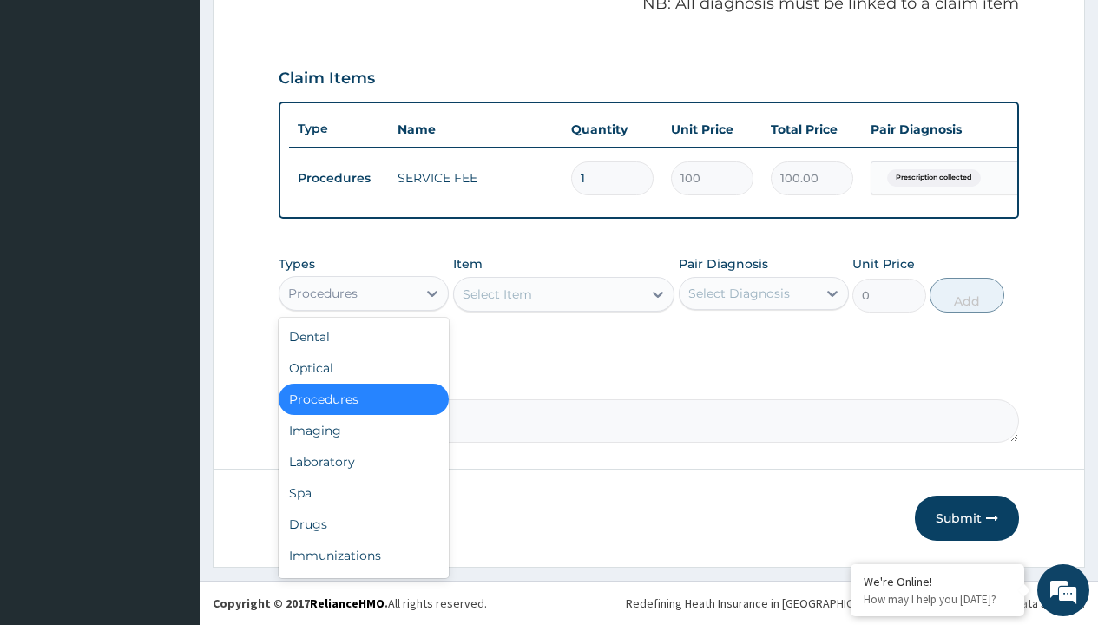
type input "drugs"
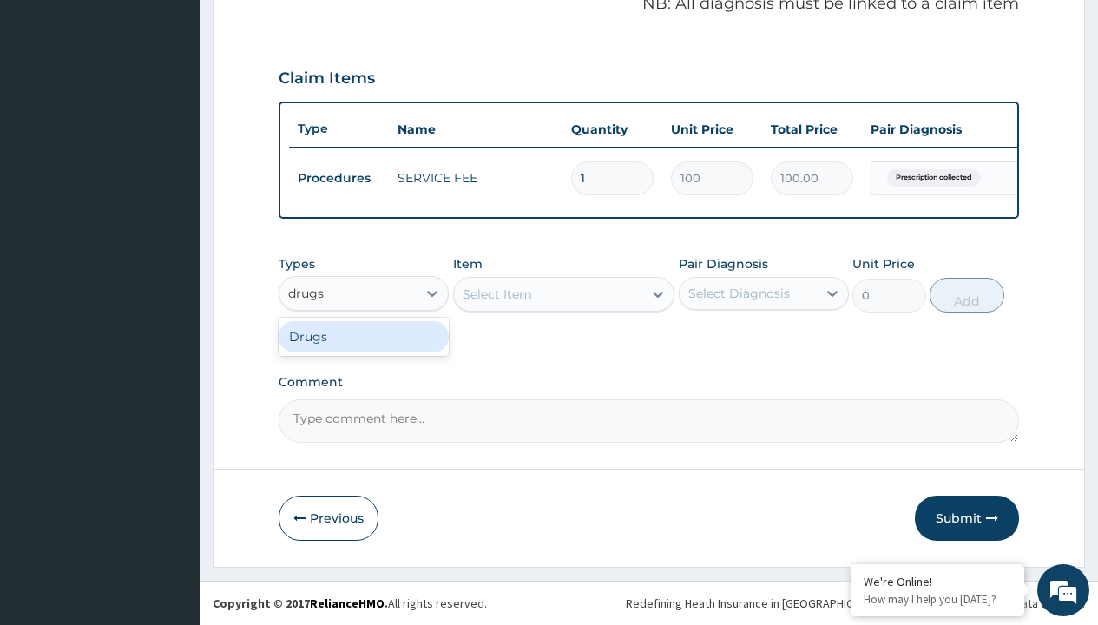
scroll to position [0, 0]
click at [364, 336] on div "Drugs" at bounding box center [364, 336] width 170 height 31
click at [496, 293] on div "Select Item" at bounding box center [564, 294] width 222 height 35
type input "arthermeter + [MEDICAL_DATA] tab (lokmal)"
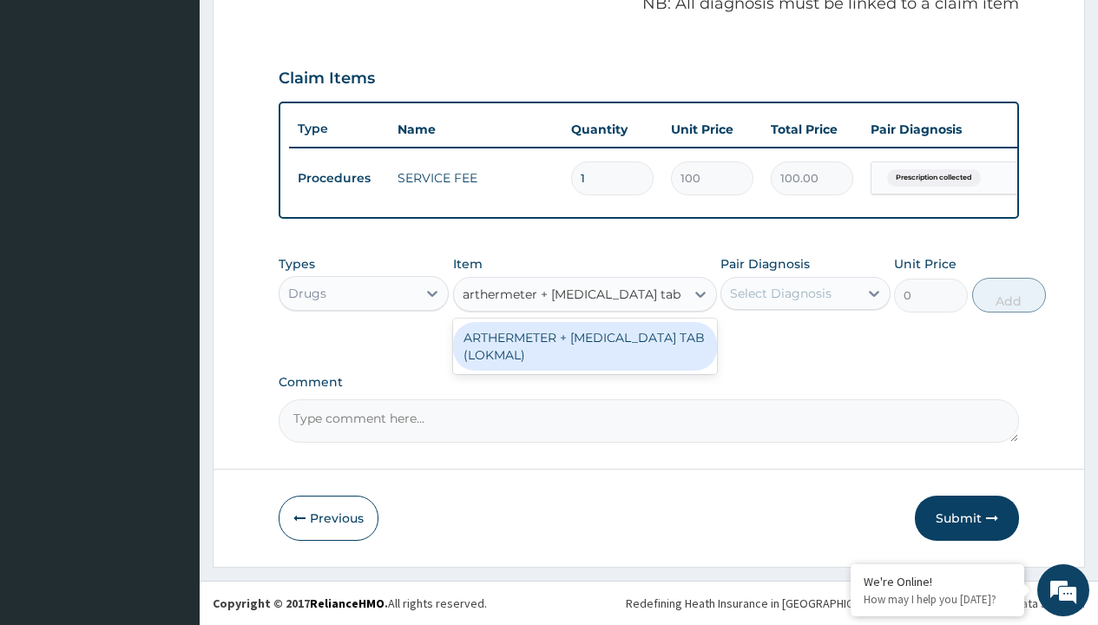
click at [584, 345] on div "ARTHERMETER + [MEDICAL_DATA] TAB (LOKMAL)" at bounding box center [585, 346] width 264 height 49
type input "300"
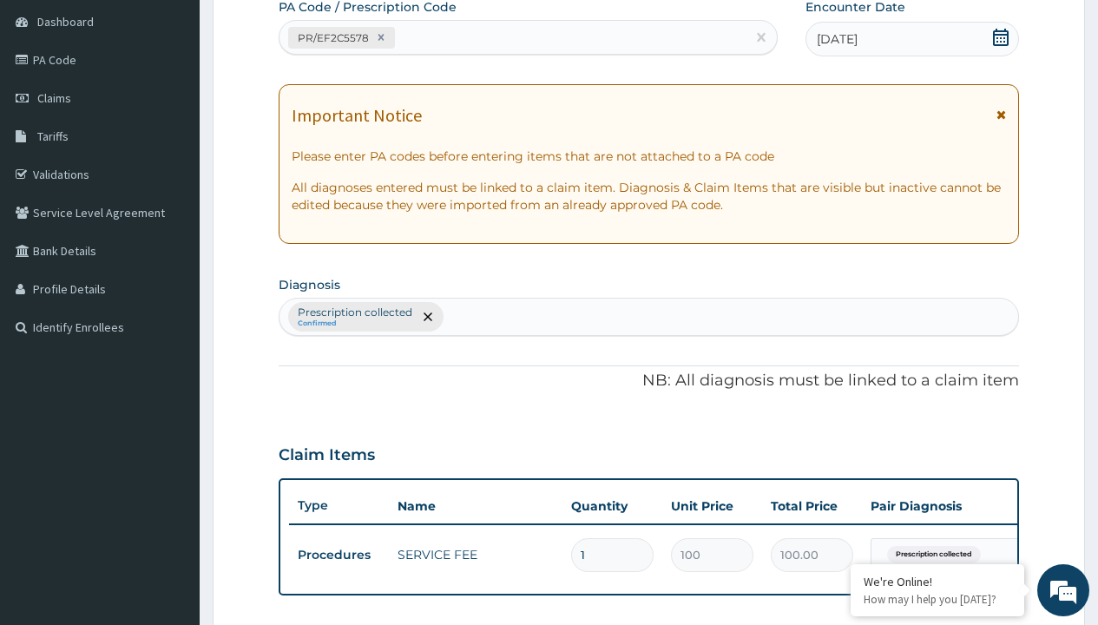
type input "prescription collected"
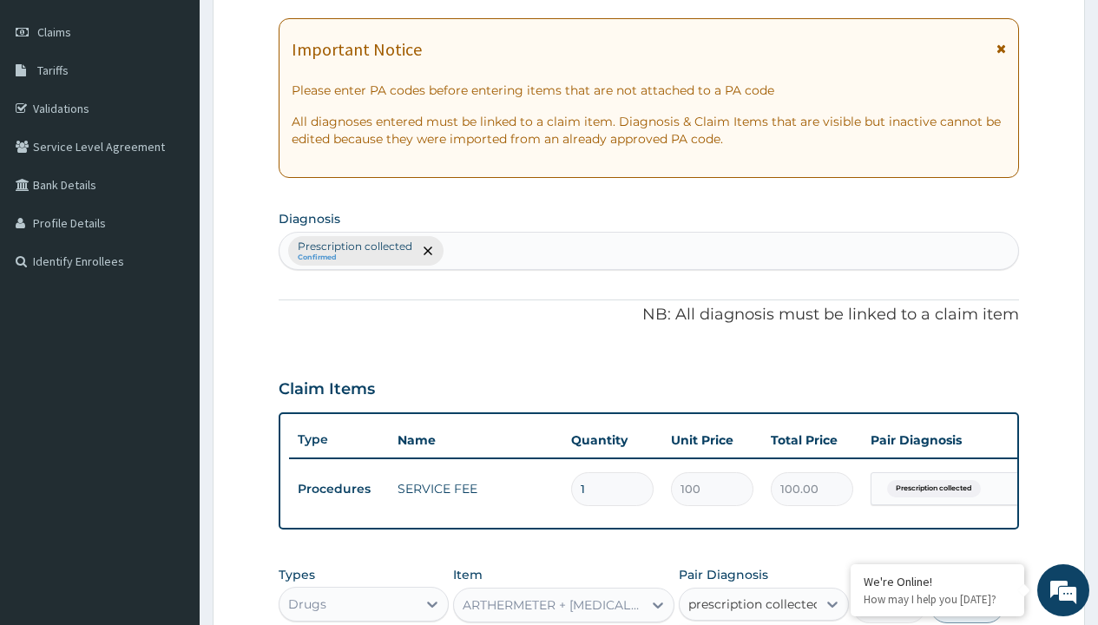
checkbox input "true"
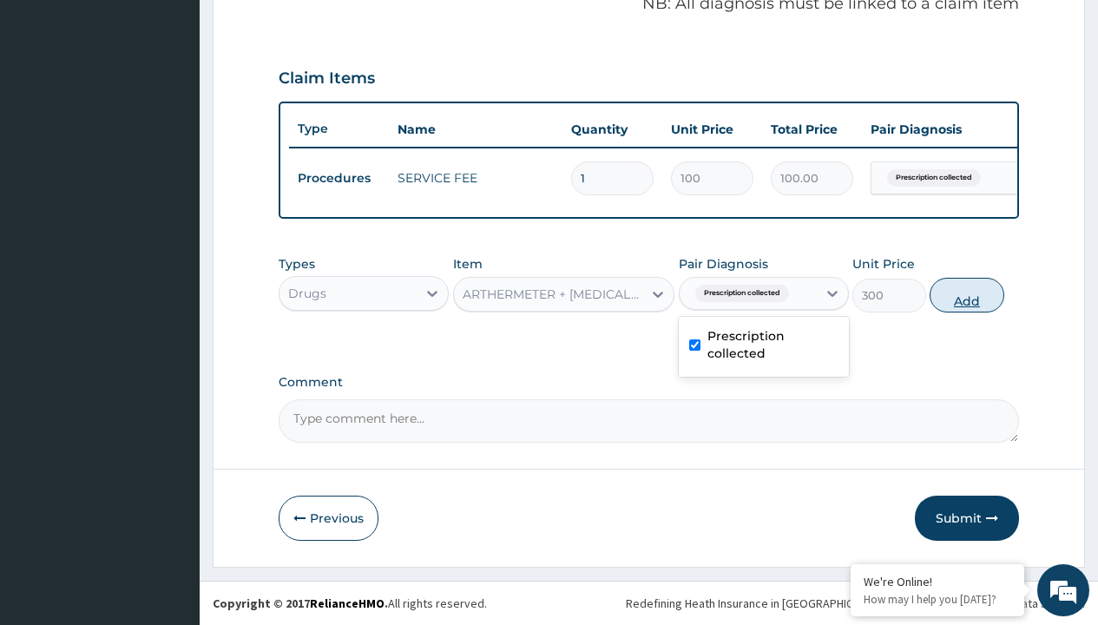
click at [967, 294] on button "Add" at bounding box center [966, 295] width 74 height 35
type input "0"
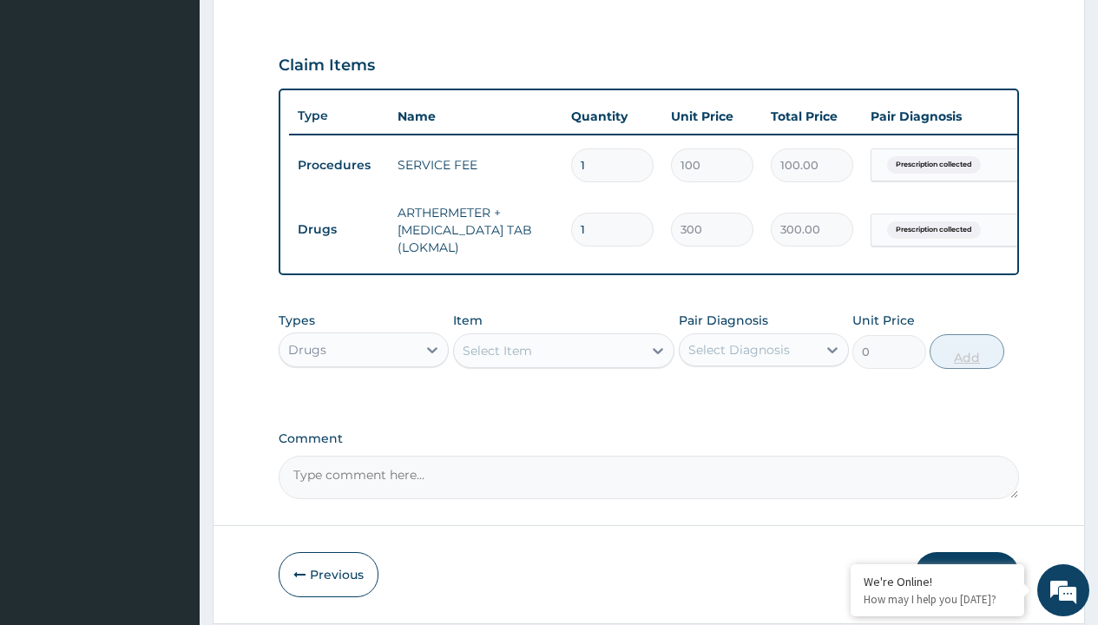
type input "6"
type input "1800.00"
type input "6"
click at [338, 229] on td "Drugs" at bounding box center [339, 229] width 100 height 32
type input "drugs"
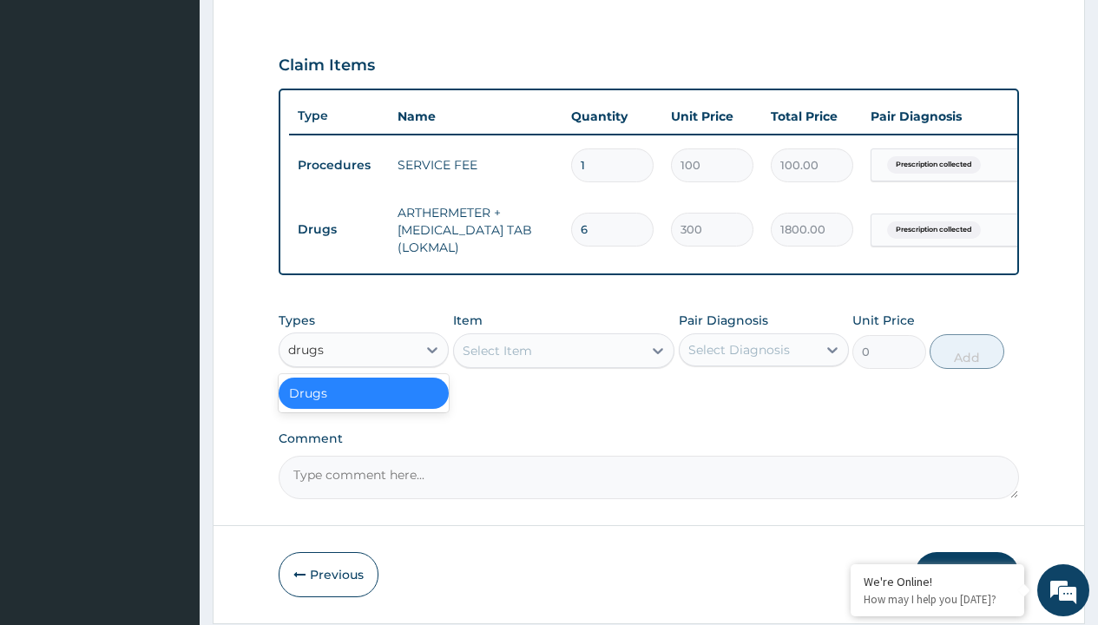
scroll to position [0, 0]
click at [364, 405] on div "Drugs" at bounding box center [364, 392] width 170 height 31
click at [496, 359] on div "Select Item" at bounding box center [496, 350] width 69 height 17
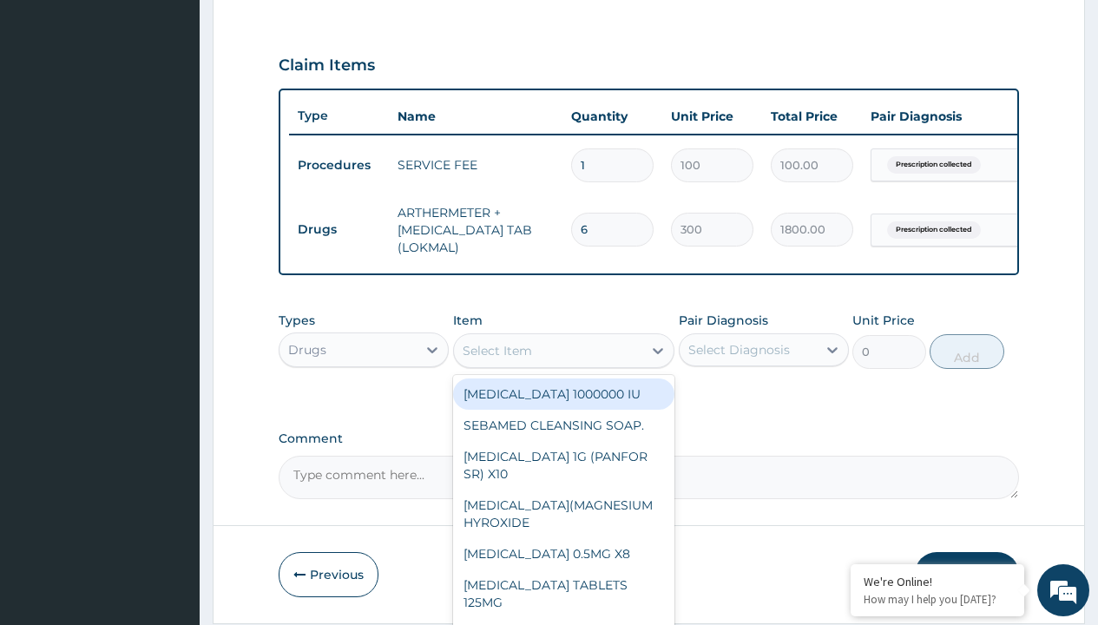
type input "[MEDICAL_DATA] caps 2mg/sach"
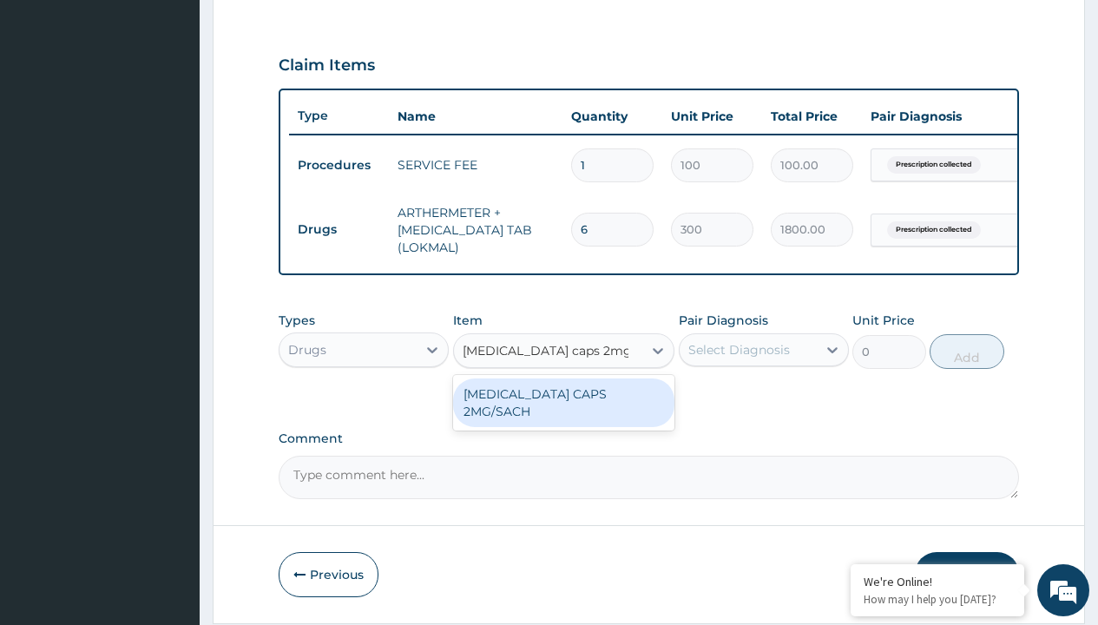
click at [563, 406] on div "[MEDICAL_DATA] CAPS 2MG/SACH" at bounding box center [564, 402] width 222 height 49
type input "420"
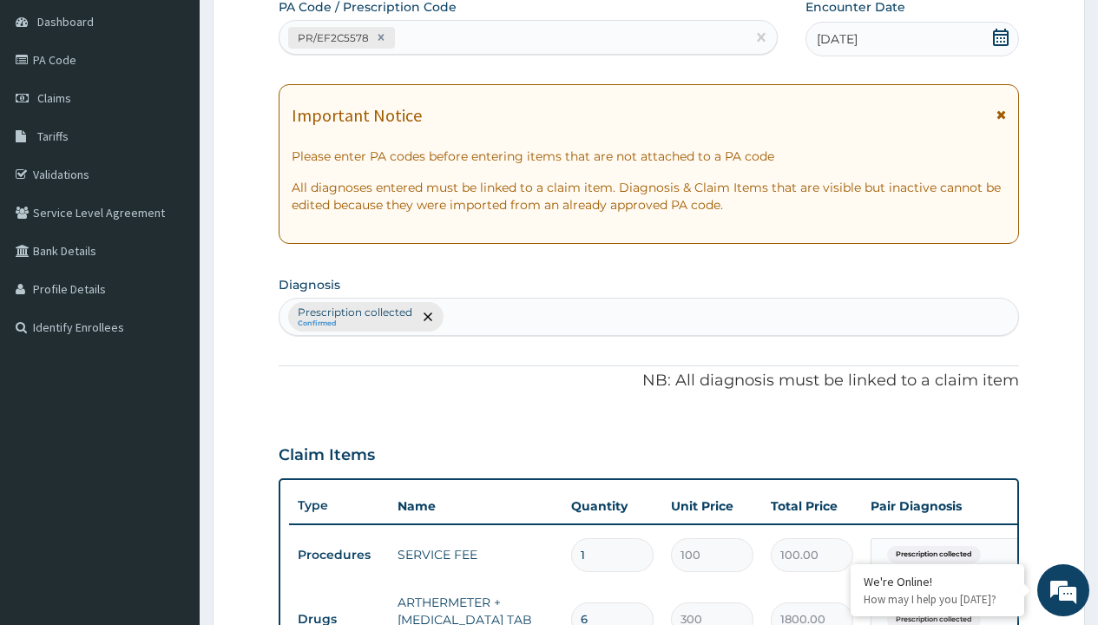
type input "prescription collected"
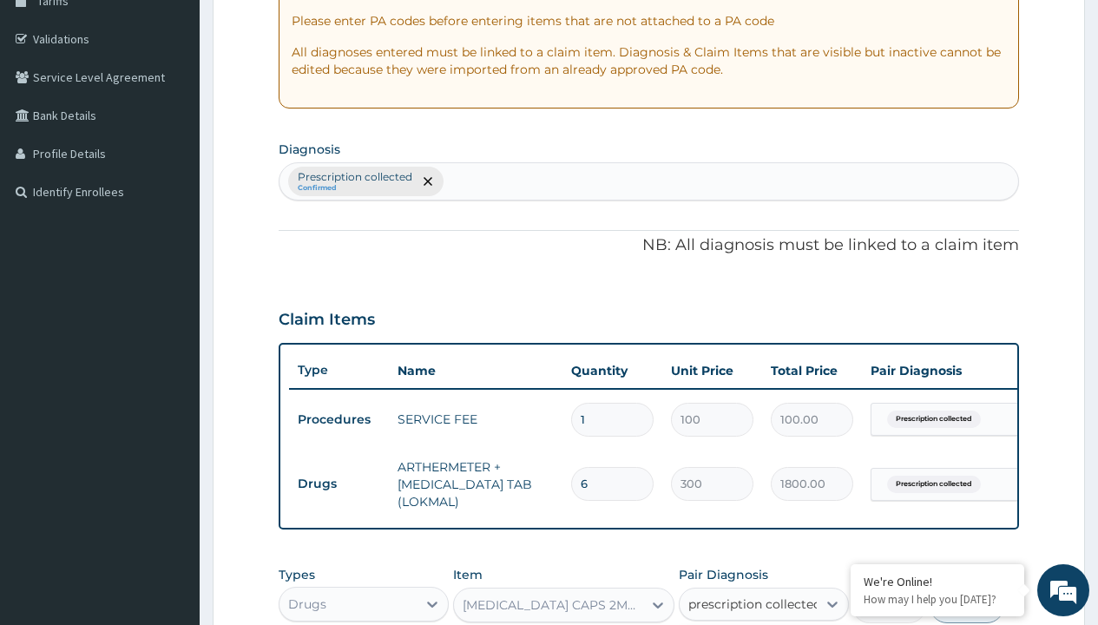
checkbox input "true"
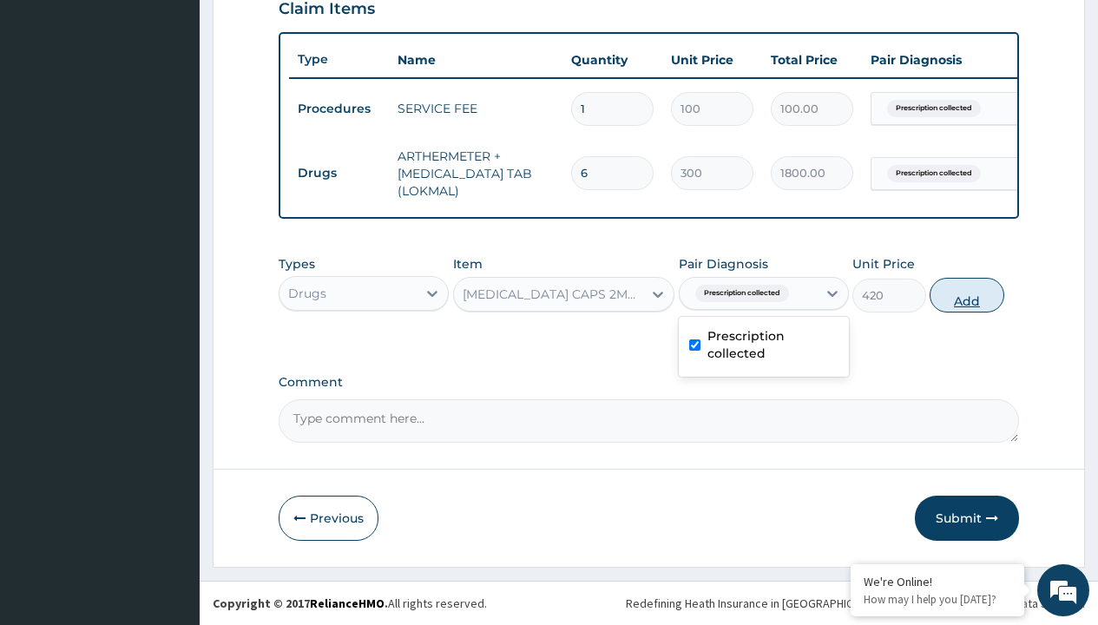
click at [967, 294] on button "Add" at bounding box center [966, 295] width 74 height 35
type input "0"
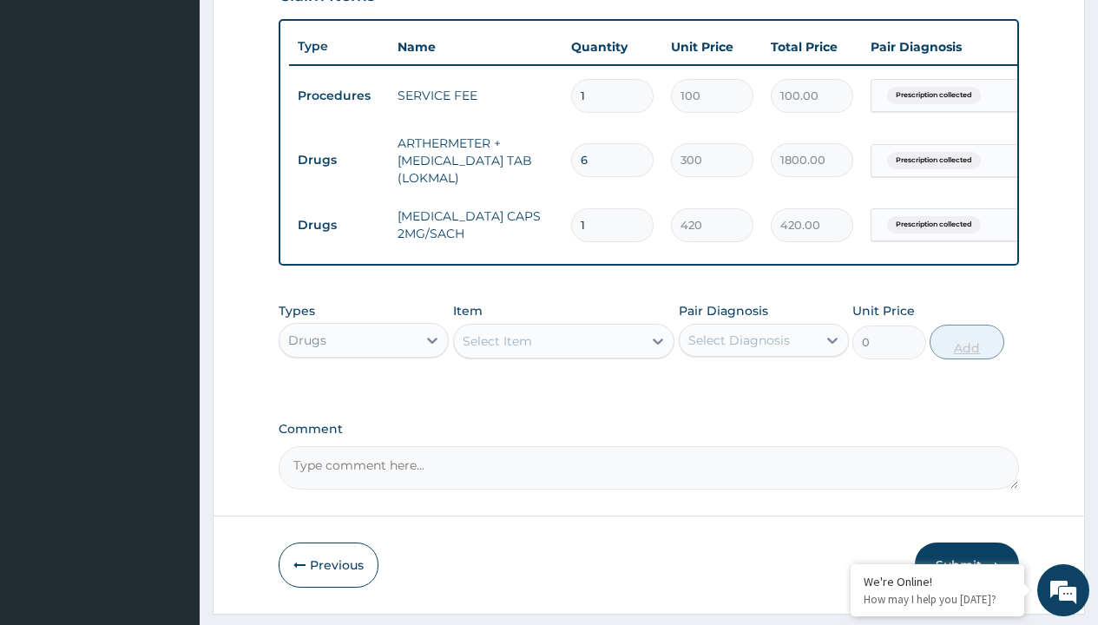
type input "10"
type input "4200.00"
type input "10"
click at [338, 160] on td "Drugs" at bounding box center [339, 160] width 100 height 32
type input "drugs"
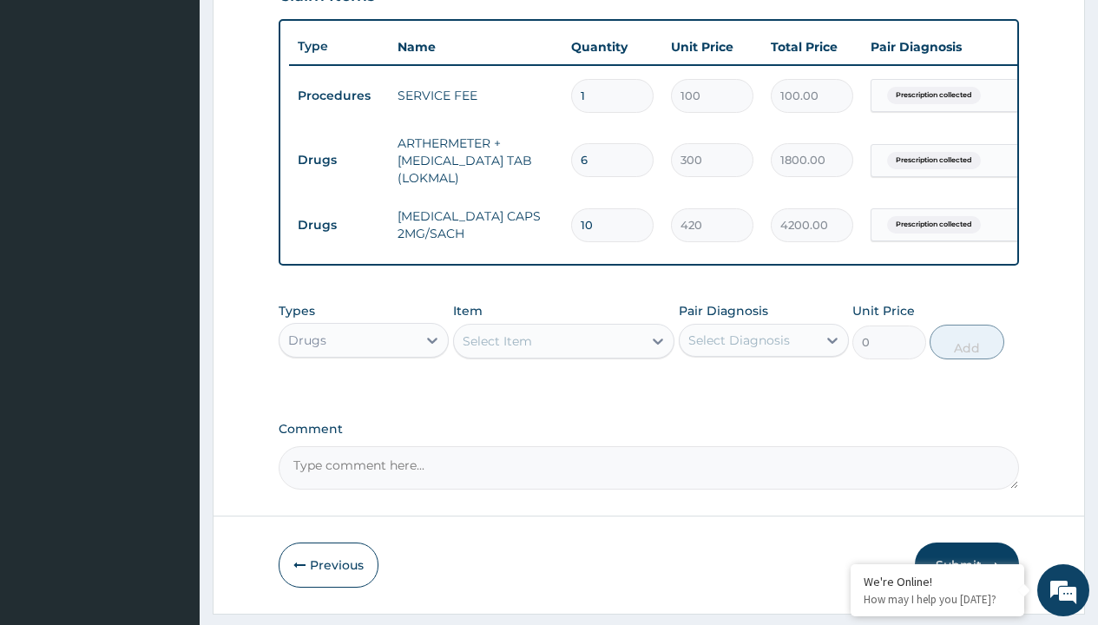
scroll to position [0, 0]
click at [364, 396] on div "Drugs" at bounding box center [364, 383] width 170 height 31
click at [496, 350] on div "Select Item" at bounding box center [496, 340] width 69 height 17
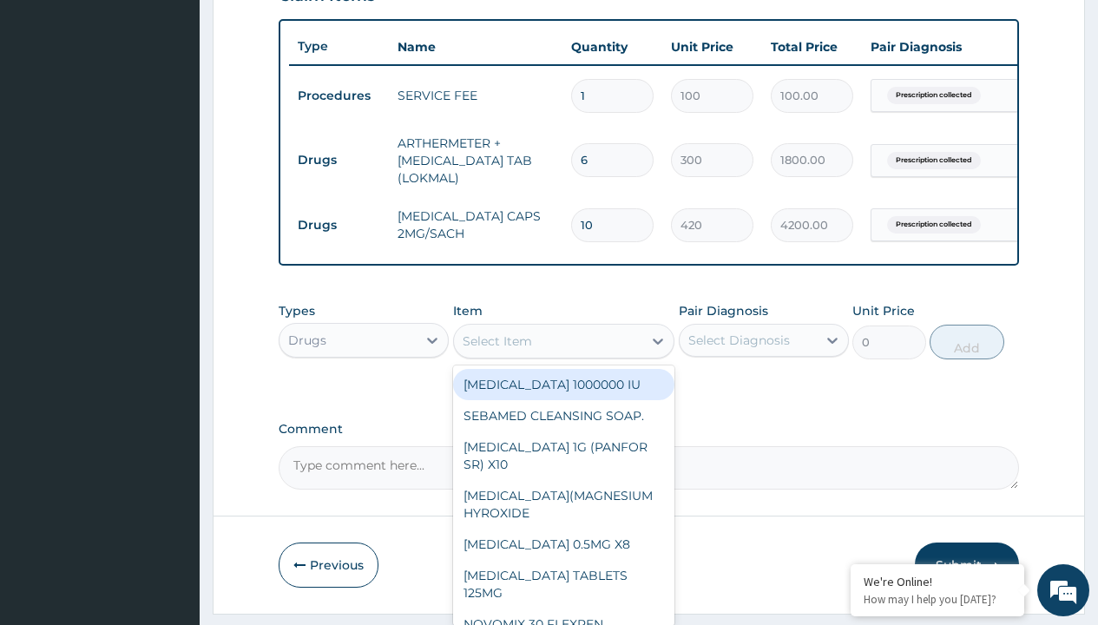
type input "[MEDICAL_DATA] 1g tab x 10/sach"
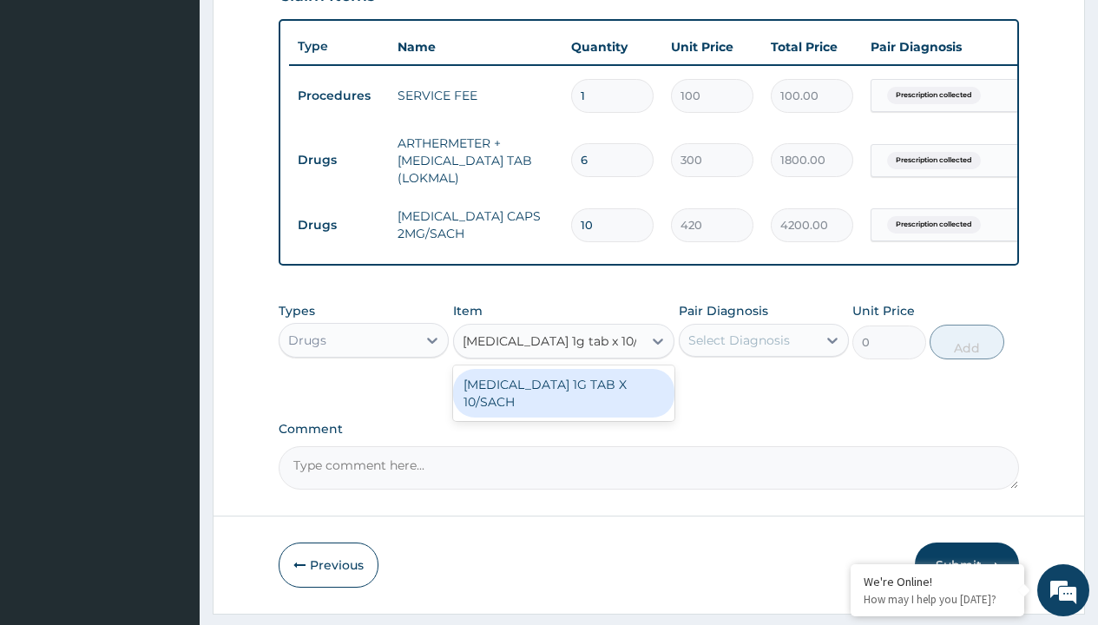
click at [563, 405] on div "[MEDICAL_DATA] 1G TAB X 10/SACH" at bounding box center [564, 393] width 222 height 49
type input "164"
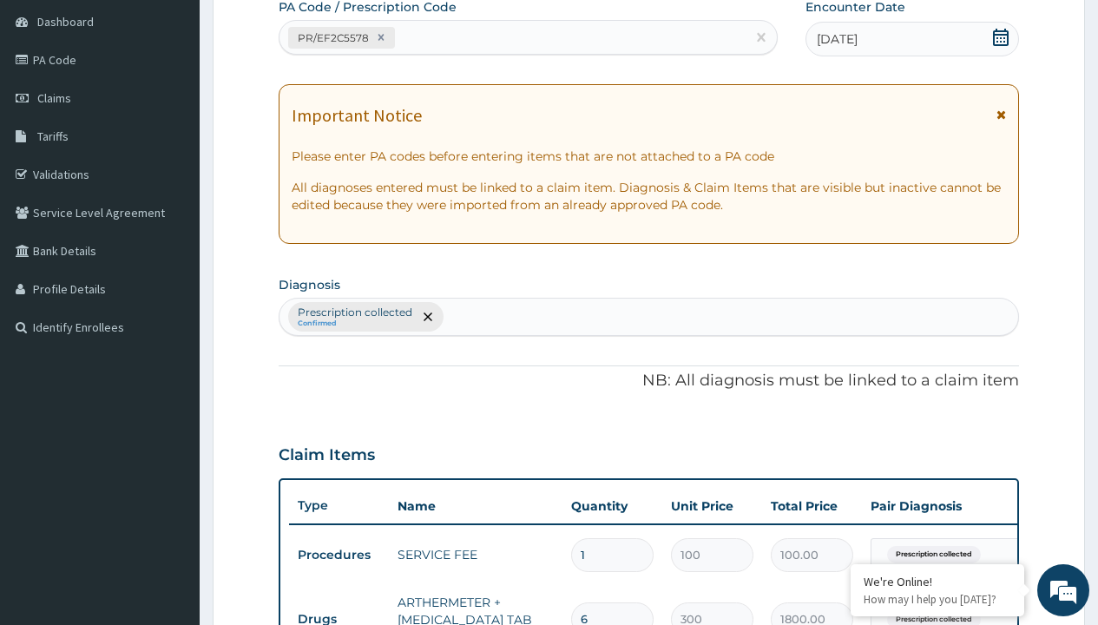
type input "prescription collected"
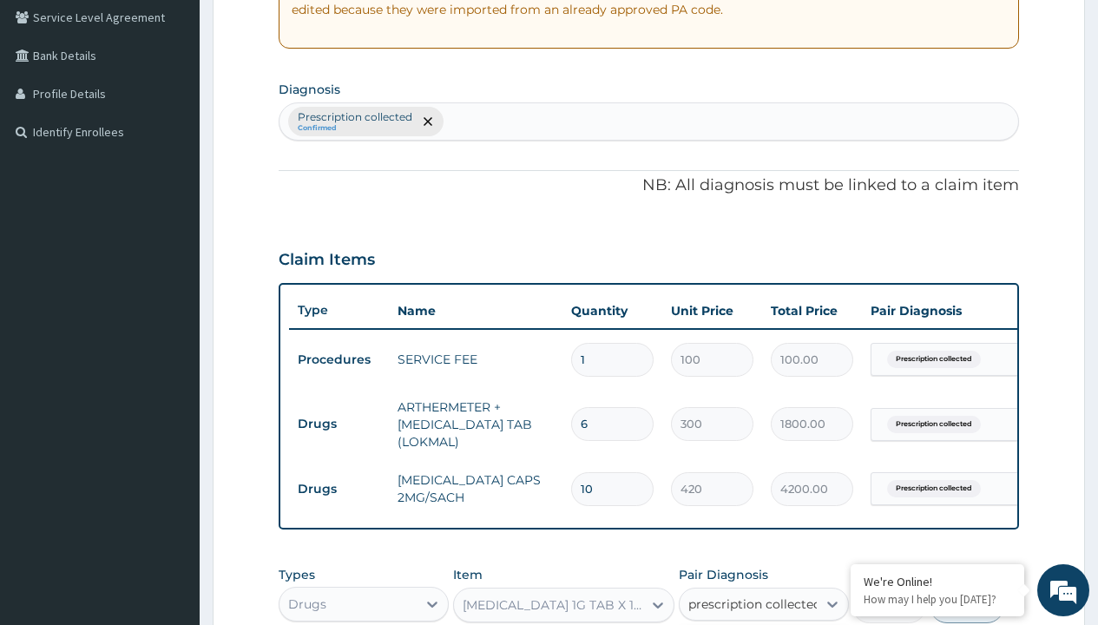
checkbox input "true"
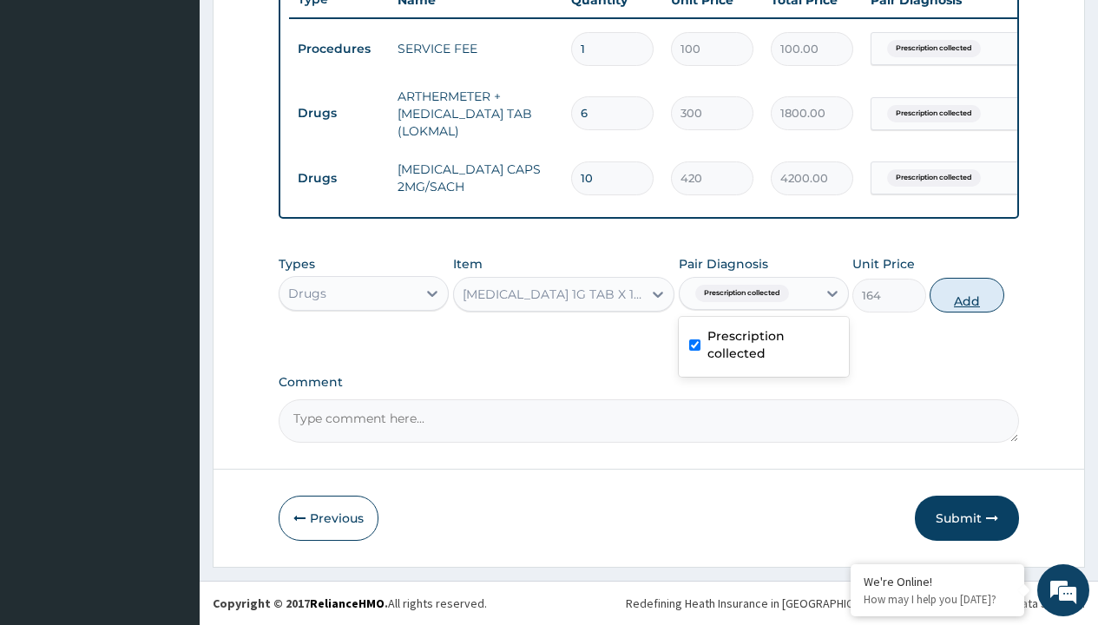
click at [967, 294] on button "Add" at bounding box center [966, 295] width 74 height 35
type input "0"
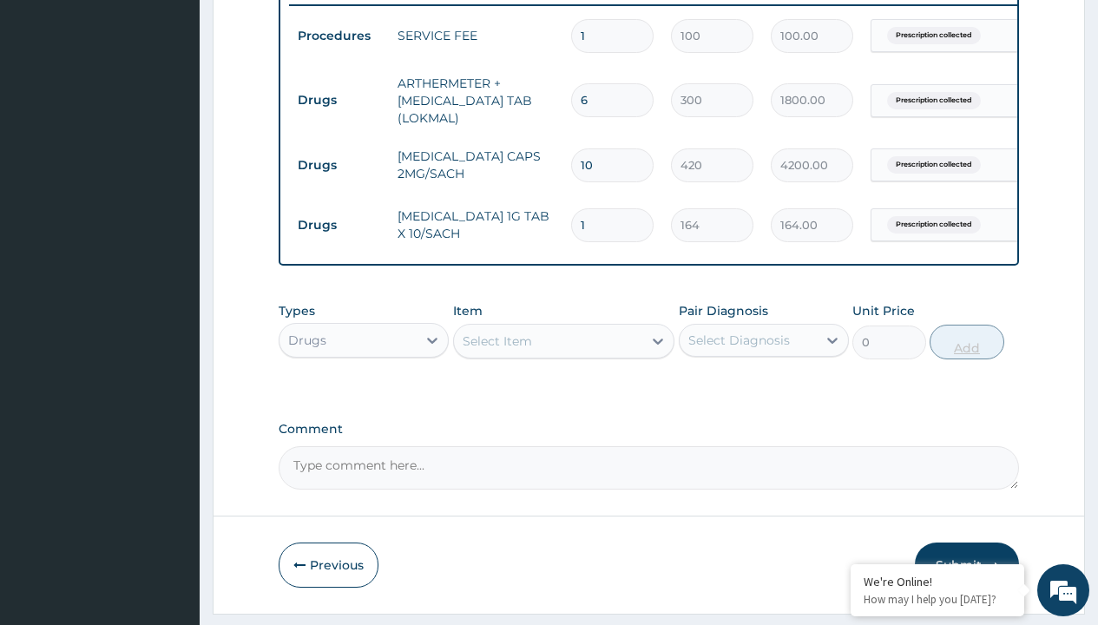
type input "10"
type input "1640.00"
type input "10"
click at [338, 100] on td "Drugs" at bounding box center [339, 100] width 100 height 32
type input "drugs"
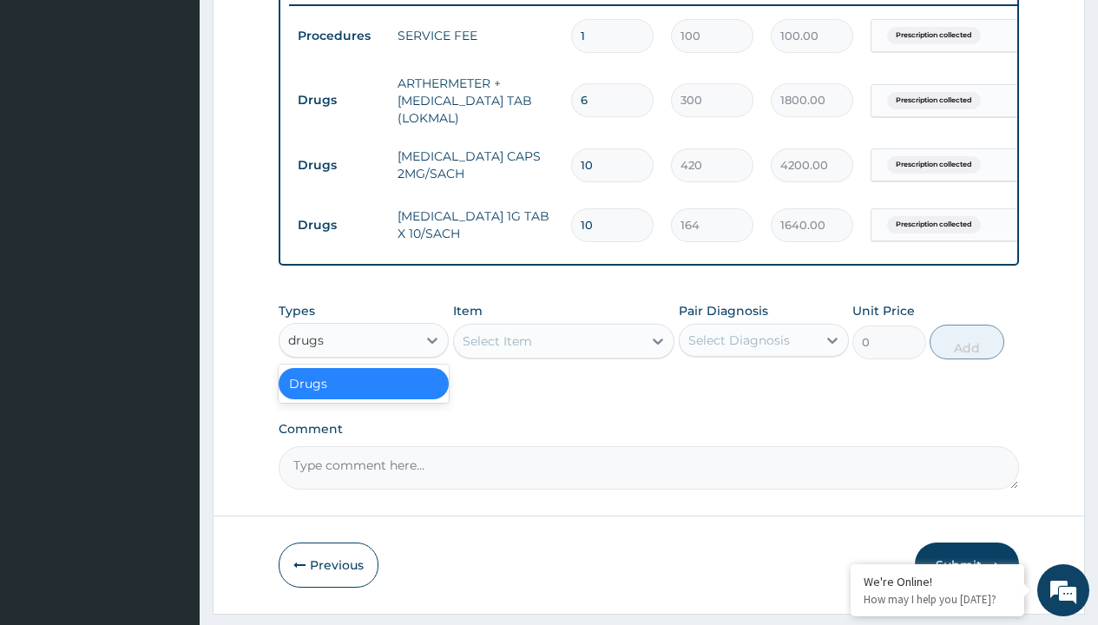
scroll to position [0, 0]
click at [364, 396] on div "Drugs" at bounding box center [364, 383] width 170 height 31
click at [496, 350] on div "Select Item" at bounding box center [496, 340] width 69 height 17
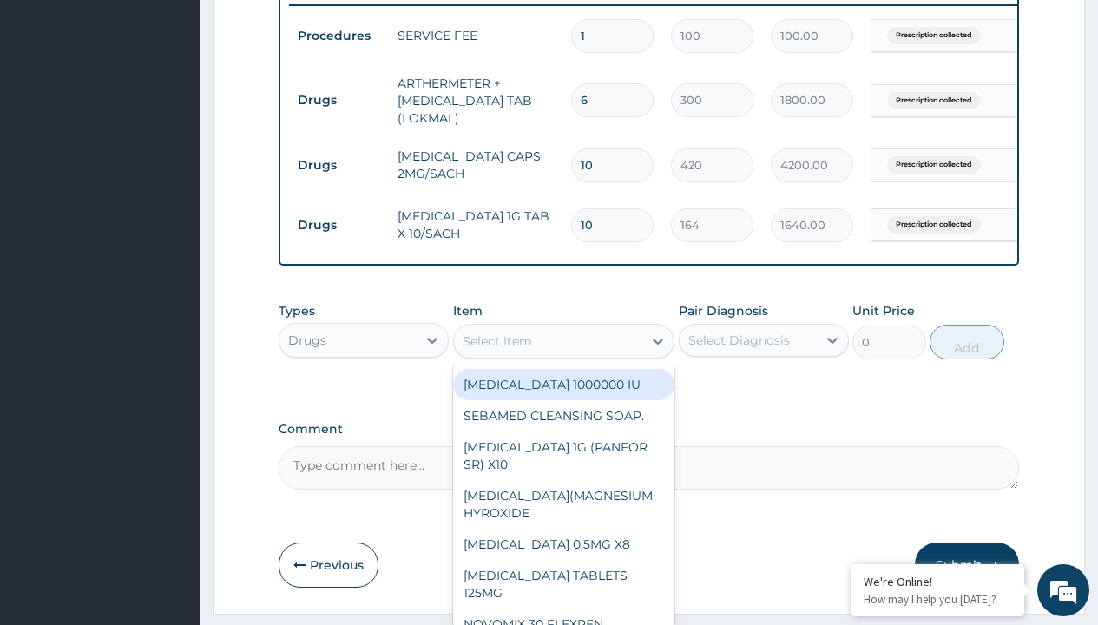
type input "amoxicillin/clavulanate 625mg (aquaclav)"
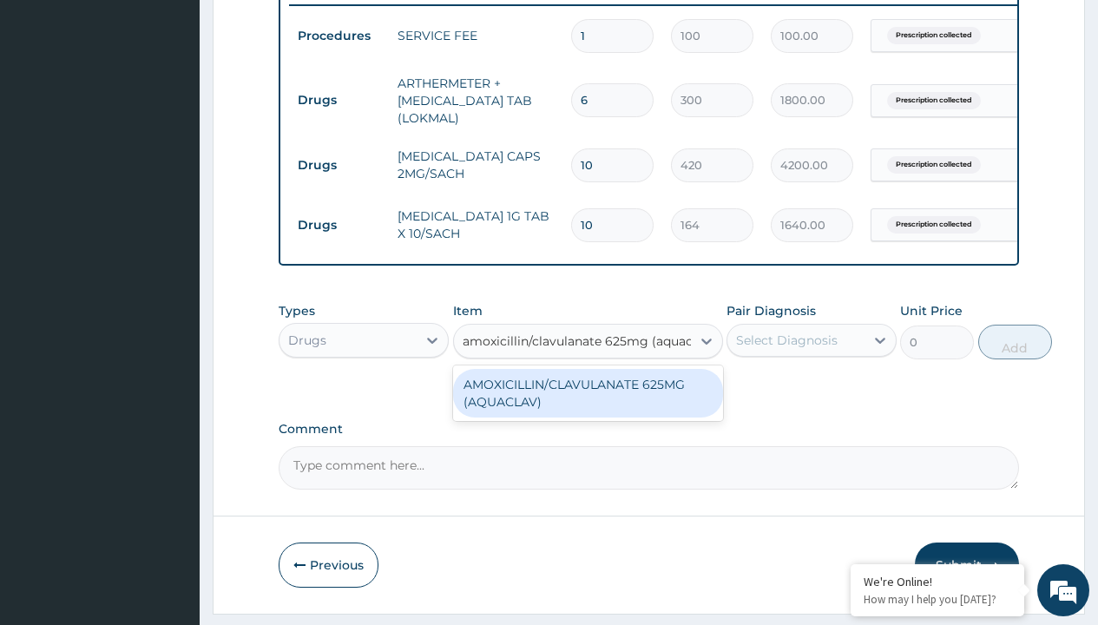
click at [587, 405] on div "AMOXICILLIN/CLAVULANATE 625MG (AQUACLAV)" at bounding box center [588, 393] width 270 height 49
type input "428.6000061035156"
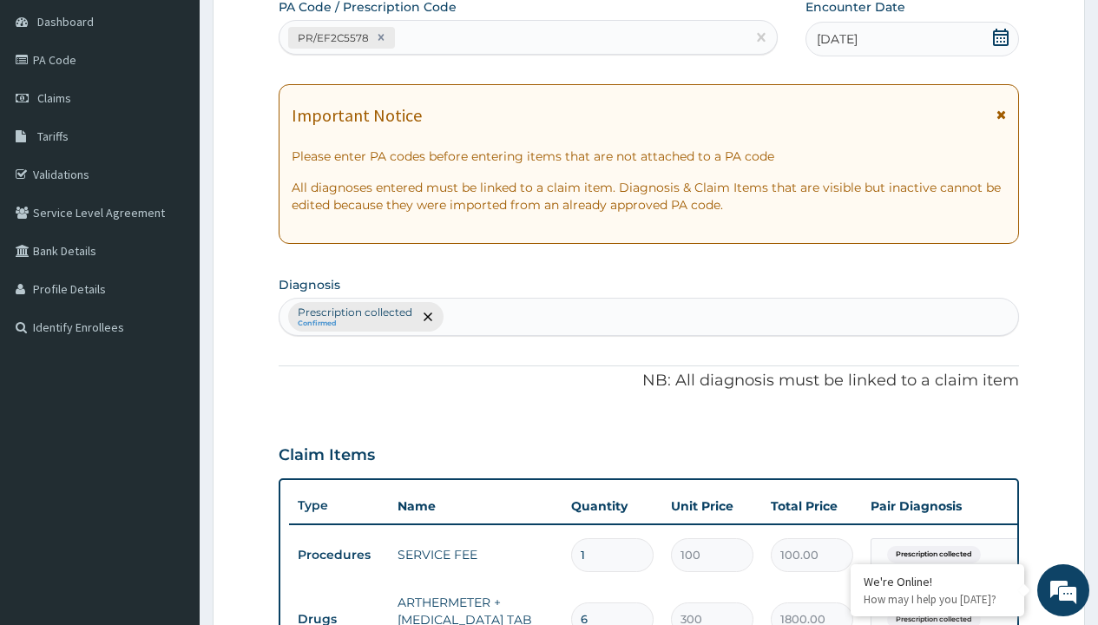
type input "prescription collected"
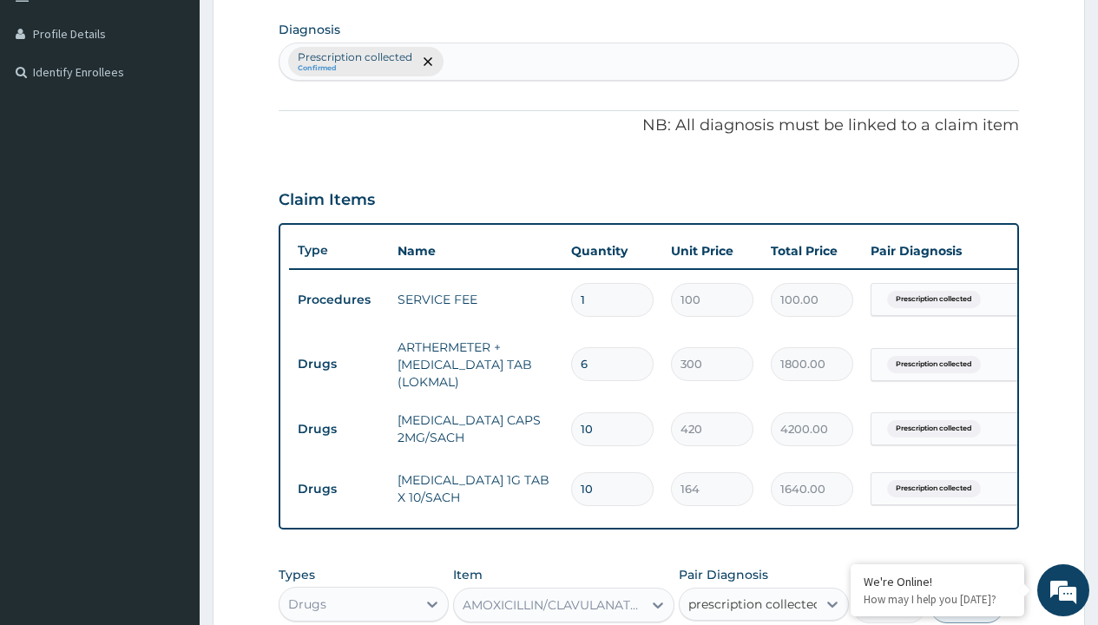
checkbox input "true"
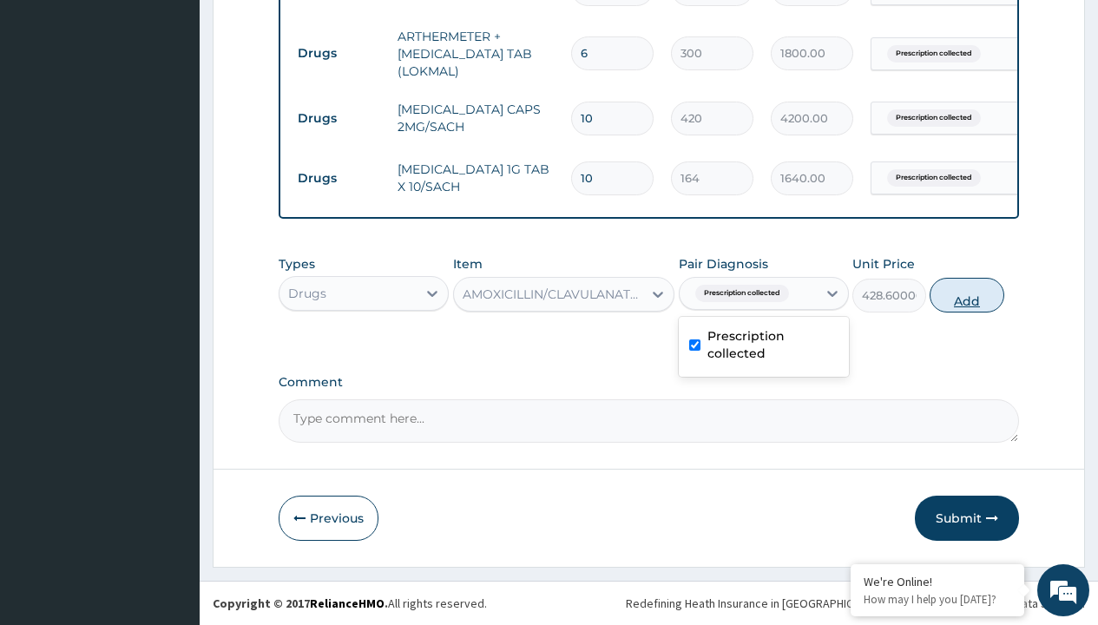
click at [967, 294] on button "Add" at bounding box center [966, 295] width 74 height 35
type input "0"
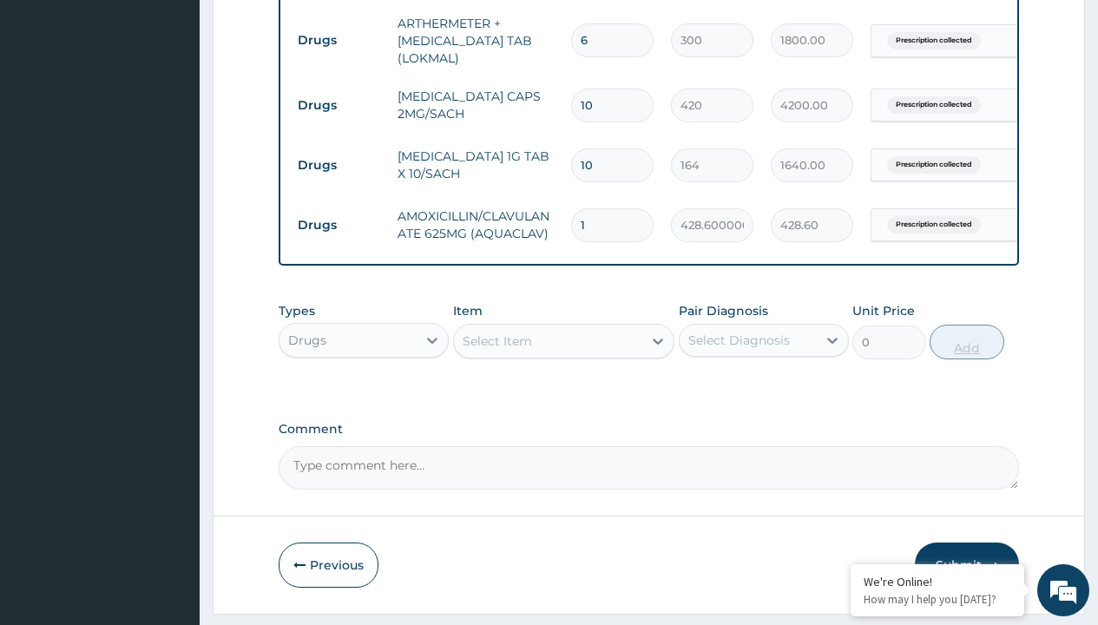
type input "14"
type input "6000.40"
type input "14"
click at [338, 40] on td "Drugs" at bounding box center [339, 40] width 100 height 32
type input "drugs"
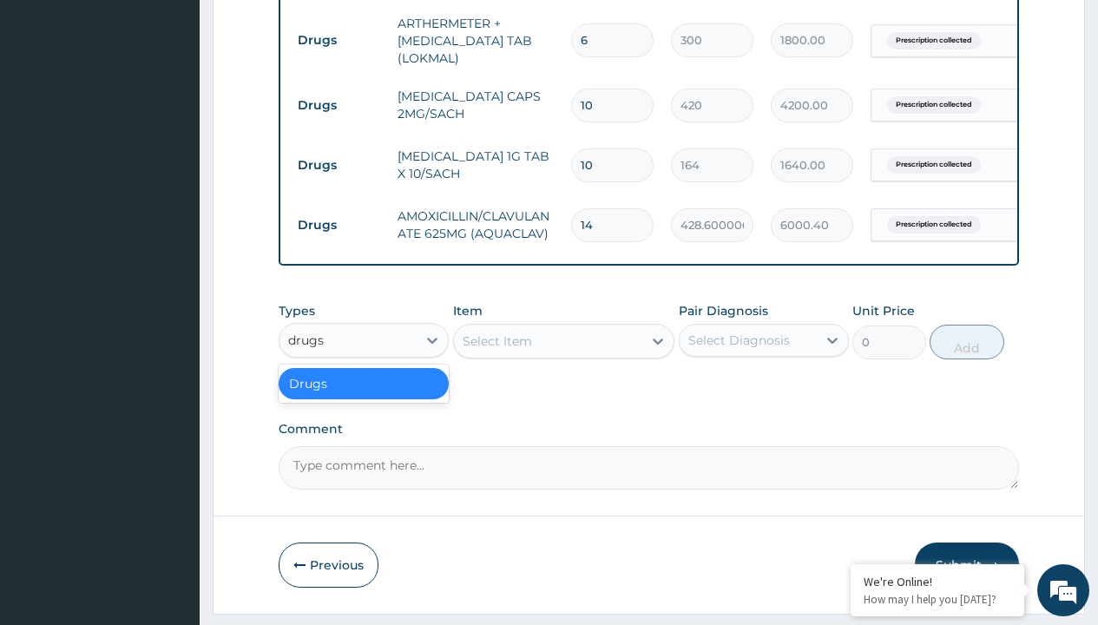
scroll to position [0, 0]
click at [364, 396] on div "Drugs" at bounding box center [364, 383] width 170 height 31
click at [496, 350] on div "Select Item" at bounding box center [496, 340] width 69 height 17
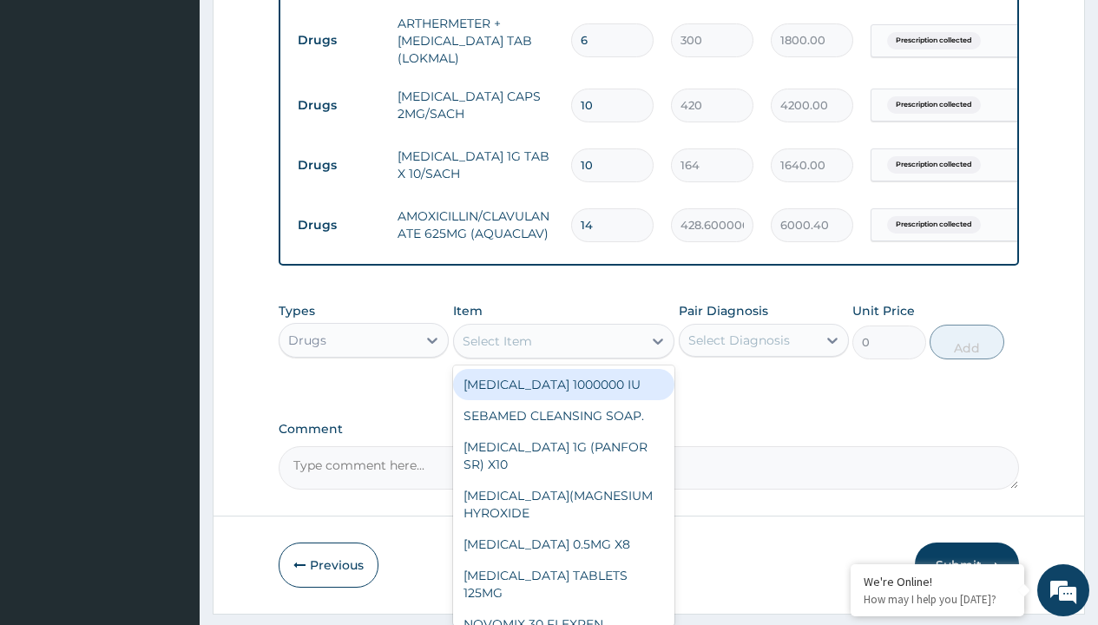
type input "tuxil-d/tuxil-n syrup/[PERSON_NAME]"
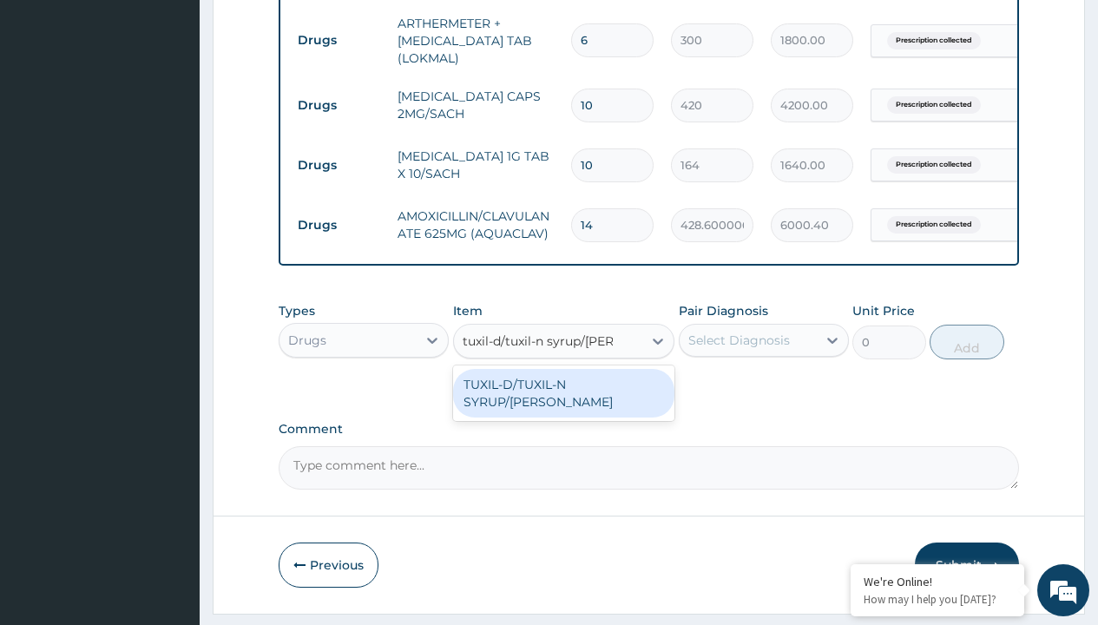
click at [563, 397] on div "TUXIL-D/TUXIL-N SYRUP/[PERSON_NAME]" at bounding box center [564, 393] width 222 height 49
type input "1425"
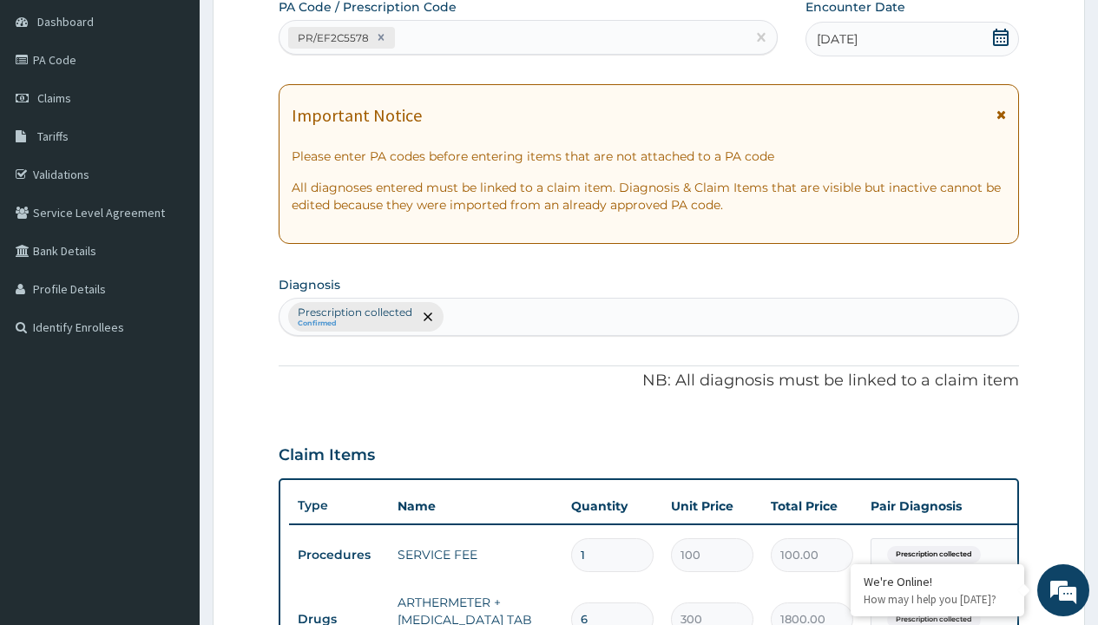
type input "prescription collected"
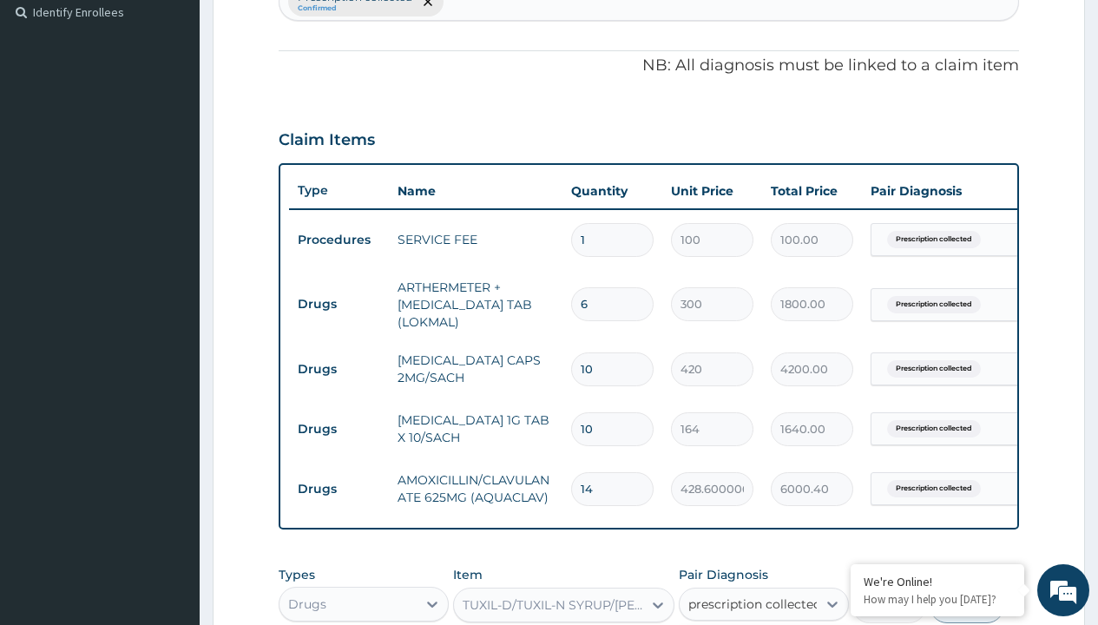
checkbox input "true"
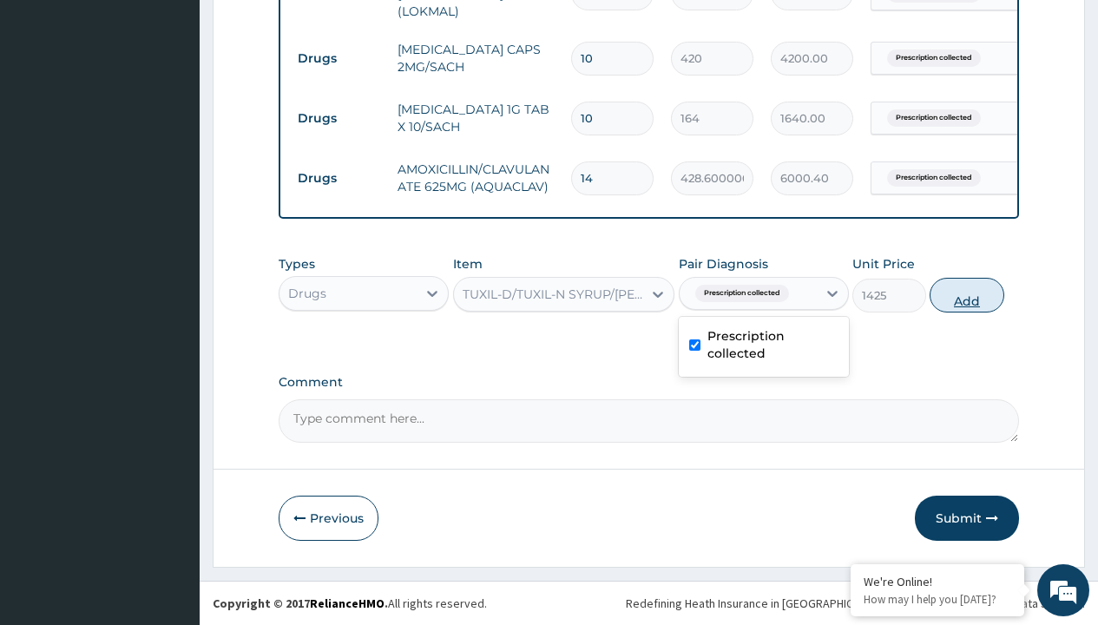
click at [967, 294] on button "Add" at bounding box center [966, 295] width 74 height 35
type input "0"
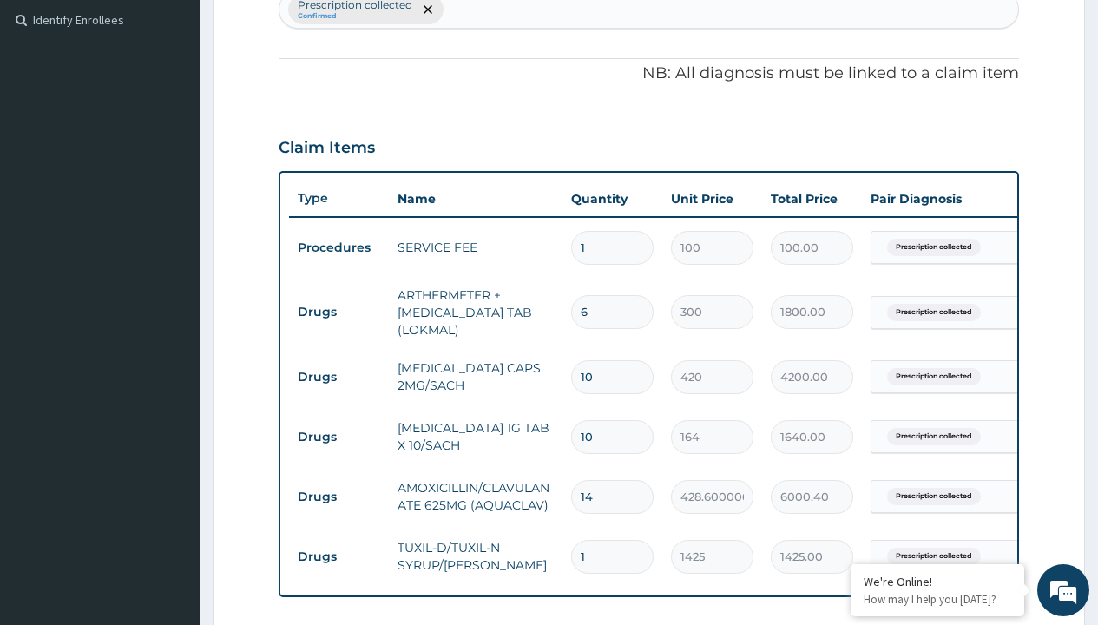
type input "drugs"
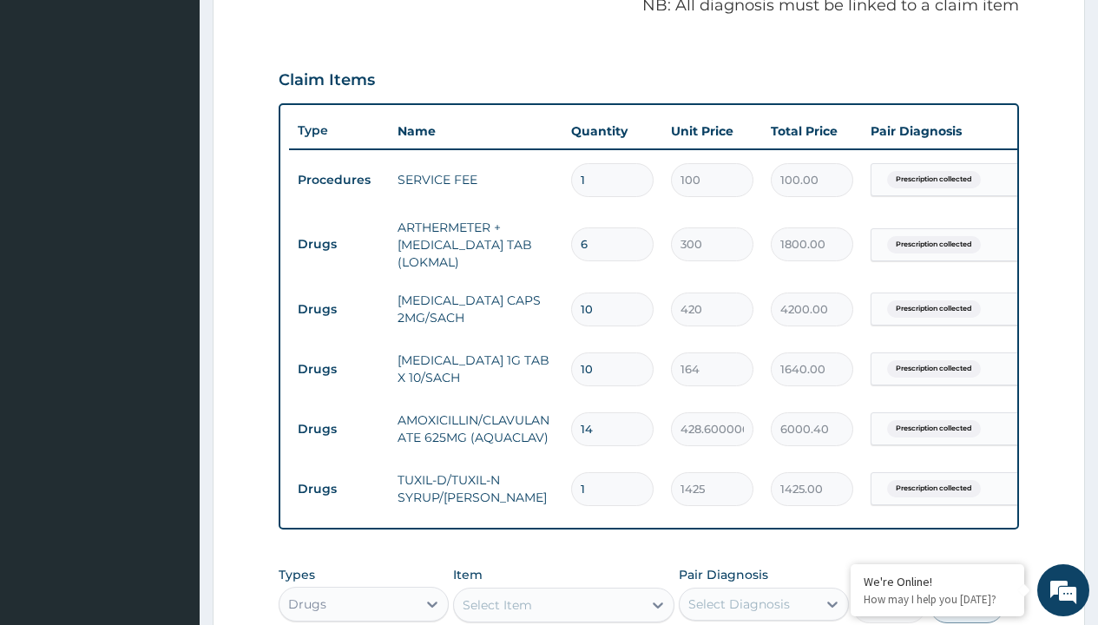
scroll to position [0, 0]
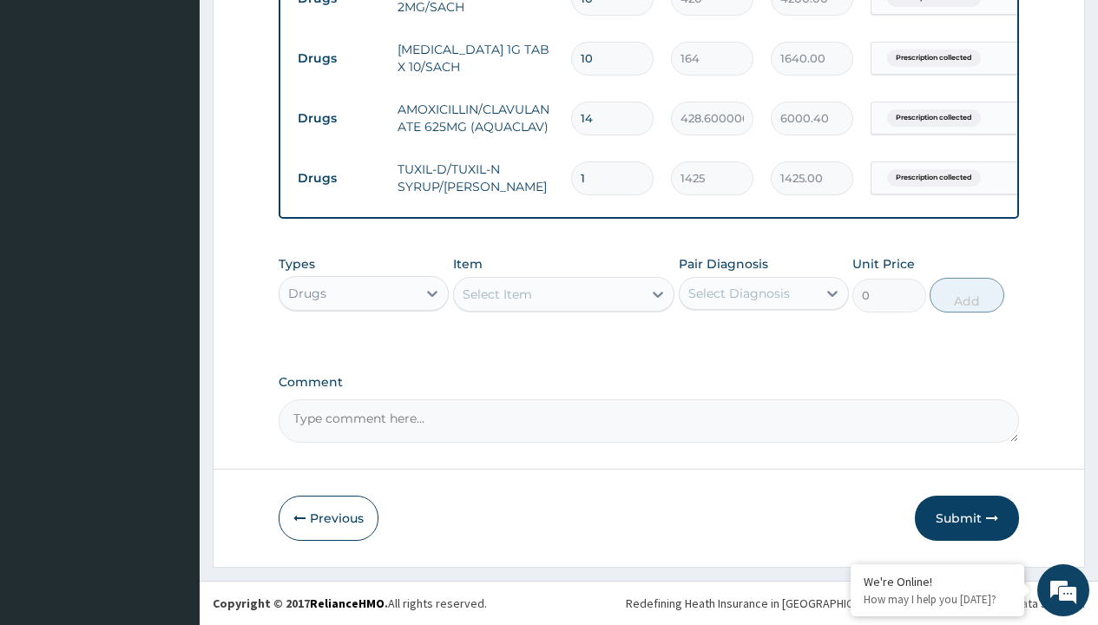
click at [496, 293] on div "Select Item" at bounding box center [496, 293] width 69 height 17
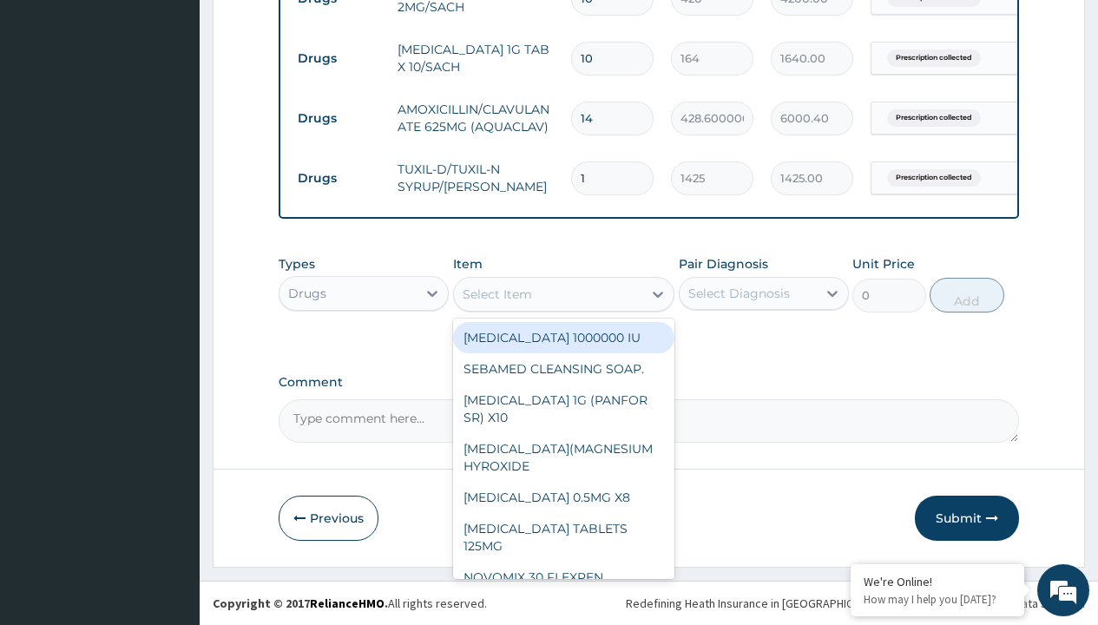
type input "throat lozenges"
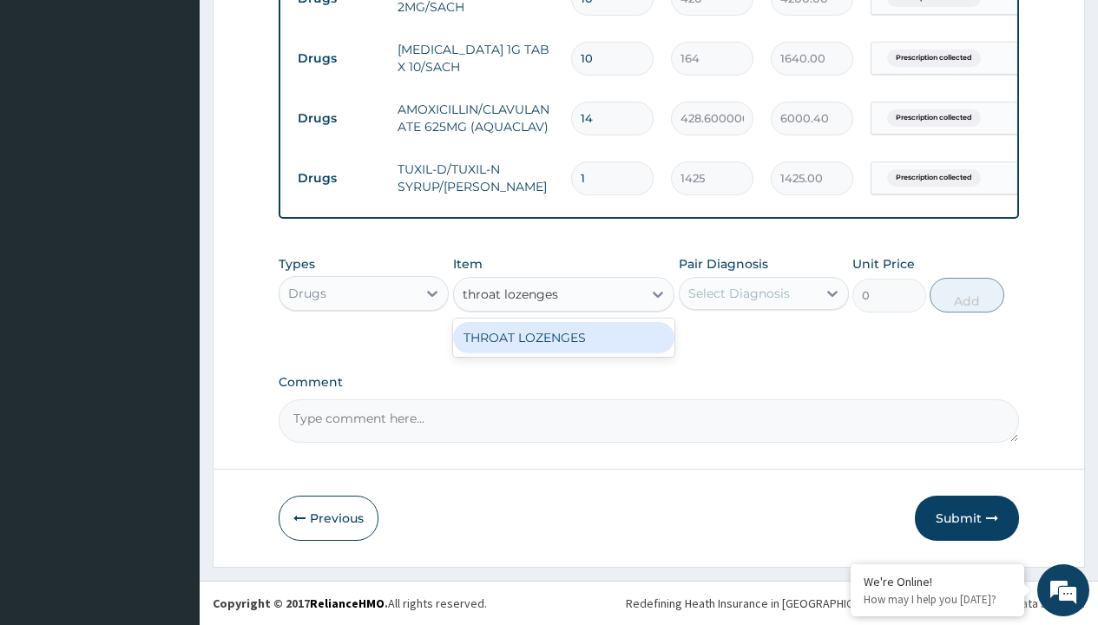
click at [563, 337] on div "THROAT LOZENGES" at bounding box center [564, 337] width 222 height 31
type input "196"
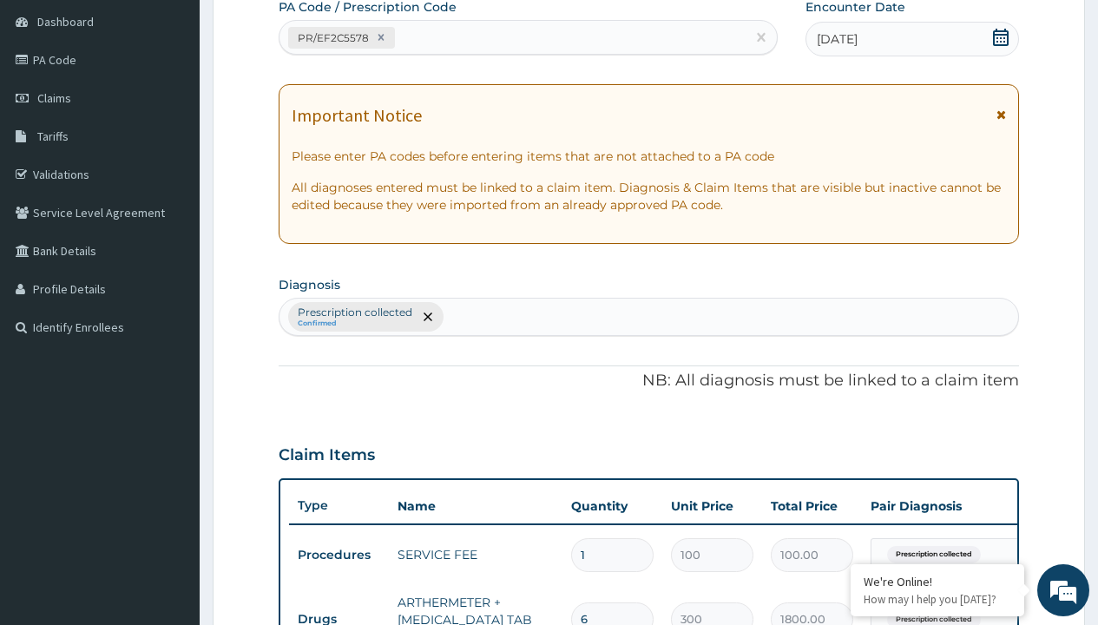
type input "prescription collected"
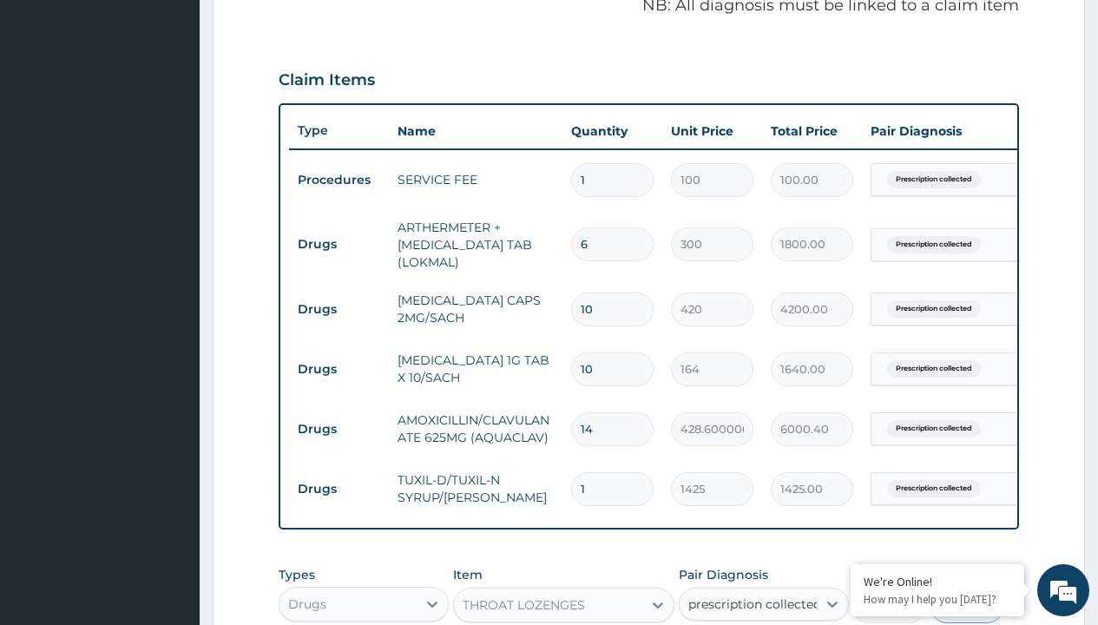
checkbox input "true"
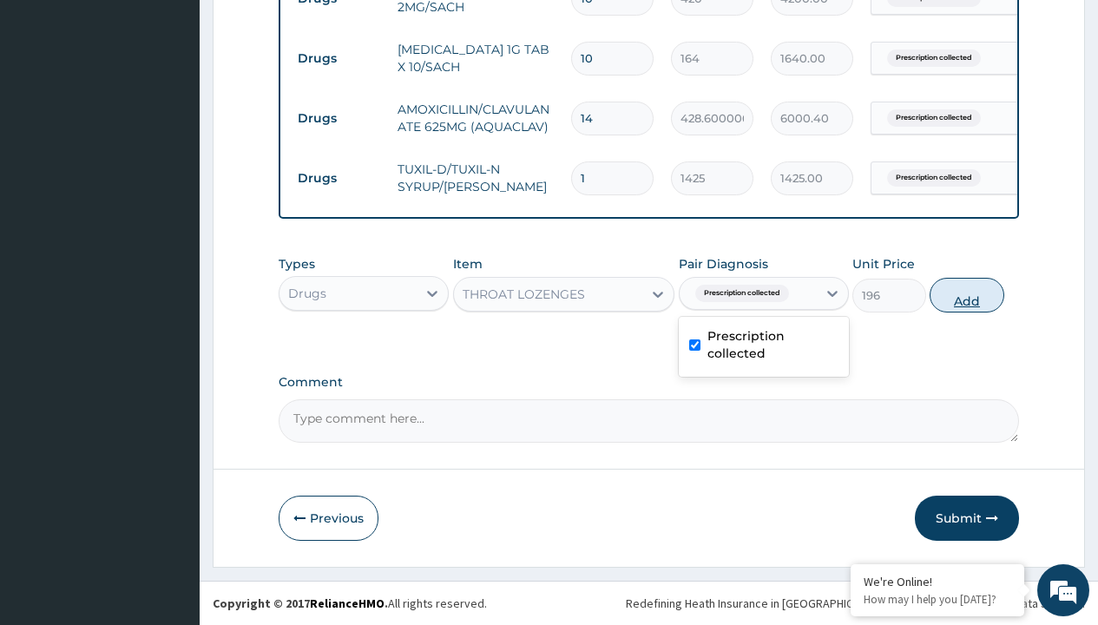
click at [967, 294] on button "Add" at bounding box center [966, 295] width 74 height 35
type input "0"
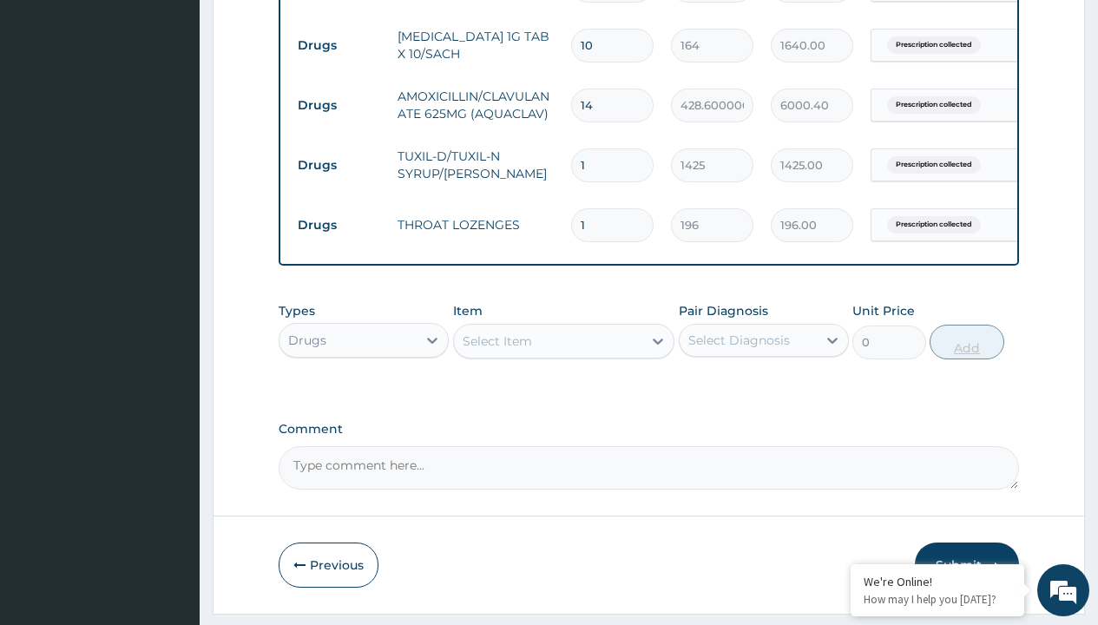
type input "10"
type input "1960.00"
type input "10"
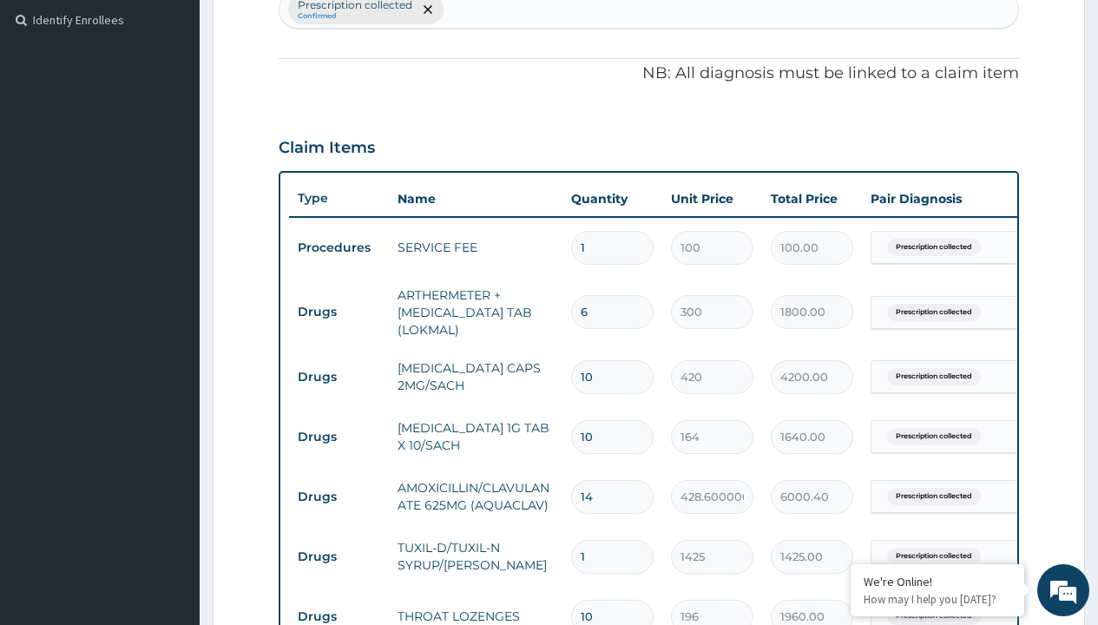
type input "drugs"
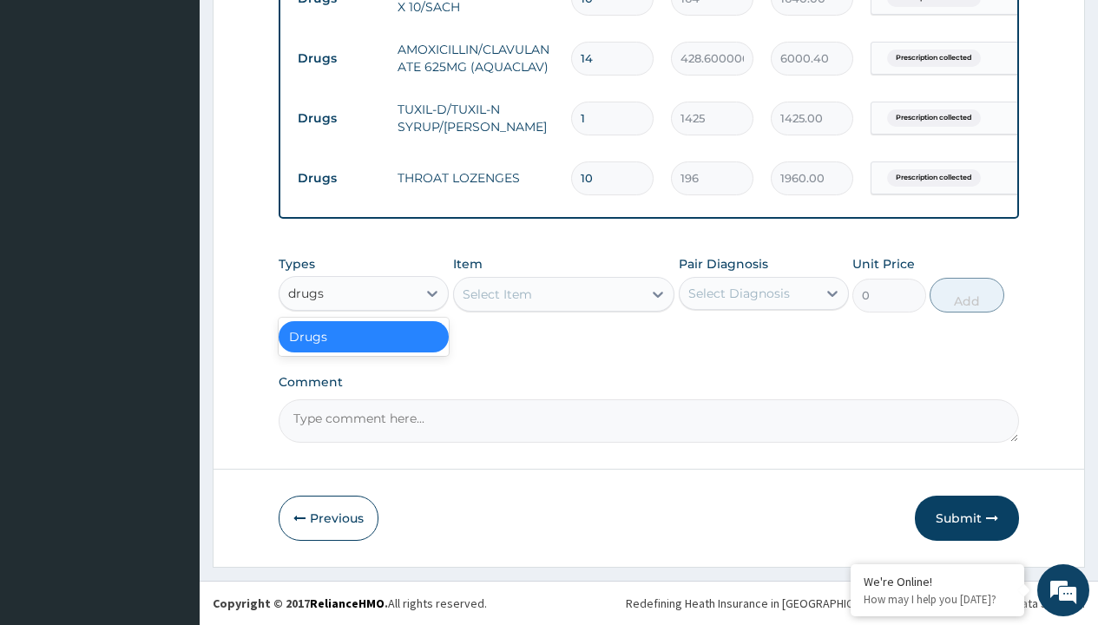
click at [364, 336] on div "Drugs" at bounding box center [364, 336] width 170 height 31
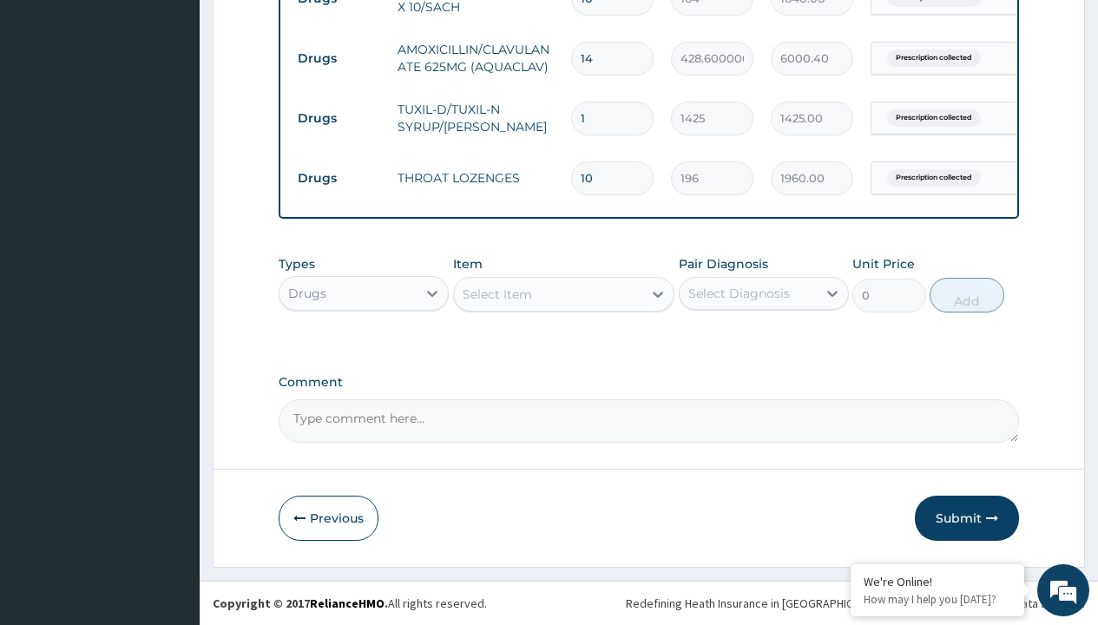
click at [496, 293] on div "Select Item" at bounding box center [496, 293] width 69 height 17
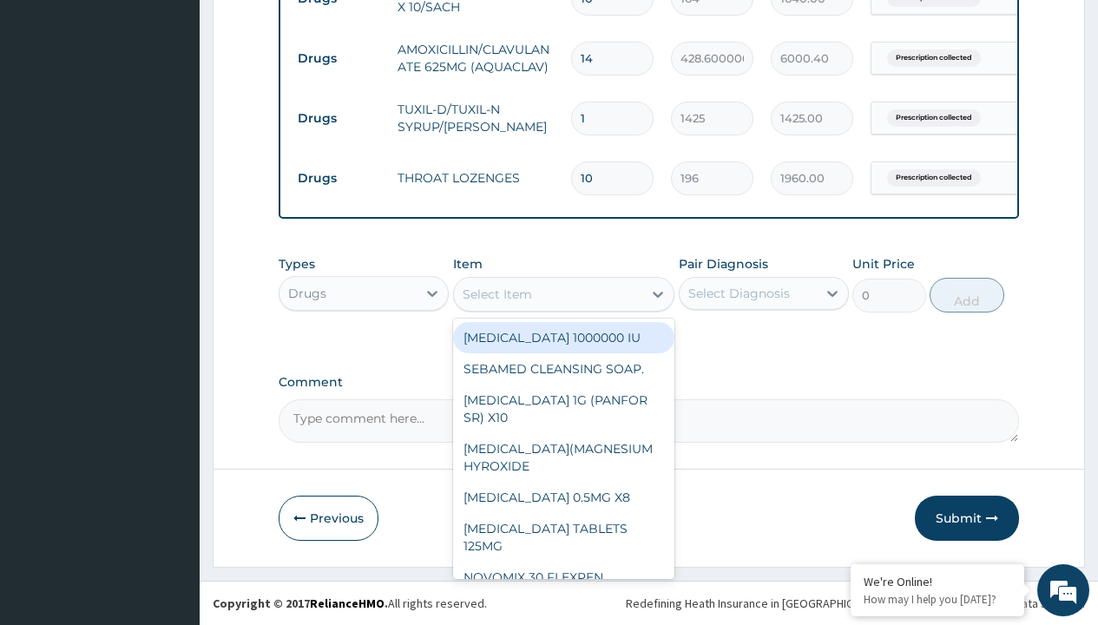
type input "zinc 20mg by 10"
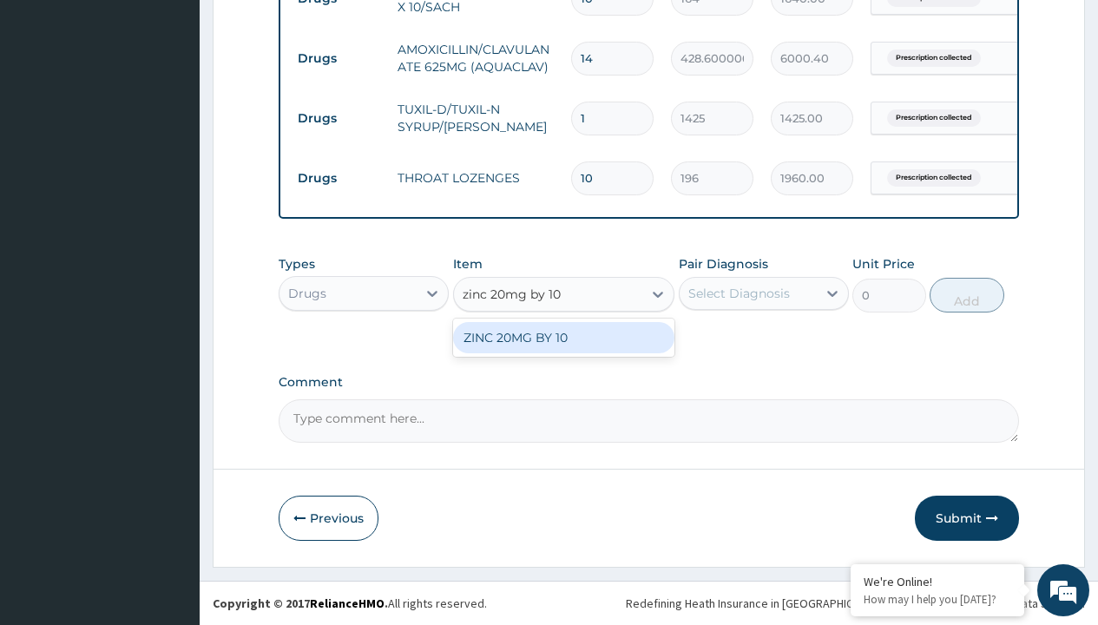
click at [563, 337] on div "ZINC 20MG BY 10" at bounding box center [564, 337] width 222 height 31
type input "15"
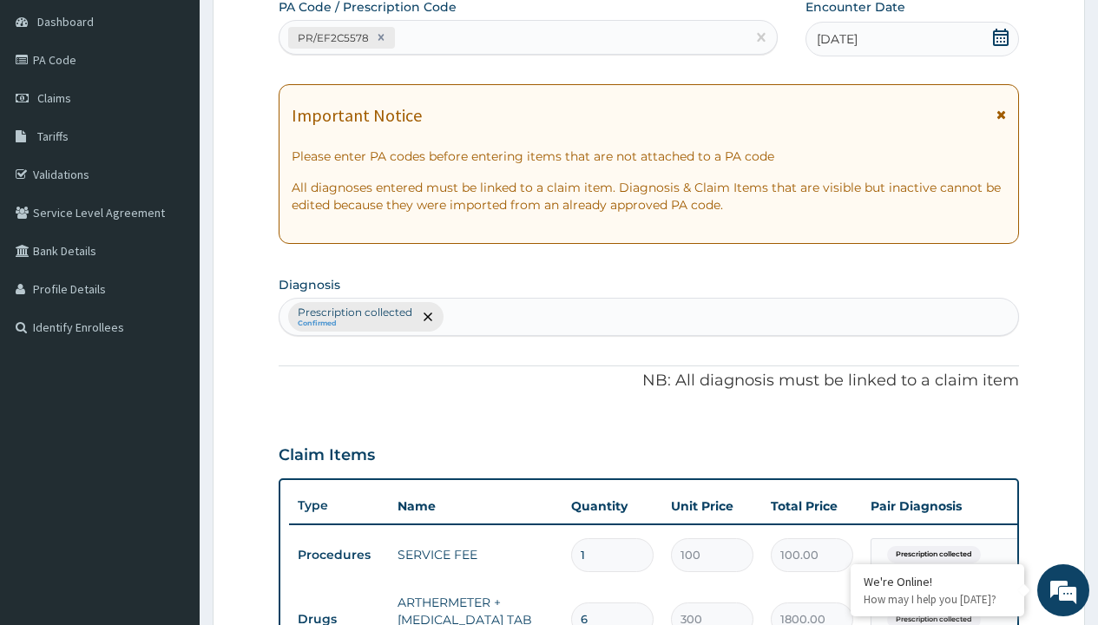
type input "prescription collected"
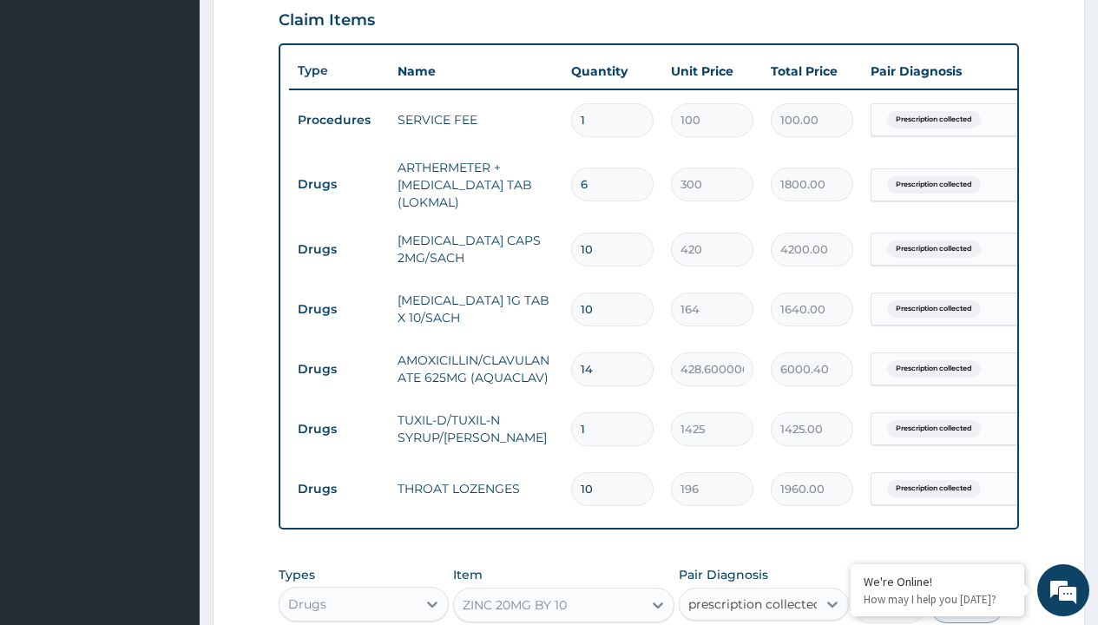
checkbox input "true"
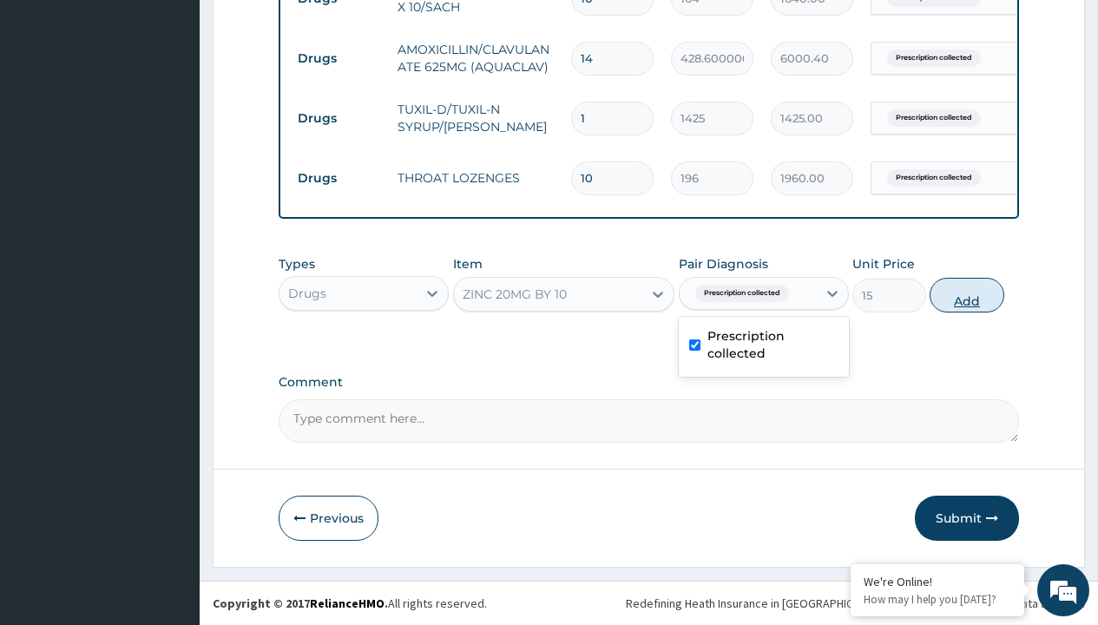
click at [967, 294] on button "Add" at bounding box center [966, 295] width 74 height 35
type input "0"
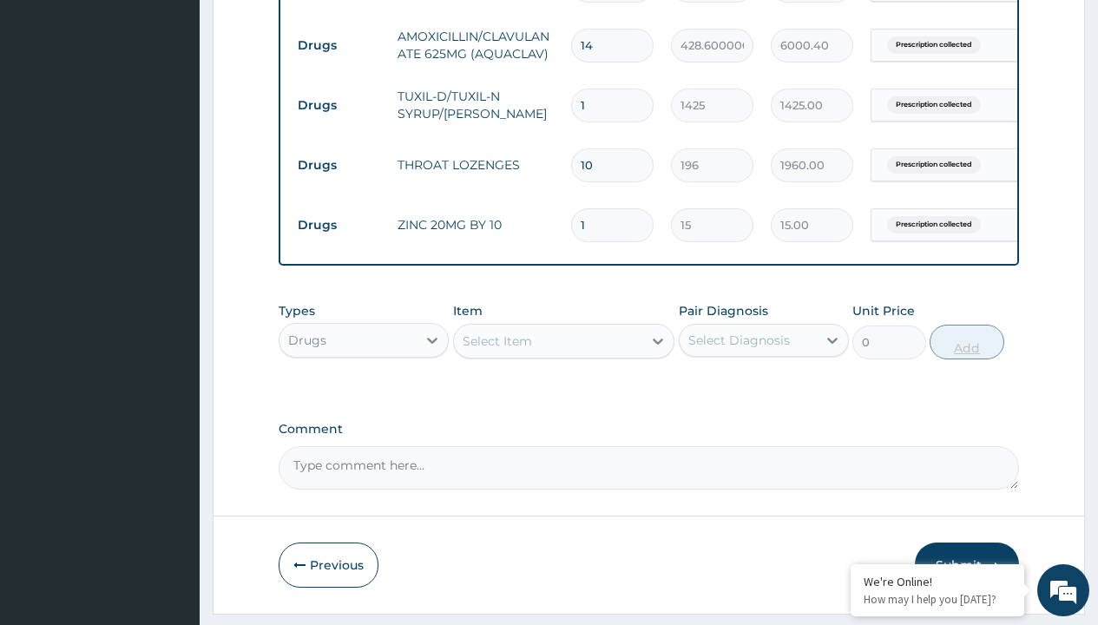
type input "10"
type input "150.00"
